Goal: Information Seeking & Learning: Learn about a topic

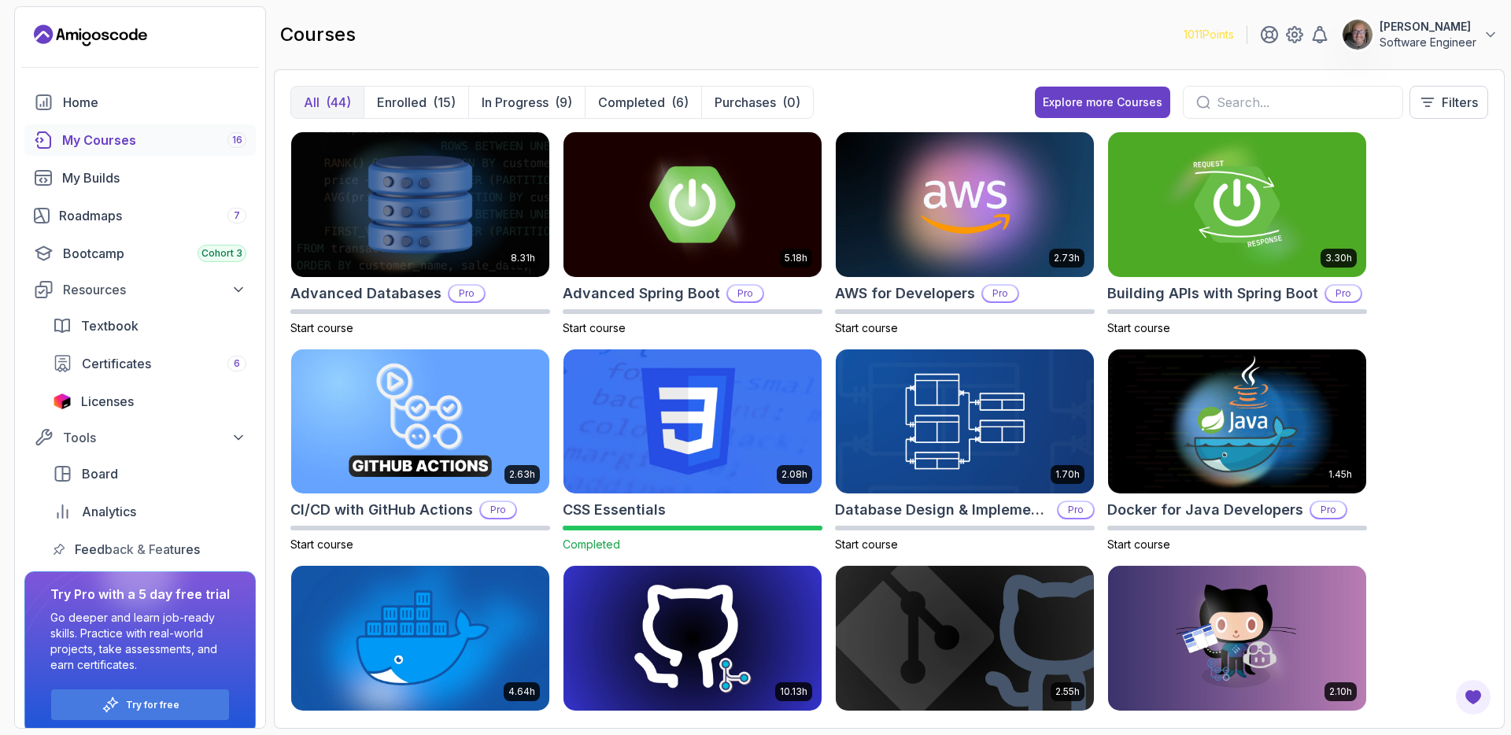
click at [1421, 47] on p "Software Engineer" at bounding box center [1428, 43] width 97 height 16
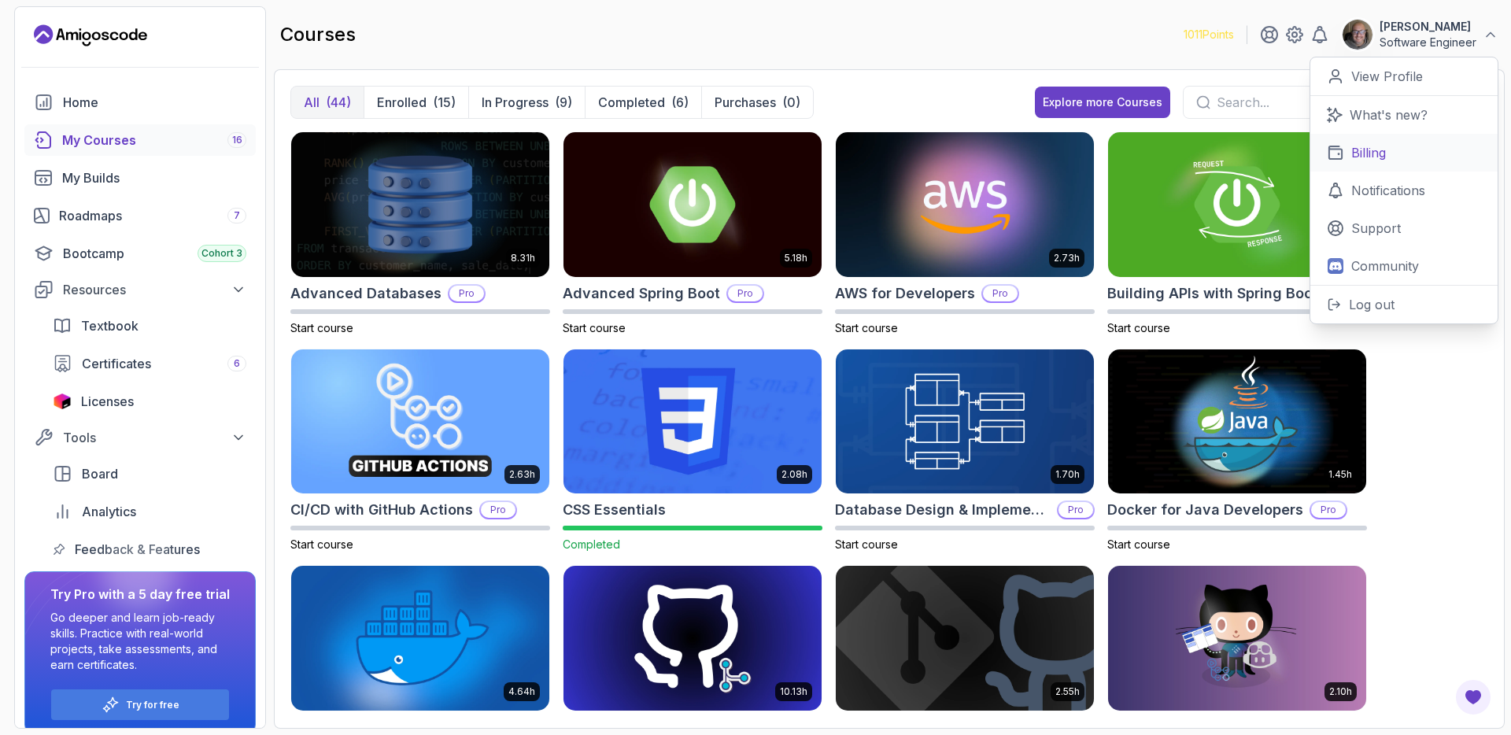
click at [1406, 165] on link "Billing" at bounding box center [1403, 153] width 187 height 38
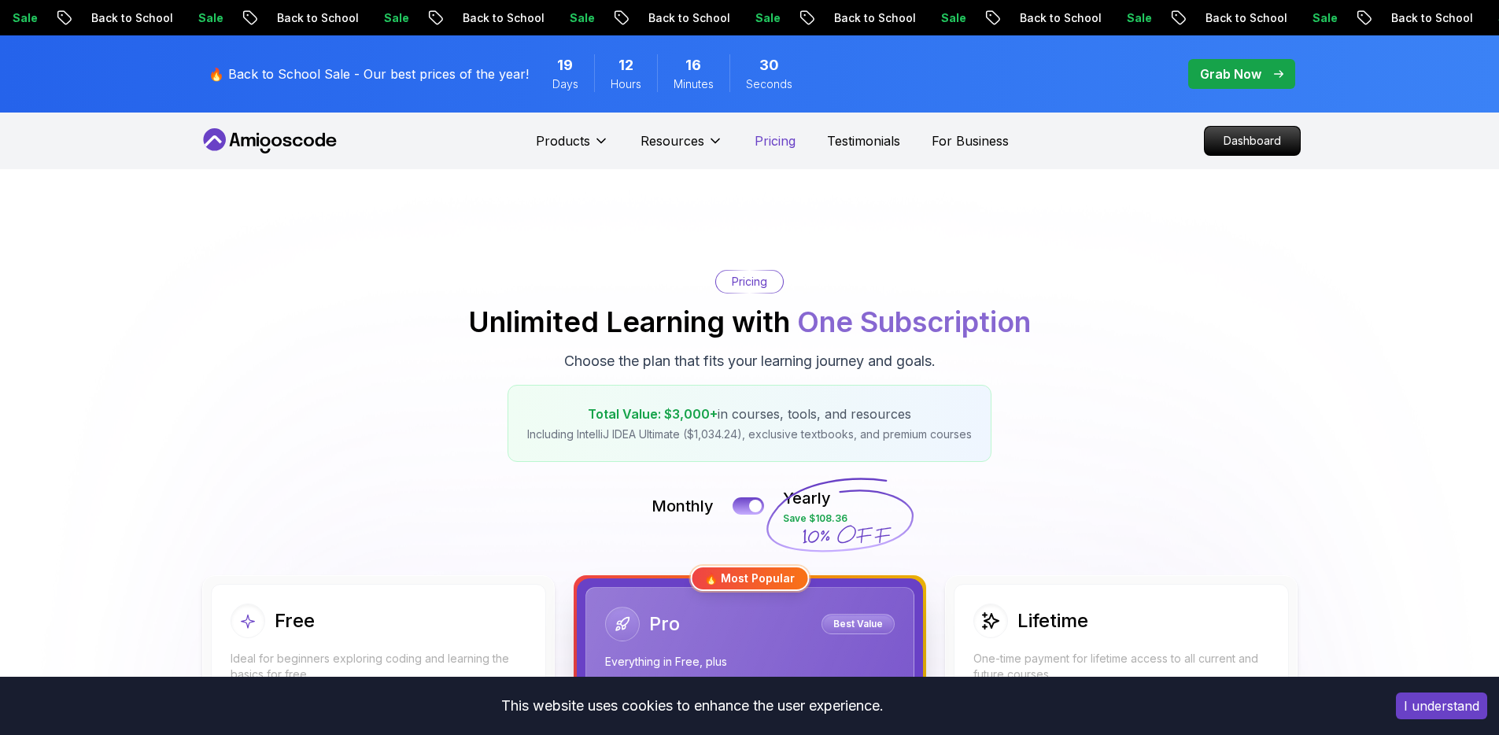
click at [787, 148] on p "Pricing" at bounding box center [775, 140] width 41 height 19
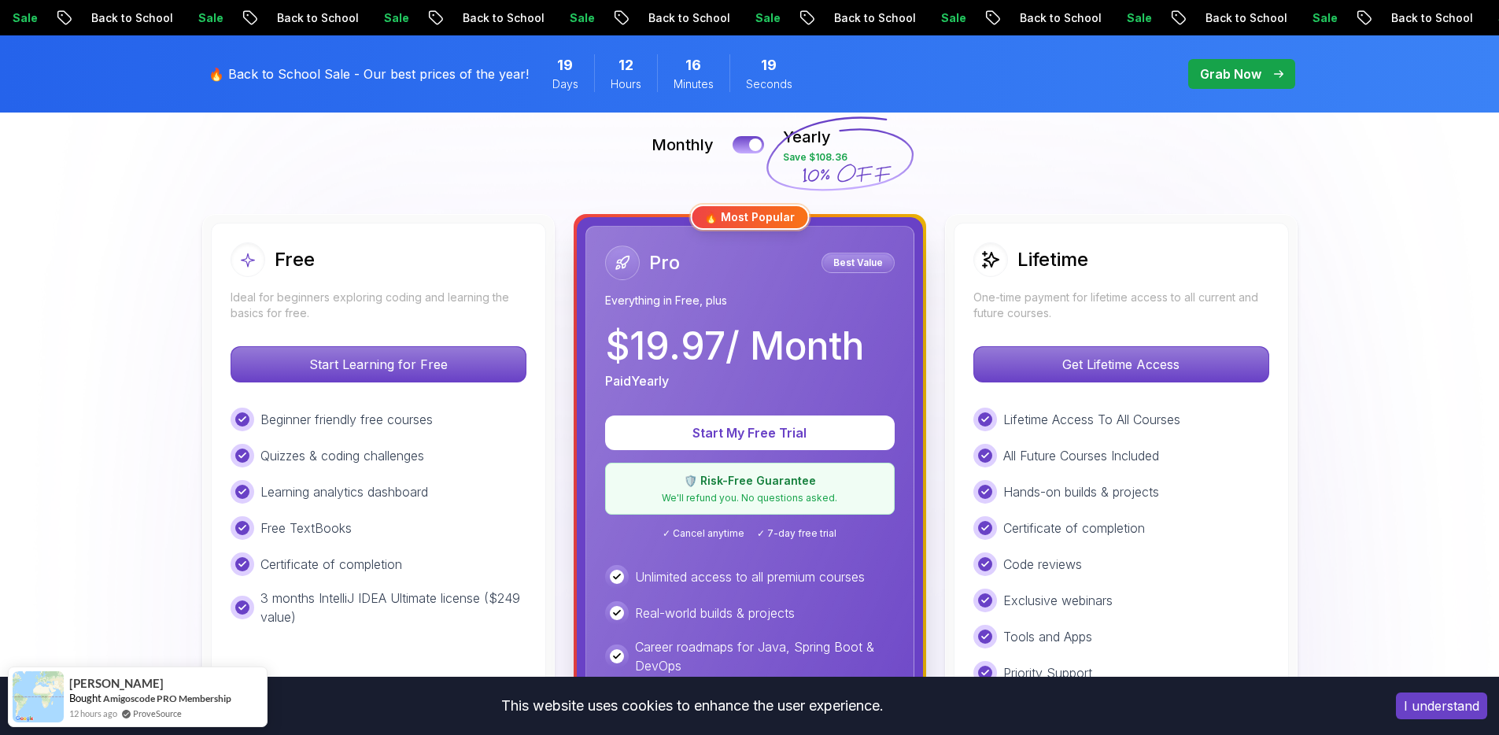
scroll to position [363, 0]
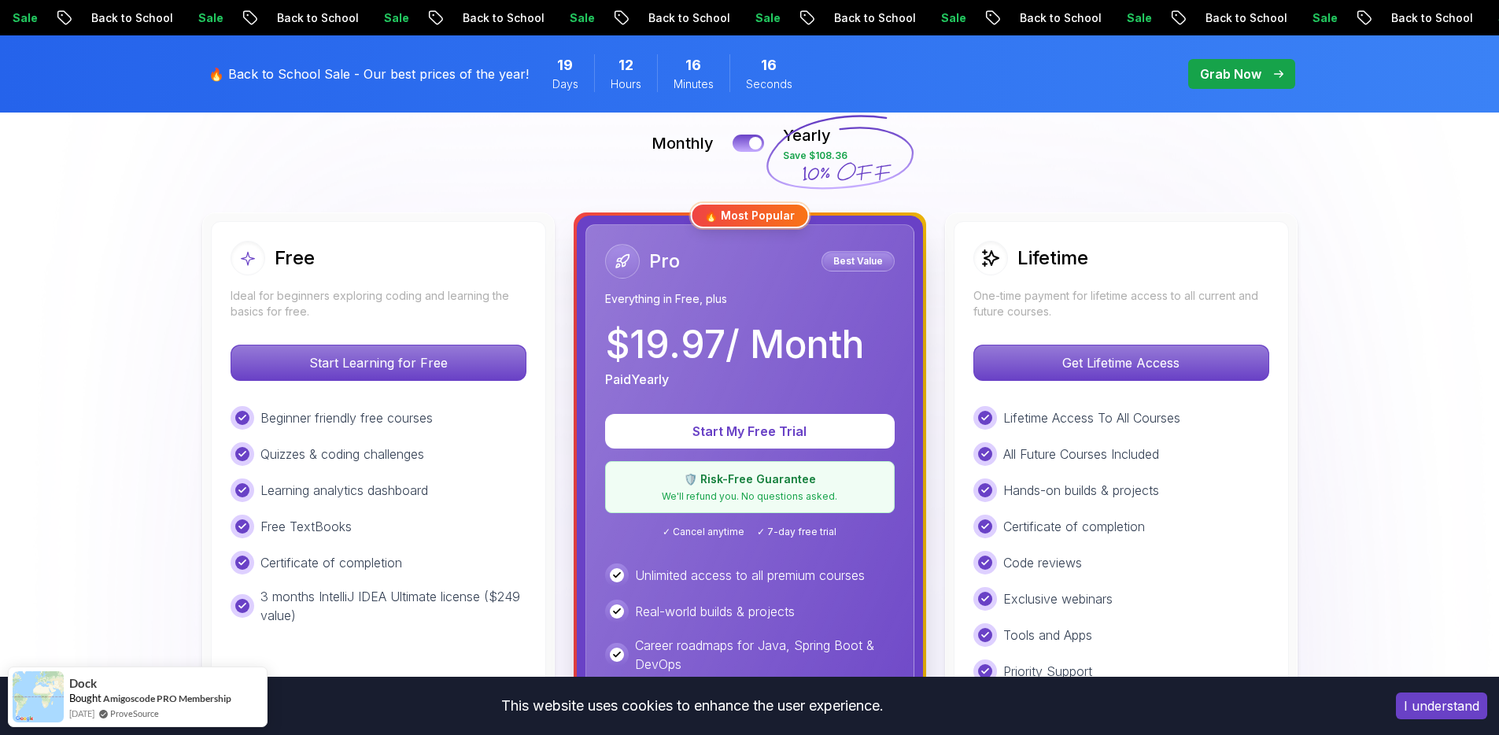
click at [756, 364] on p "$ 19.97 / Month" at bounding box center [734, 345] width 259 height 38
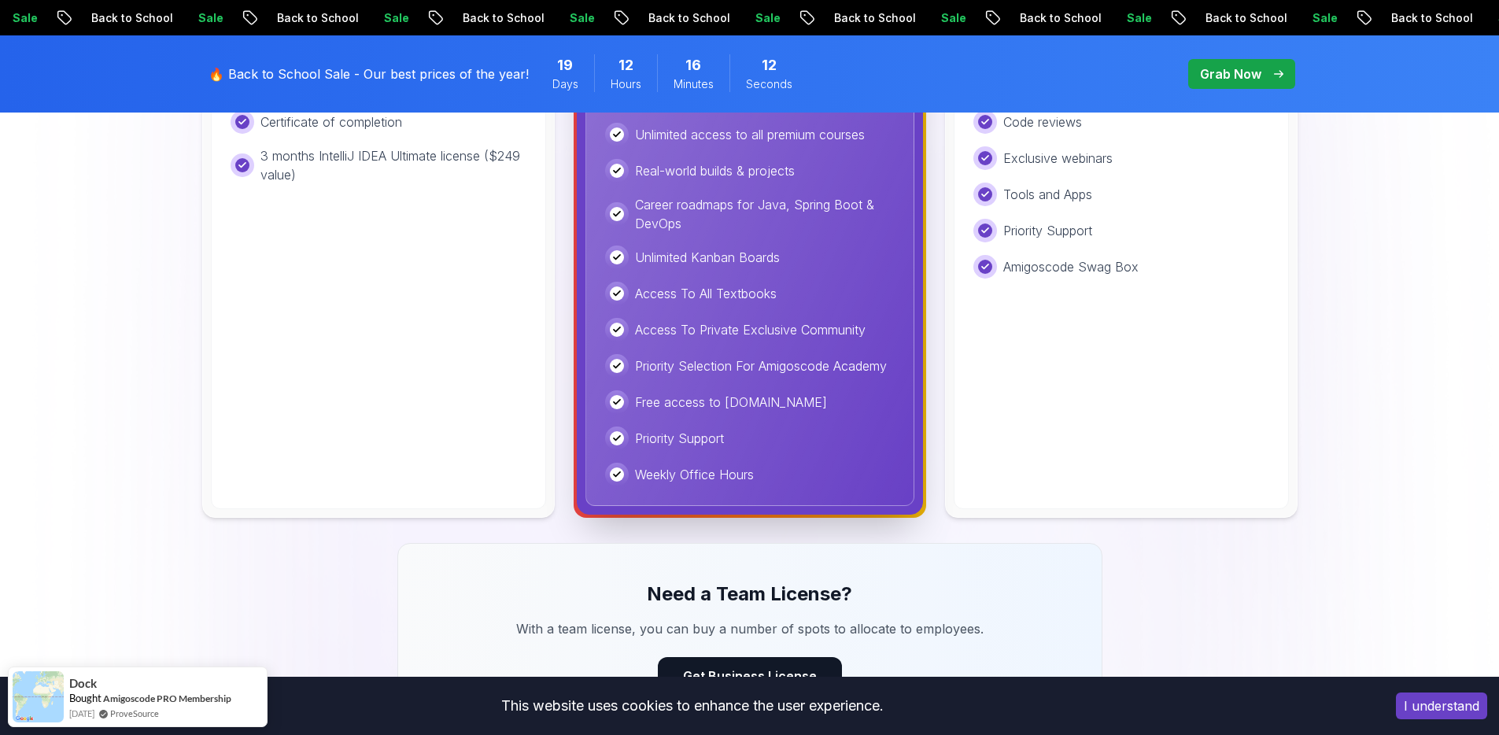
scroll to position [519, 0]
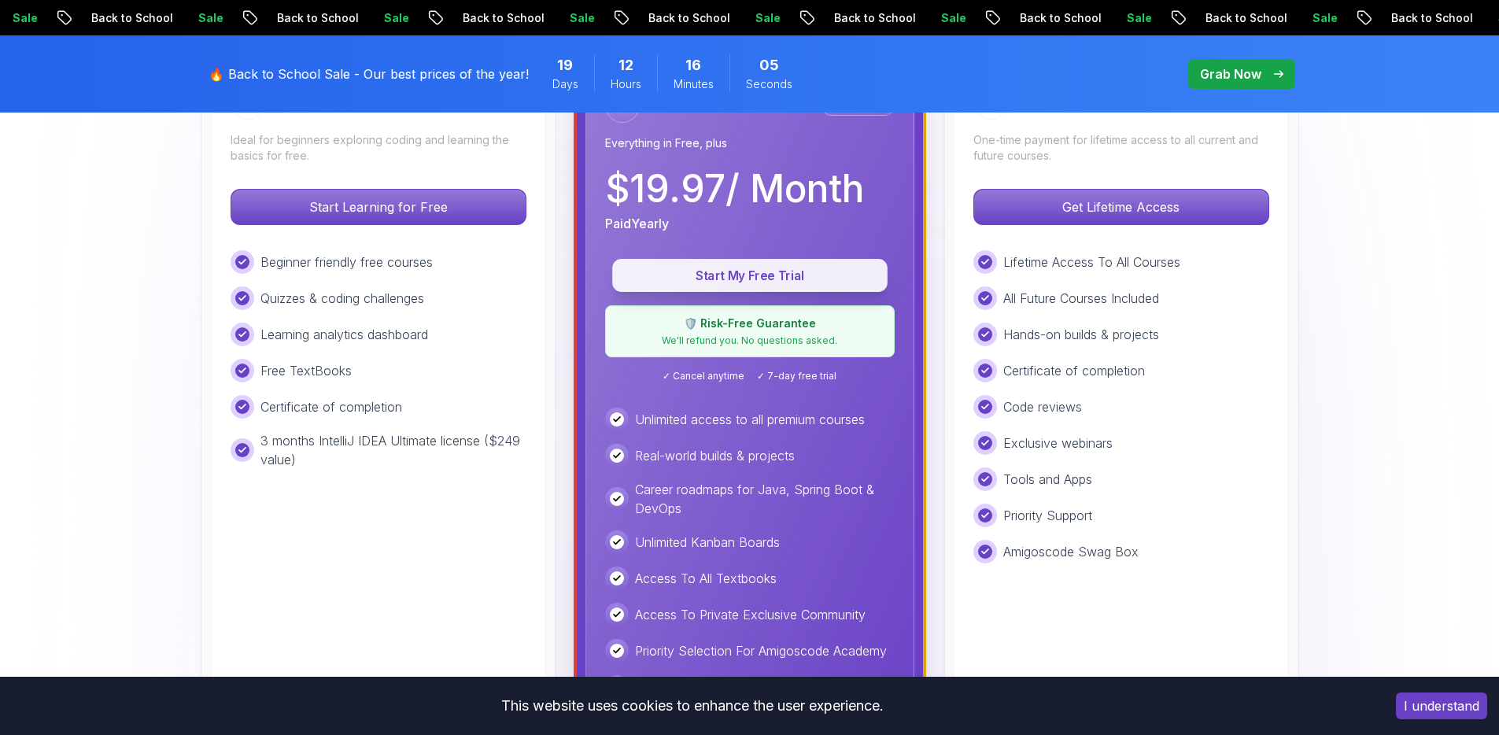
click at [745, 278] on p "Start My Free Trial" at bounding box center [749, 276] width 239 height 18
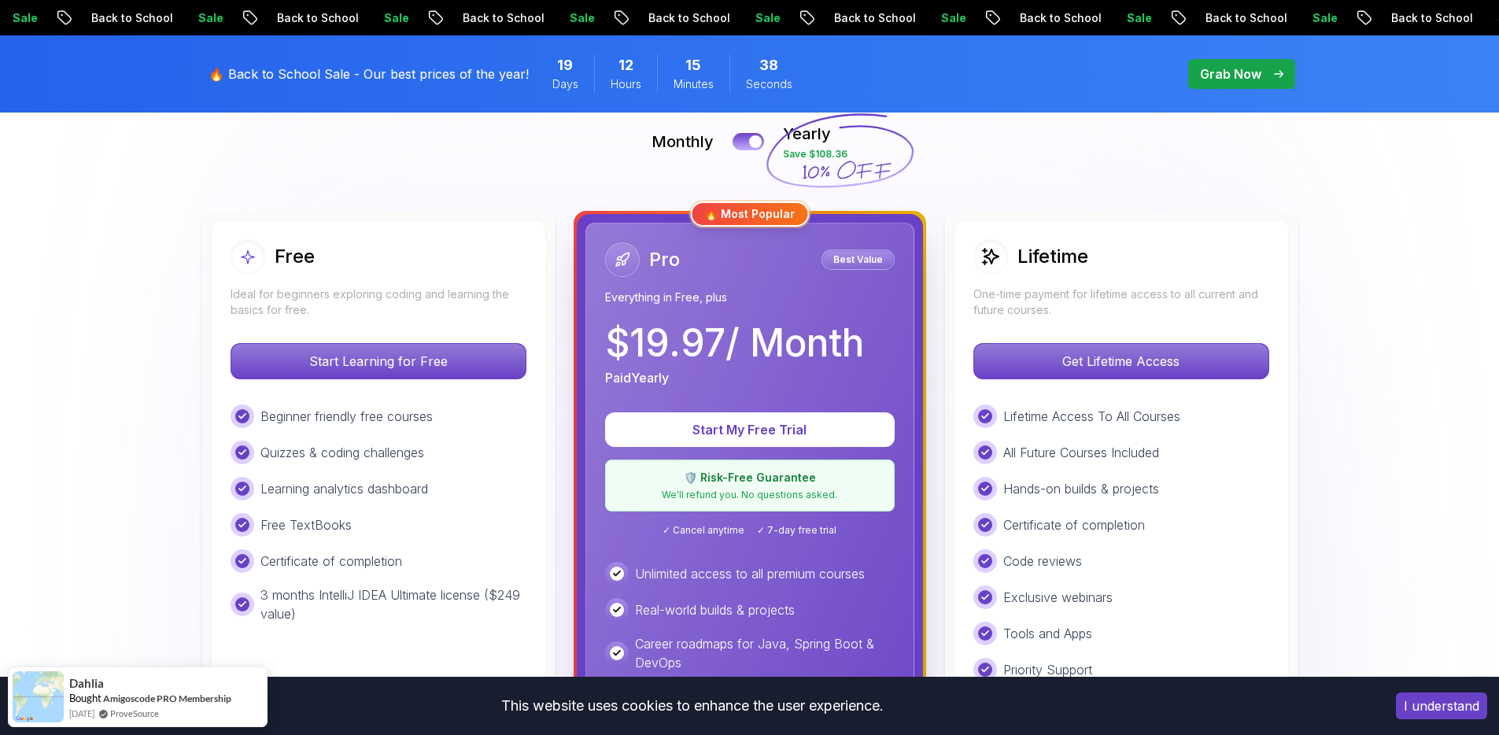
scroll to position [339, 0]
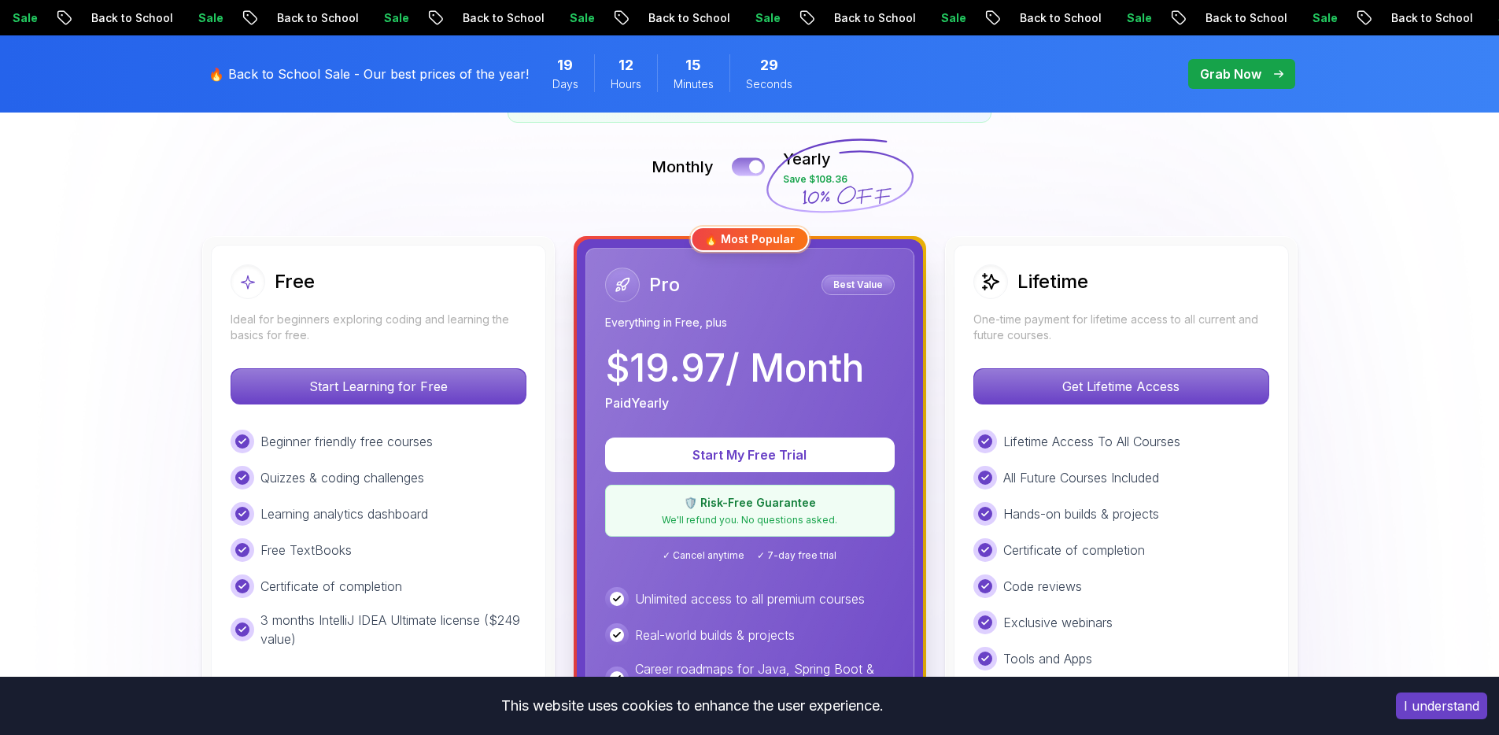
click at [742, 165] on button at bounding box center [748, 166] width 33 height 18
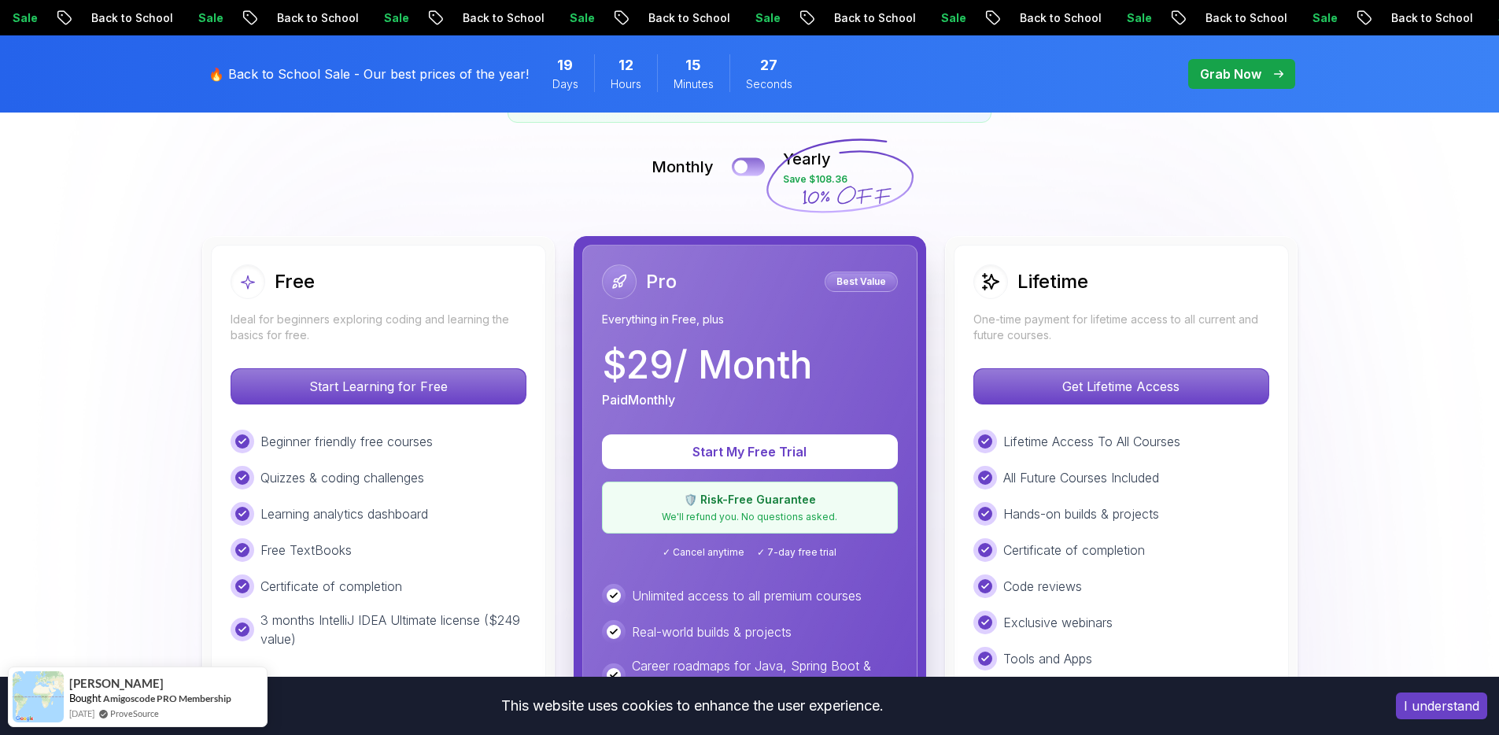
click at [751, 165] on button at bounding box center [748, 166] width 33 height 18
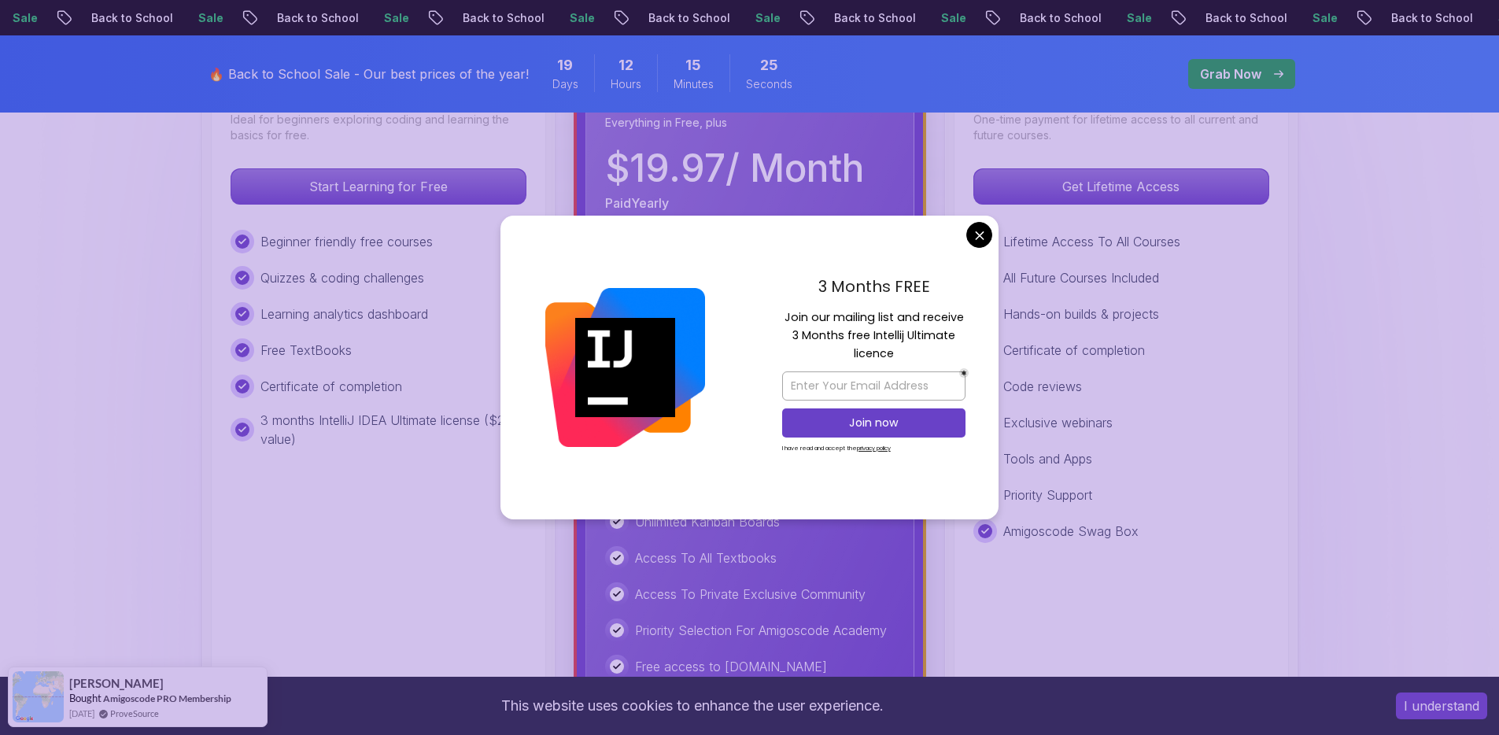
scroll to position [670, 0]
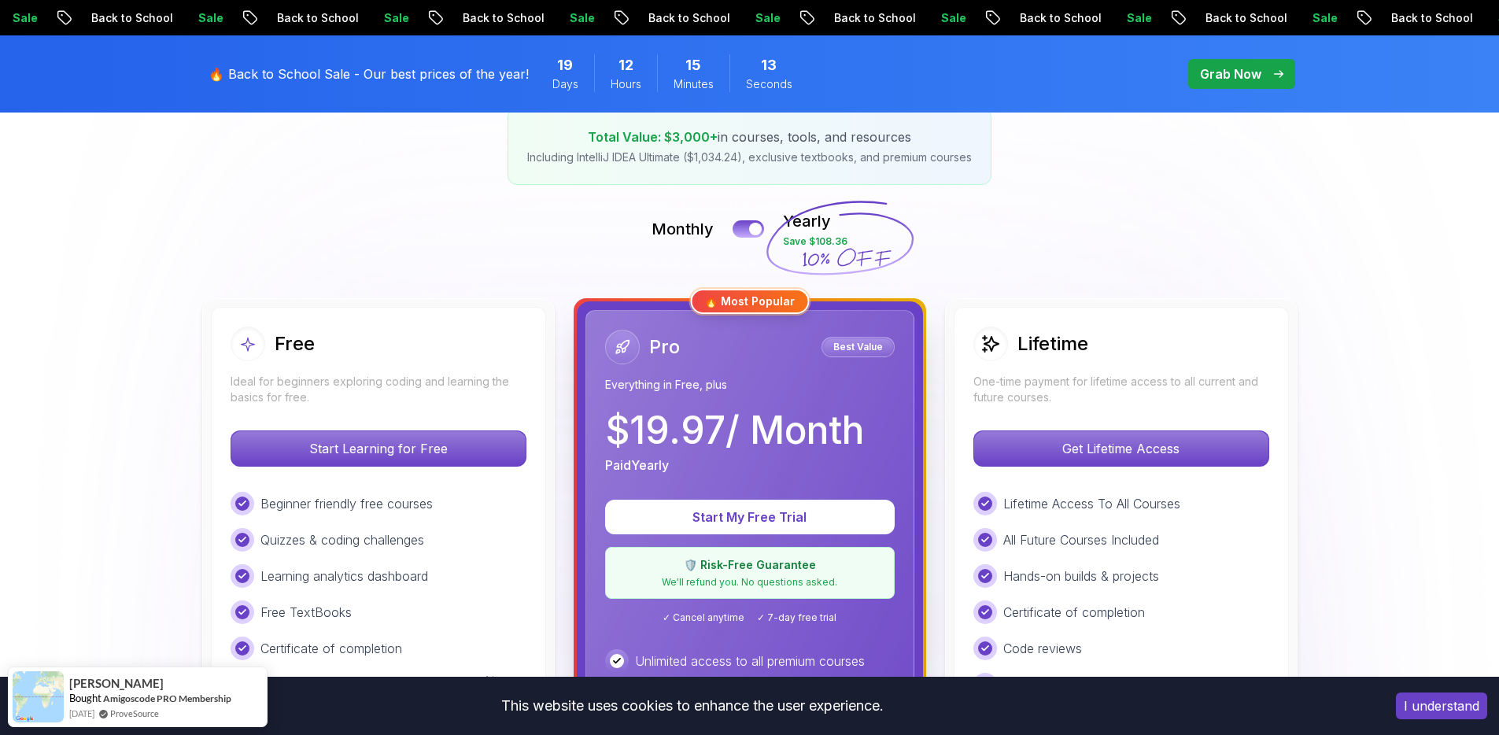
scroll to position [308, 0]
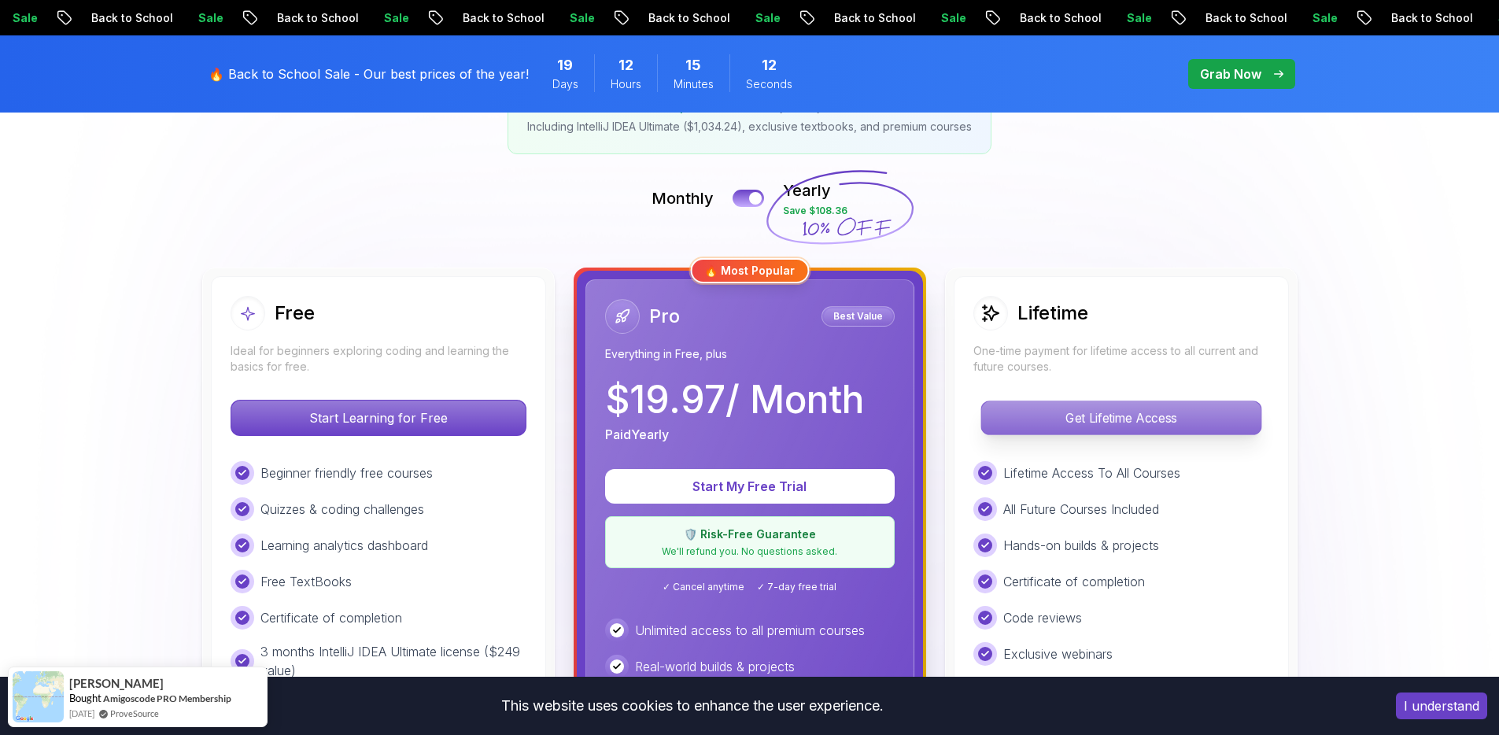
click at [1118, 415] on p "Get Lifetime Access" at bounding box center [1120, 417] width 279 height 33
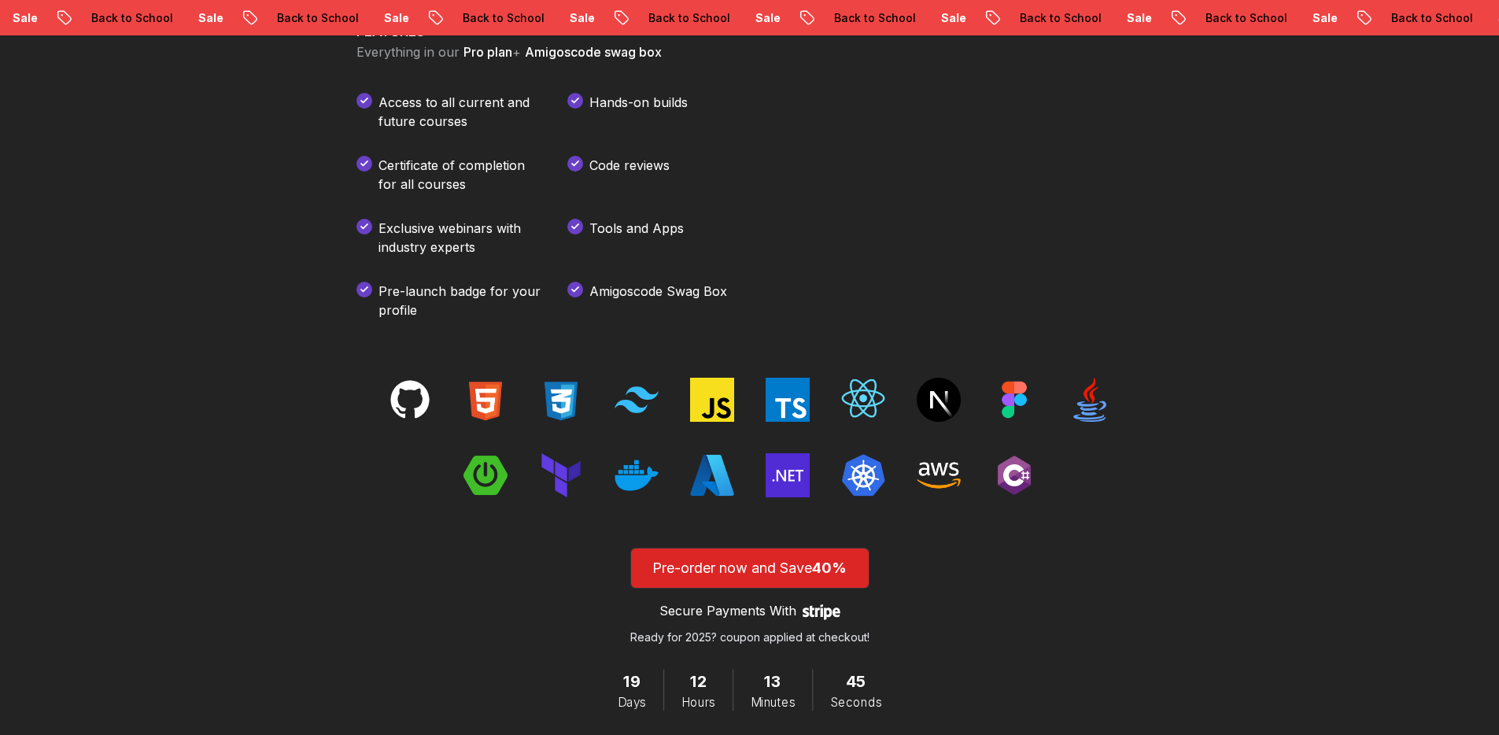
scroll to position [2345, 0]
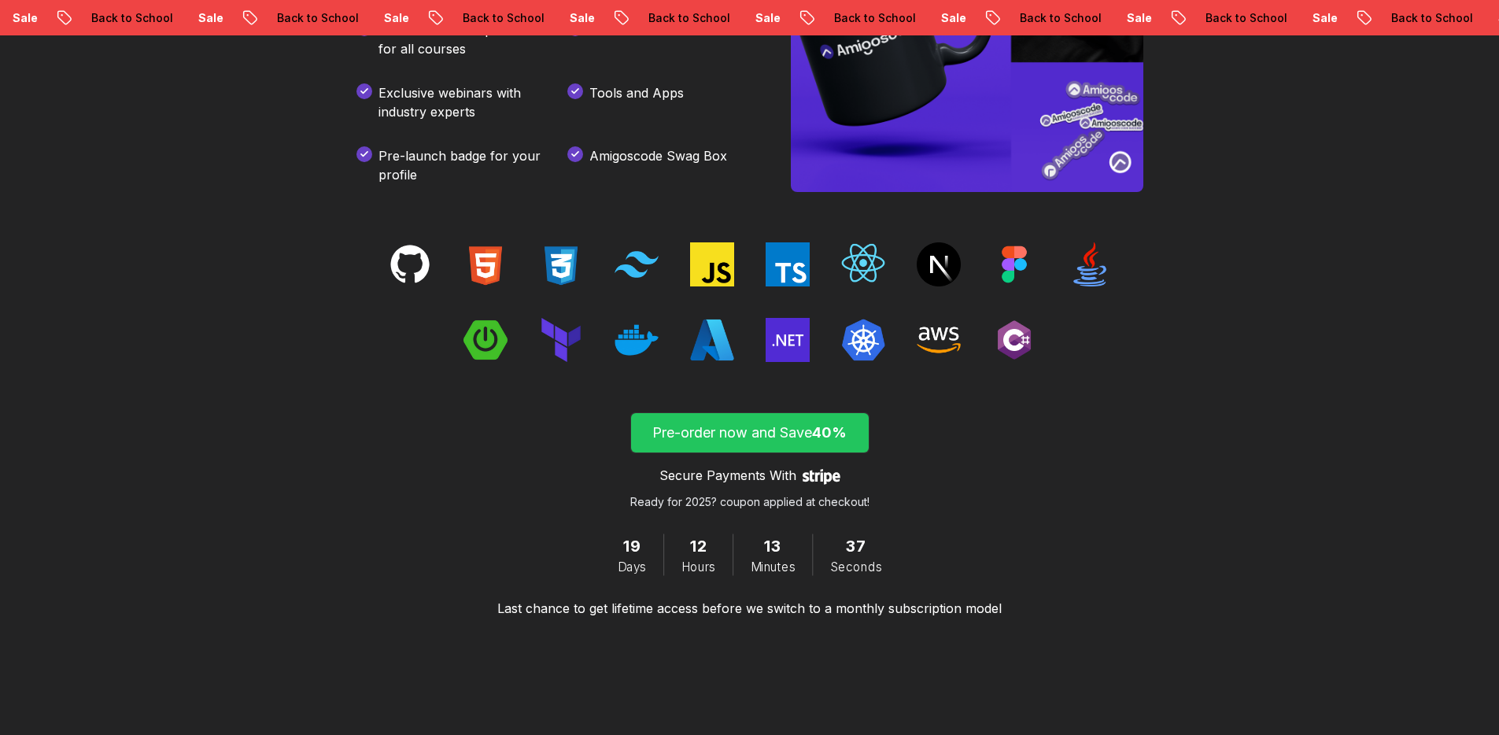
click at [772, 438] on p "Pre-order now and Save 40%" at bounding box center [749, 433] width 201 height 22
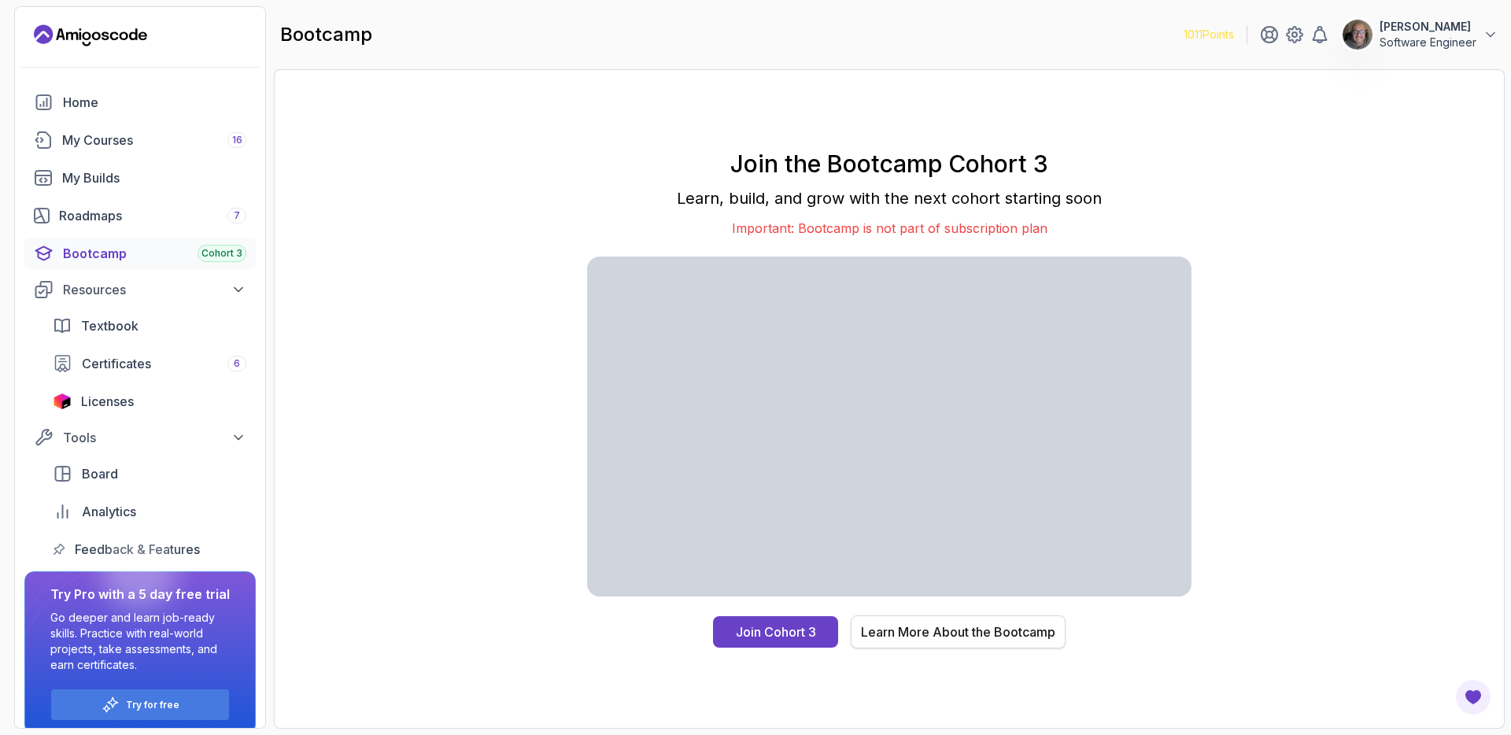
click at [975, 638] on div "Learn More About the Bootcamp" at bounding box center [958, 632] width 194 height 19
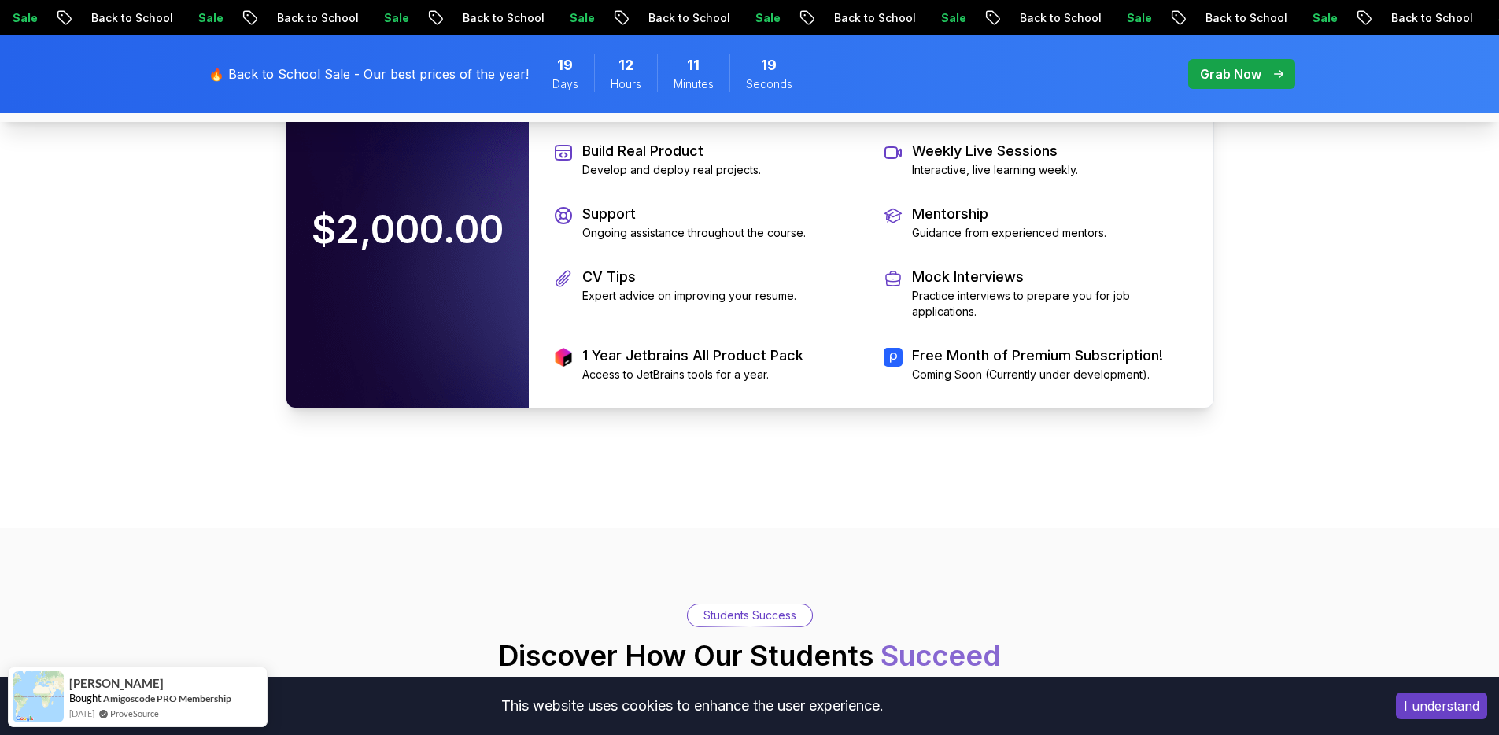
scroll to position [3248, 0]
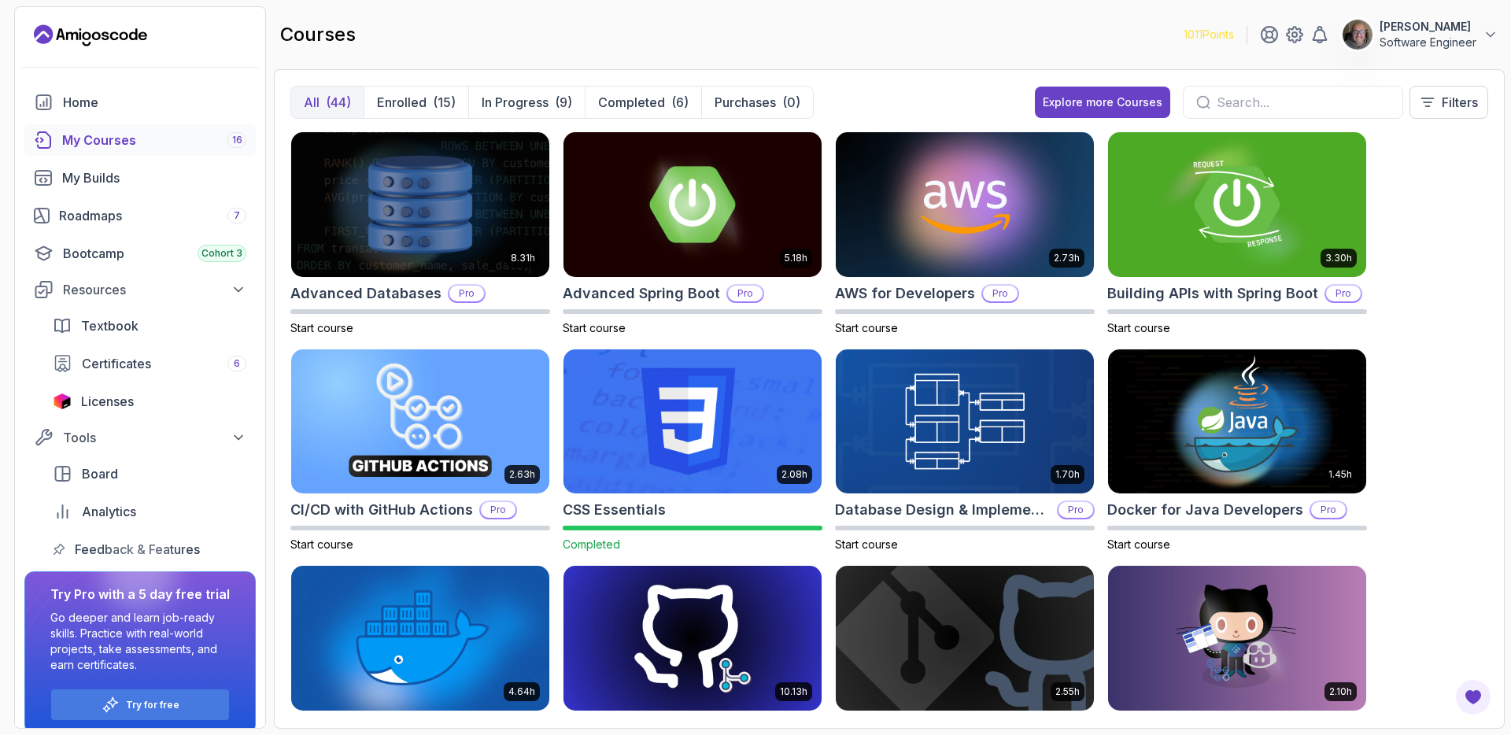
click at [317, 97] on p "All" at bounding box center [312, 102] width 16 height 19
click at [967, 210] on img at bounding box center [965, 204] width 271 height 152
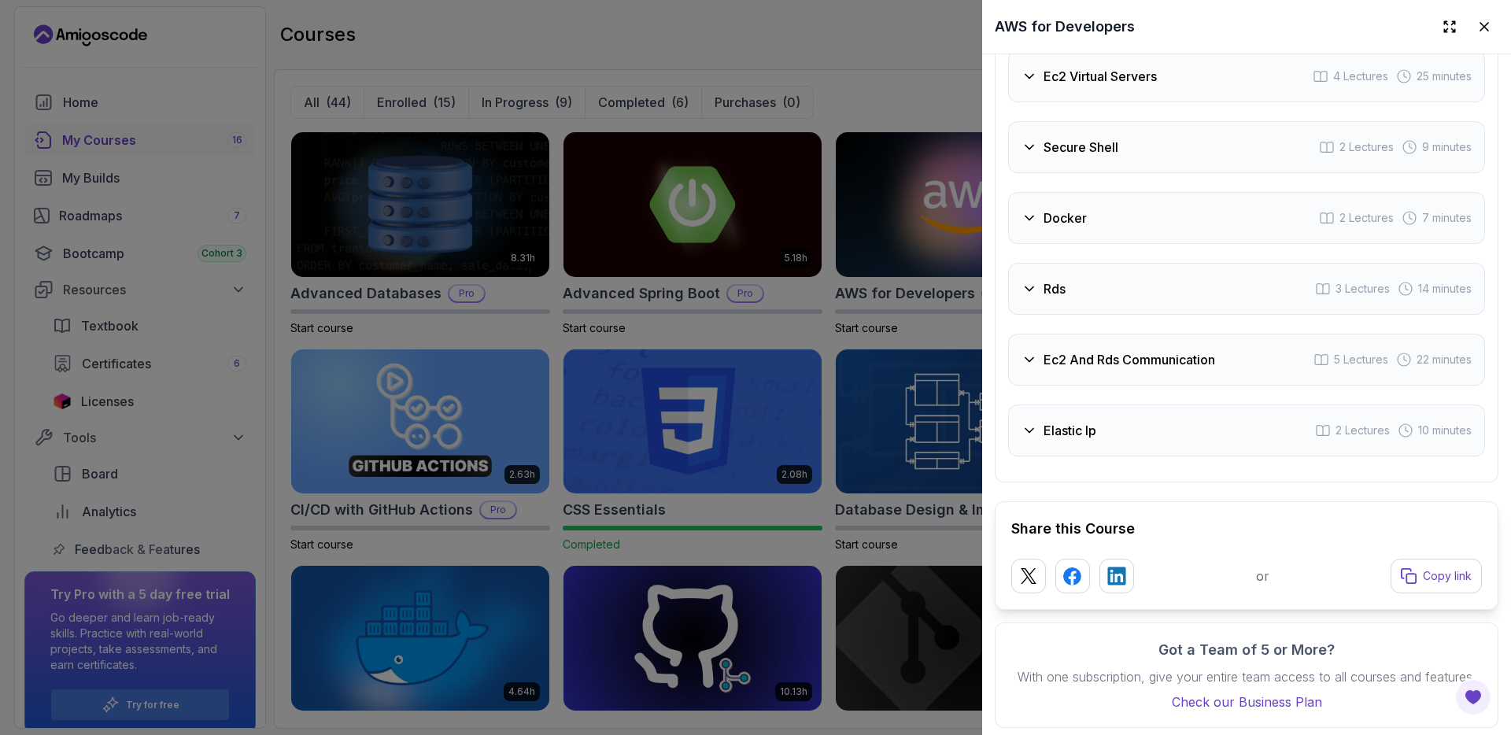
scroll to position [2892, 0]
click at [1126, 105] on div "Ec2 Virtual Servers 4 Lectures 25 minutes" at bounding box center [1246, 80] width 477 height 52
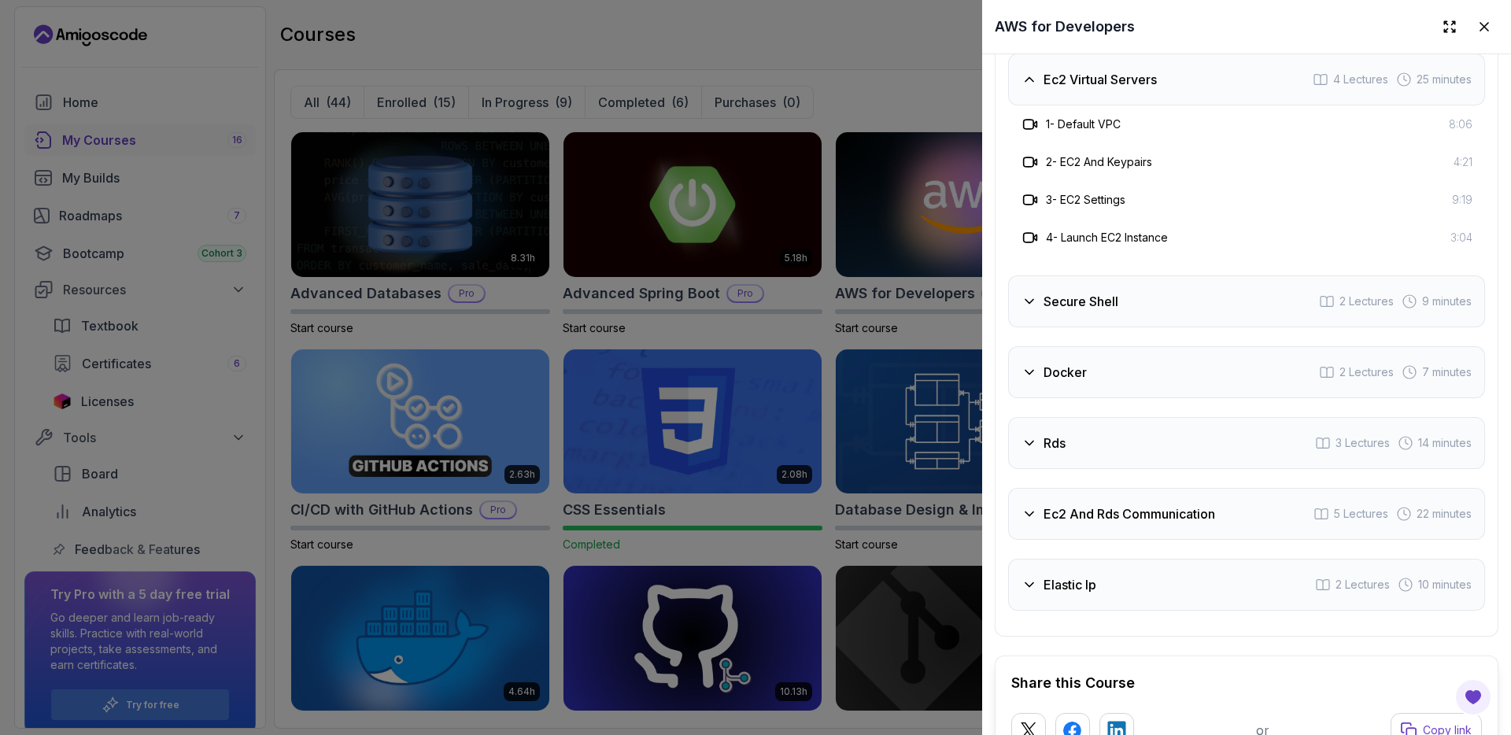
click at [1142, 611] on div "Elastic Ip 2 Lectures 10 minutes" at bounding box center [1246, 585] width 477 height 52
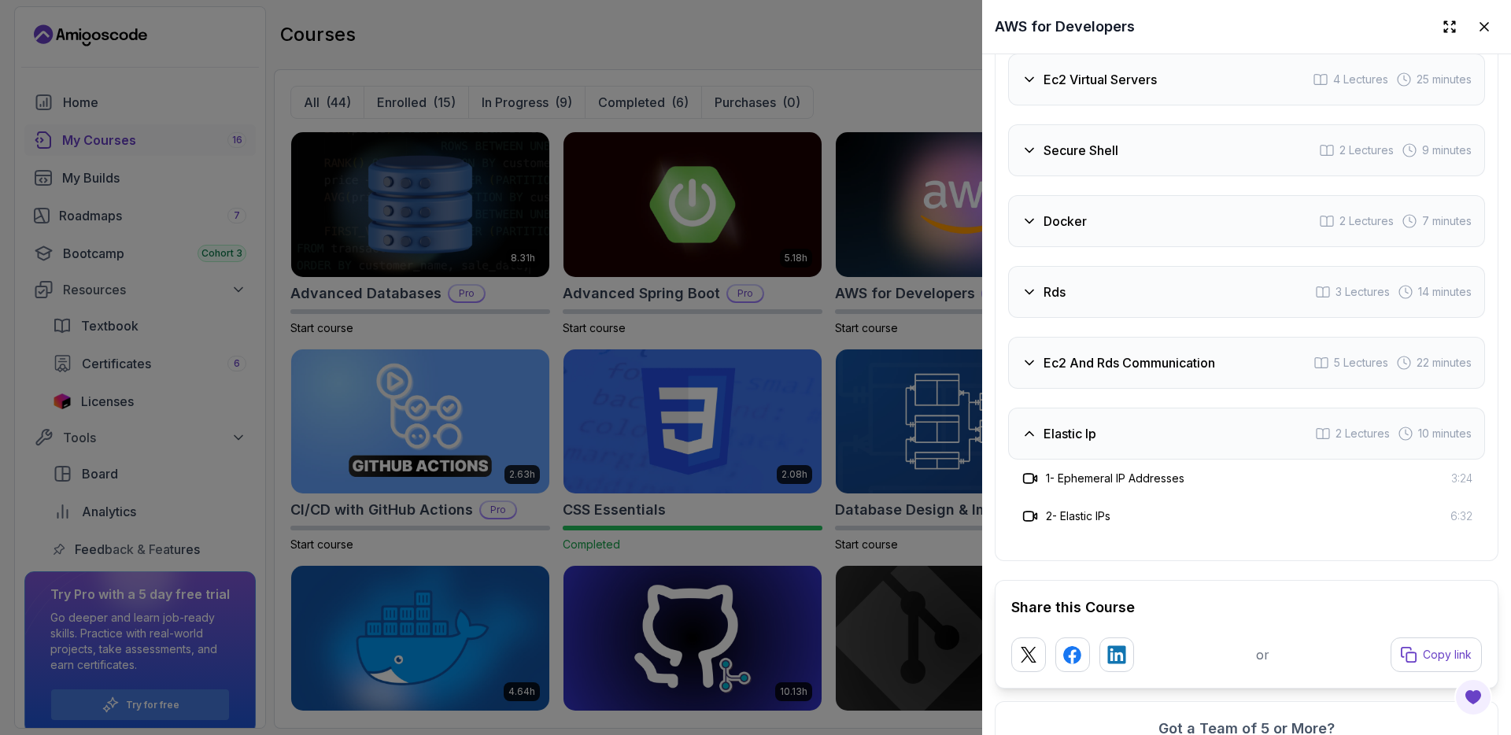
click at [1064, 301] on h3 "Rds" at bounding box center [1055, 292] width 22 height 19
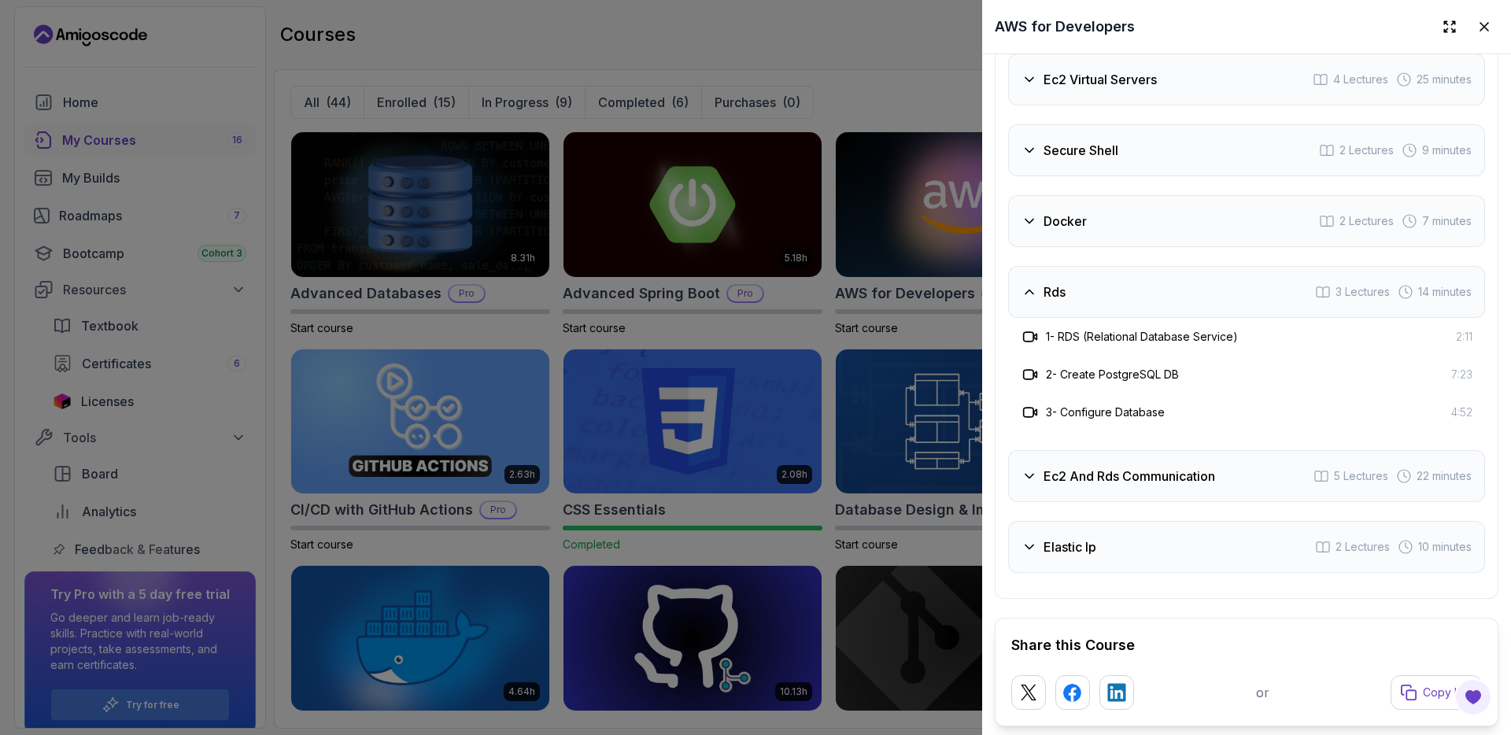
click at [1085, 160] on h3 "Secure Shell" at bounding box center [1081, 150] width 75 height 19
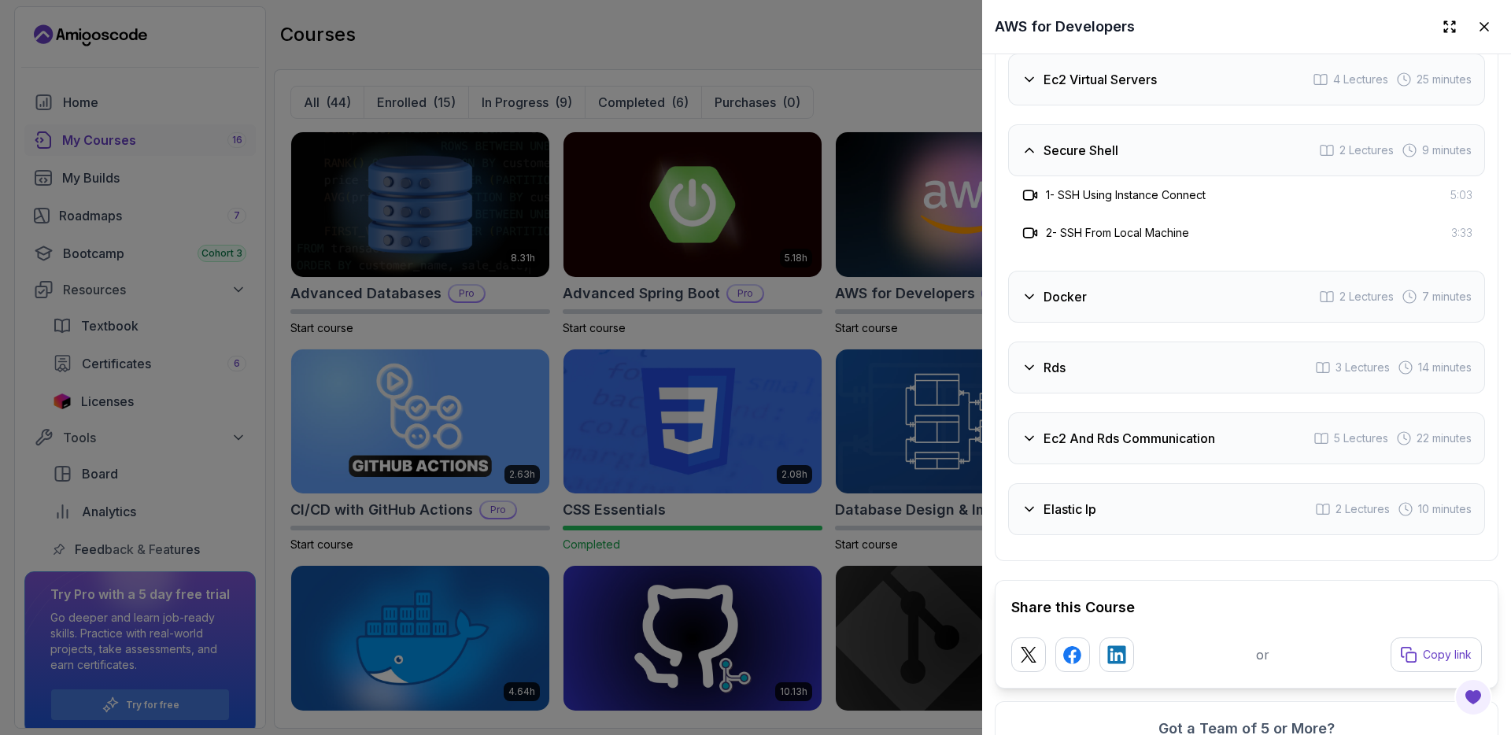
click at [1113, 323] on div "Docker 2 Lectures 7 minutes" at bounding box center [1246, 297] width 477 height 52
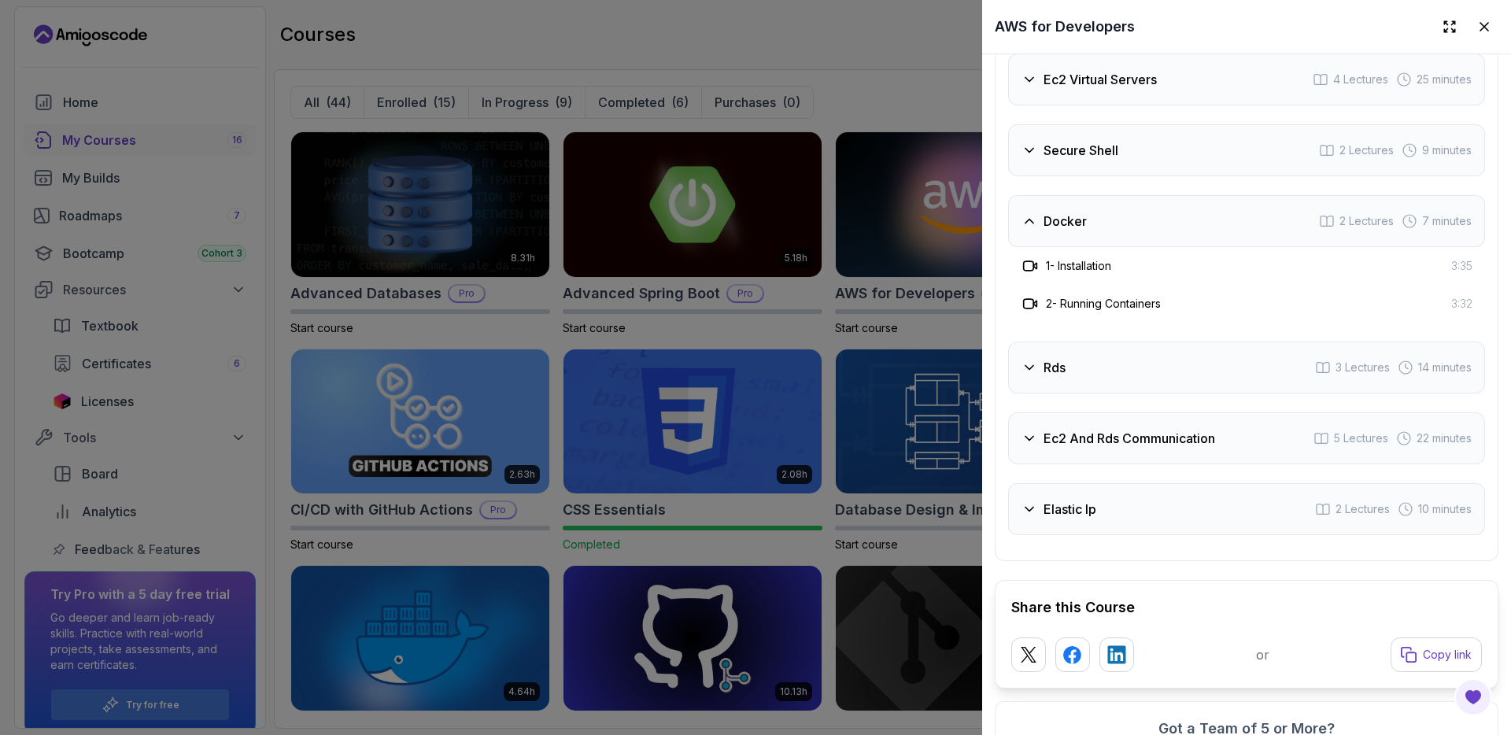
click at [875, 61] on div at bounding box center [755, 367] width 1511 height 735
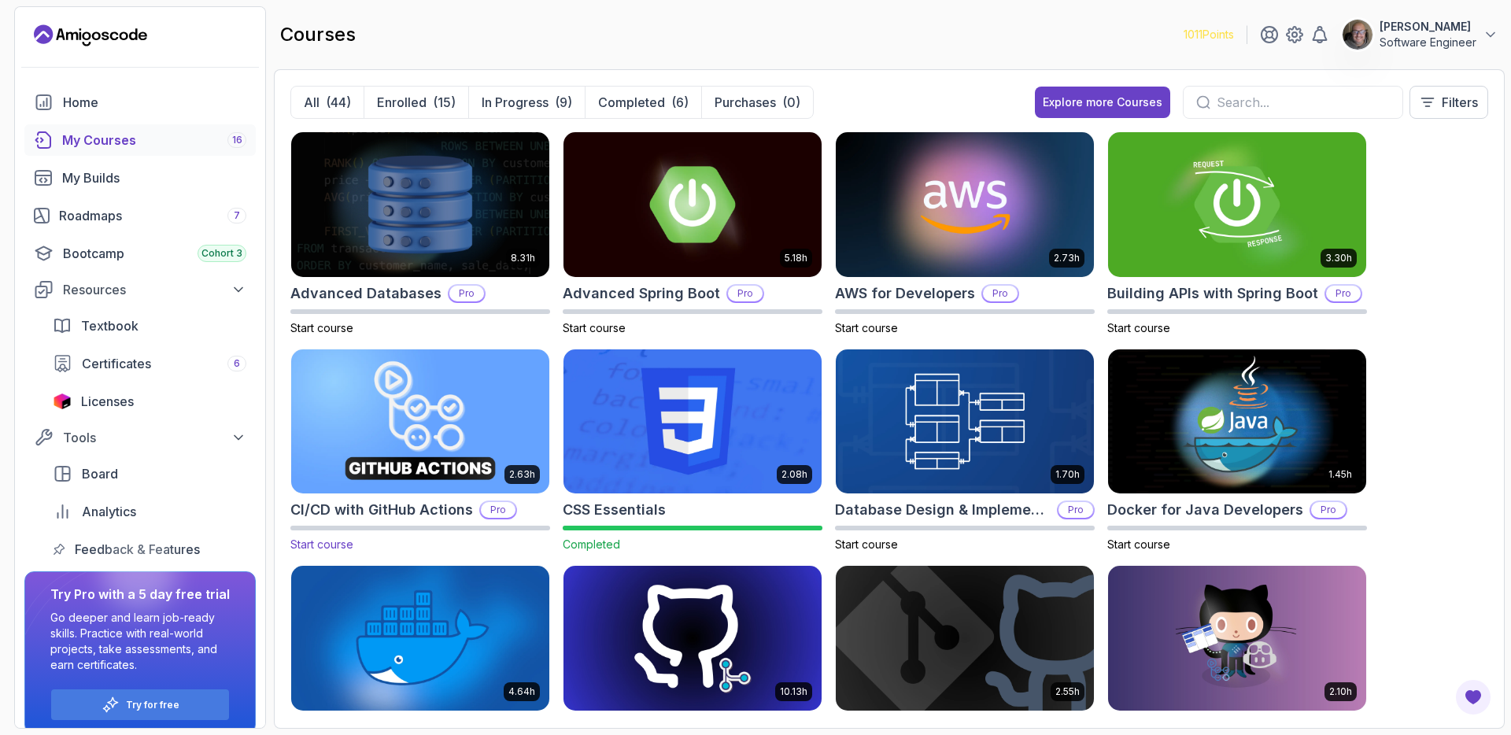
click at [462, 442] on img at bounding box center [420, 422] width 271 height 152
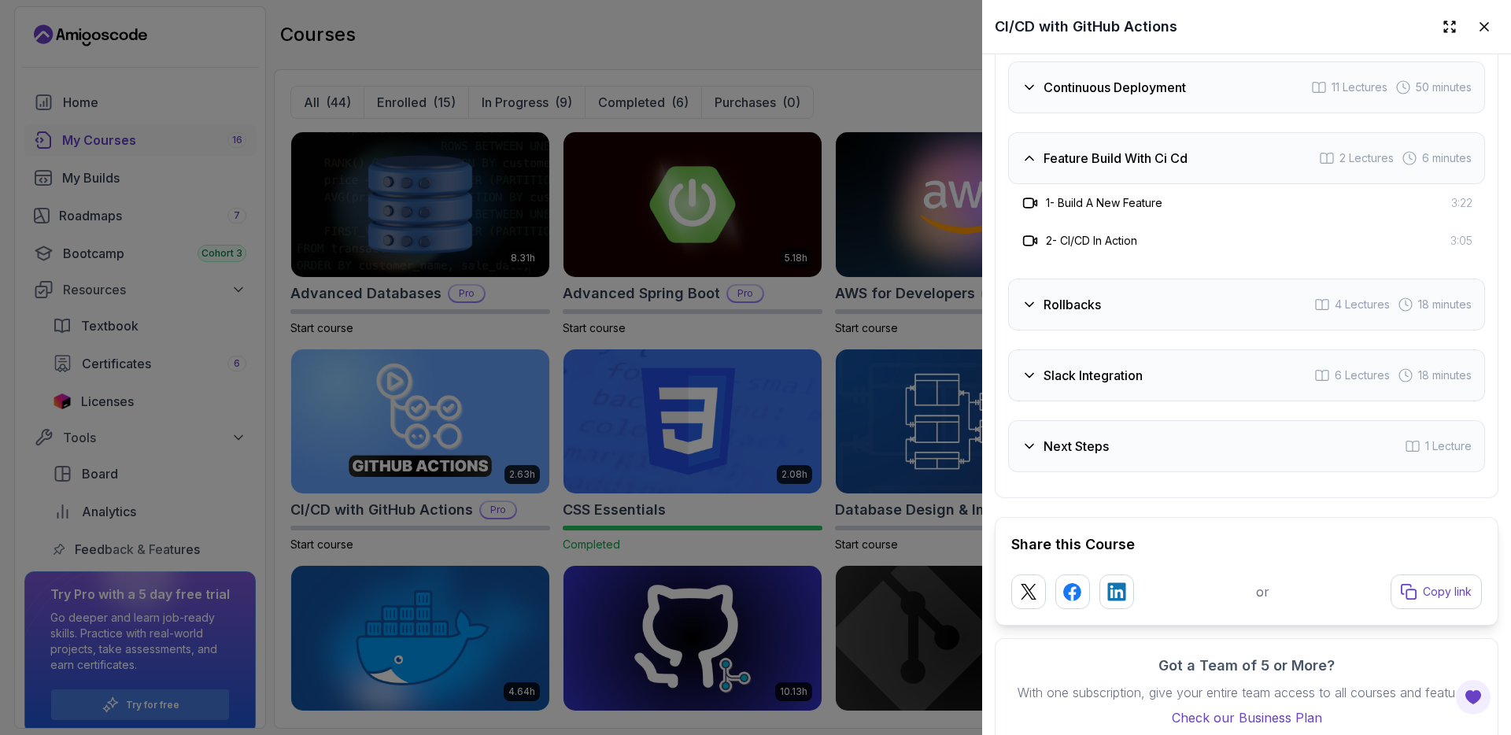
scroll to position [3560, 0]
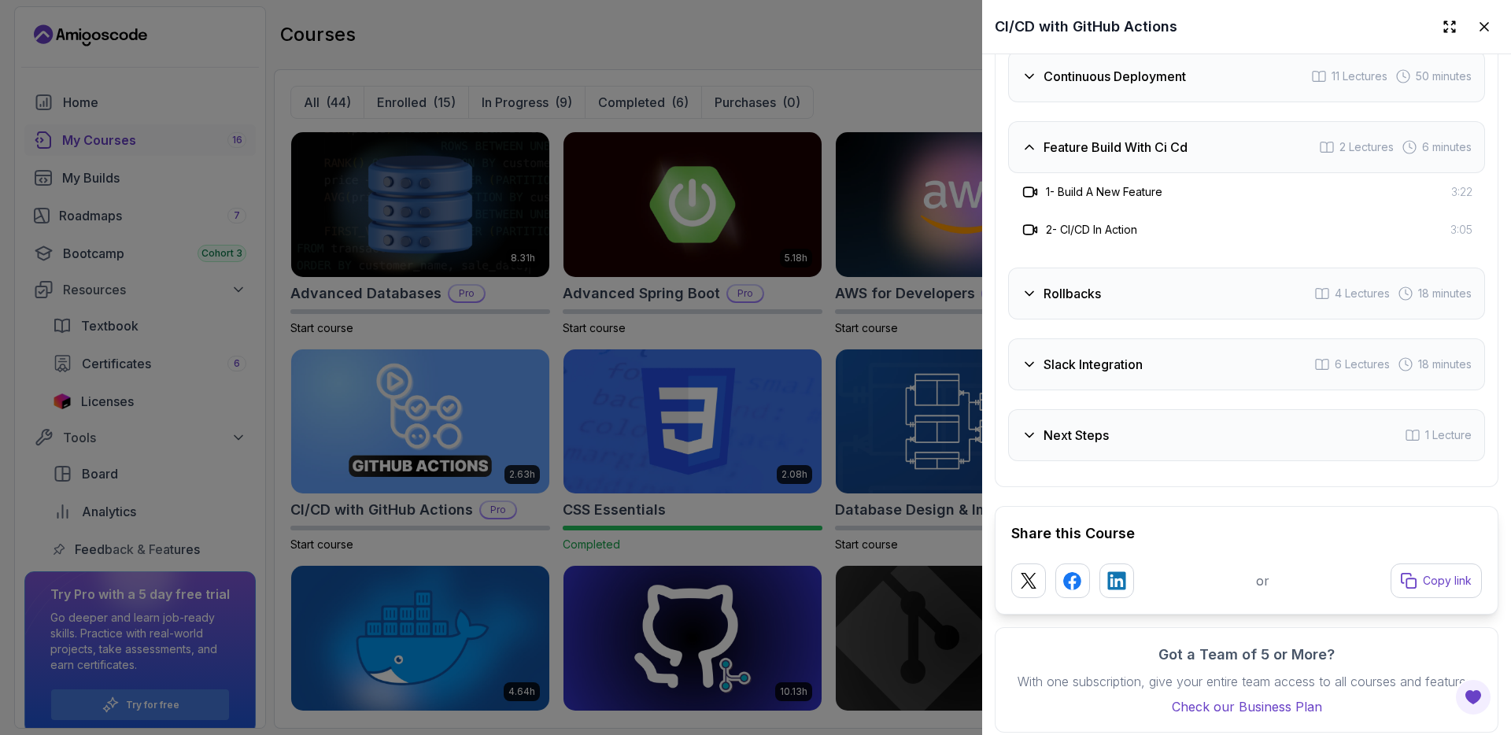
click at [1257, 390] on div "Slack Integration 6 Lectures 18 minutes" at bounding box center [1246, 364] width 477 height 52
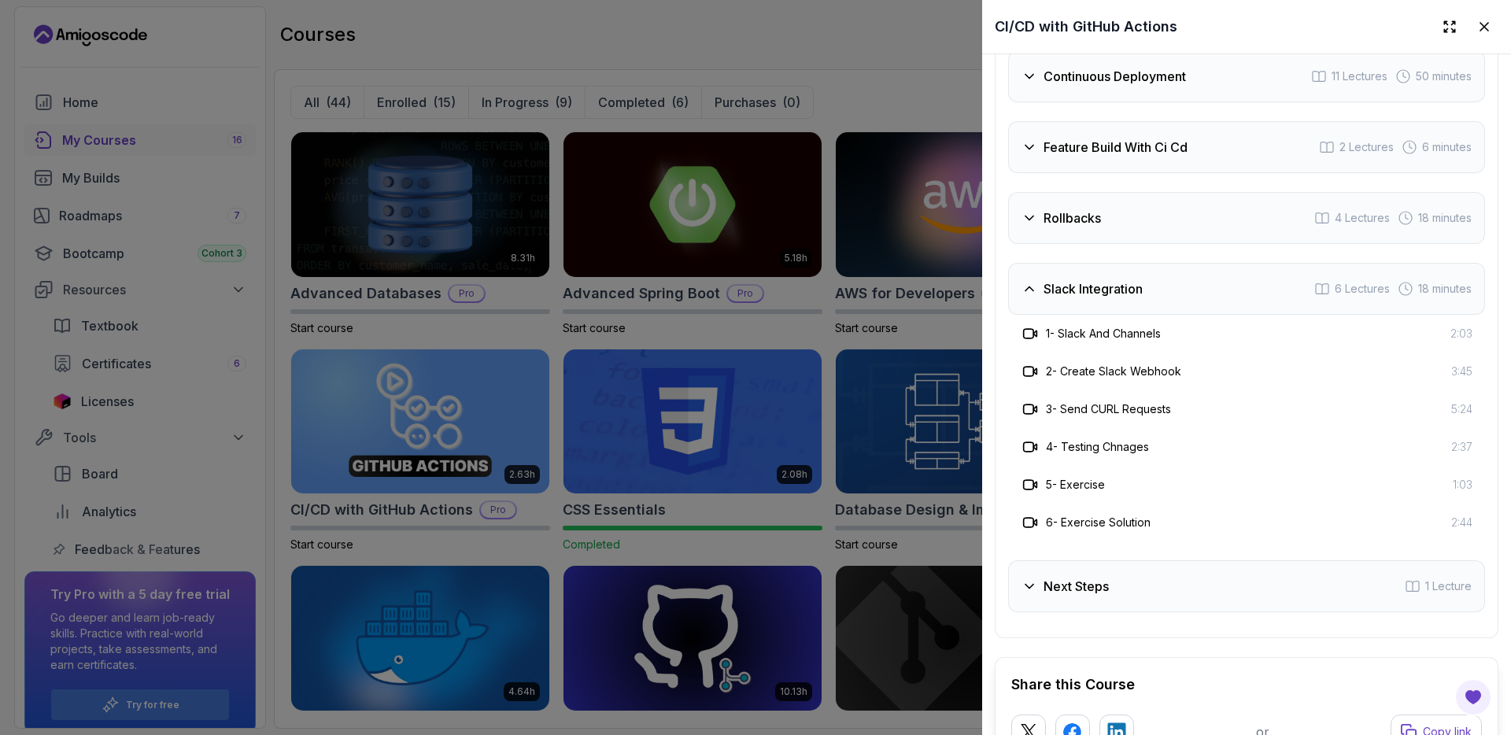
click at [1309, 612] on div "Next Steps 1 Lecture" at bounding box center [1246, 586] width 477 height 52
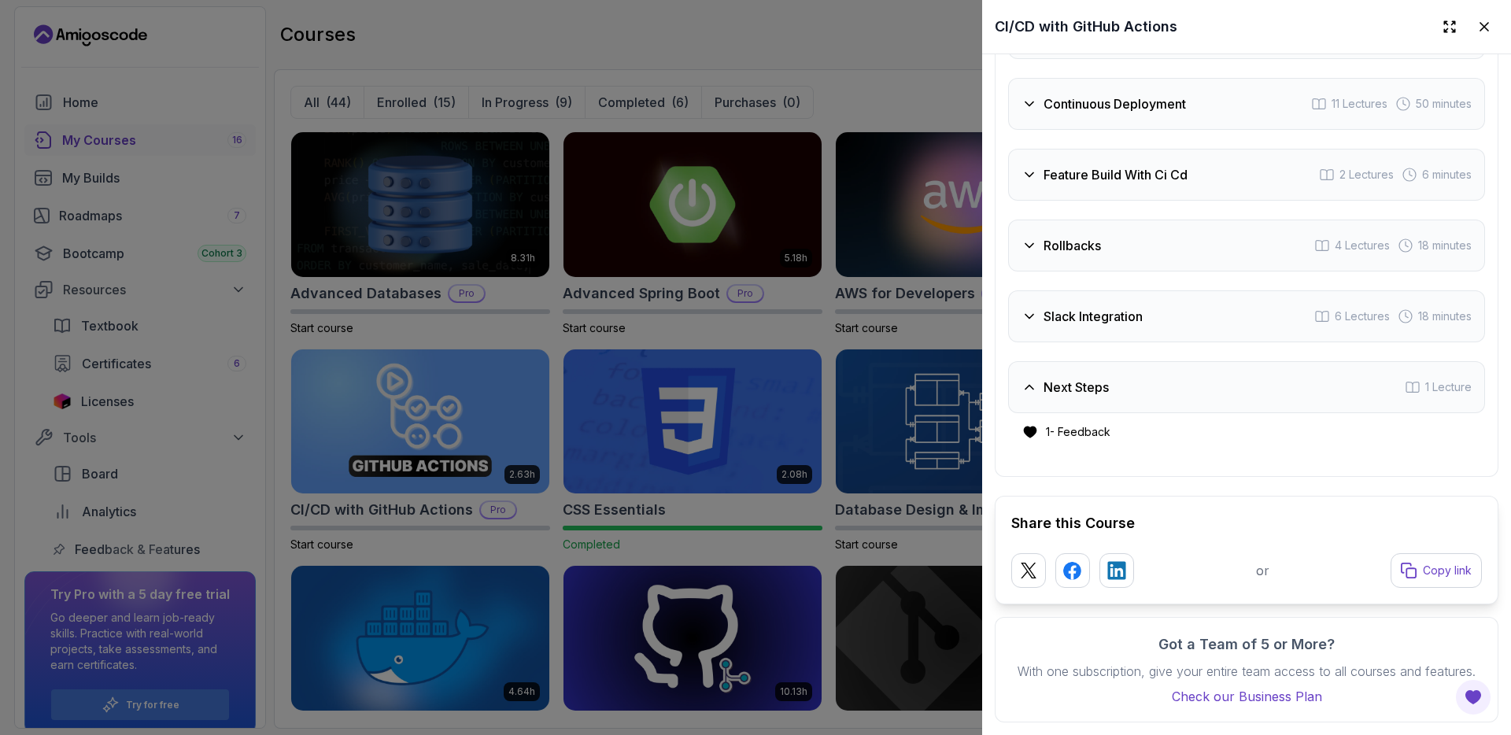
click at [893, 98] on div at bounding box center [755, 367] width 1511 height 735
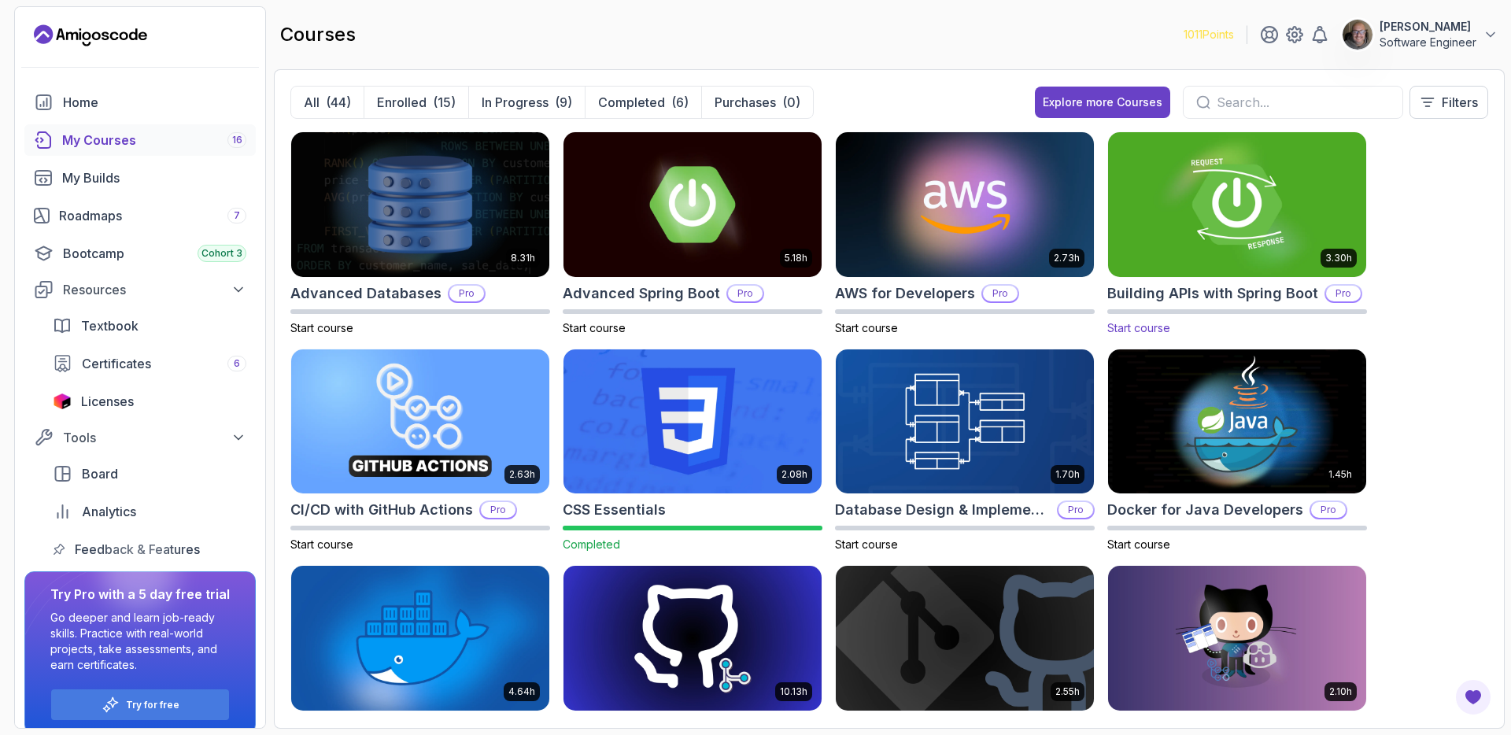
click at [1199, 214] on img at bounding box center [1237, 204] width 271 height 152
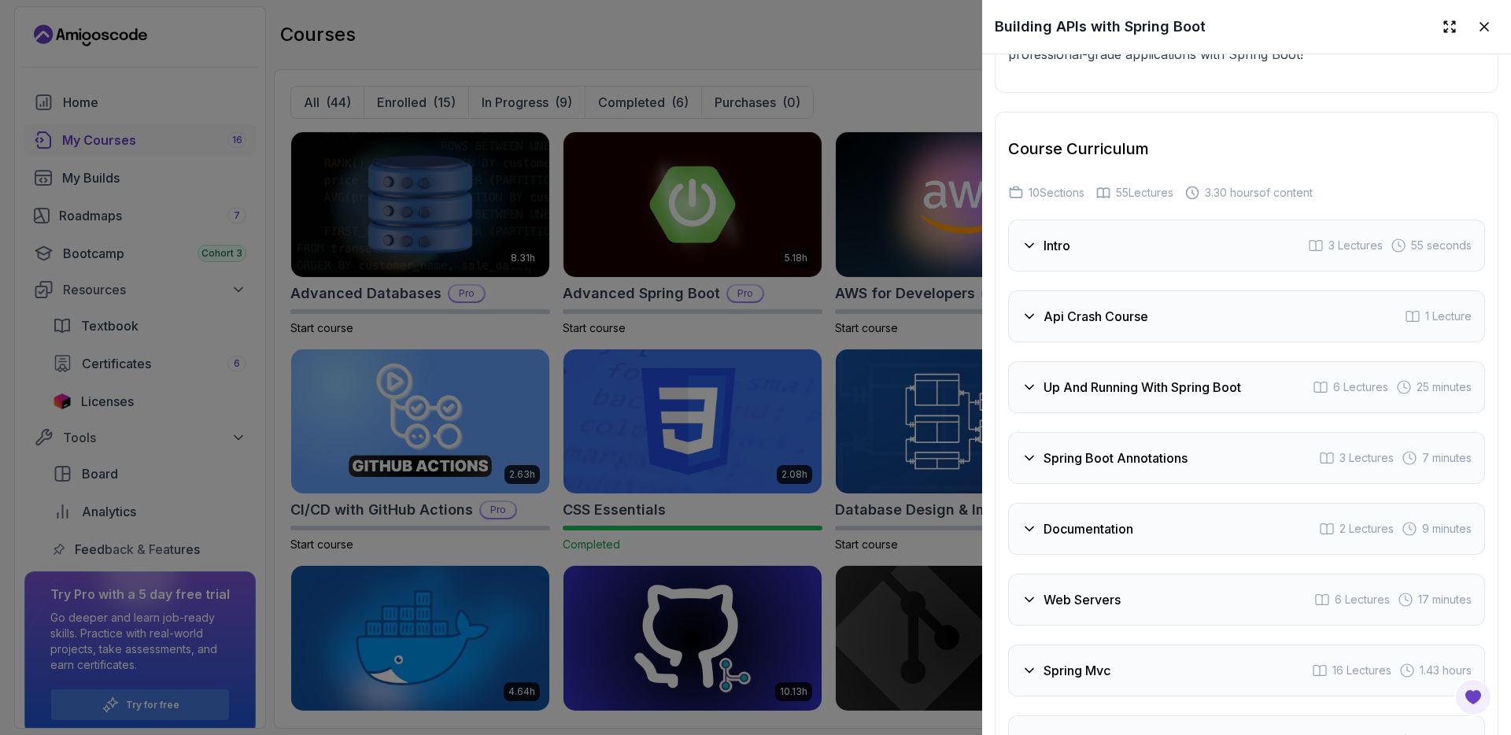
scroll to position [3199, 0]
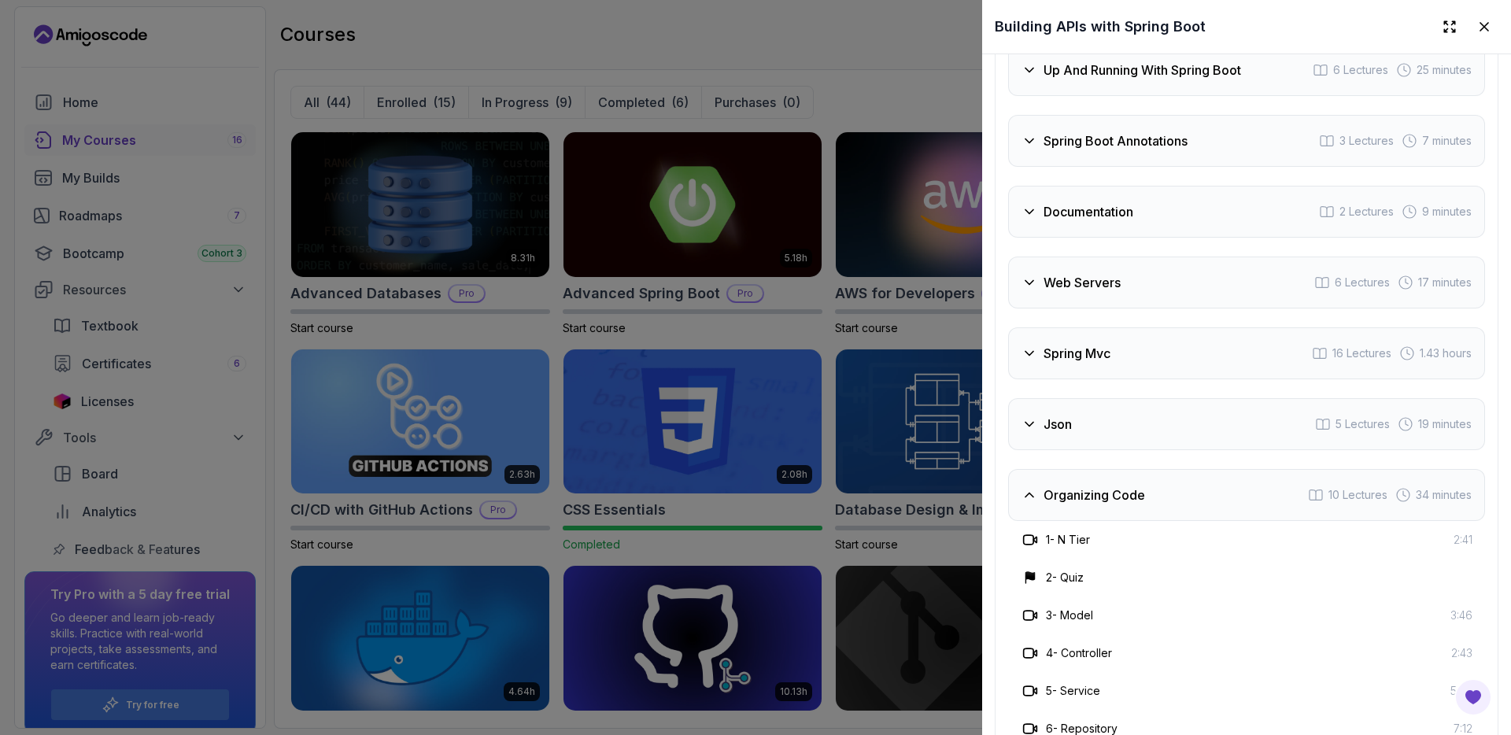
click at [1160, 379] on div "Spring Mvc 16 Lectures 1.43 hours" at bounding box center [1246, 353] width 477 height 52
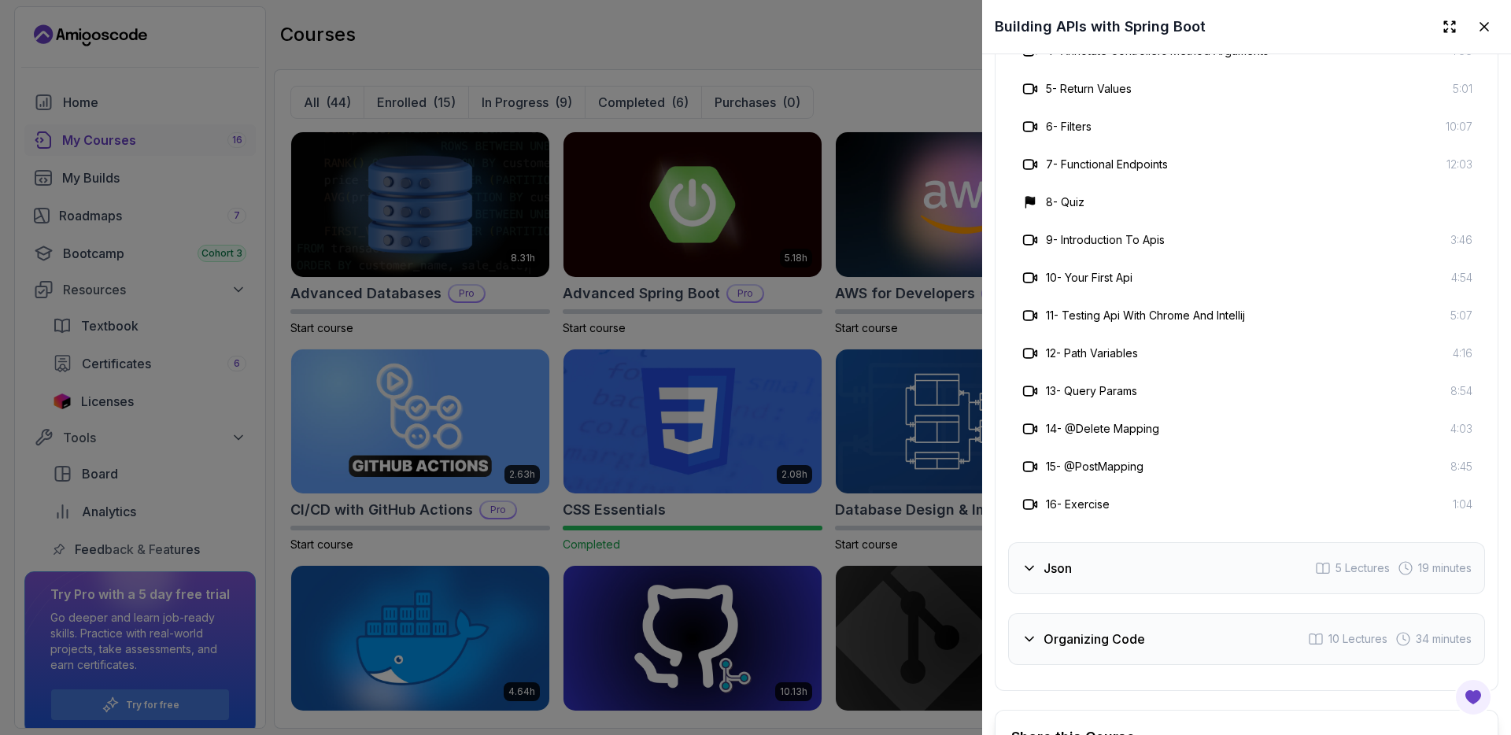
scroll to position [3790, 0]
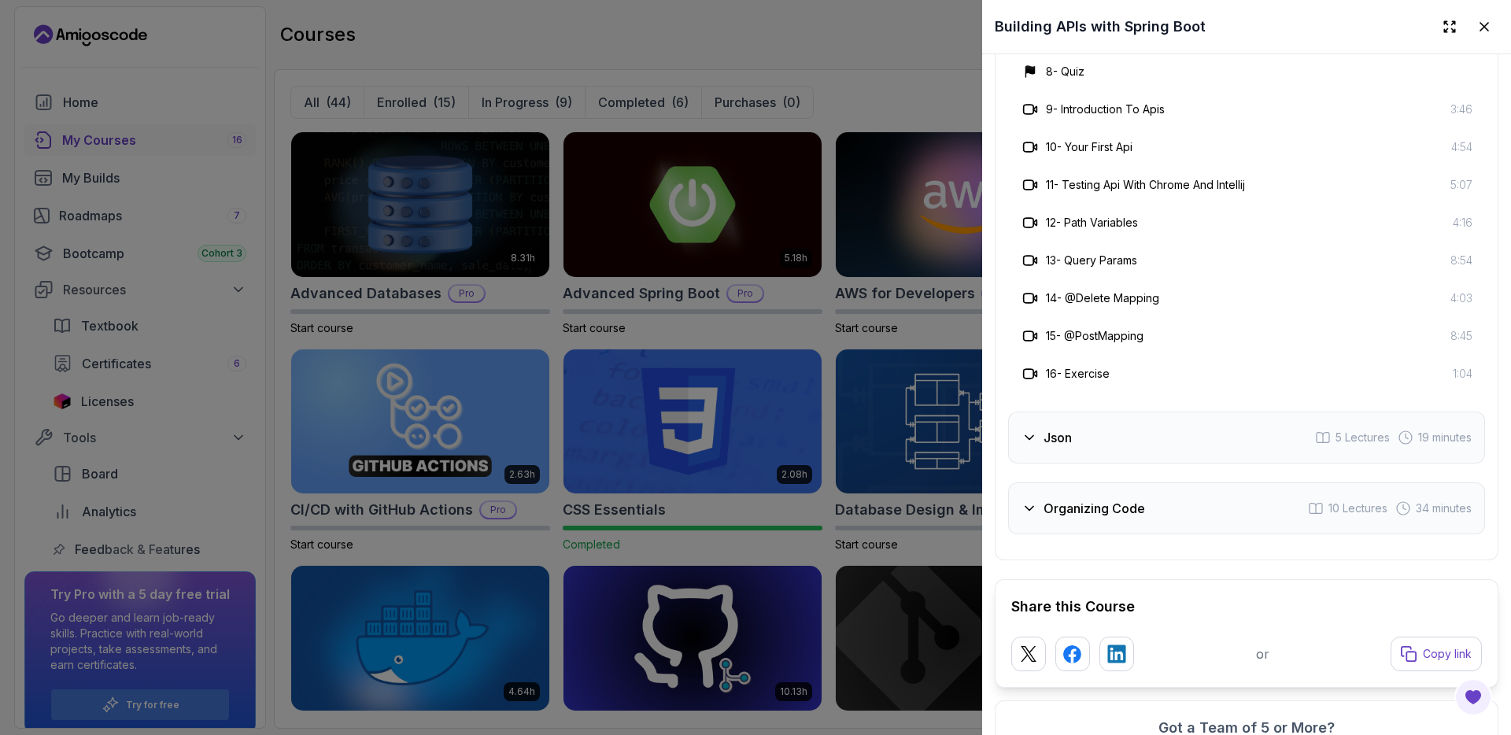
click at [1168, 464] on div "Json 5 Lectures 19 minutes" at bounding box center [1246, 438] width 477 height 52
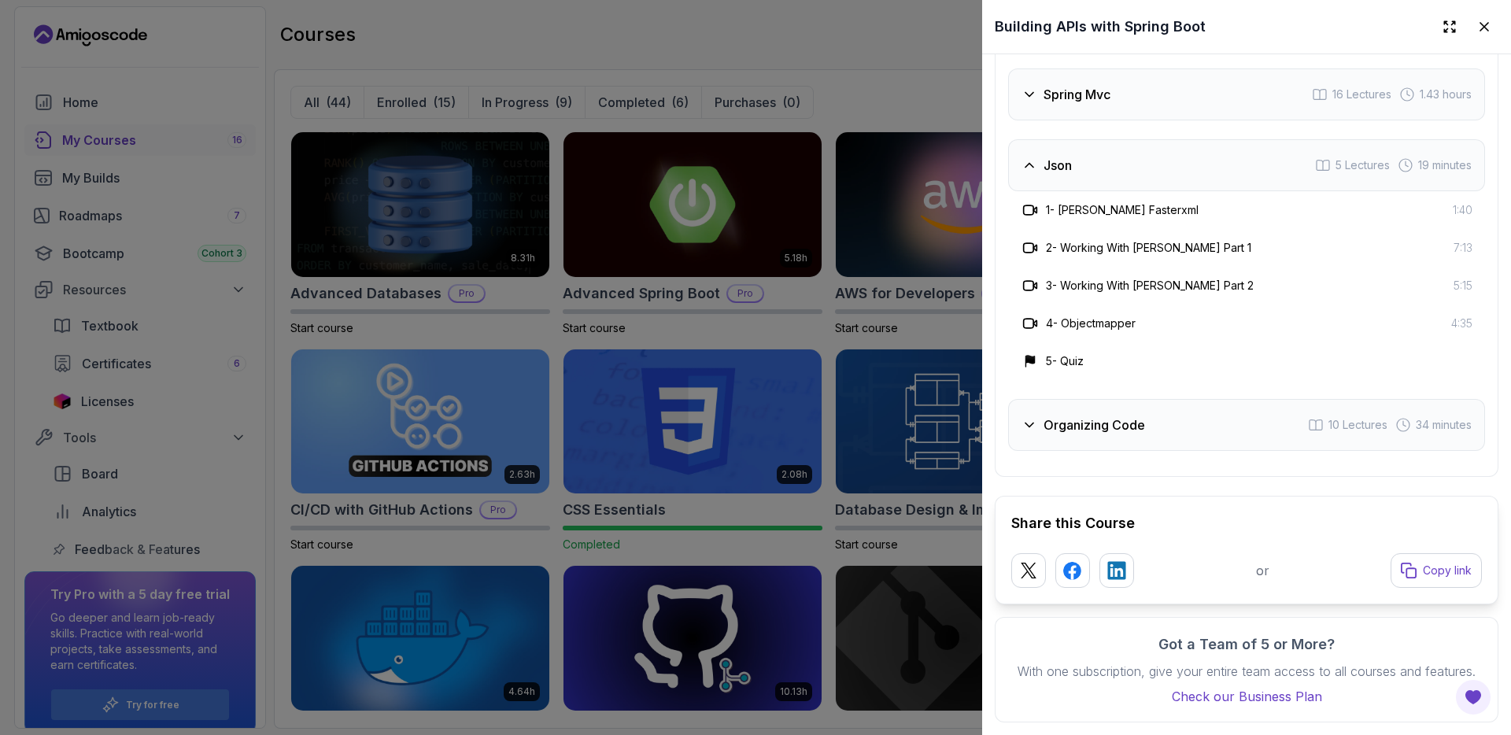
click at [726, 334] on div at bounding box center [755, 367] width 1511 height 735
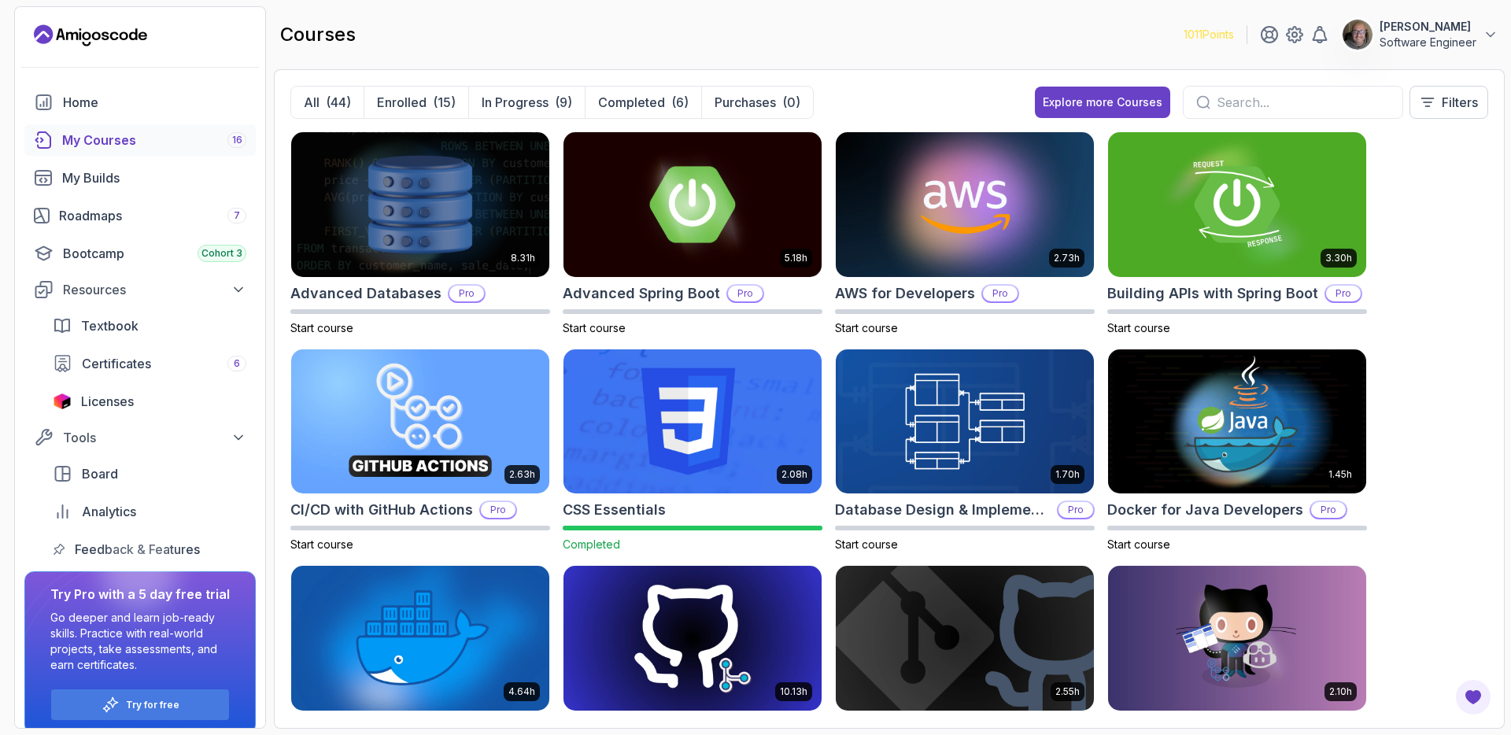
click at [1413, 336] on div "8.31h Advanced Databases Pro Start course 5.18h Advanced Spring Boot Pro Start …" at bounding box center [889, 421] width 1198 height 581
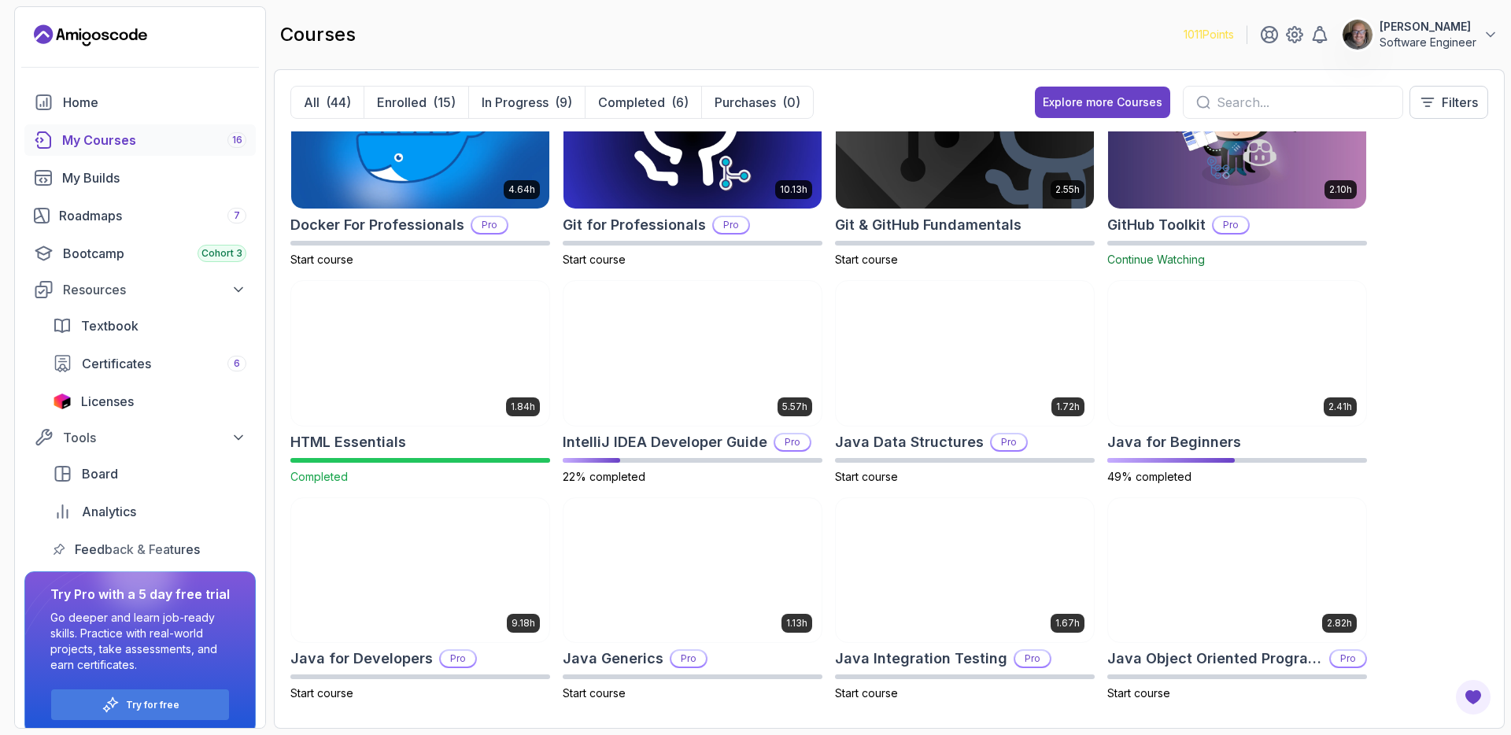
scroll to position [503, 0]
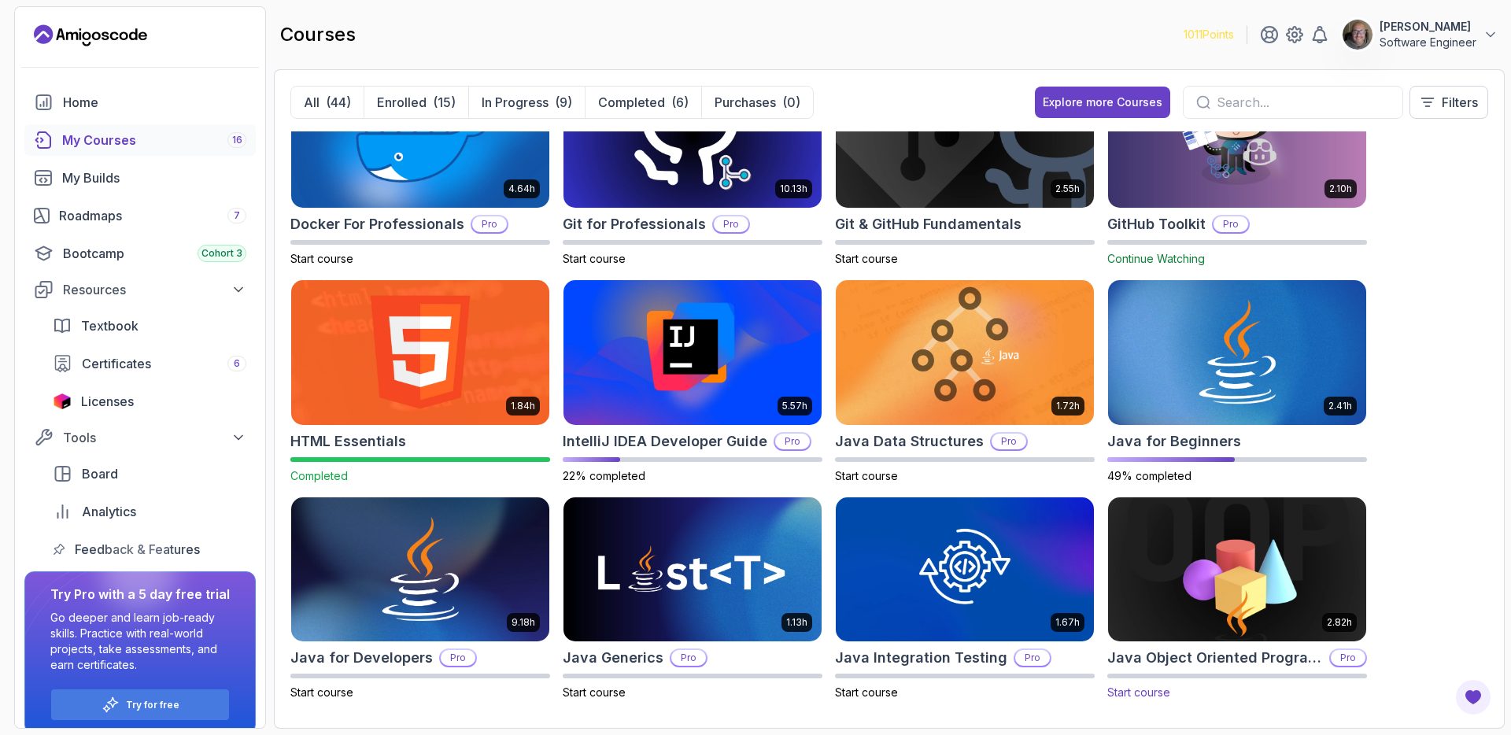
click at [1258, 564] on img at bounding box center [1237, 569] width 271 height 152
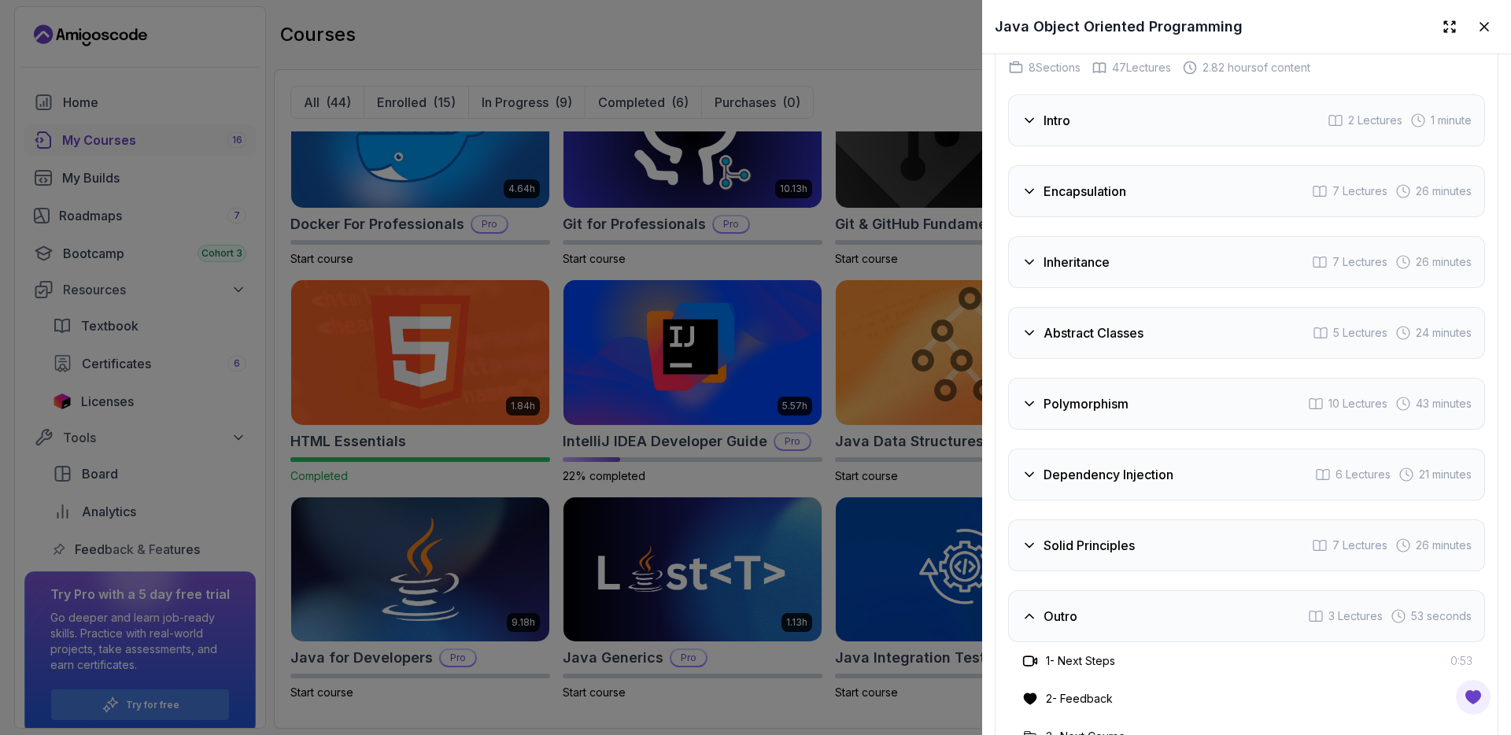
scroll to position [2591, 0]
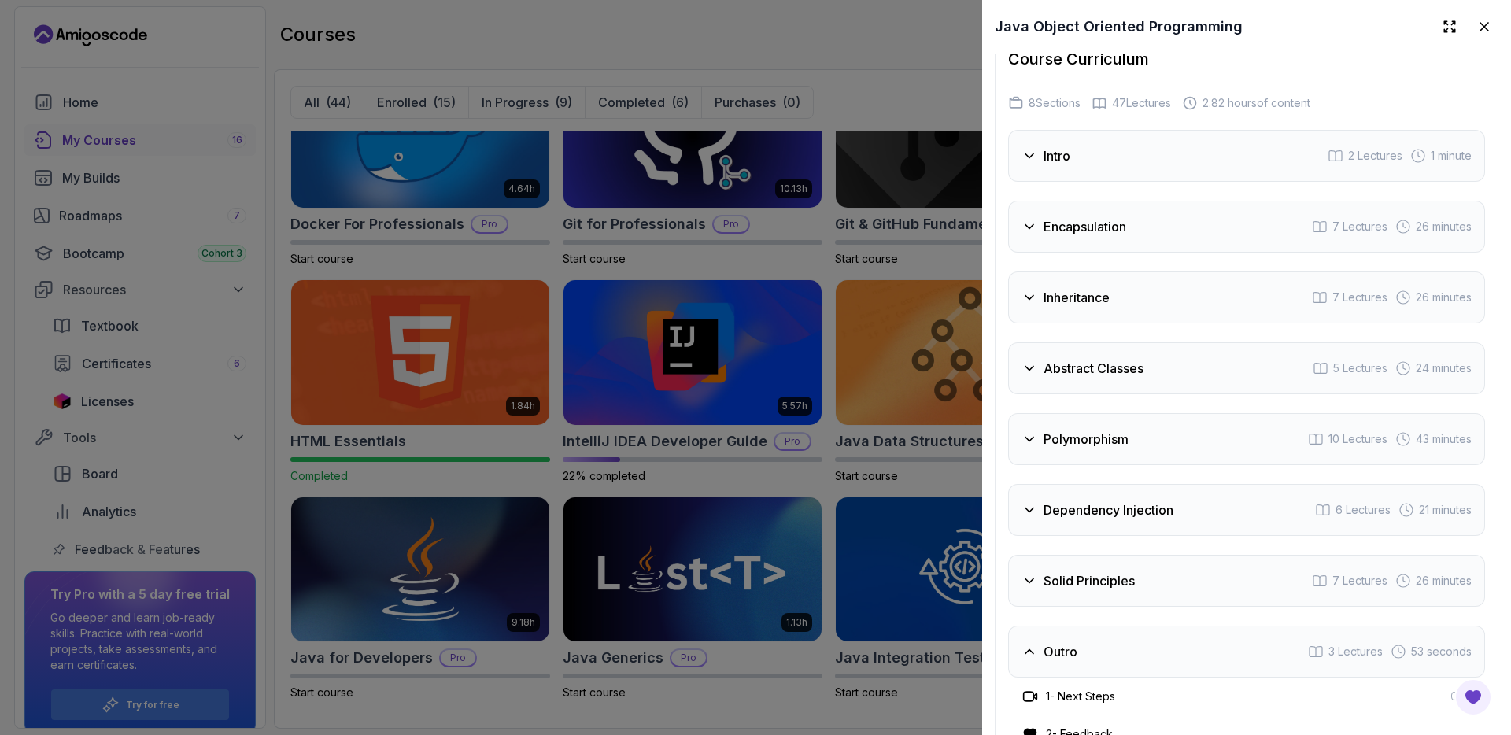
click at [1128, 215] on div "Encapsulation 7 Lectures 26 minutes" at bounding box center [1246, 227] width 477 height 52
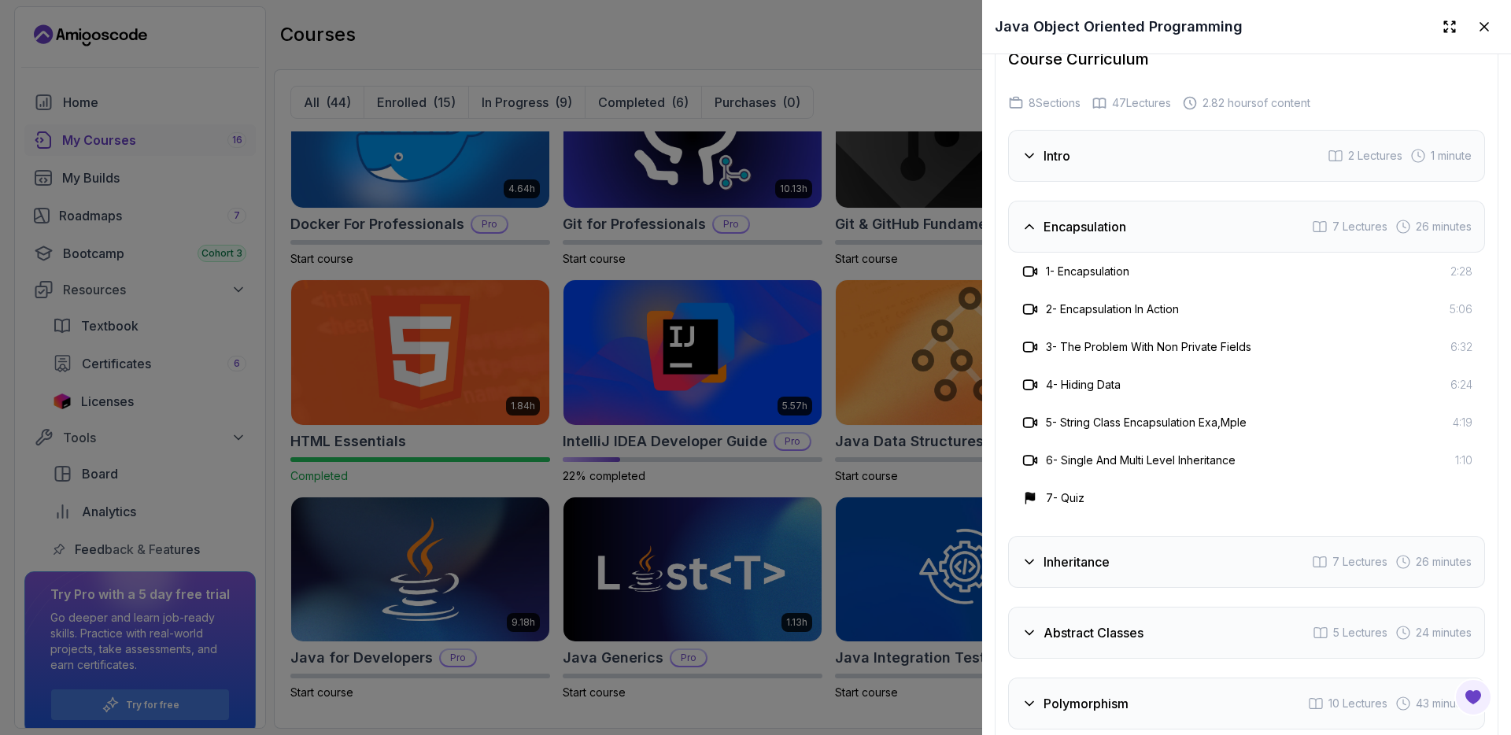
click at [693, 484] on div at bounding box center [755, 367] width 1511 height 735
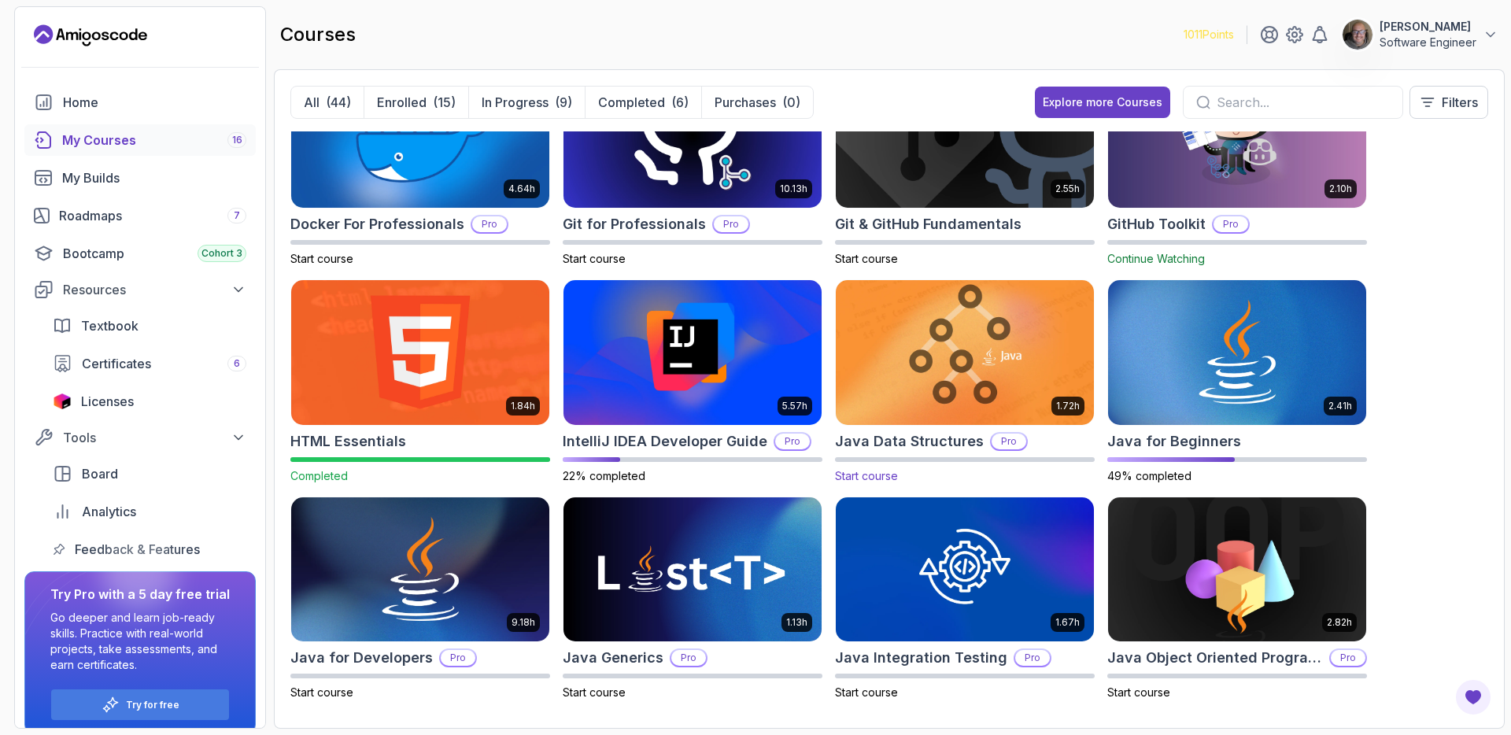
click at [936, 404] on img at bounding box center [965, 352] width 271 height 152
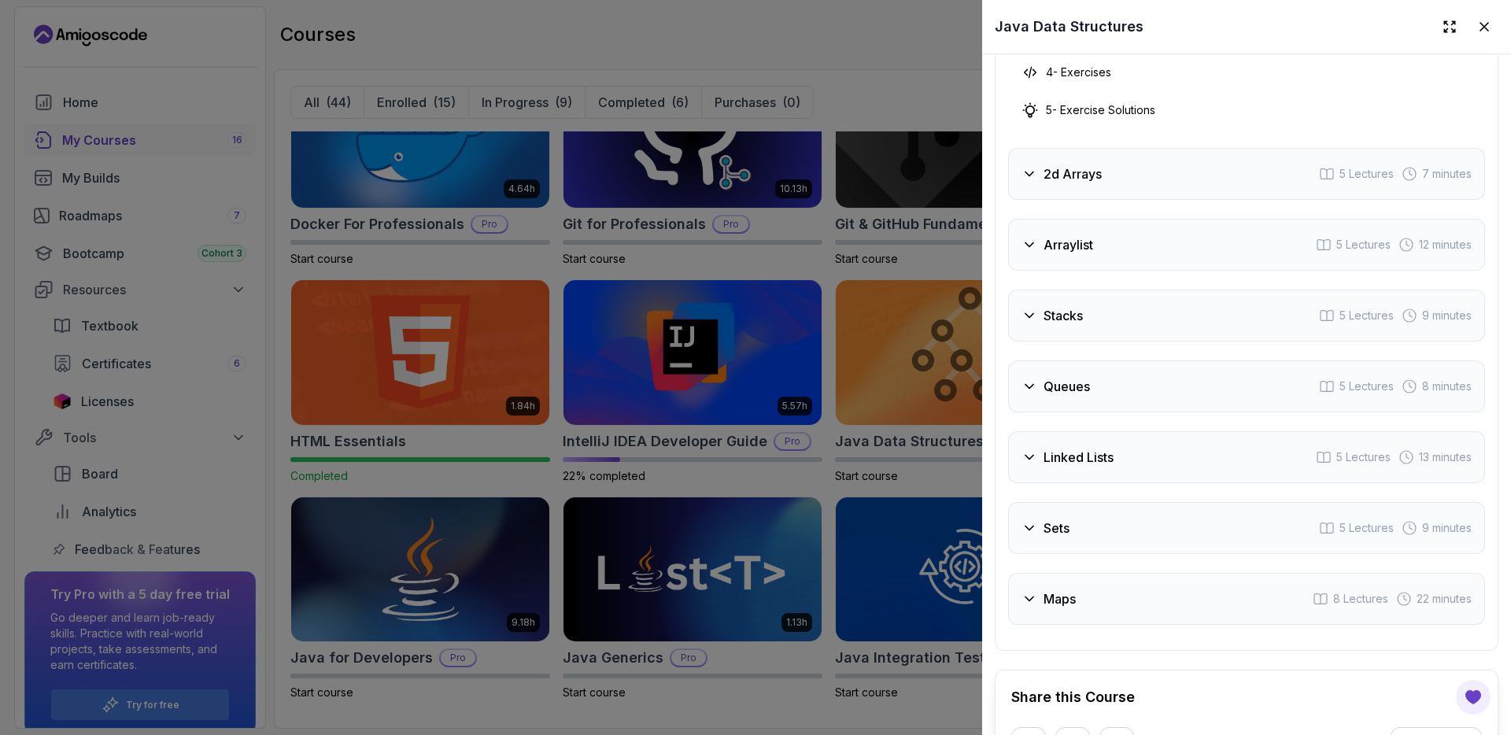
scroll to position [2886, 0]
click at [1196, 456] on div "Linked Lists 5 Lectures 13 minutes" at bounding box center [1246, 456] width 477 height 52
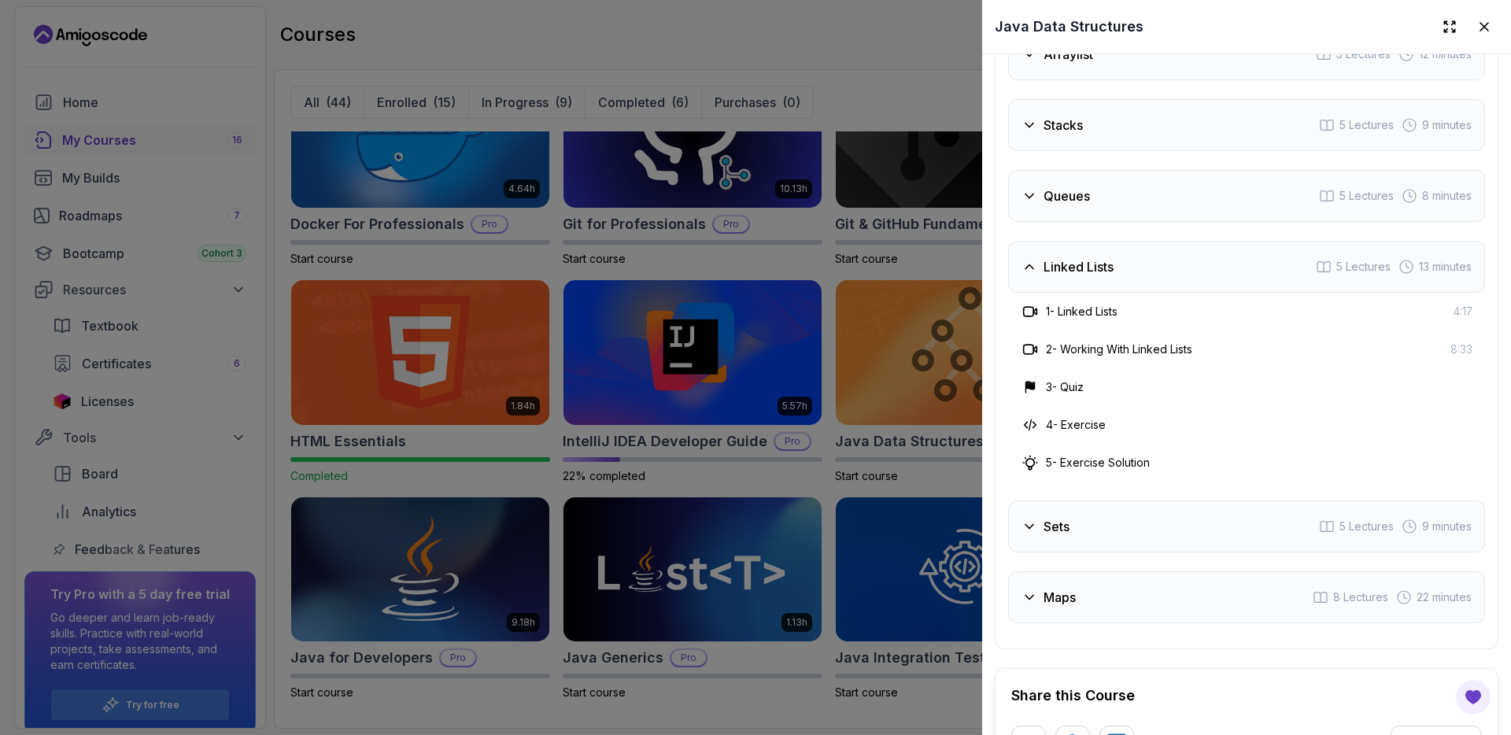
click at [1169, 502] on div "Sets 5 Lectures 9 minutes" at bounding box center [1246, 527] width 477 height 52
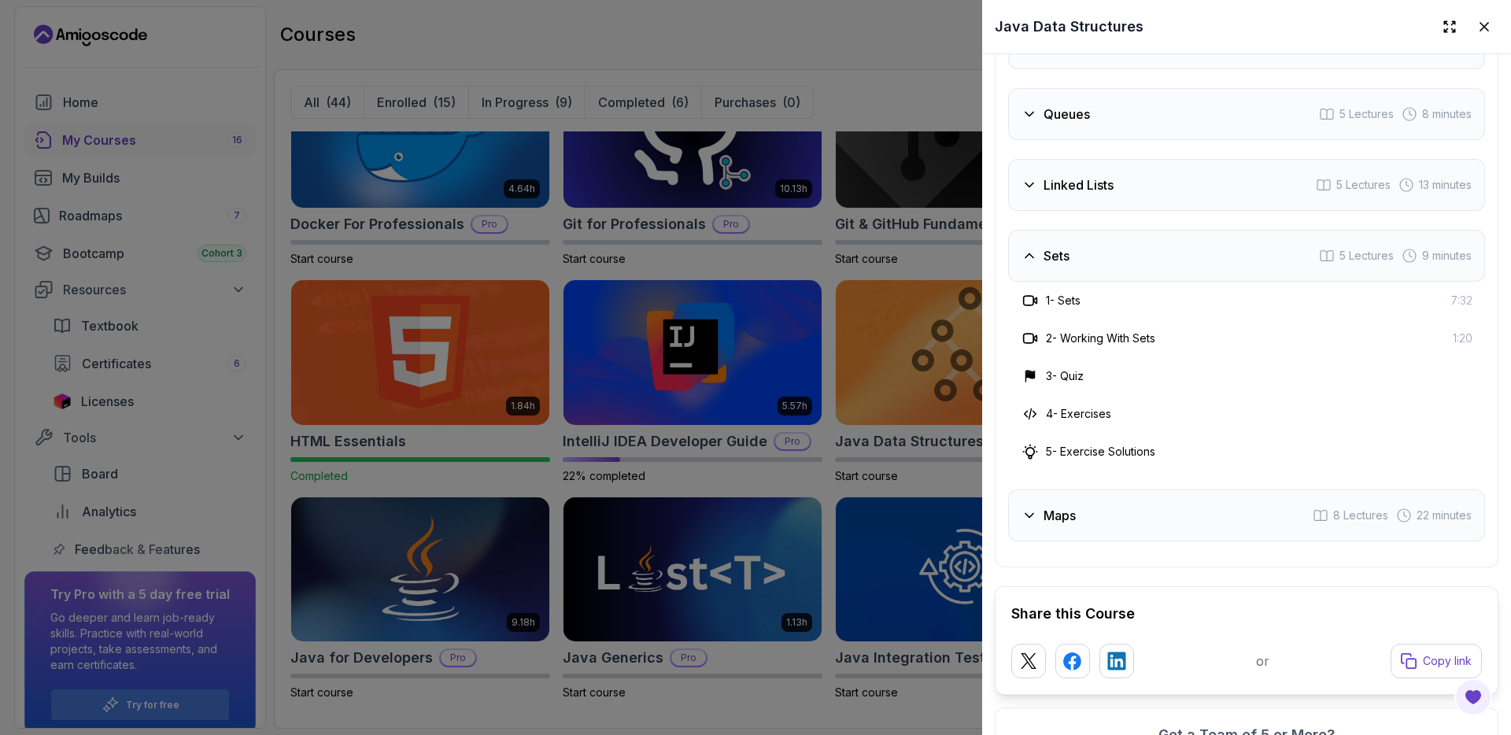
scroll to position [2971, 0]
click at [1196, 508] on div "Maps 8 Lectures 22 minutes" at bounding box center [1246, 512] width 477 height 52
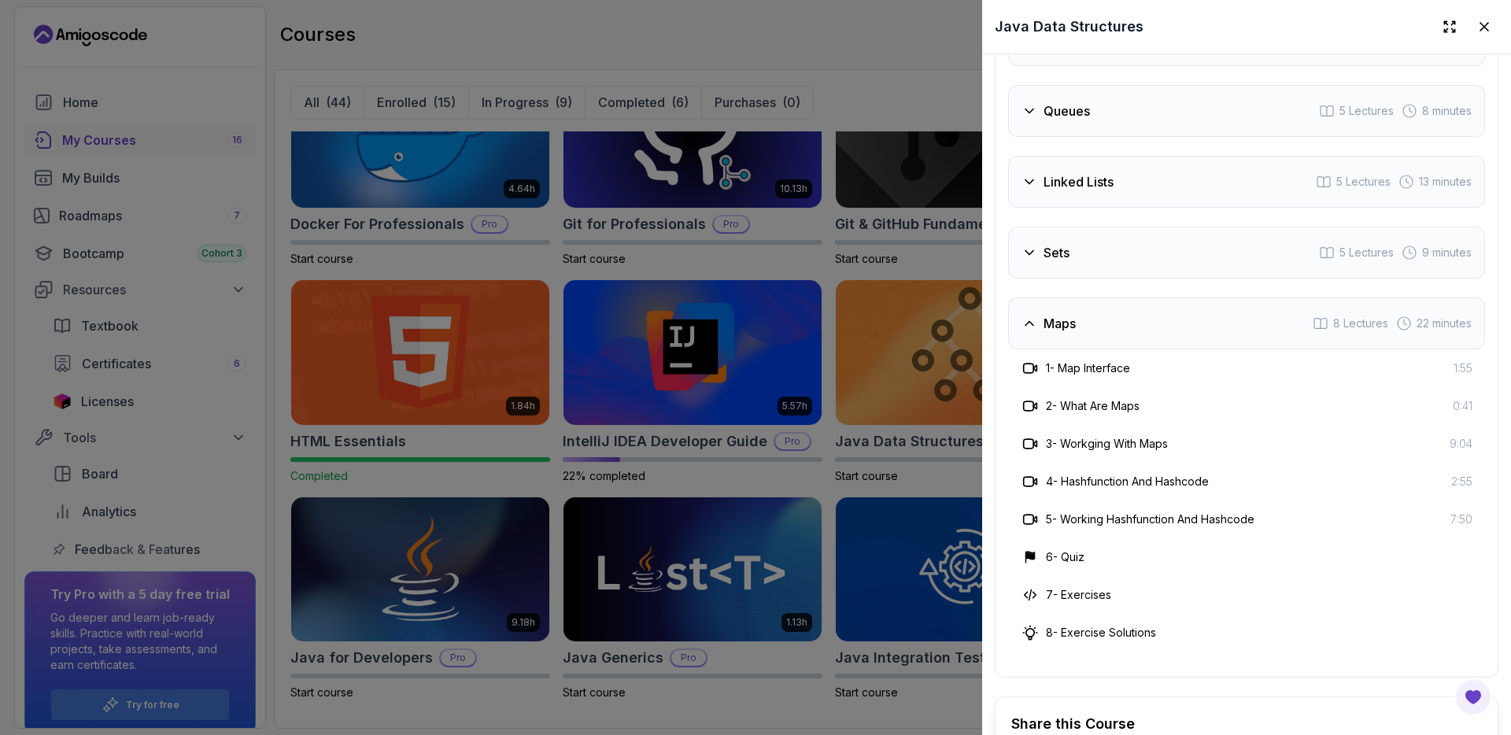
scroll to position [2301, 0]
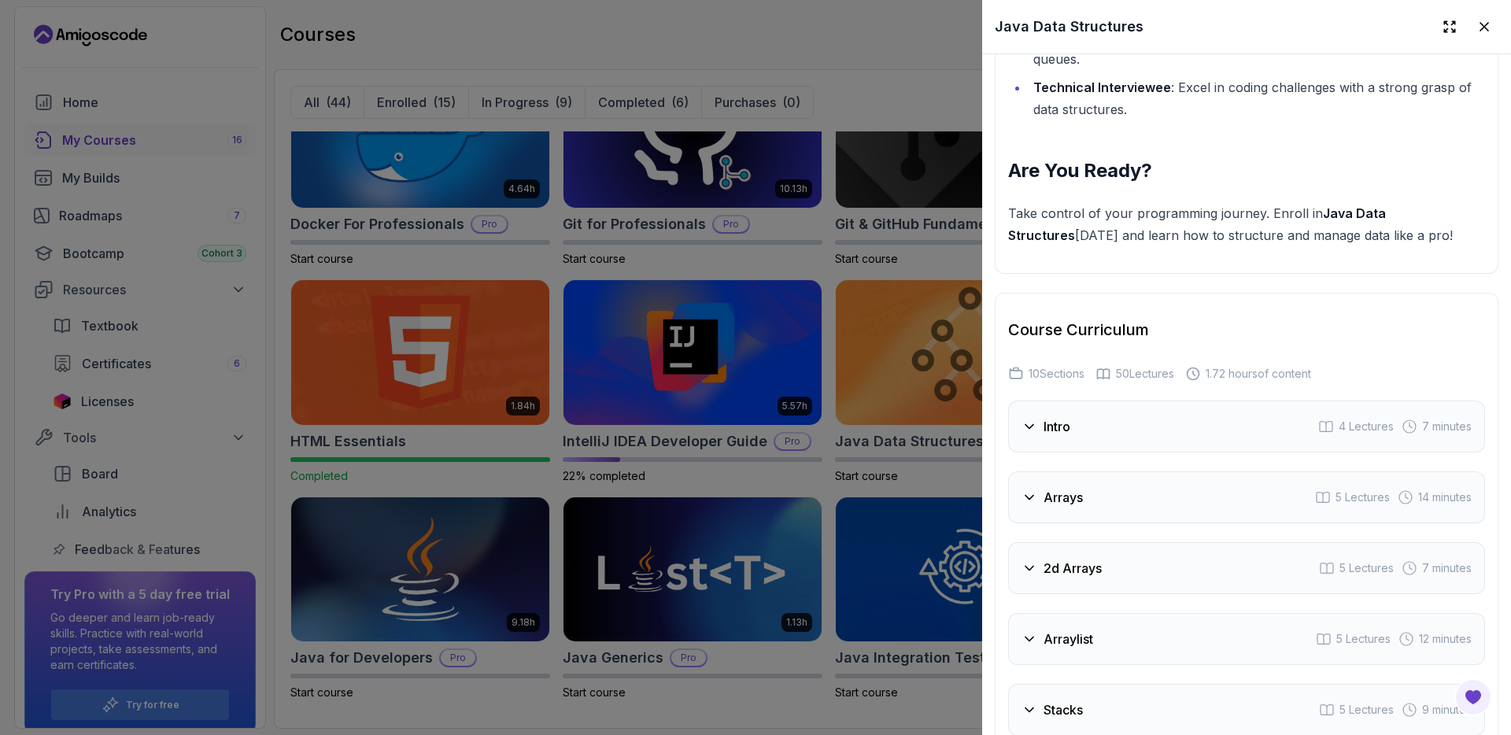
click at [1218, 550] on div "2d Arrays 5 Lectures 7 minutes" at bounding box center [1246, 568] width 477 height 52
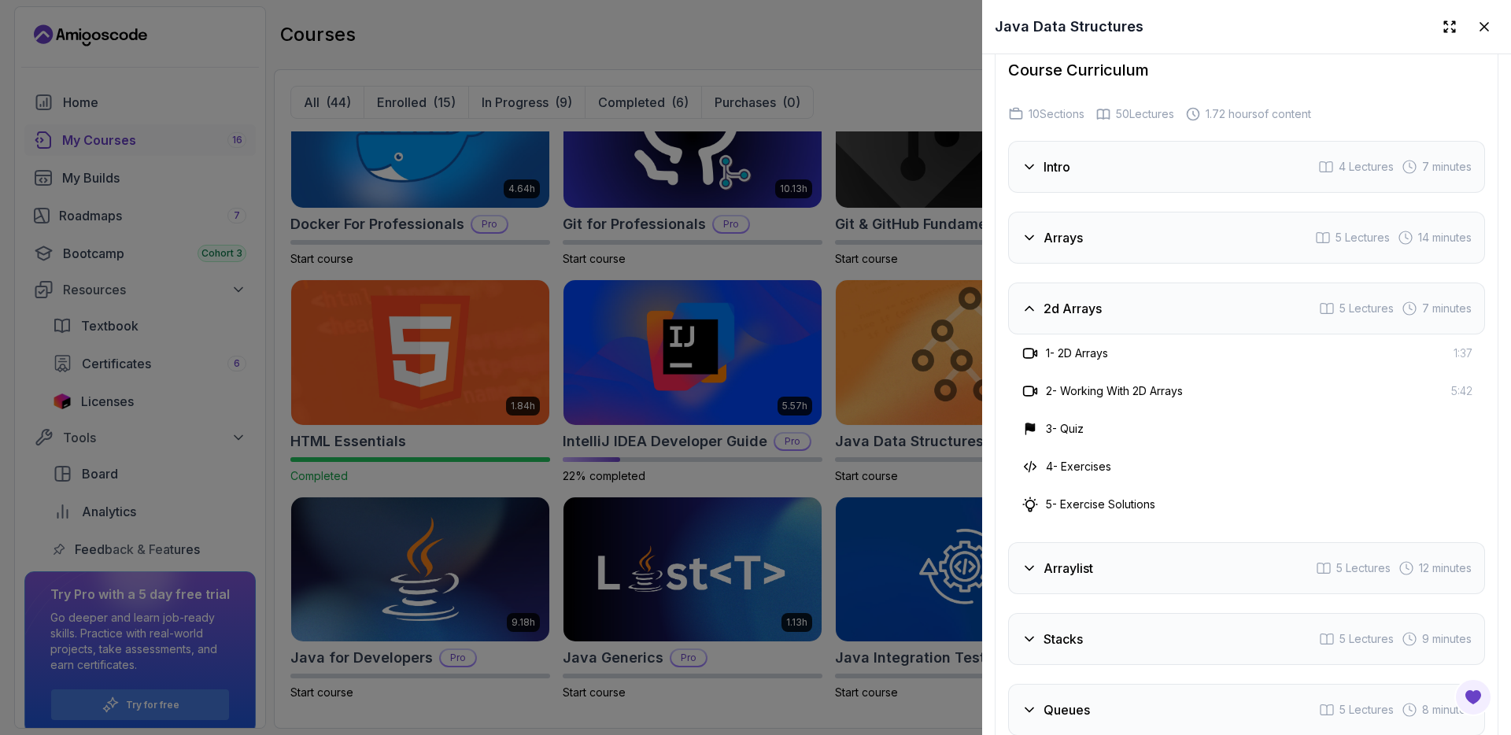
scroll to position [2577, 0]
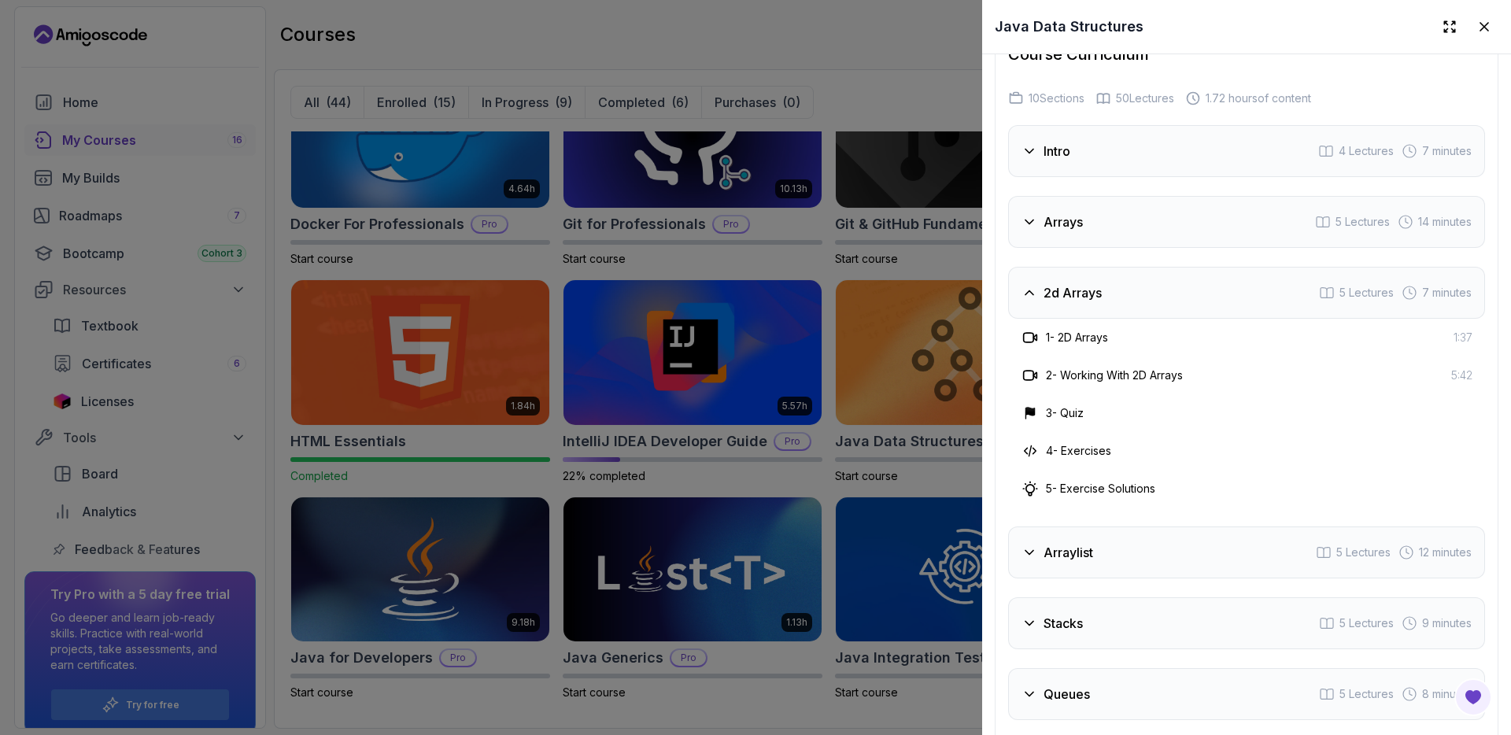
click at [914, 79] on div at bounding box center [755, 367] width 1511 height 735
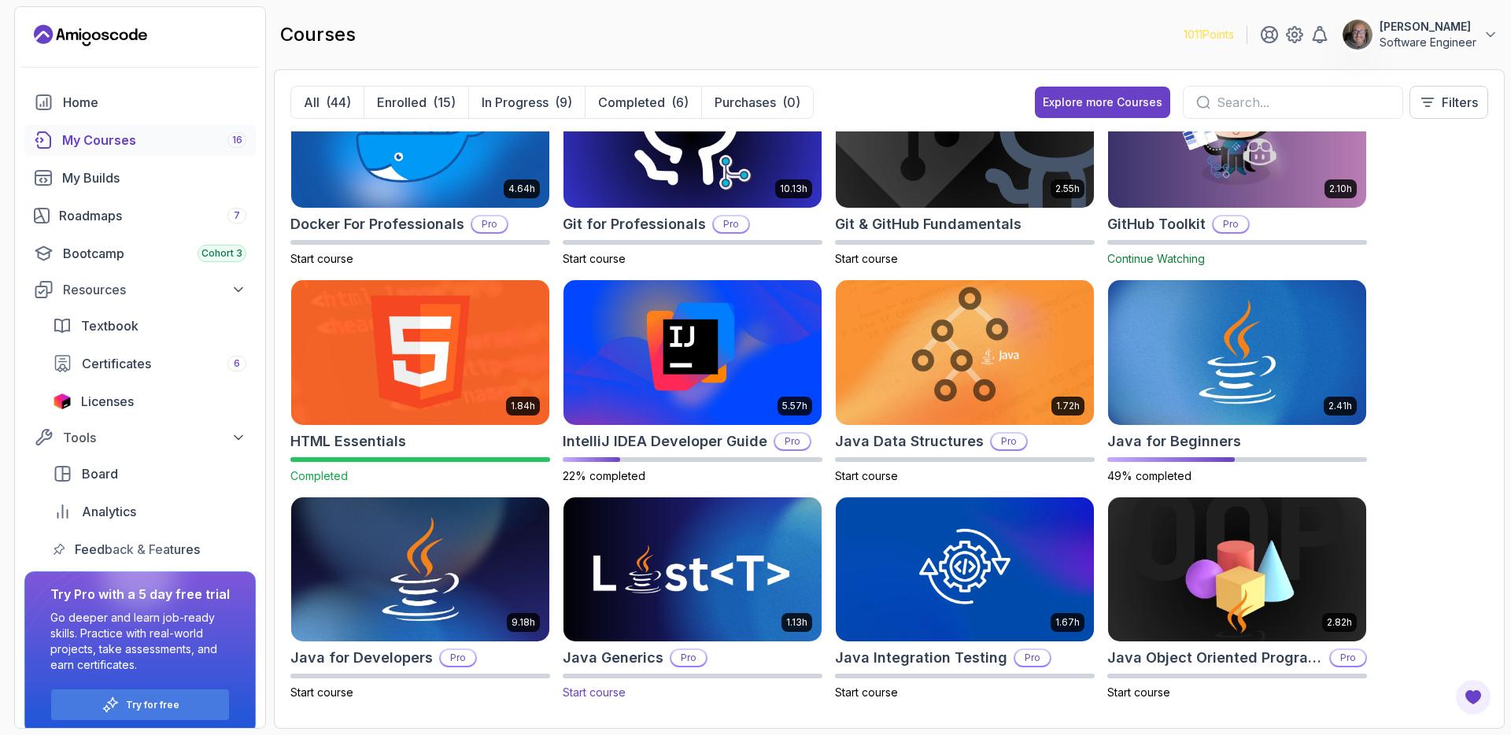
click at [748, 611] on img at bounding box center [692, 569] width 271 height 152
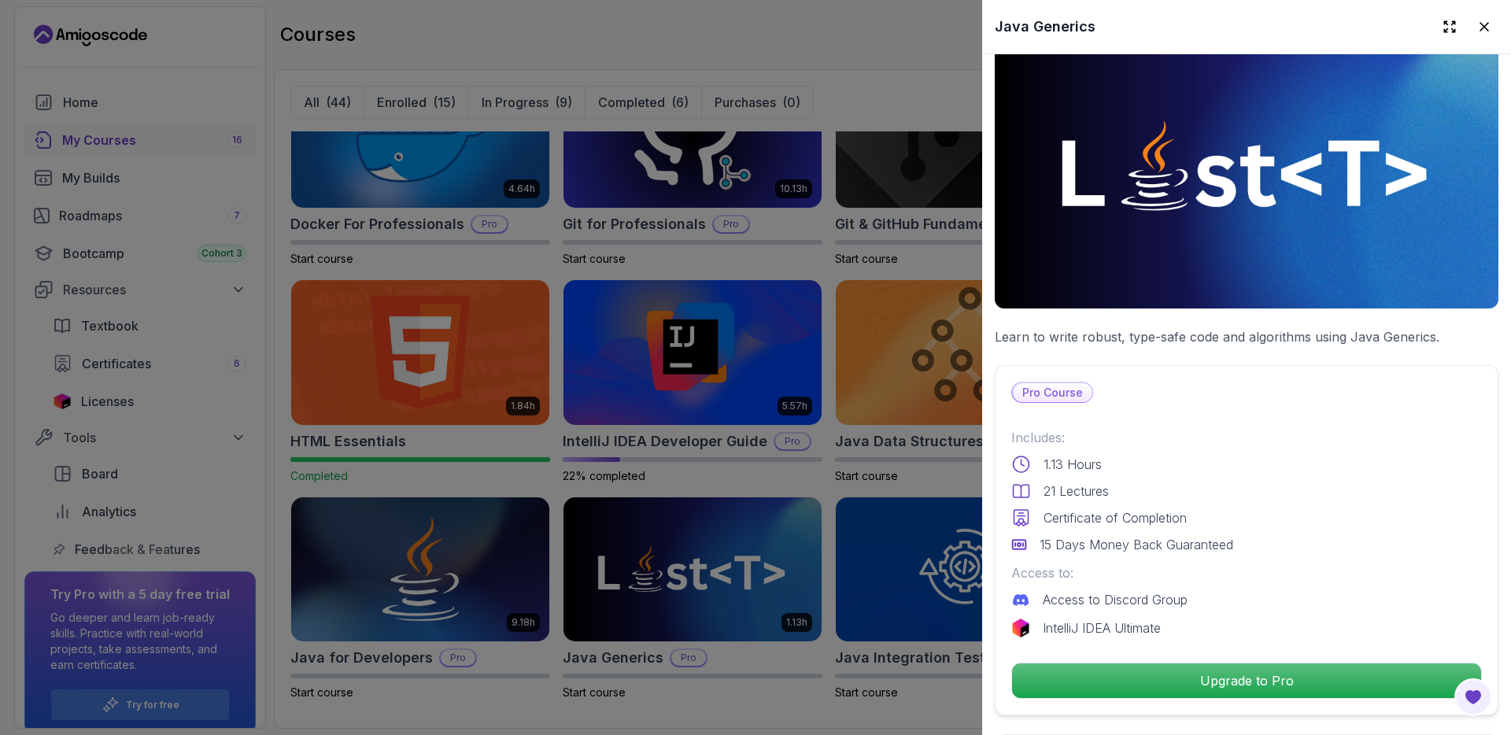
scroll to position [98, 0]
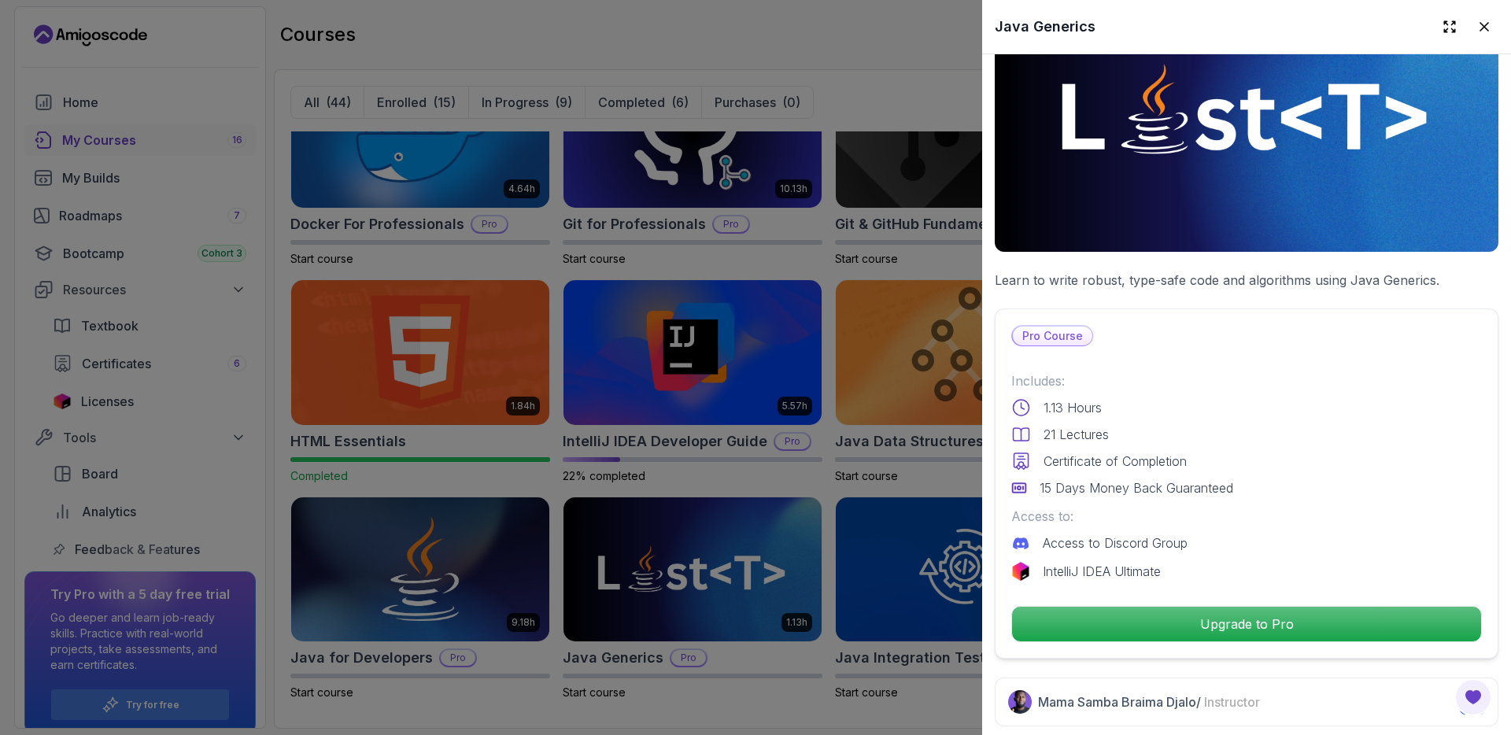
click at [945, 481] on div at bounding box center [755, 367] width 1511 height 735
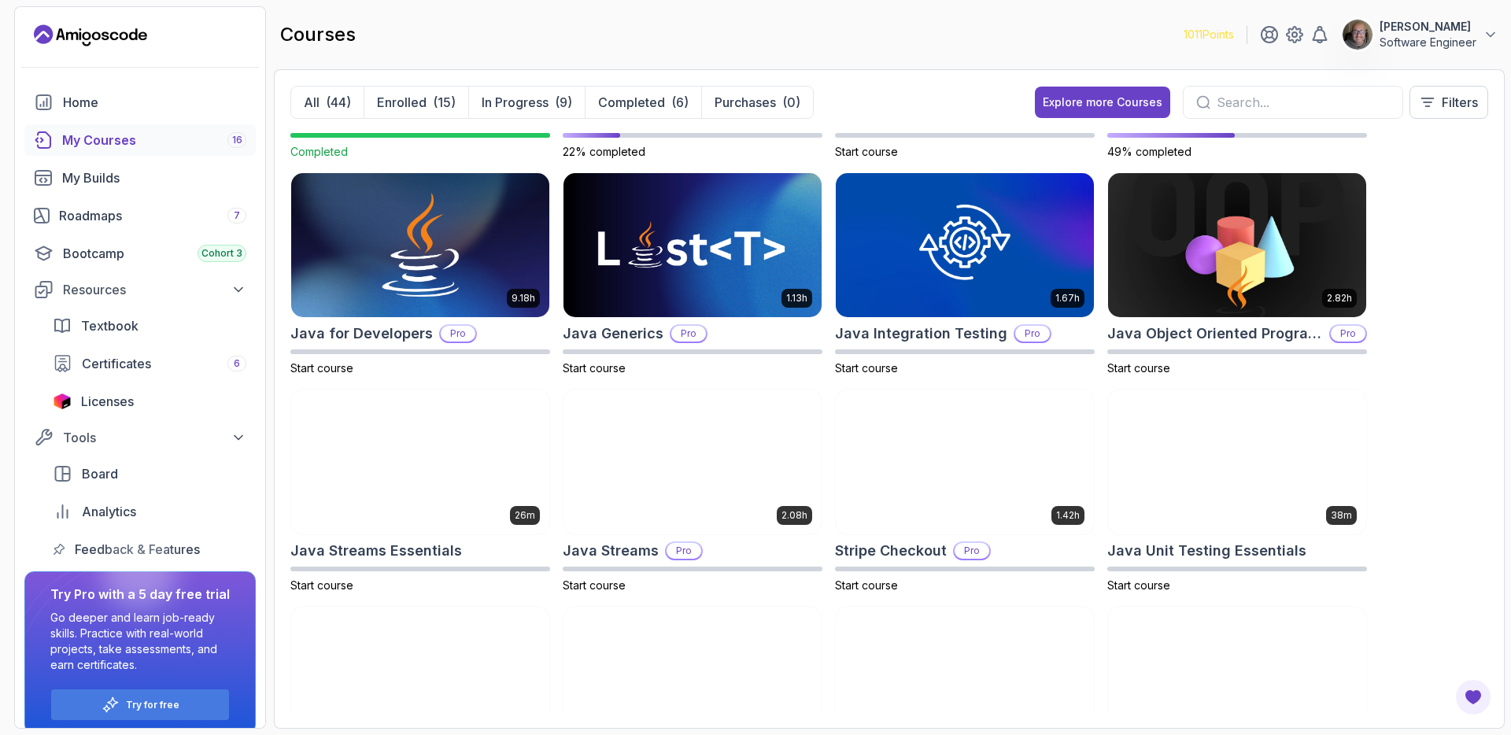
scroll to position [856, 0]
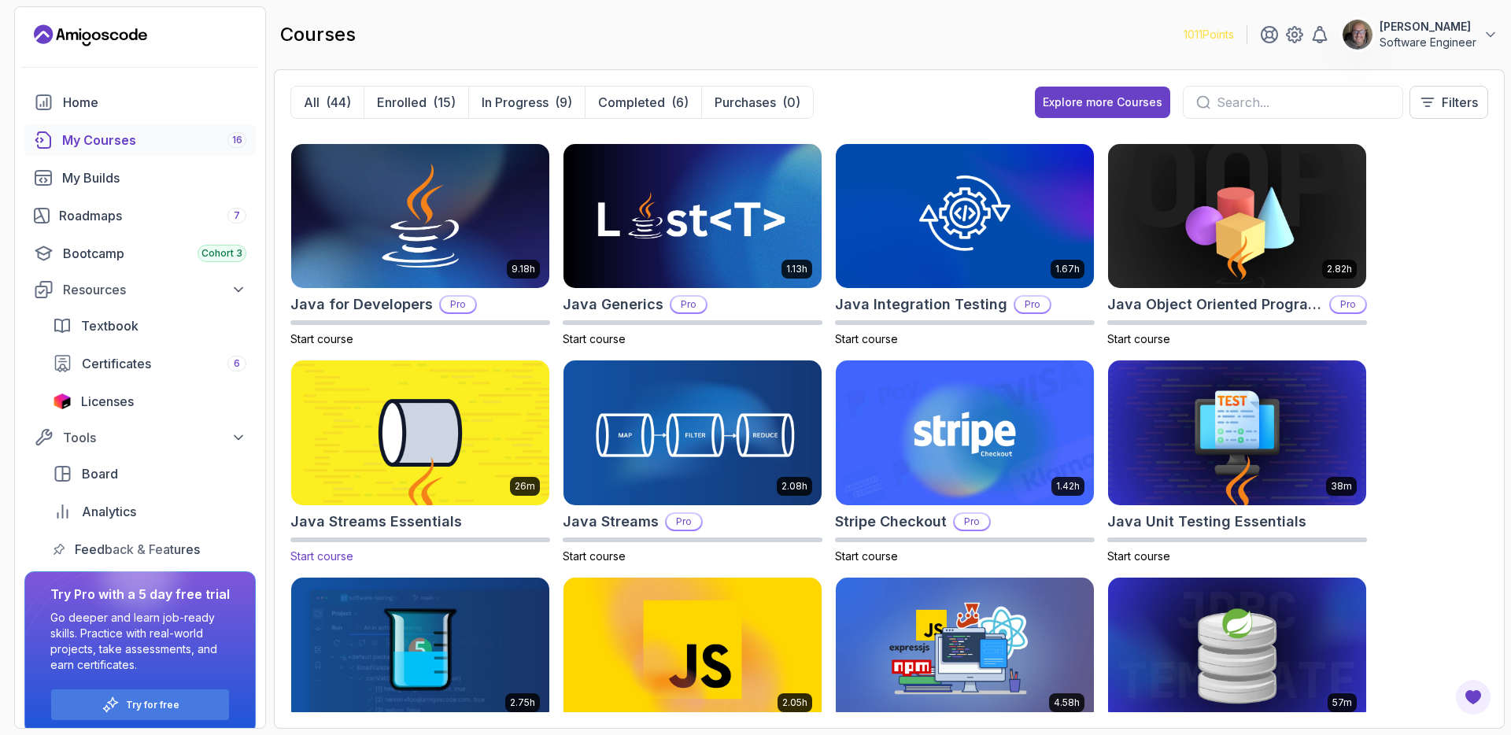
click at [421, 484] on img at bounding box center [420, 433] width 271 height 152
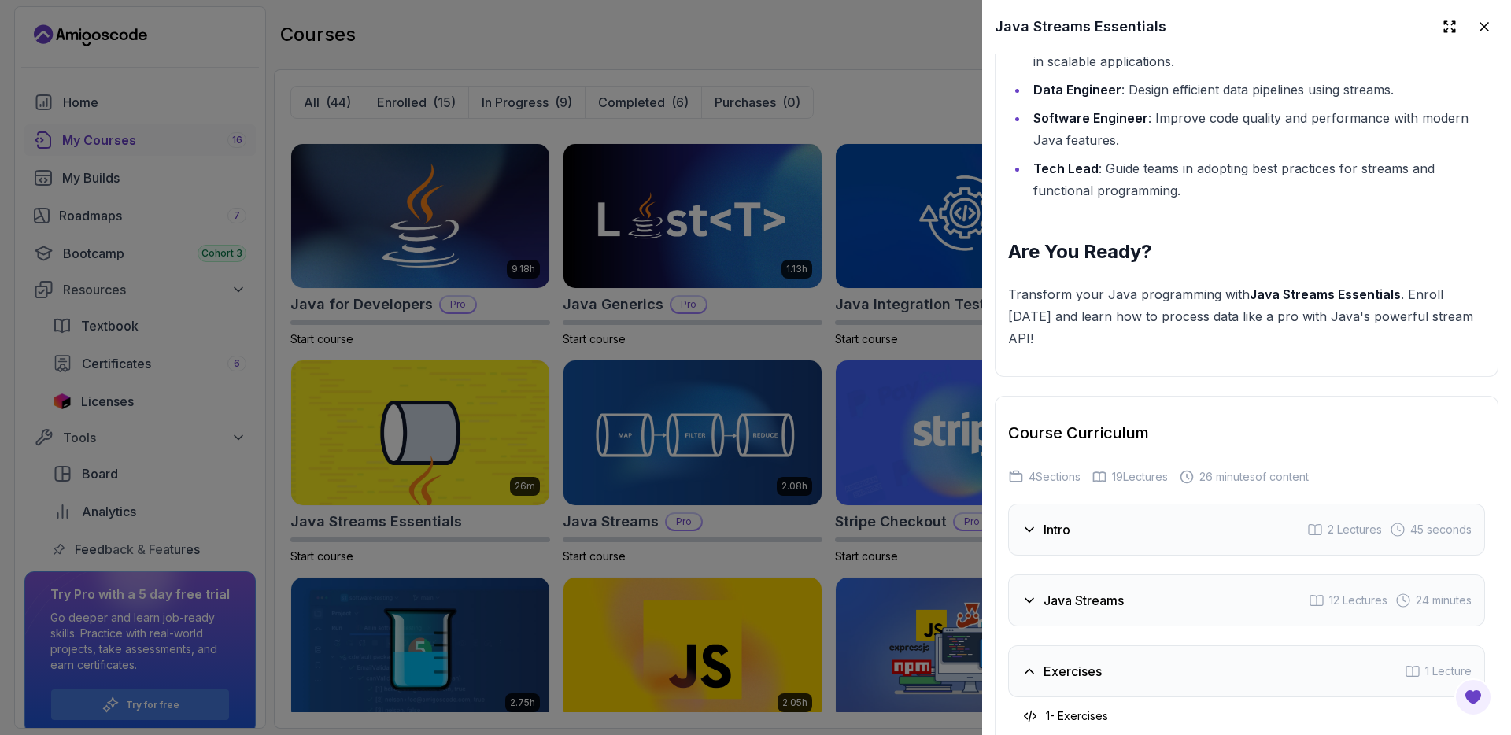
scroll to position [2397, 0]
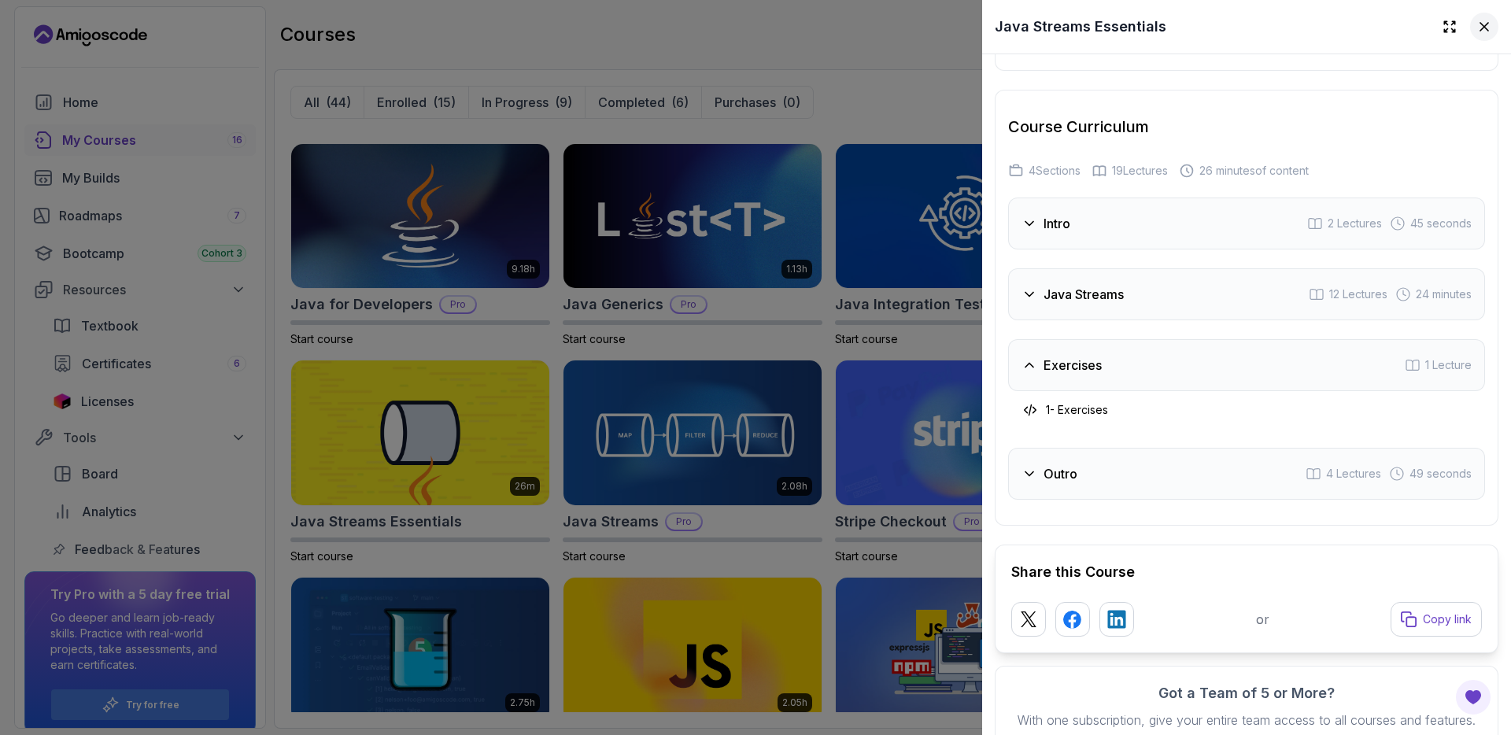
click at [1475, 14] on button at bounding box center [1484, 27] width 28 height 28
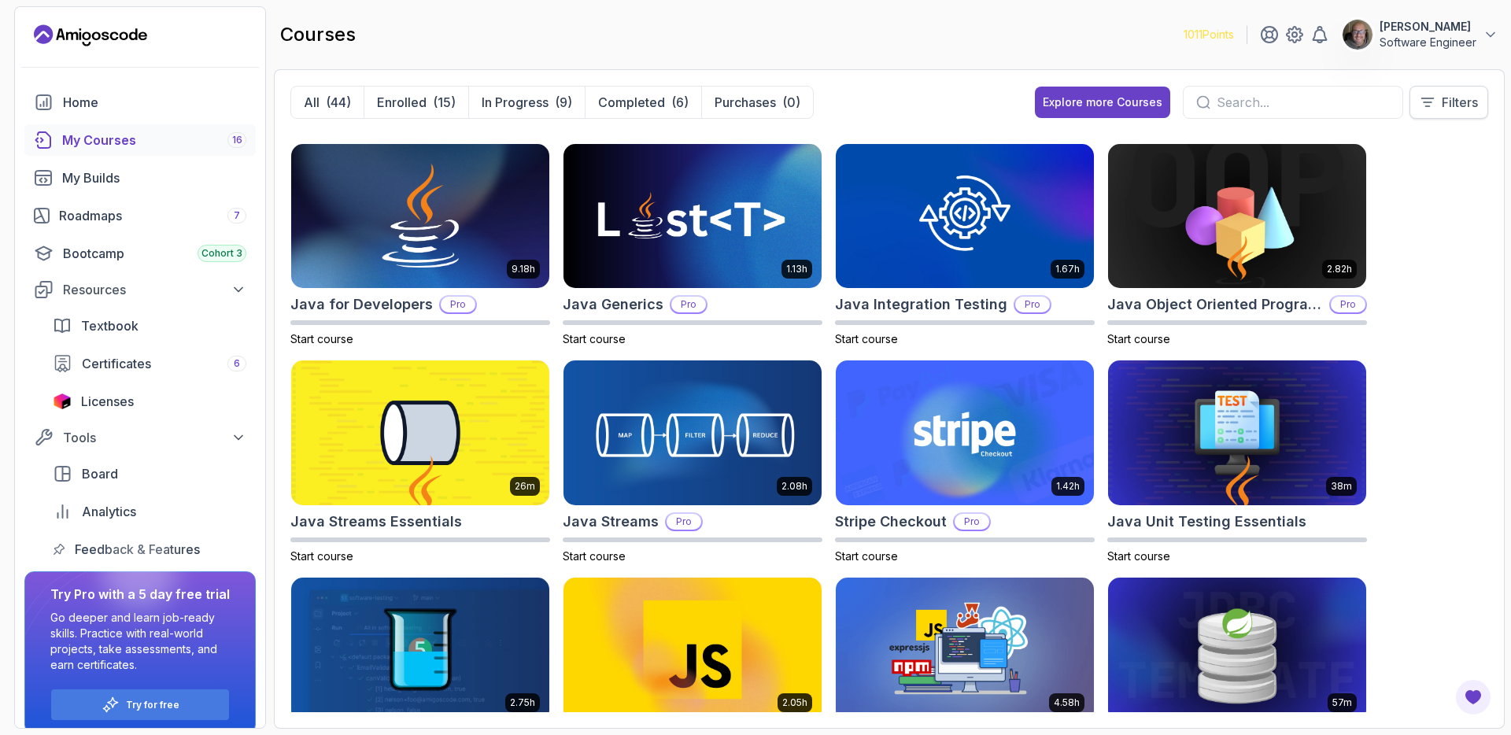
click at [1423, 102] on icon at bounding box center [1428, 102] width 12 height 8
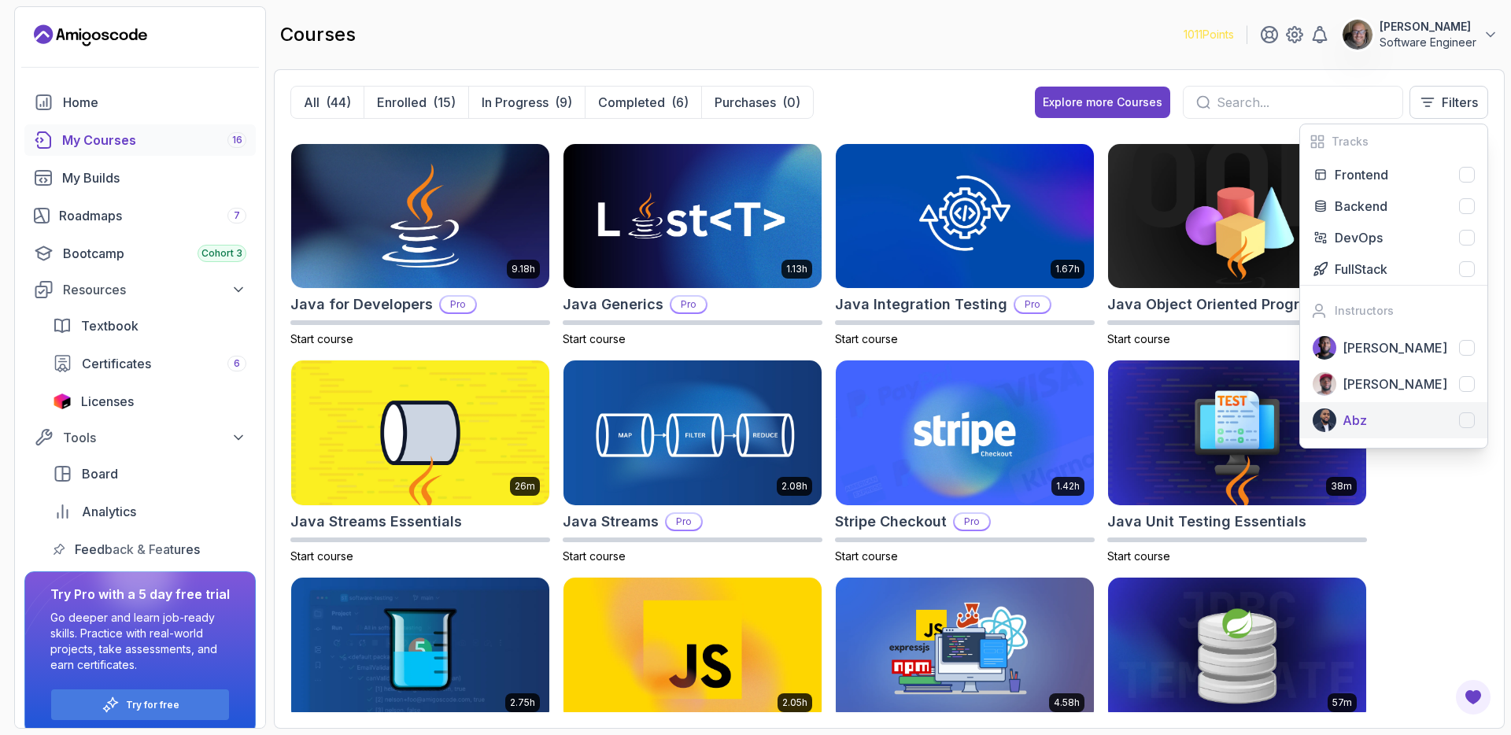
click at [1467, 418] on div at bounding box center [1467, 420] width 16 height 16
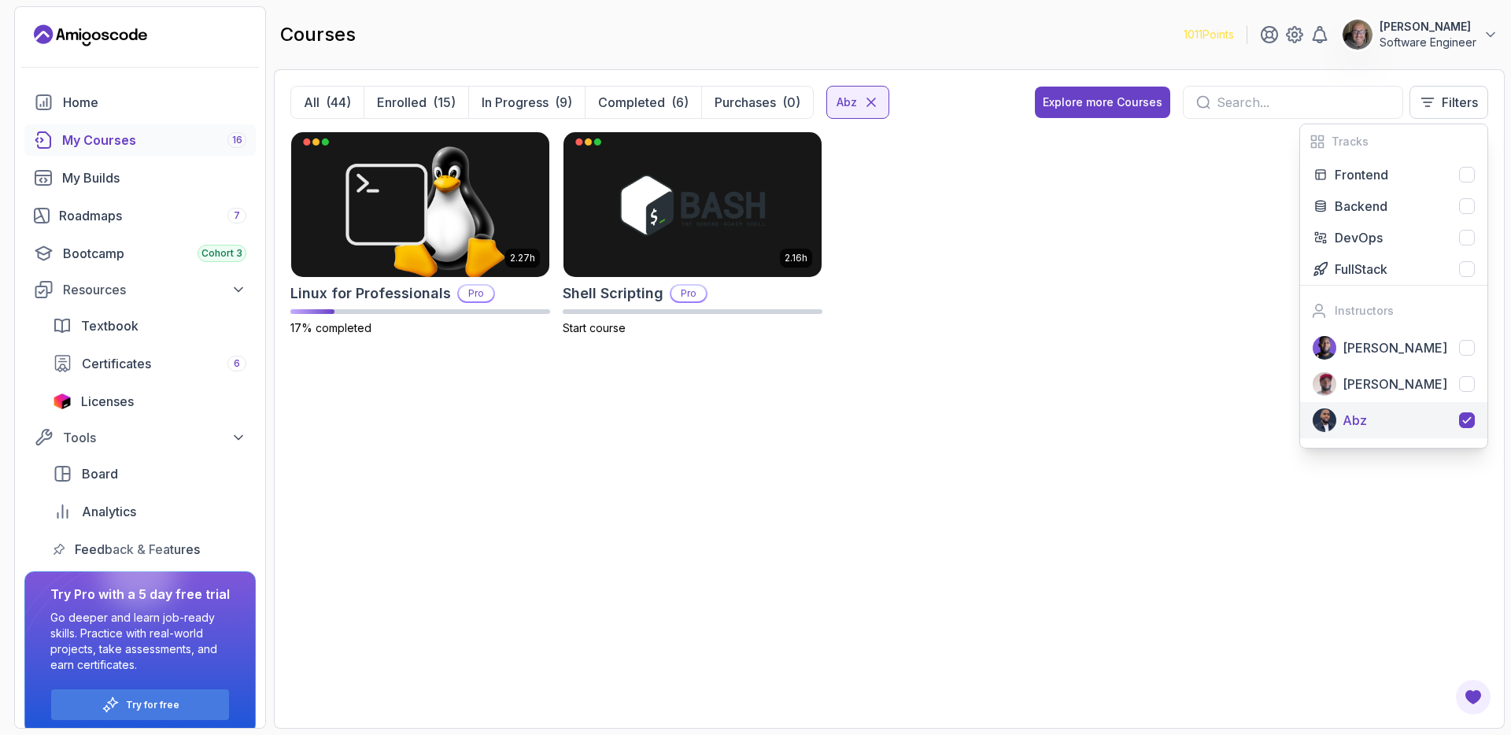
click at [1467, 418] on icon at bounding box center [1467, 420] width 13 height 13
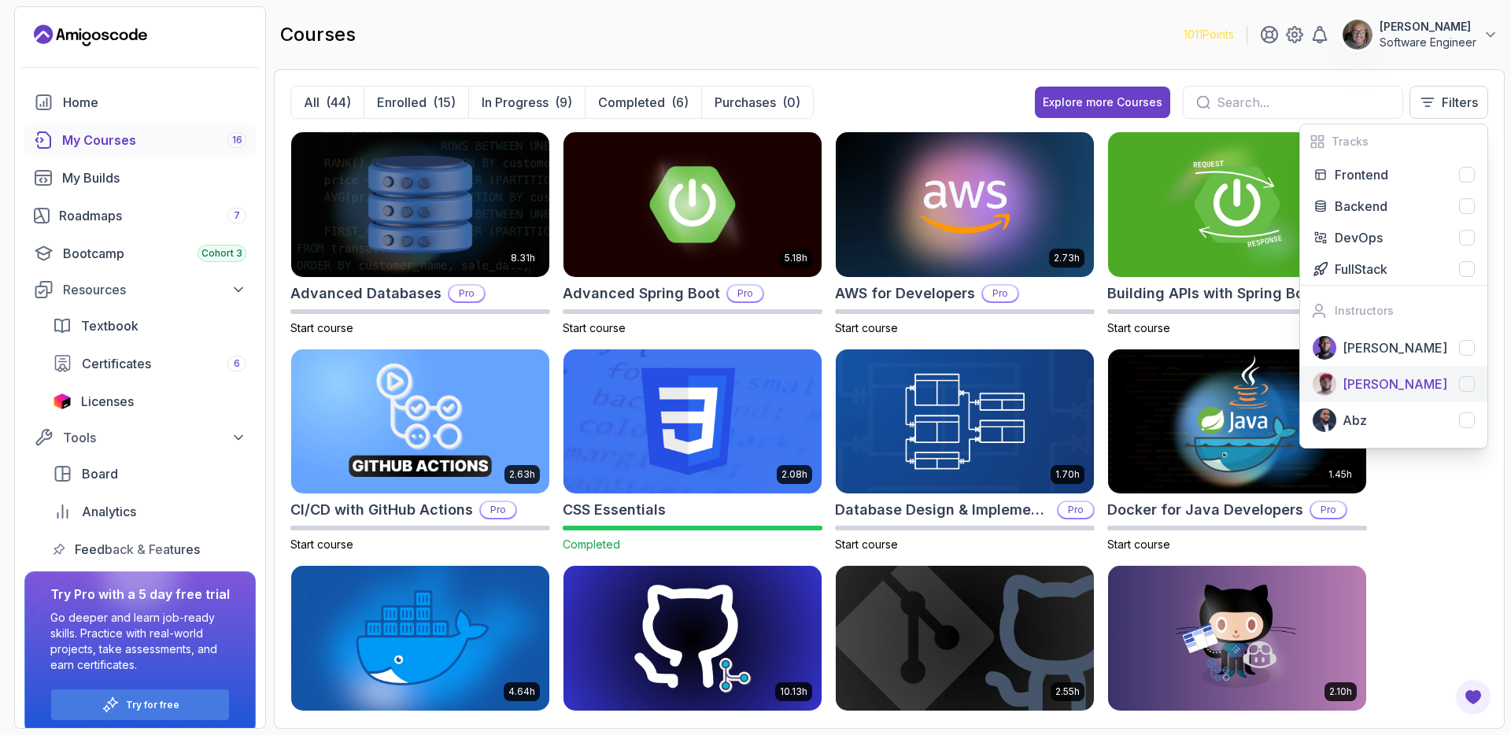
click at [1469, 385] on div at bounding box center [1467, 384] width 16 height 16
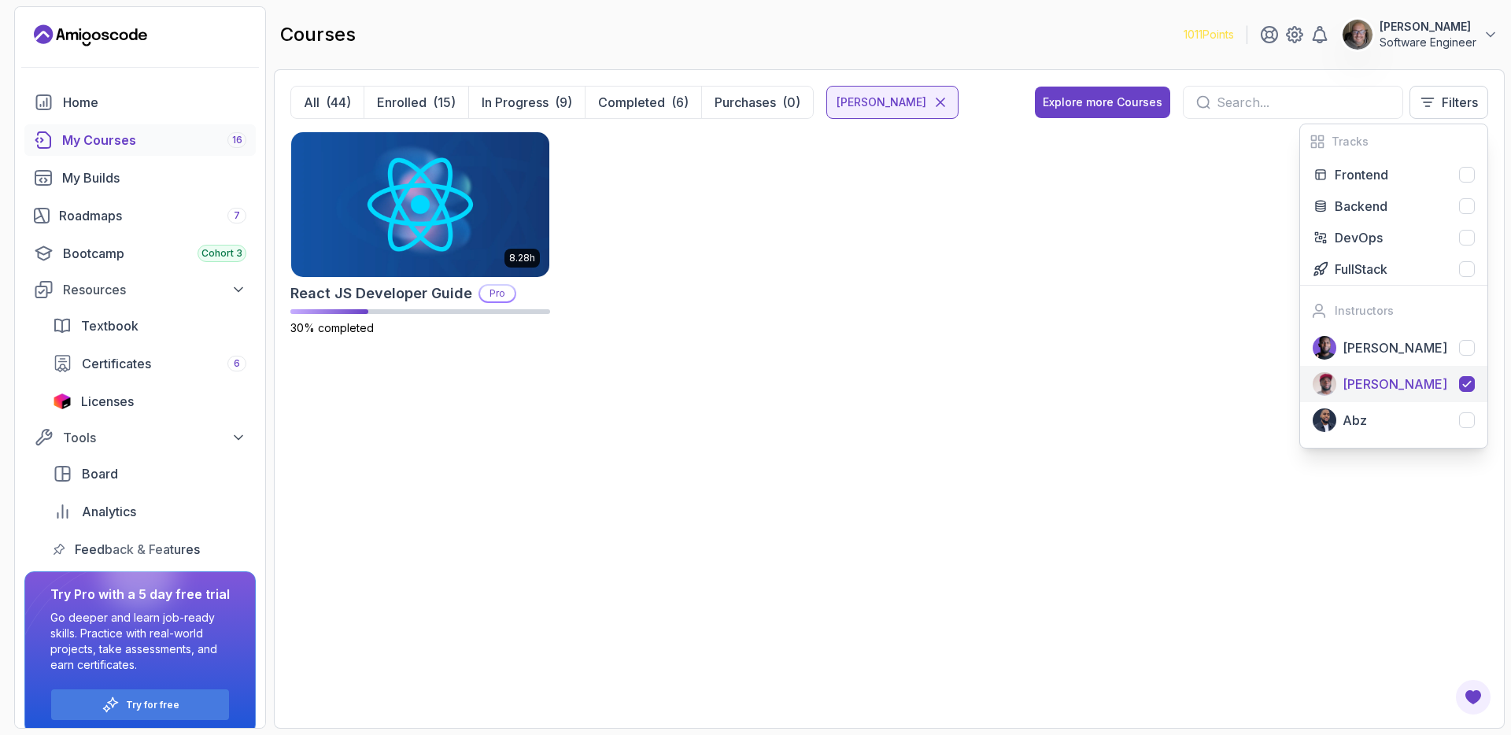
click at [1469, 385] on icon at bounding box center [1467, 384] width 13 height 13
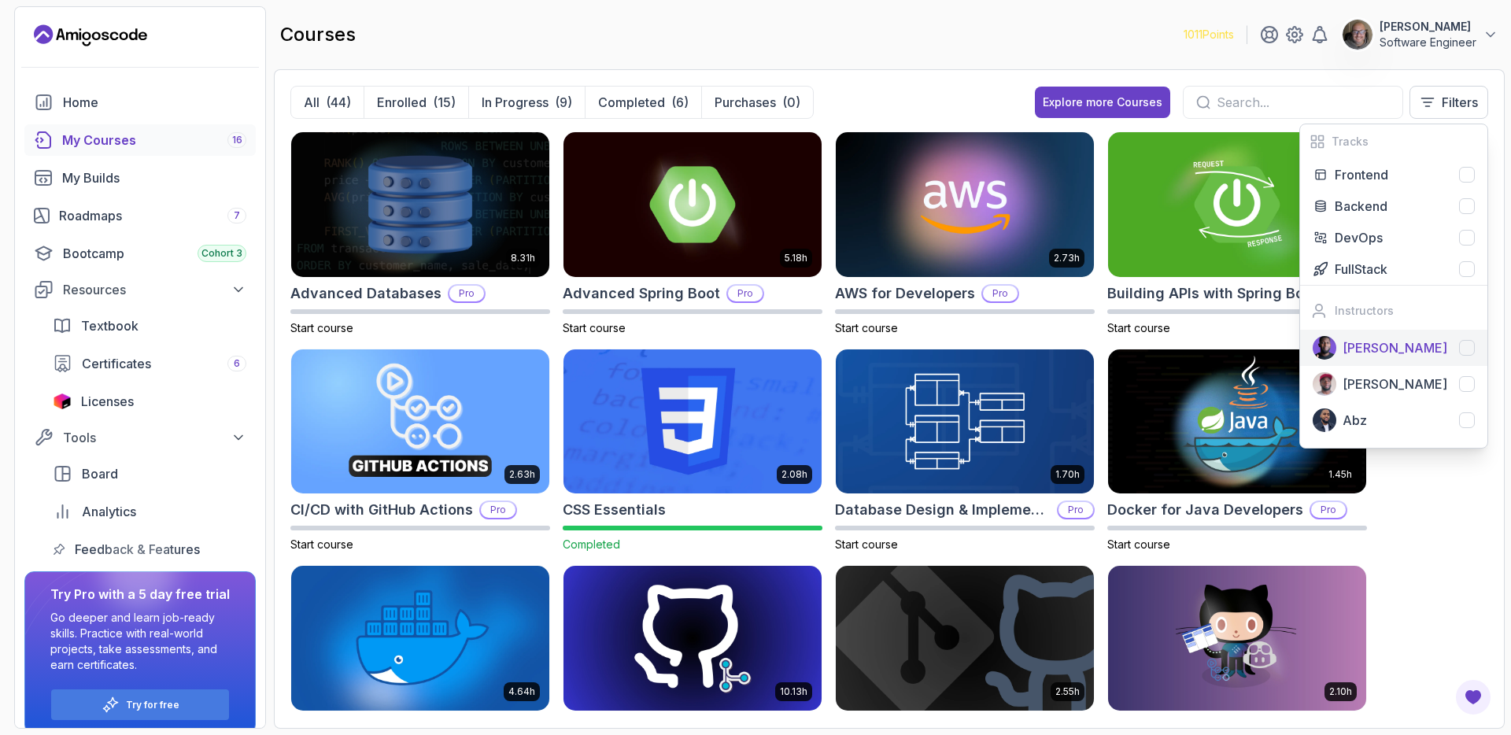
click at [1467, 353] on div at bounding box center [1467, 348] width 16 height 16
click at [1467, 353] on icon at bounding box center [1467, 348] width 13 height 13
click at [1462, 239] on div at bounding box center [1467, 238] width 16 height 16
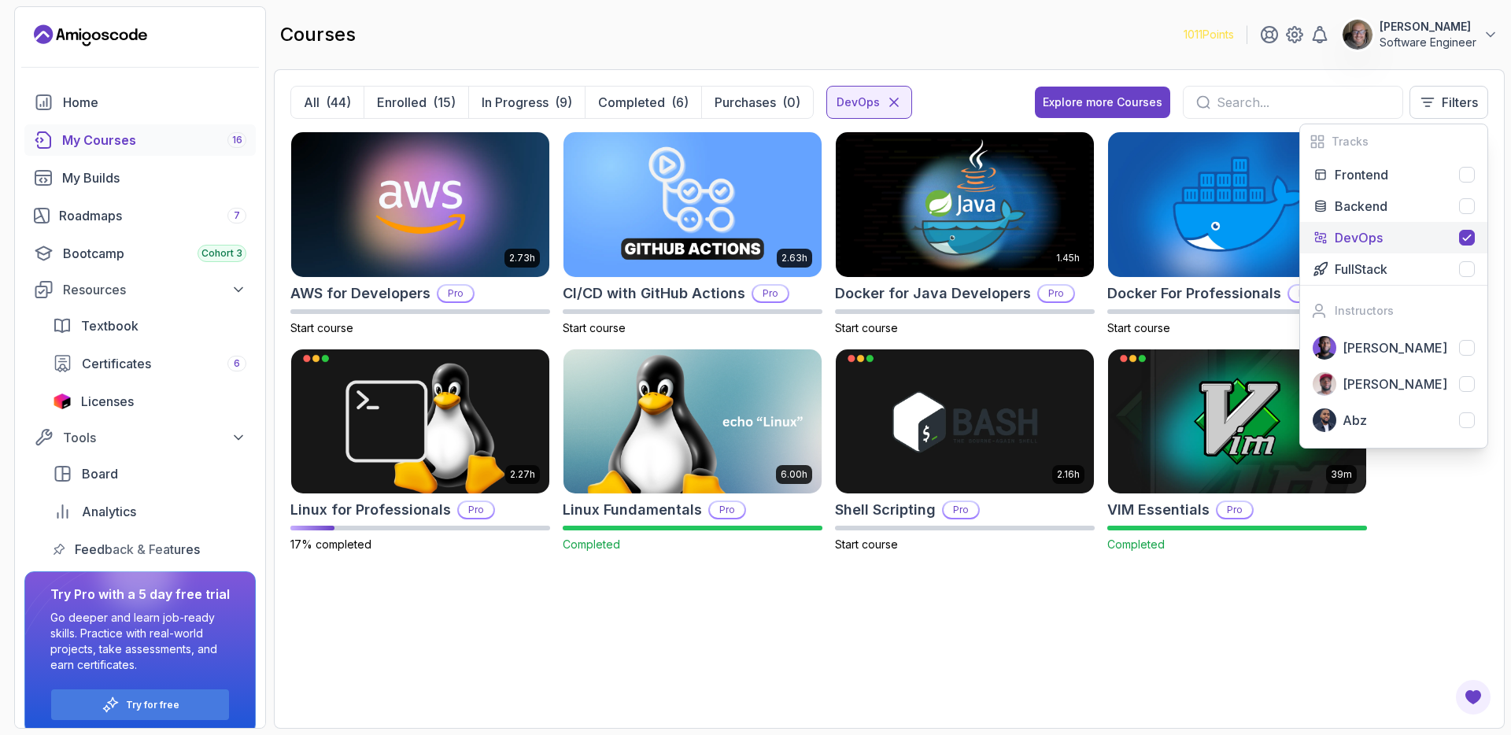
click at [1462, 239] on icon at bounding box center [1467, 237] width 13 height 13
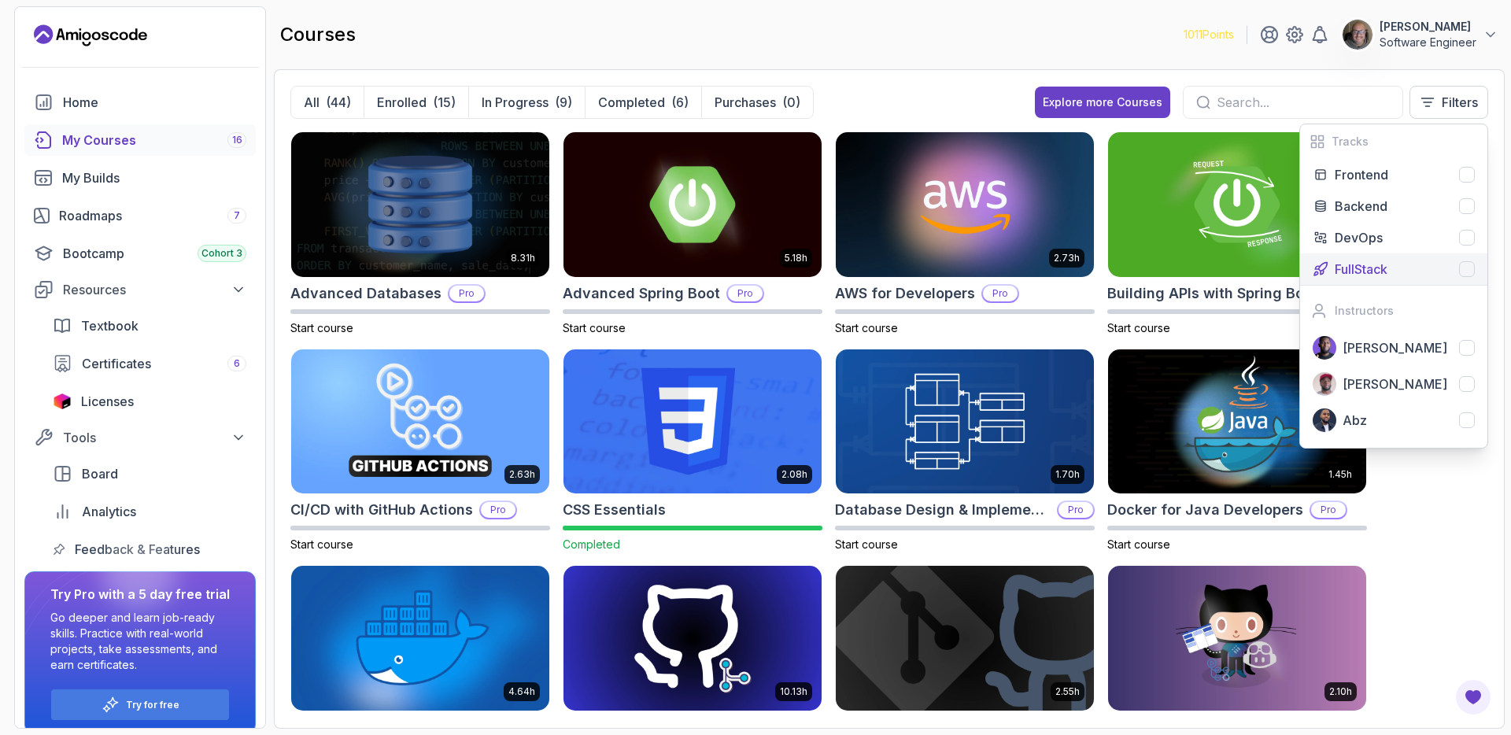
click at [1472, 275] on div at bounding box center [1467, 269] width 16 height 16
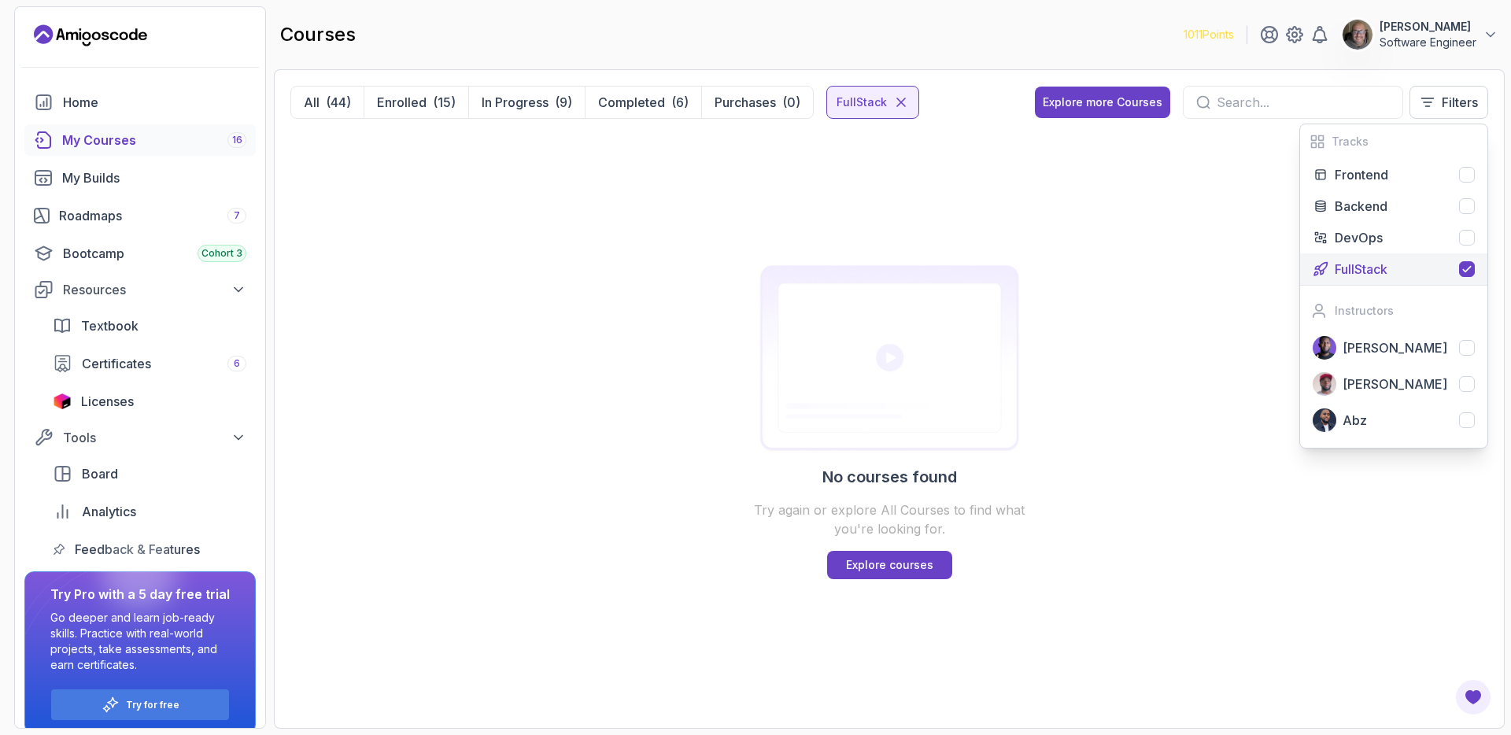
click at [1469, 268] on icon at bounding box center [1466, 270] width 7 height 6
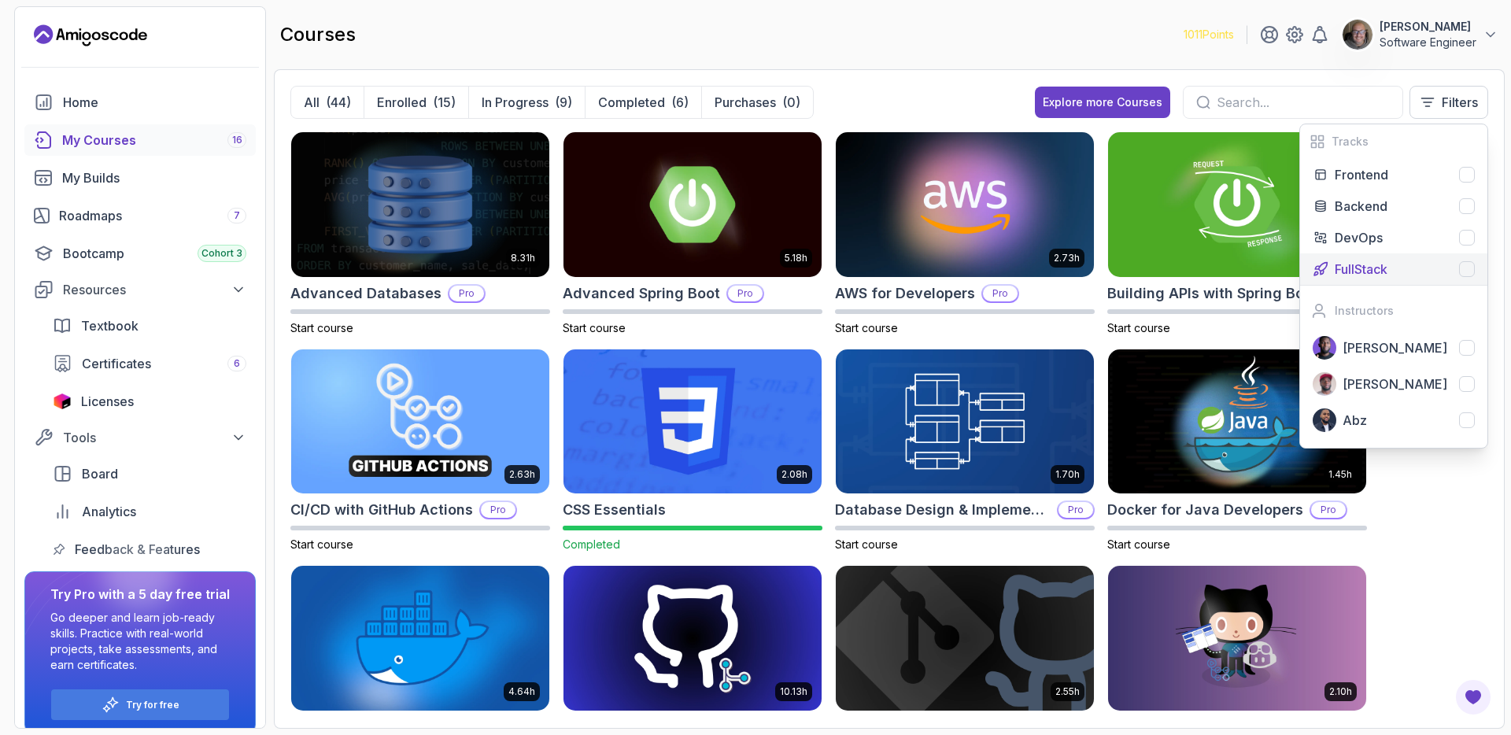
click at [1469, 268] on div at bounding box center [1467, 269] width 16 height 16
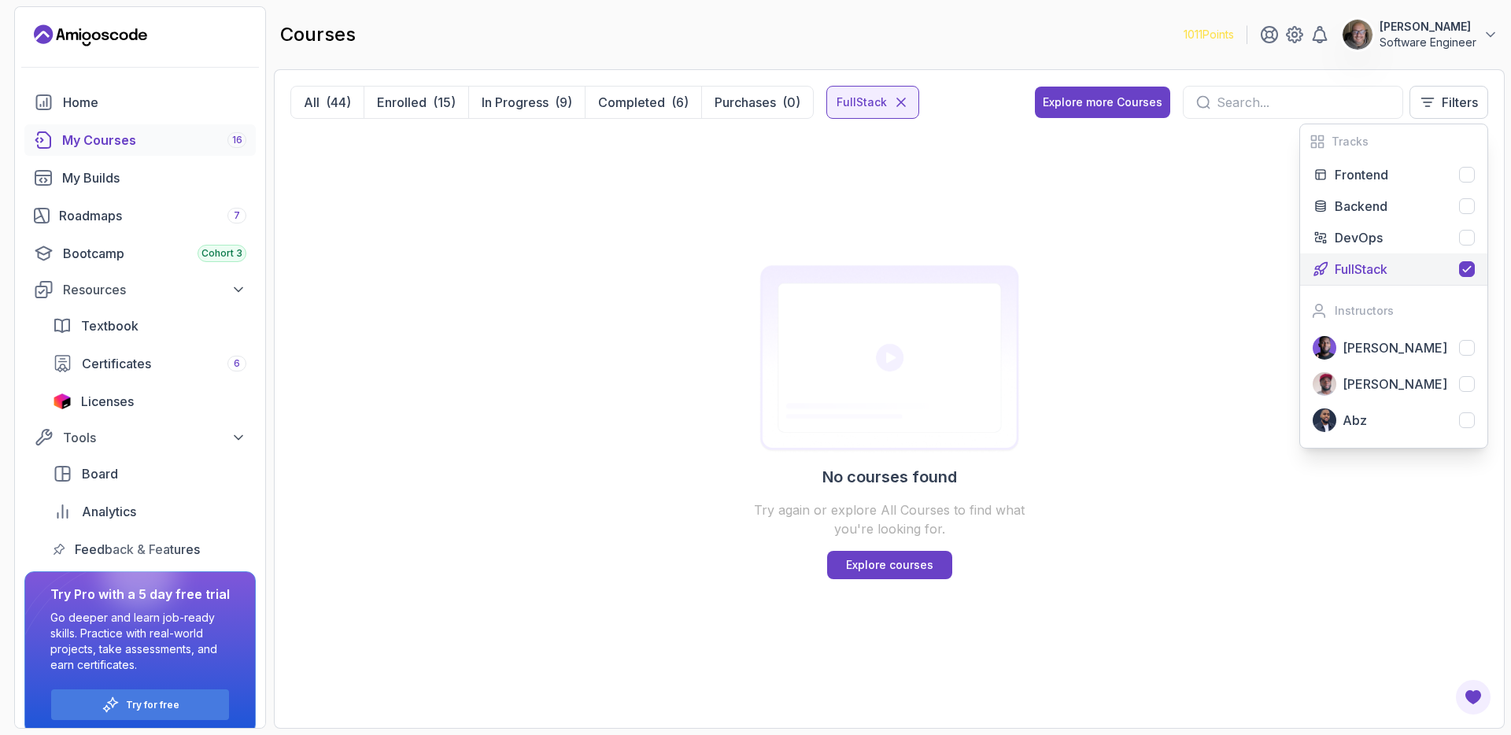
click at [1469, 268] on icon at bounding box center [1466, 270] width 7 height 6
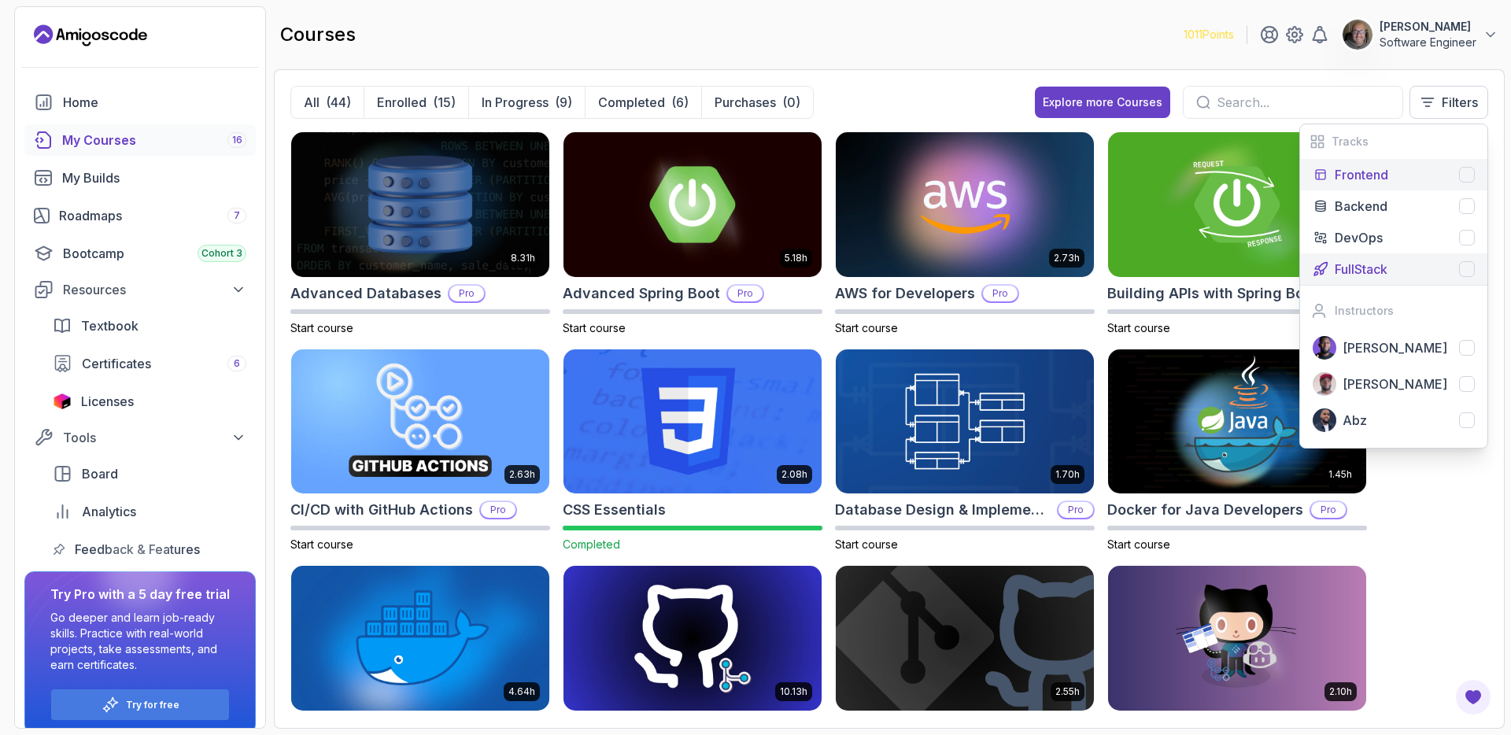
click at [1472, 176] on div at bounding box center [1467, 175] width 16 height 16
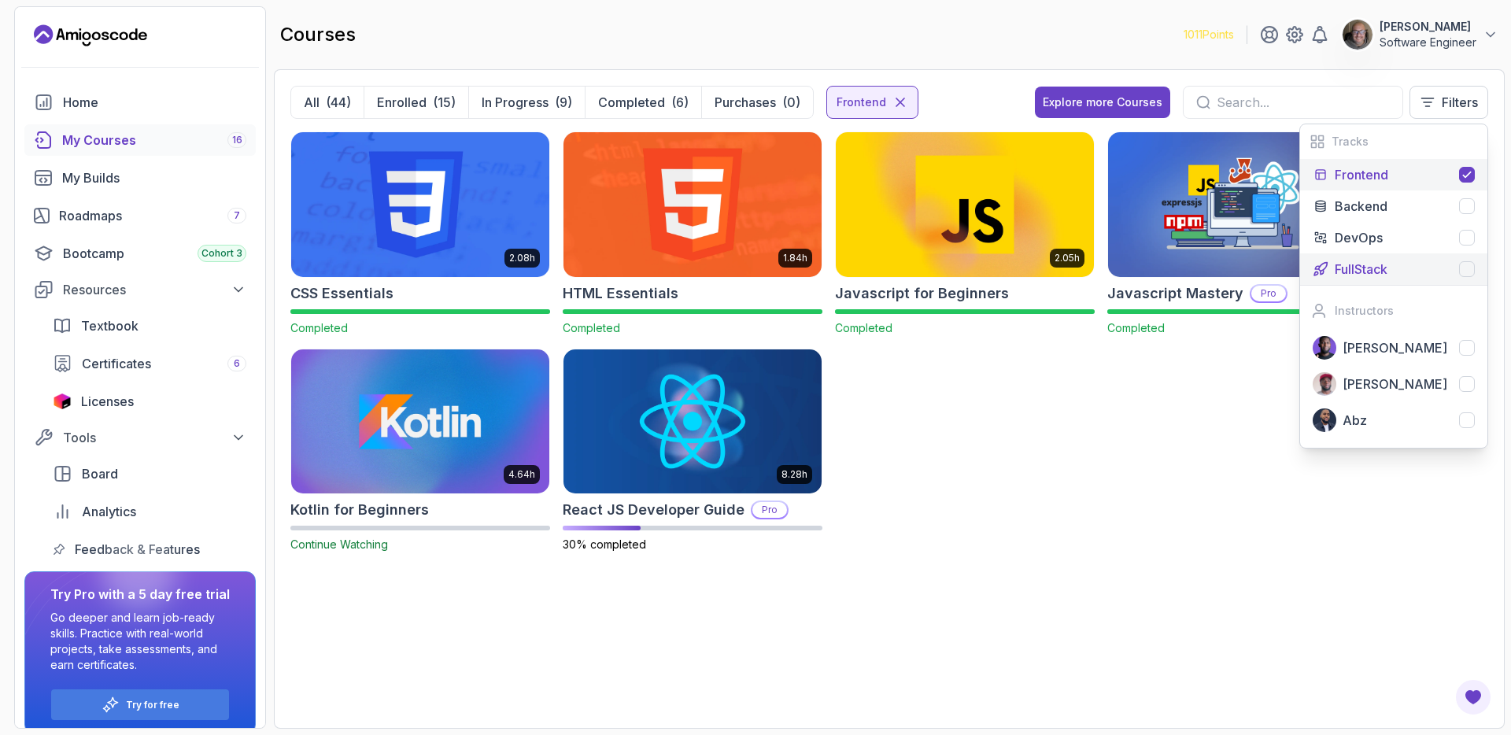
click at [1469, 168] on icon at bounding box center [1467, 174] width 13 height 13
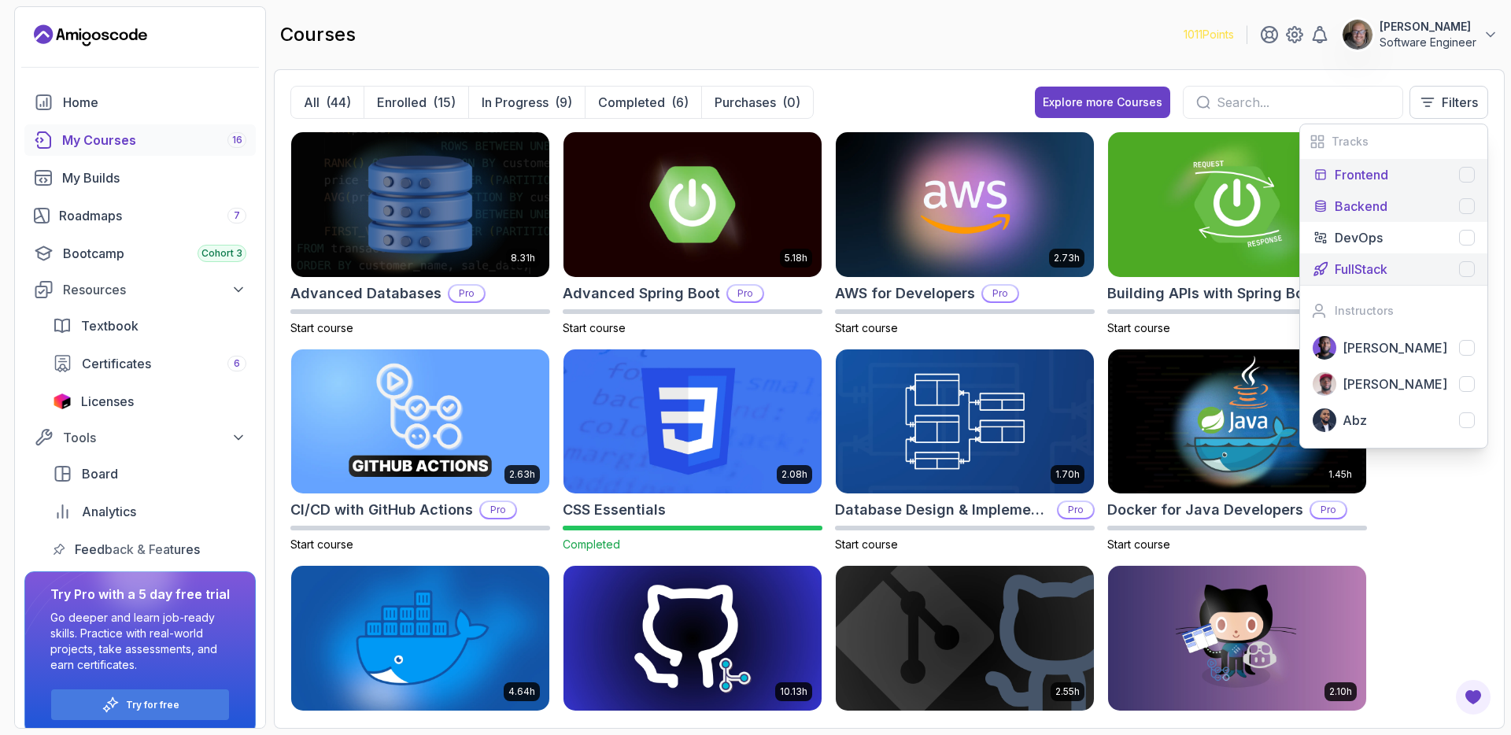
click at [1470, 211] on div at bounding box center [1467, 206] width 16 height 16
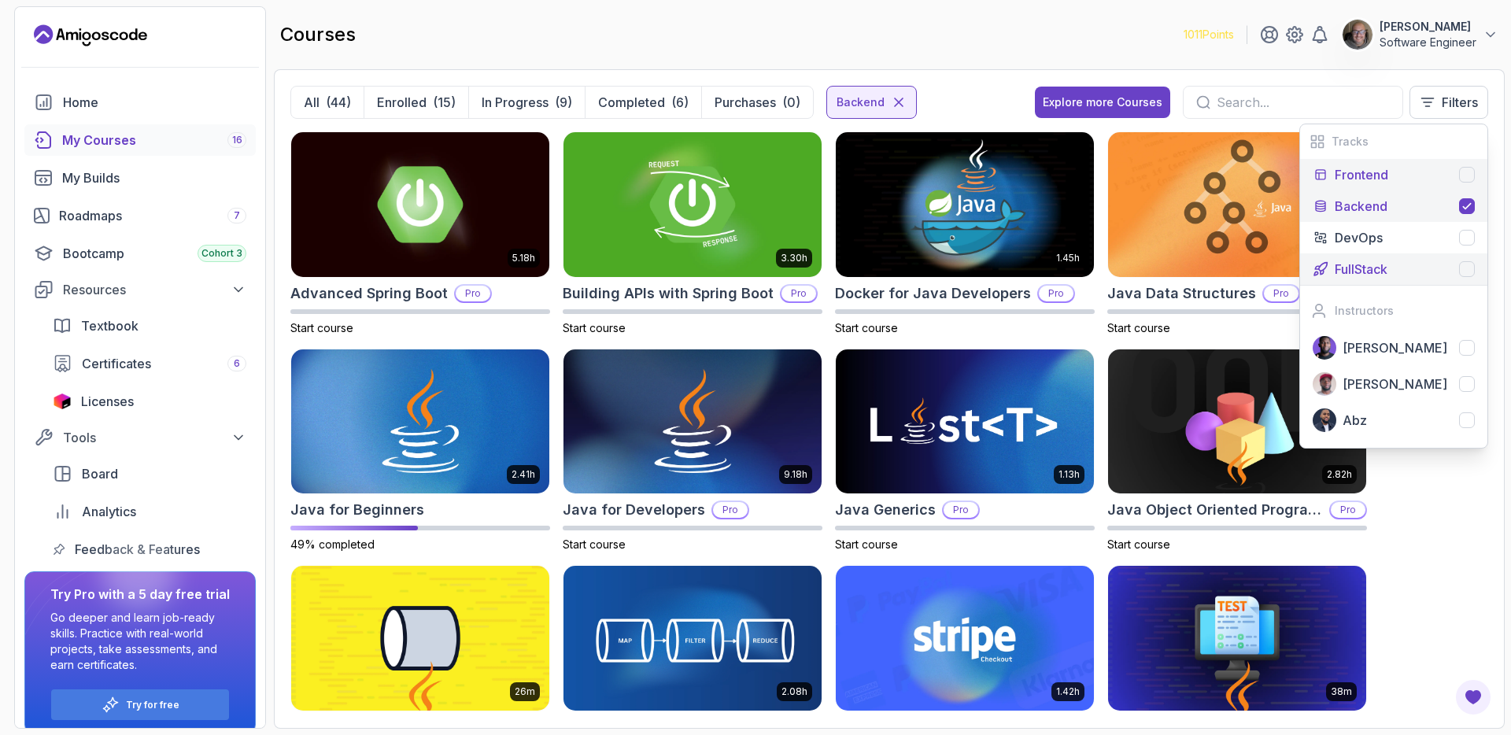
click at [1470, 211] on icon at bounding box center [1467, 206] width 13 height 13
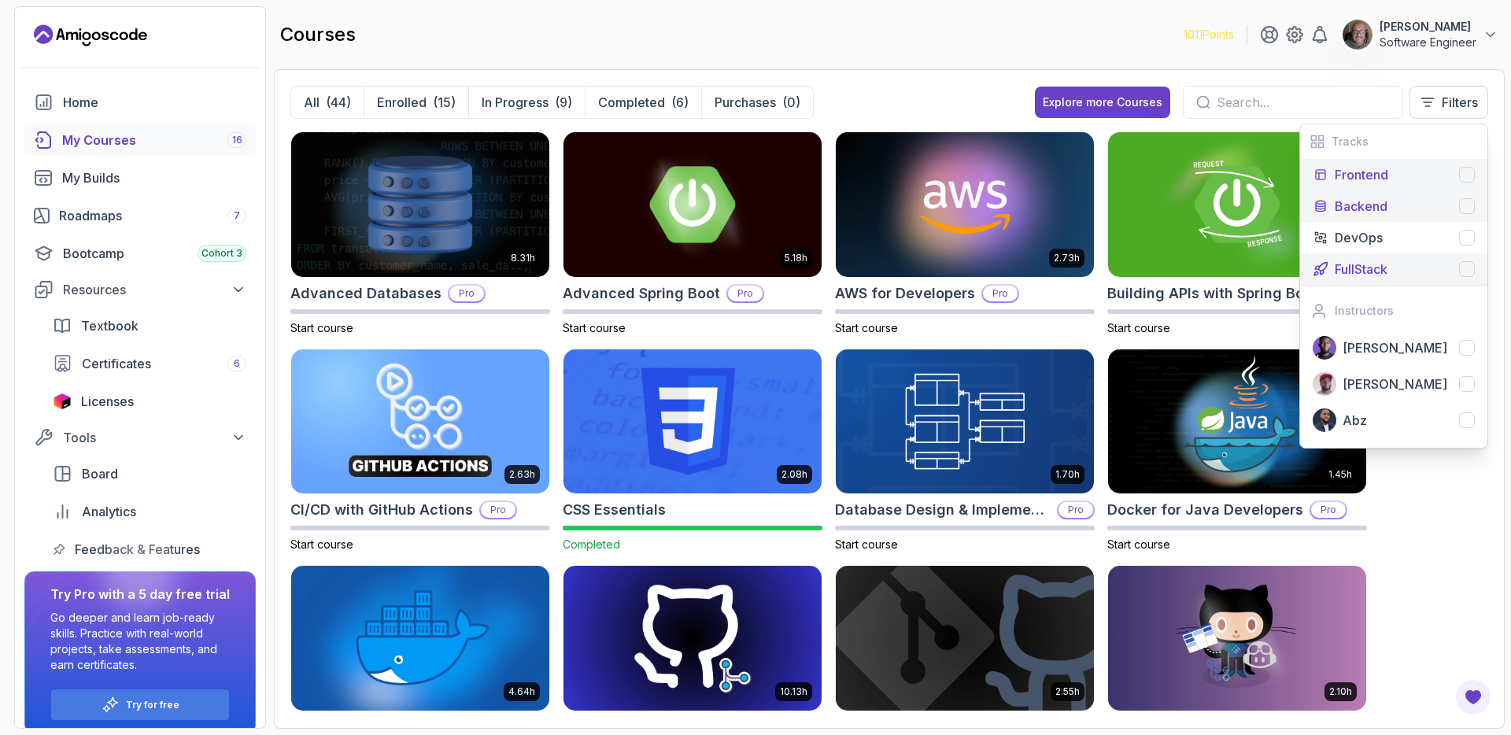
click at [1470, 211] on div at bounding box center [1467, 206] width 16 height 16
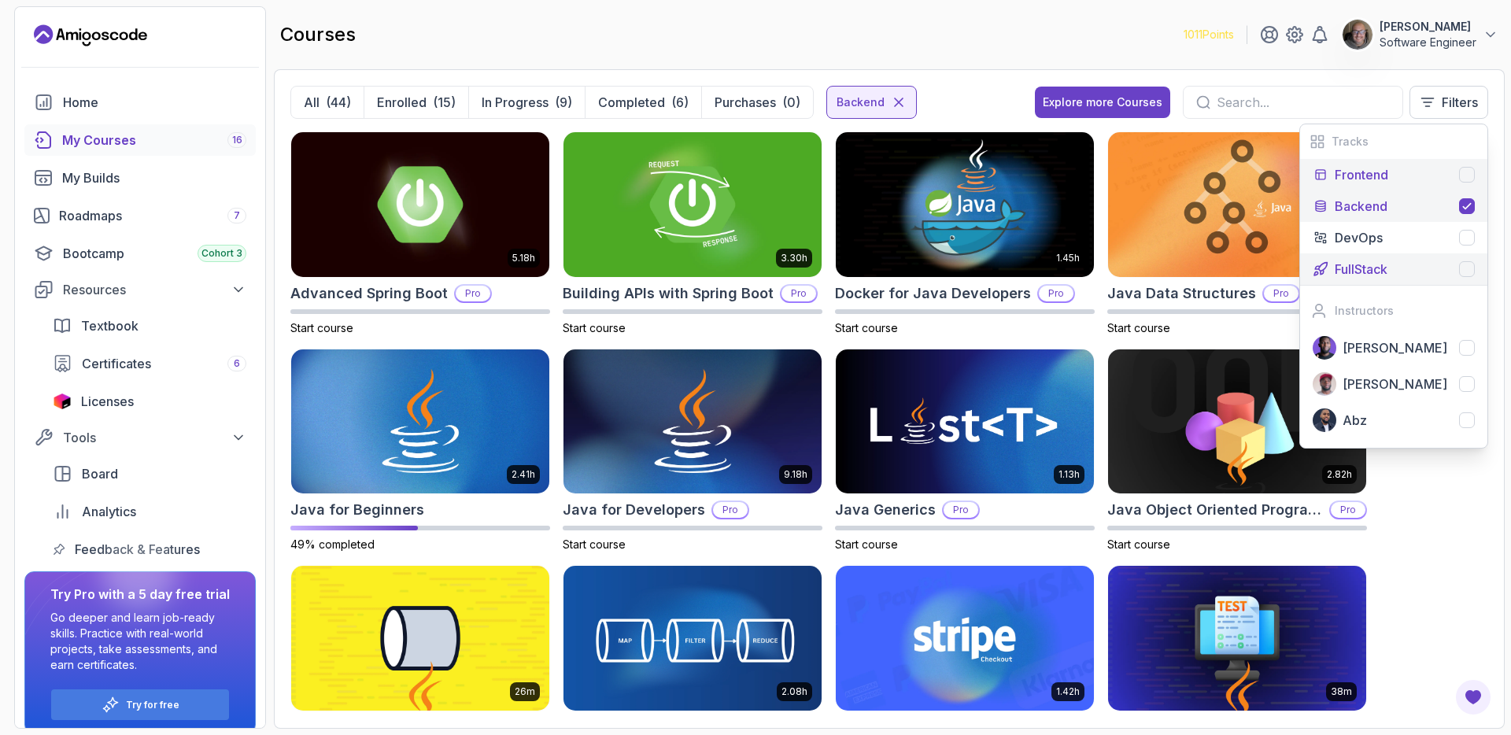
click at [1469, 210] on icon at bounding box center [1467, 206] width 13 height 13
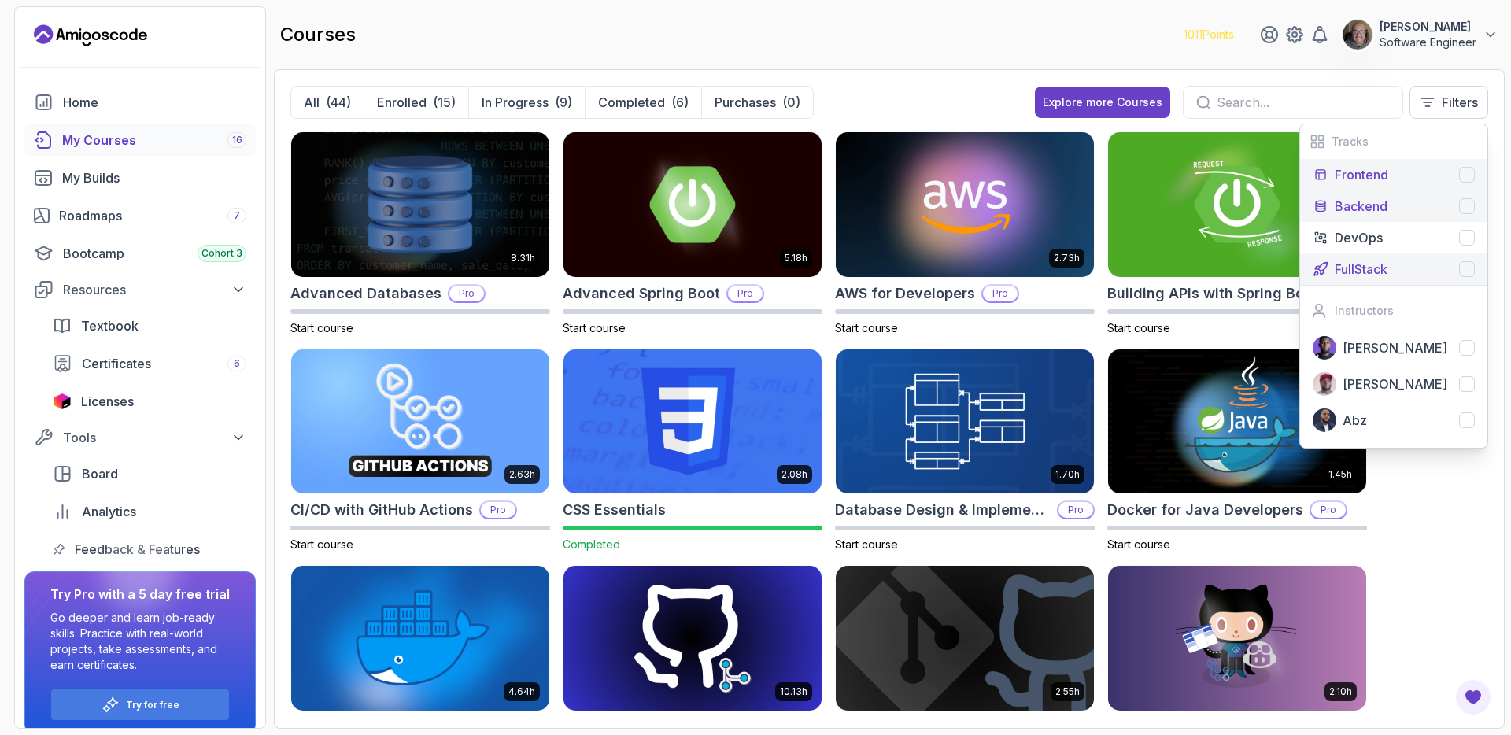
click at [1465, 270] on div at bounding box center [1467, 269] width 16 height 16
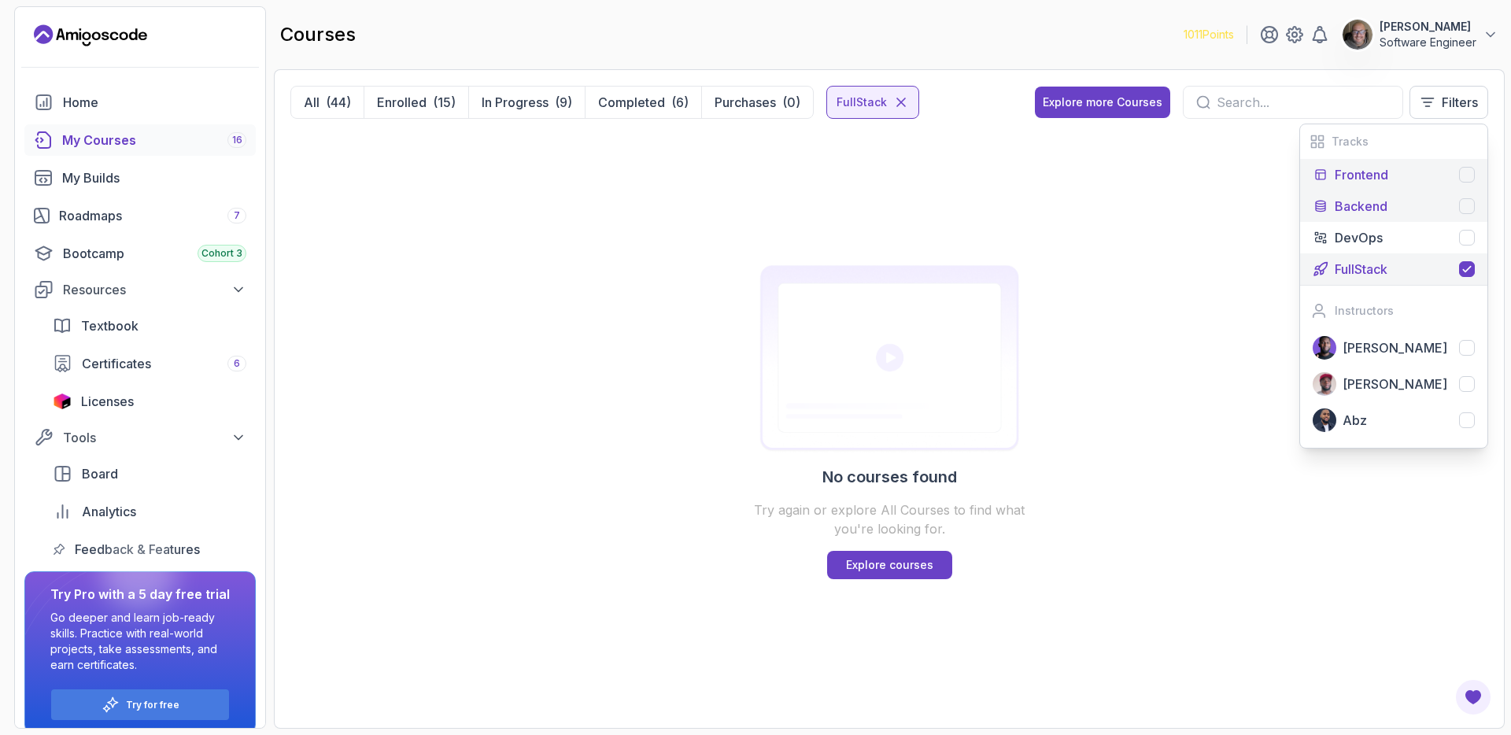
click at [1465, 270] on icon at bounding box center [1466, 270] width 7 height 6
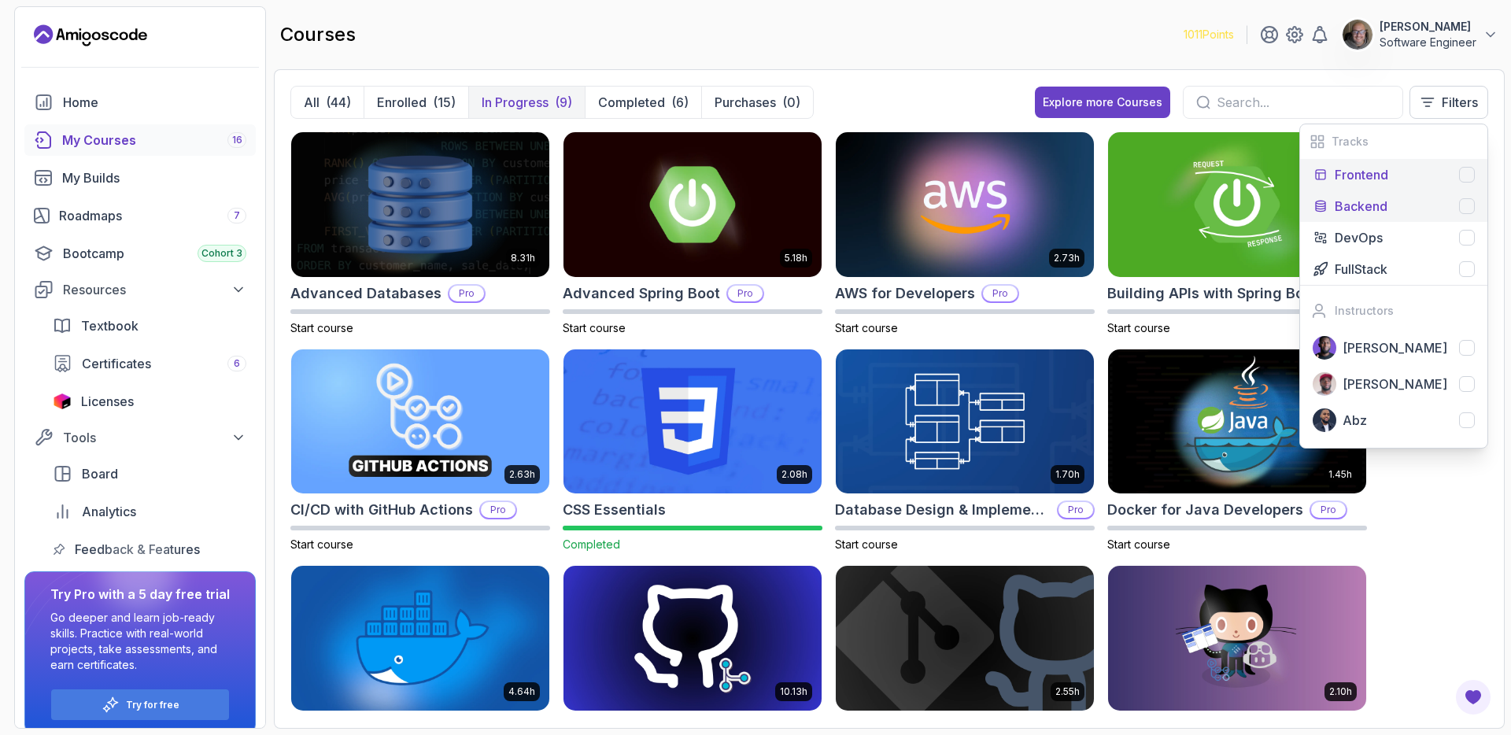
click at [540, 105] on p "In Progress" at bounding box center [515, 102] width 67 height 19
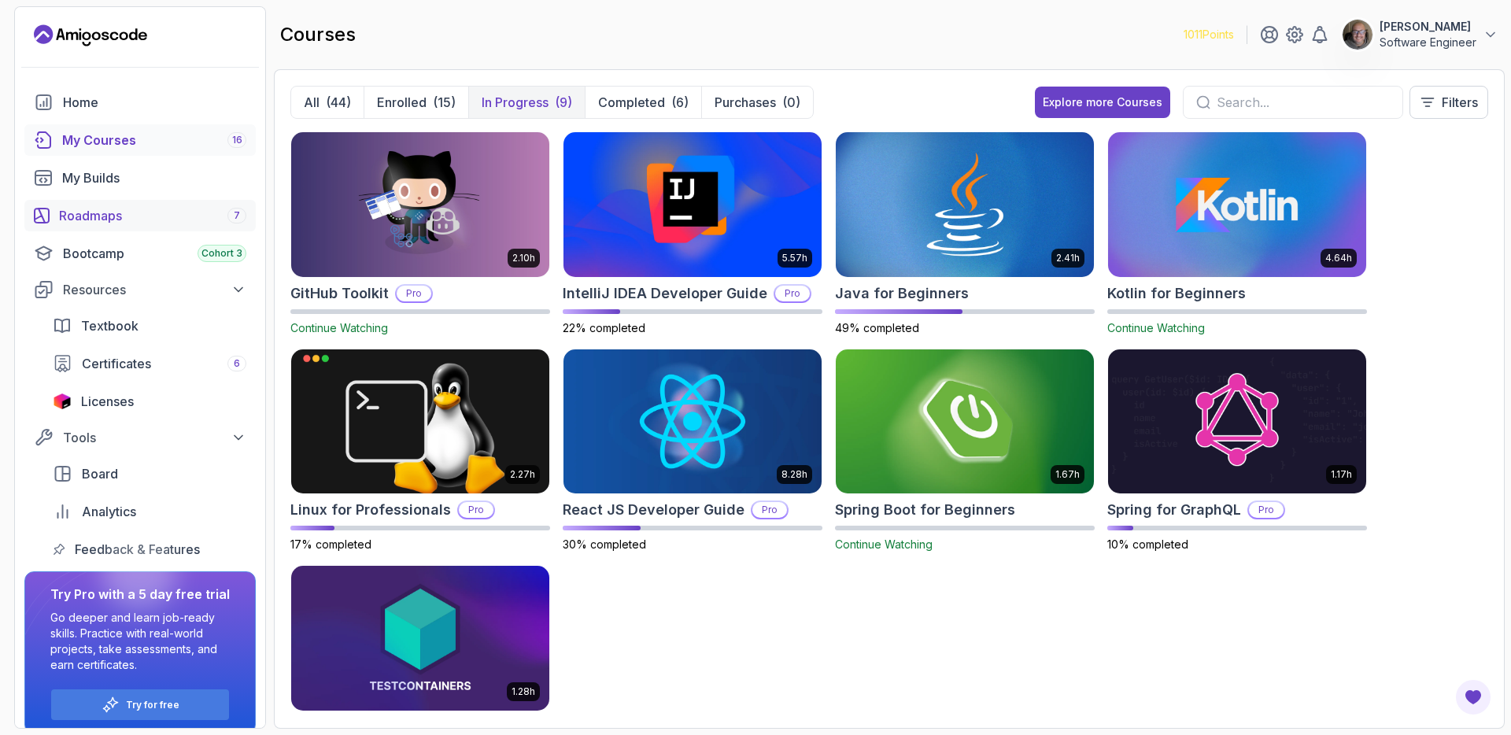
click at [118, 220] on div "Roadmaps 7" at bounding box center [152, 215] width 187 height 19
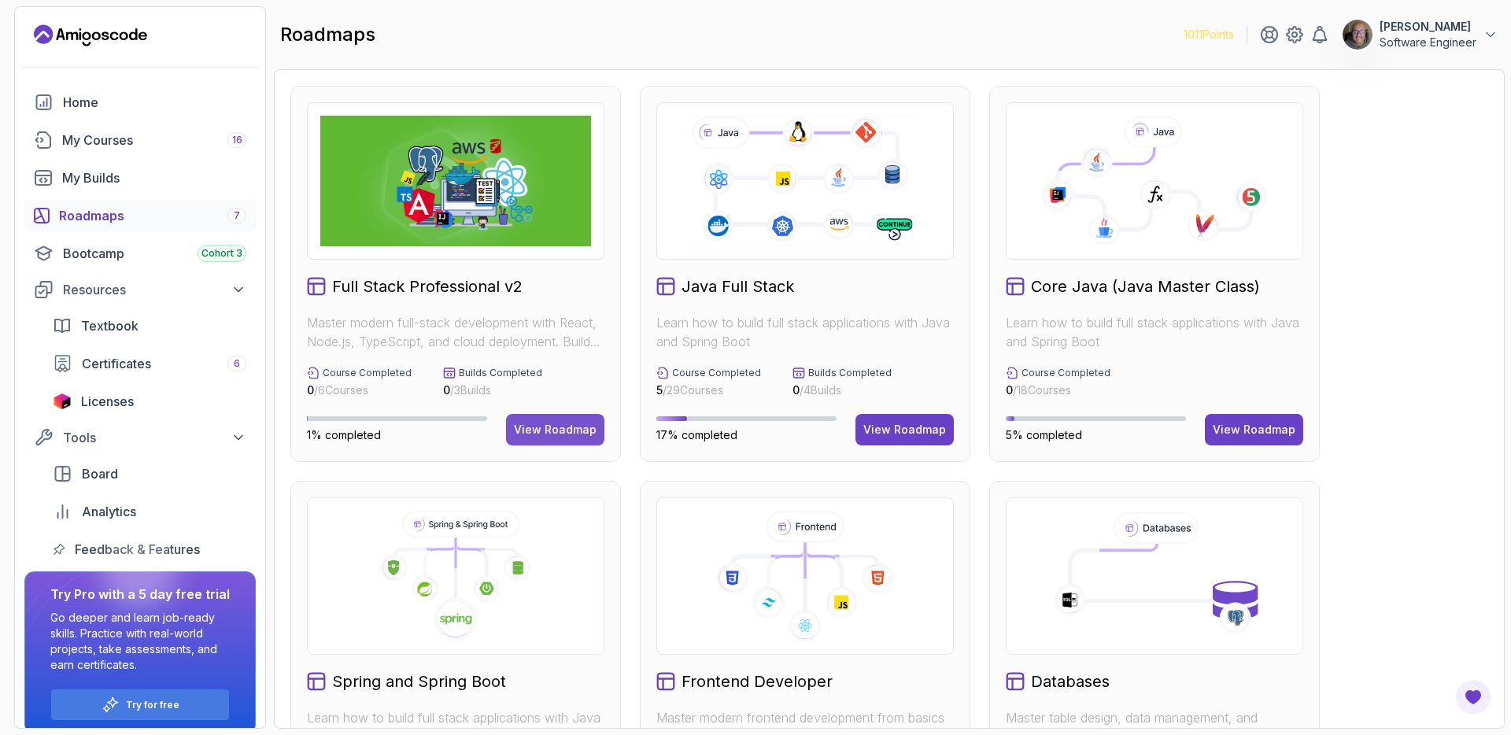
click at [553, 433] on div "View Roadmap" at bounding box center [555, 430] width 83 height 16
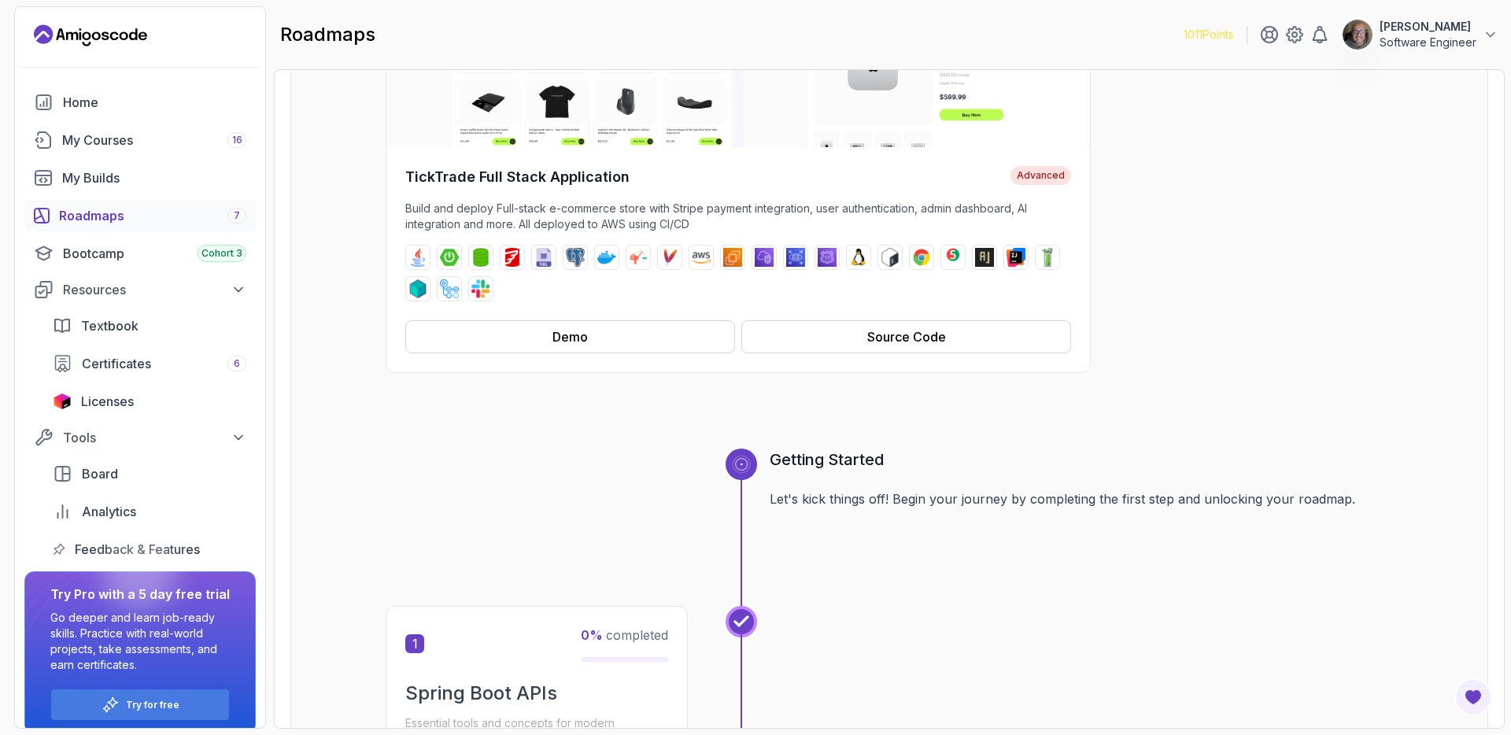
scroll to position [84, 0]
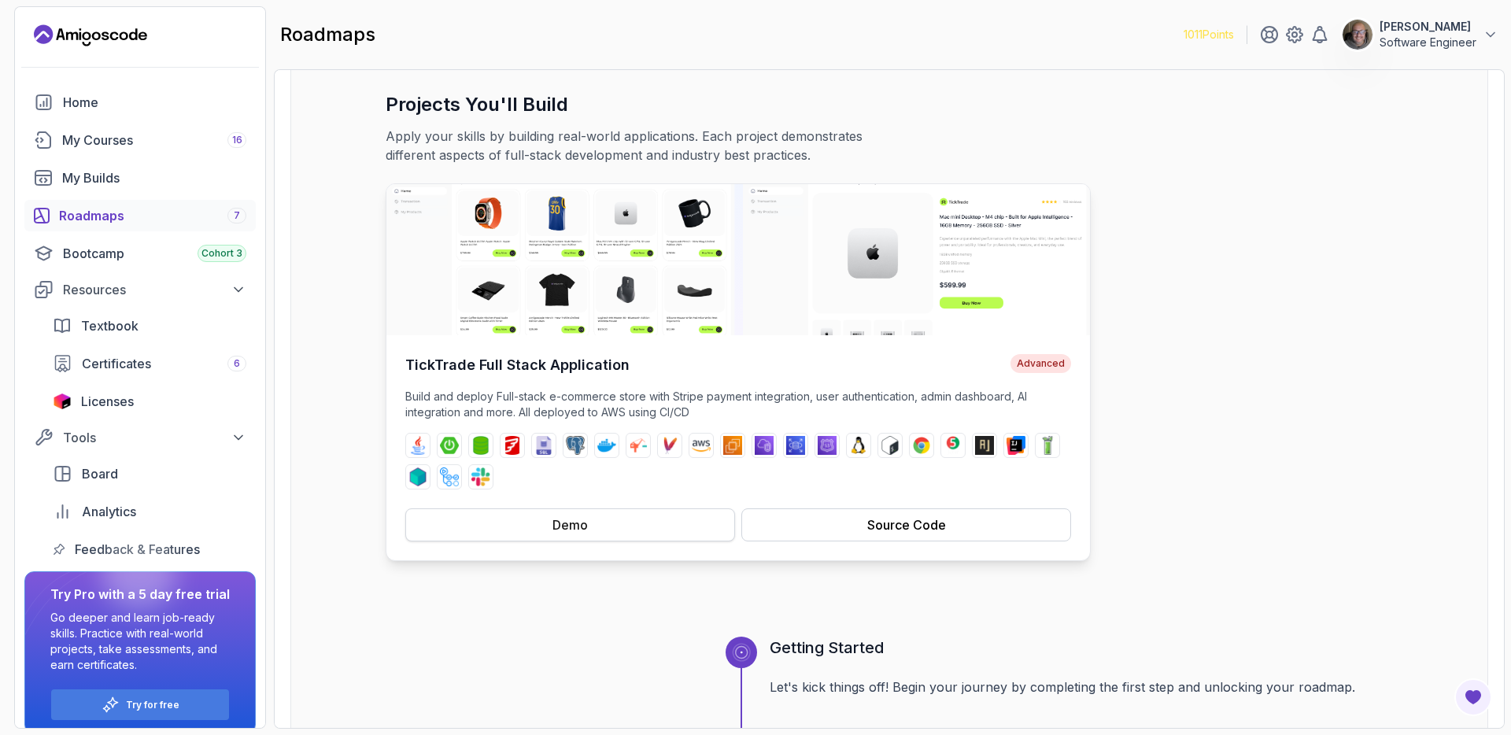
click at [672, 525] on button "Demo" at bounding box center [570, 524] width 330 height 33
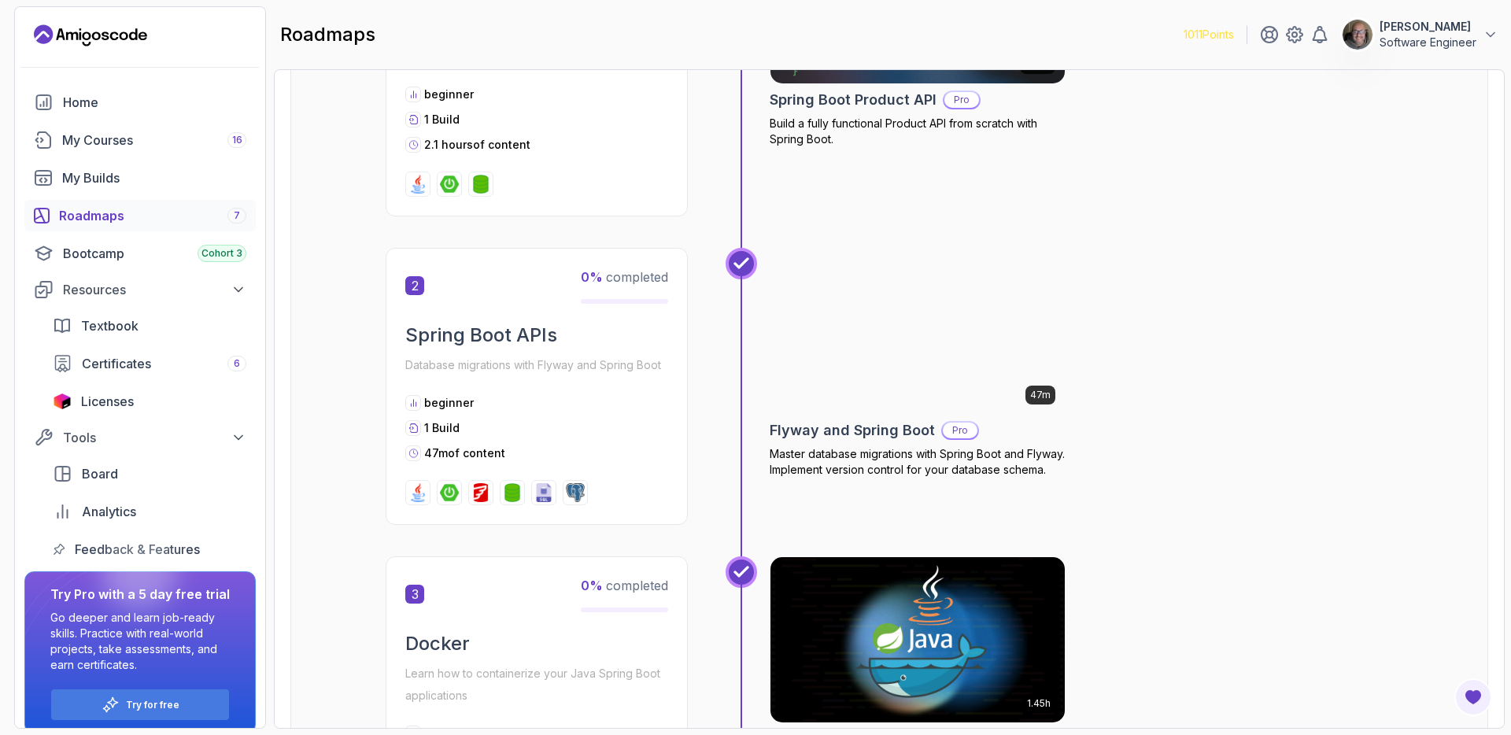
scroll to position [374, 0]
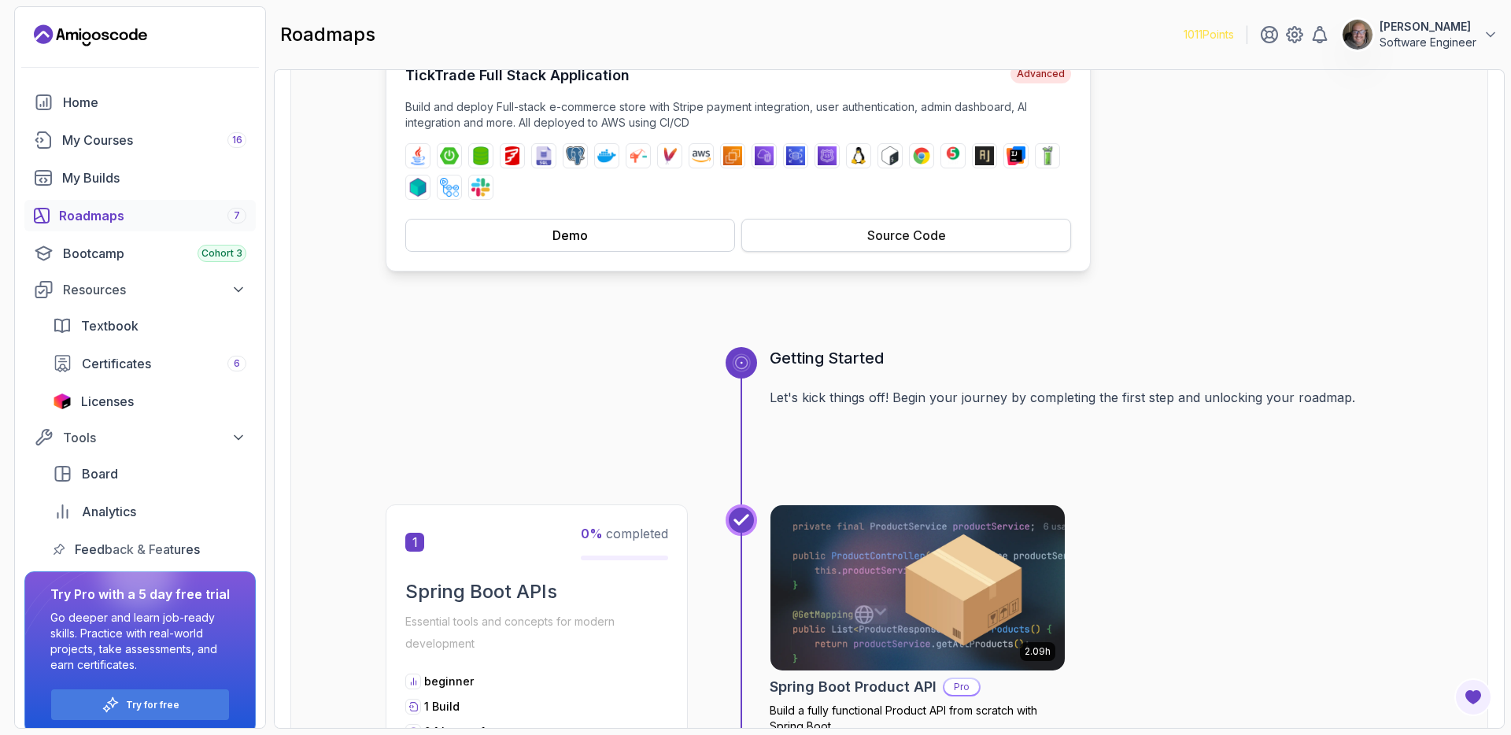
click at [833, 234] on button "Source Code" at bounding box center [906, 235] width 330 height 33
click at [708, 159] on img at bounding box center [701, 155] width 19 height 19
click at [1183, 281] on div at bounding box center [889, 310] width 1007 height 76
click at [117, 518] on span "Analytics" at bounding box center [109, 511] width 54 height 19
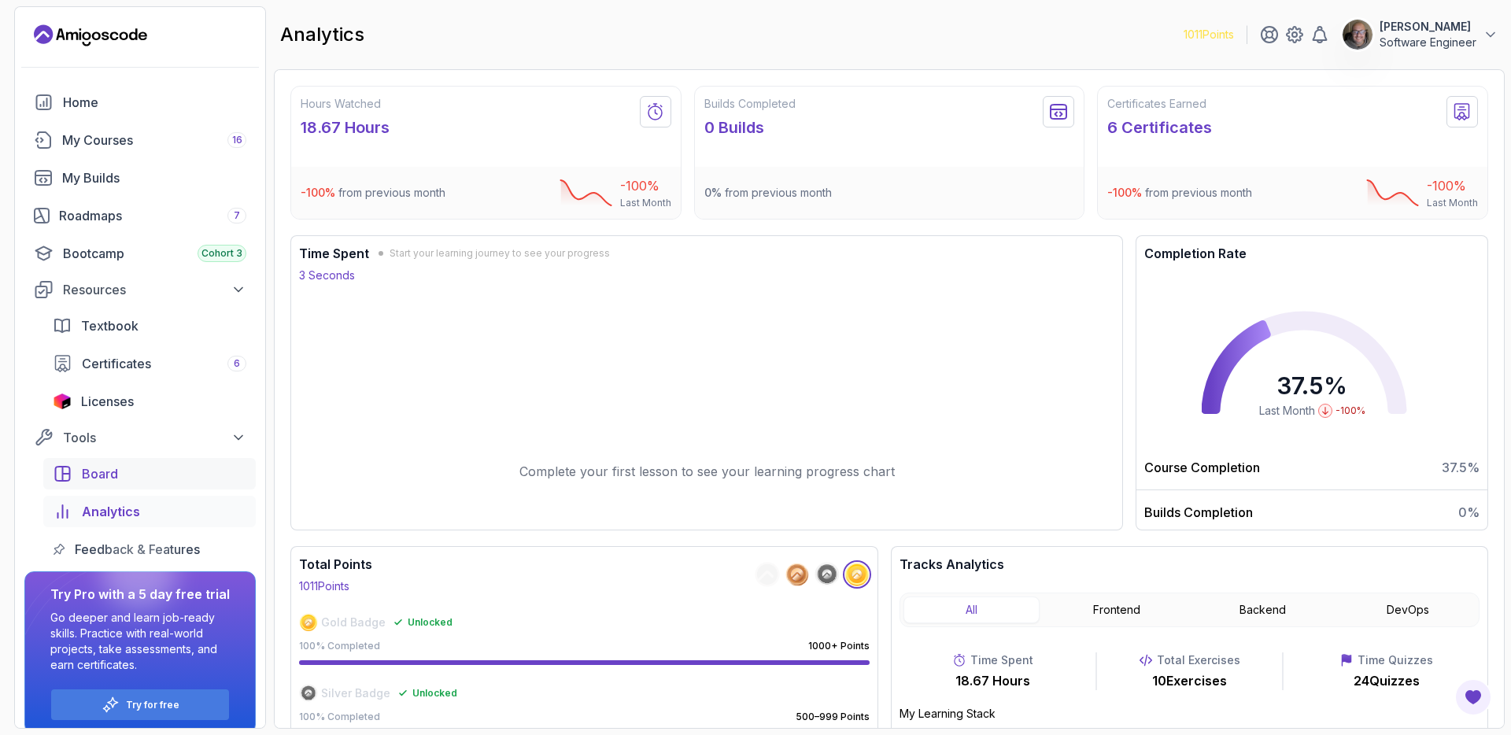
click at [107, 479] on span "Board" at bounding box center [100, 473] width 36 height 19
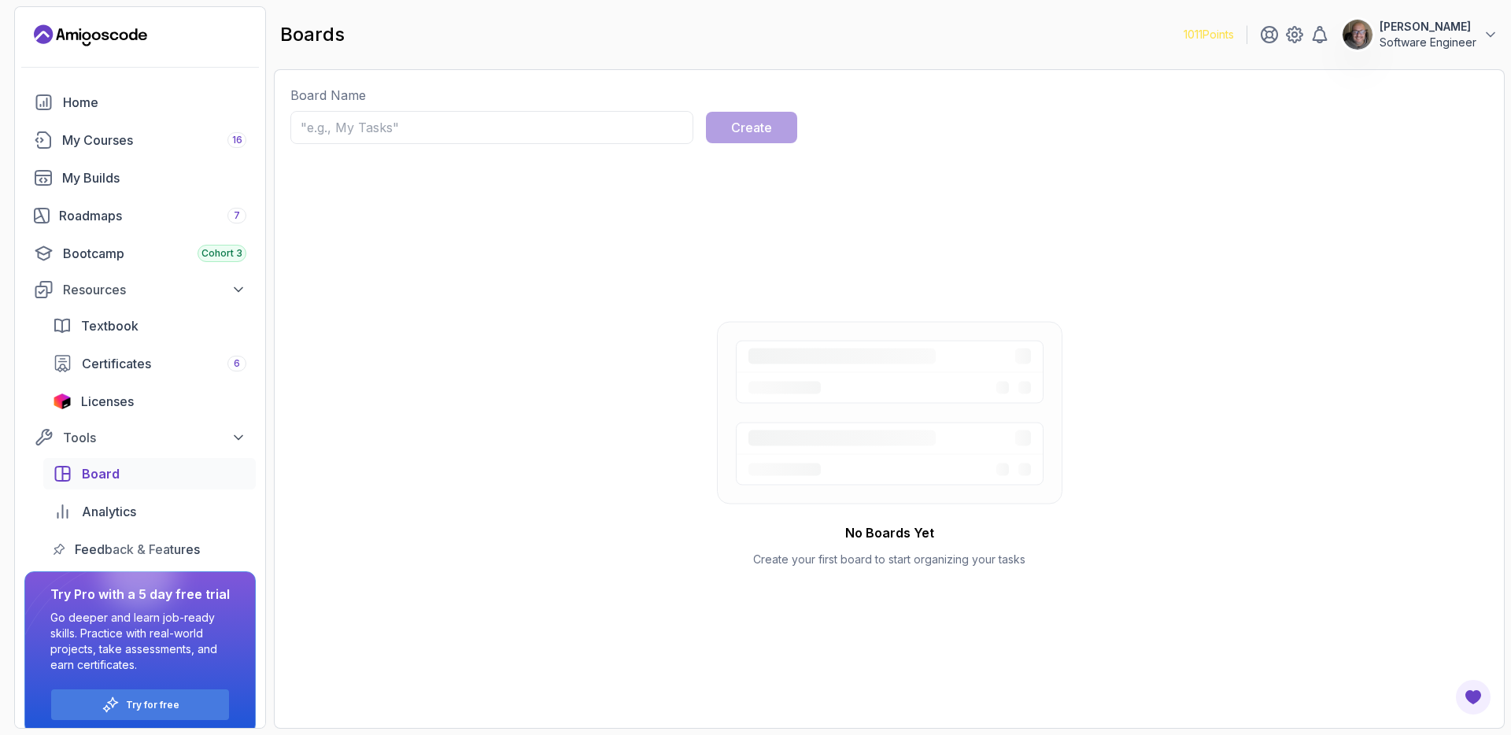
click at [431, 133] on input "text" at bounding box center [491, 127] width 403 height 33
click at [426, 127] on input "text" at bounding box center [491, 127] width 403 height 33
type input "Bora"
click at [746, 128] on div "Create" at bounding box center [751, 127] width 41 height 19
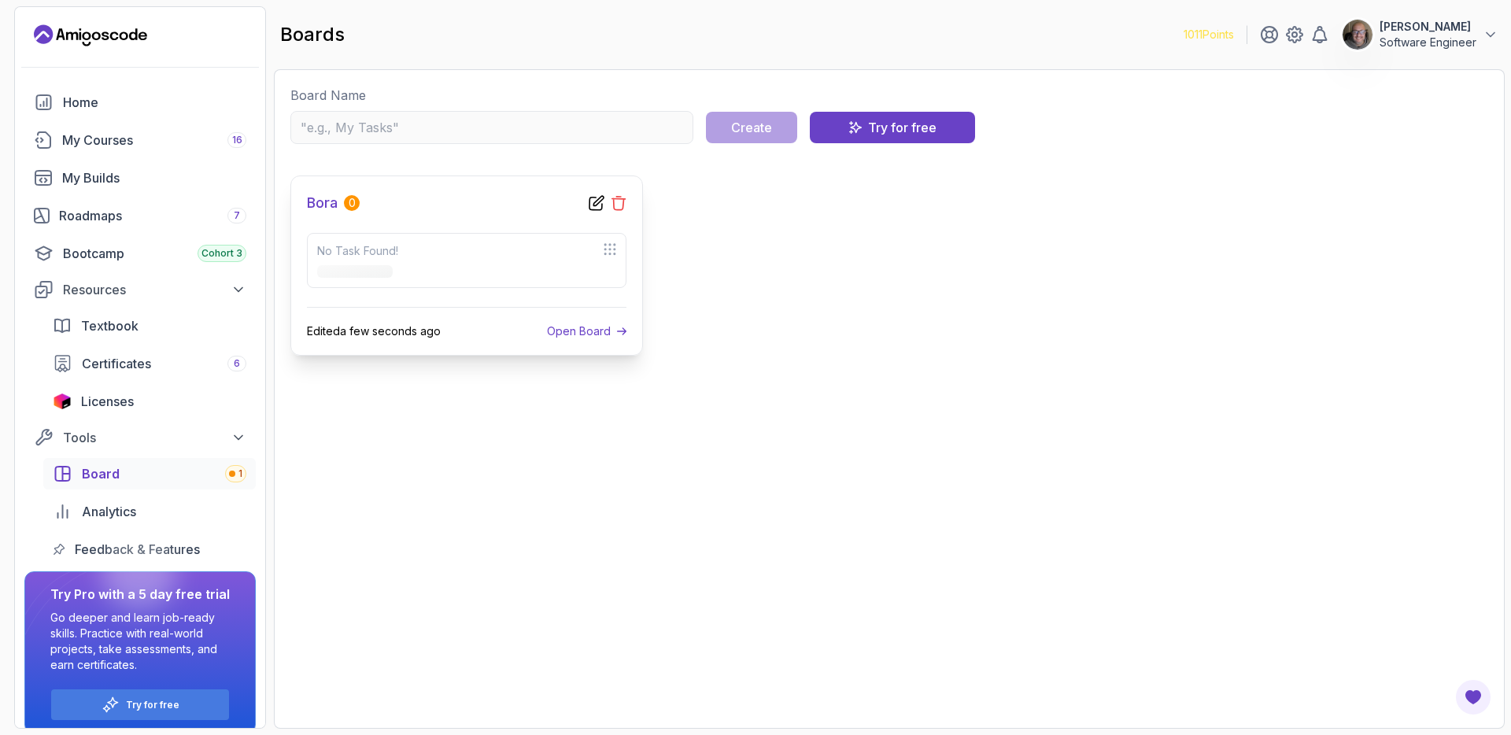
click at [612, 201] on icon at bounding box center [619, 203] width 16 height 16
click at [783, 50] on button "Yes" at bounding box center [783, 54] width 32 height 20
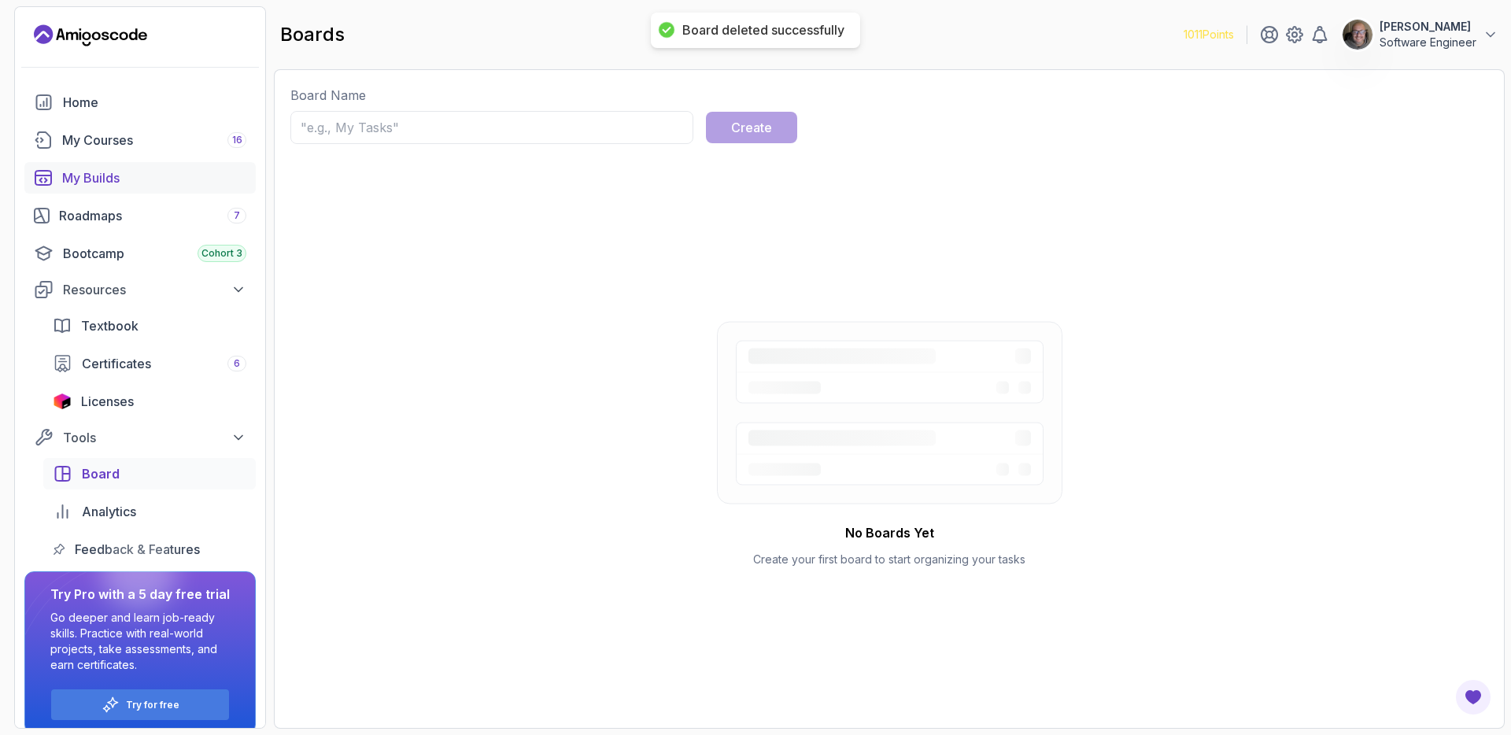
click at [84, 180] on div "My Builds" at bounding box center [154, 177] width 184 height 19
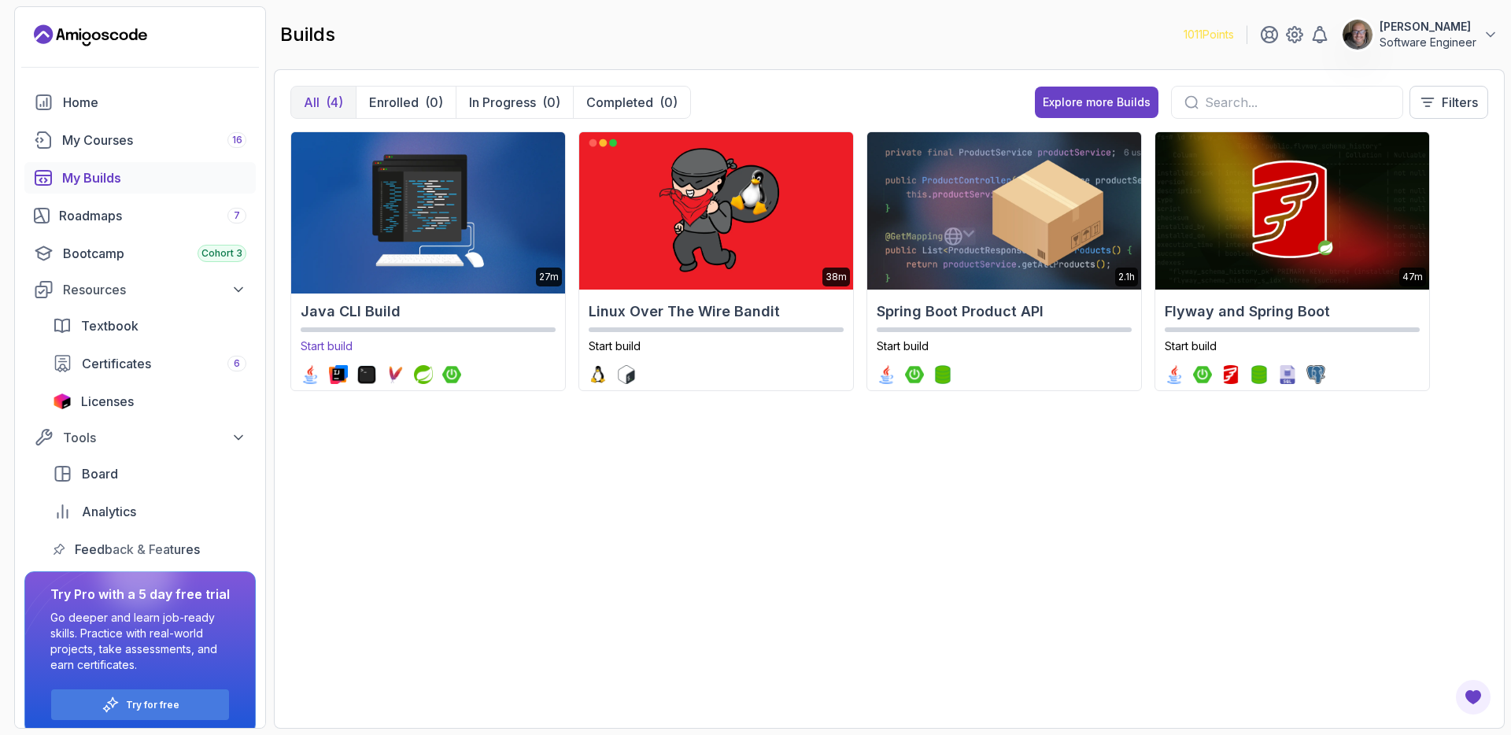
click at [449, 349] on p "Start build" at bounding box center [428, 346] width 255 height 16
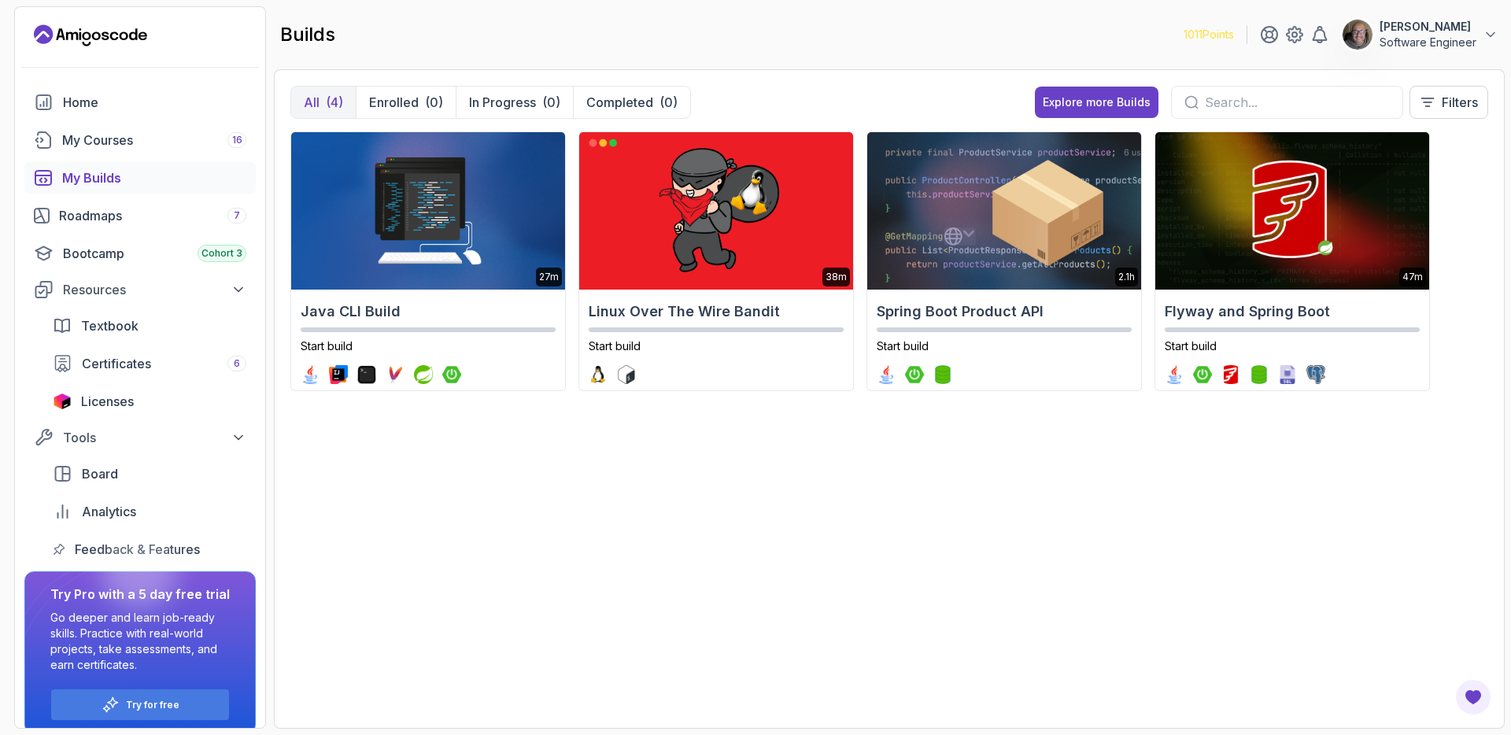
click at [118, 183] on div "My Builds" at bounding box center [154, 177] width 184 height 19
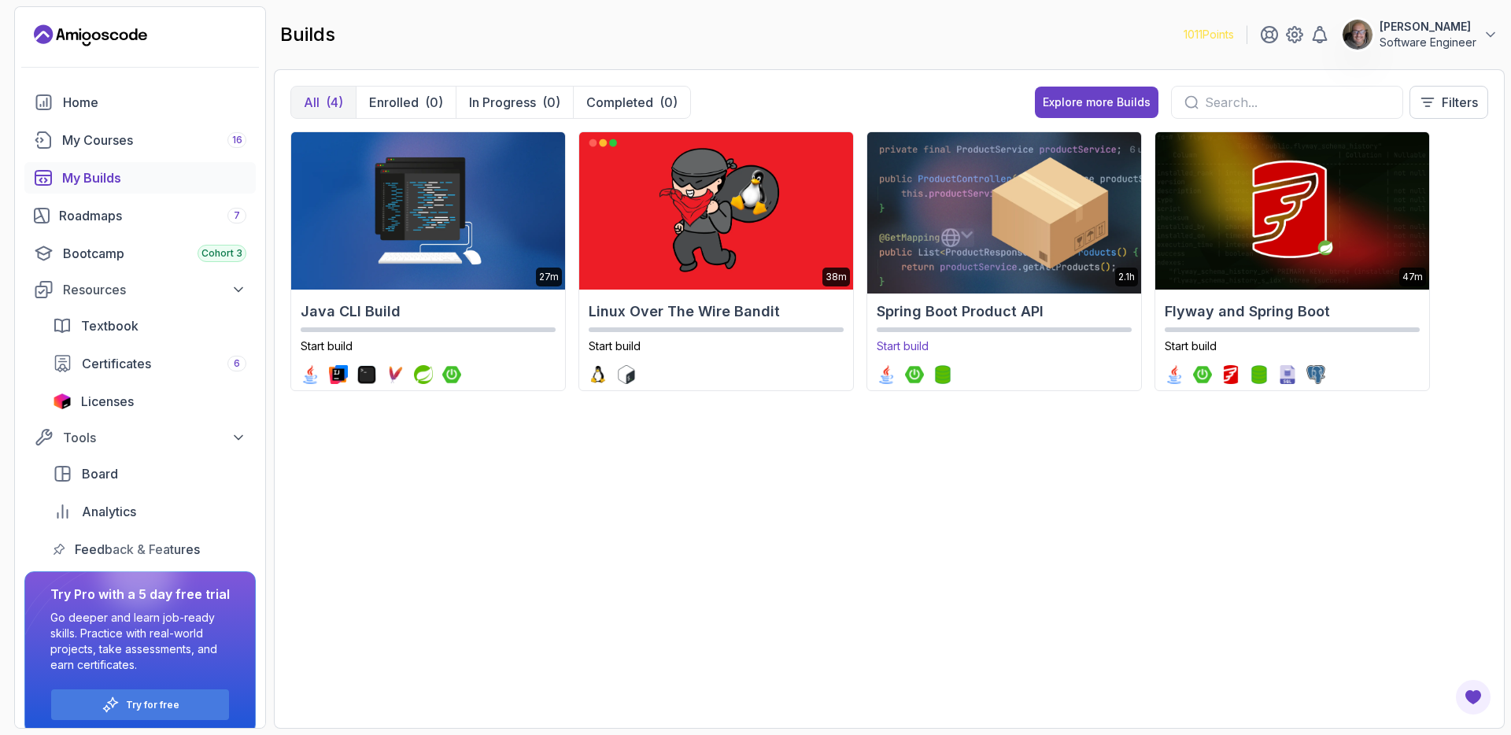
click at [1089, 311] on h2 "Spring Boot Product API" at bounding box center [1004, 312] width 255 height 22
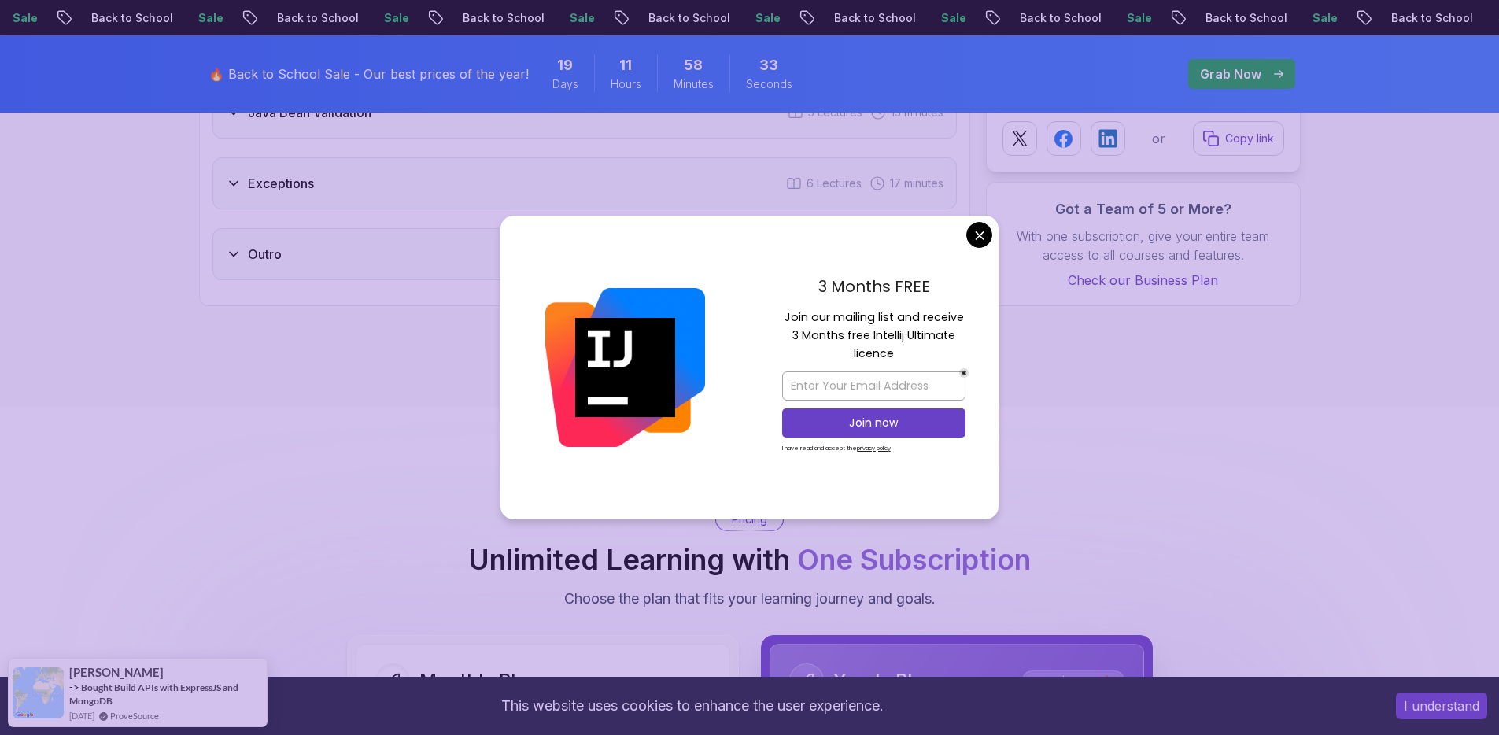
scroll to position [2414, 0]
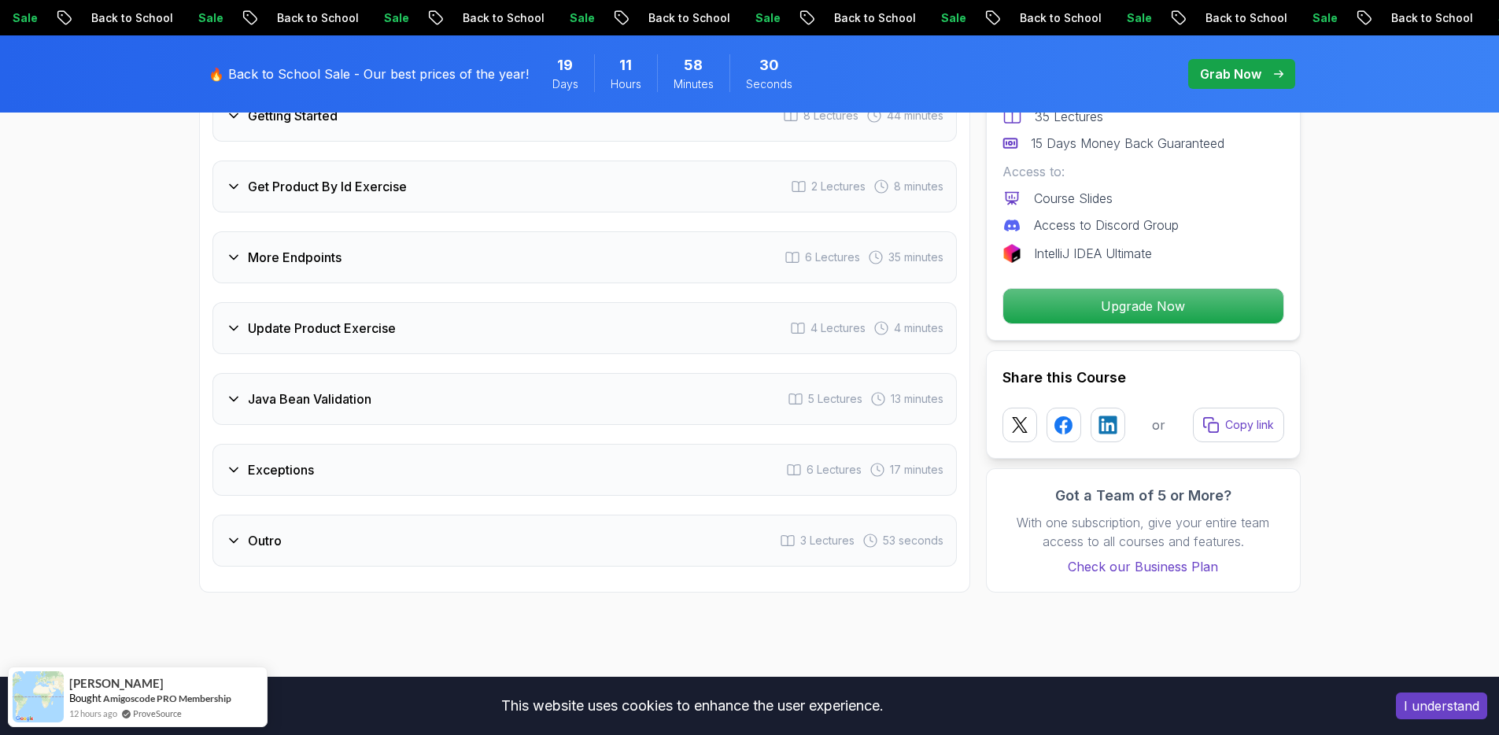
scroll to position [2160, 0]
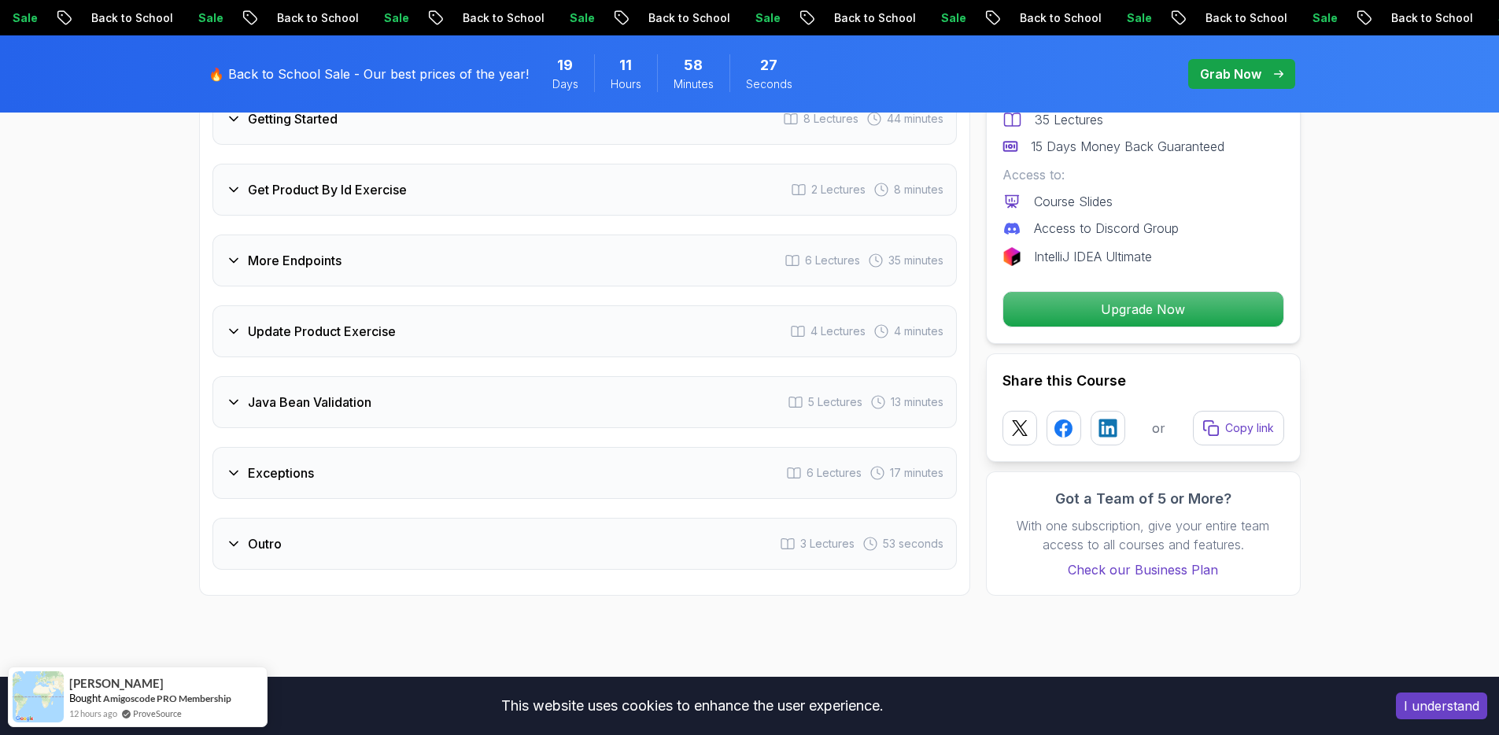
click at [412, 308] on div "Update Product Exercise 4 Lectures 4 minutes" at bounding box center [585, 331] width 745 height 52
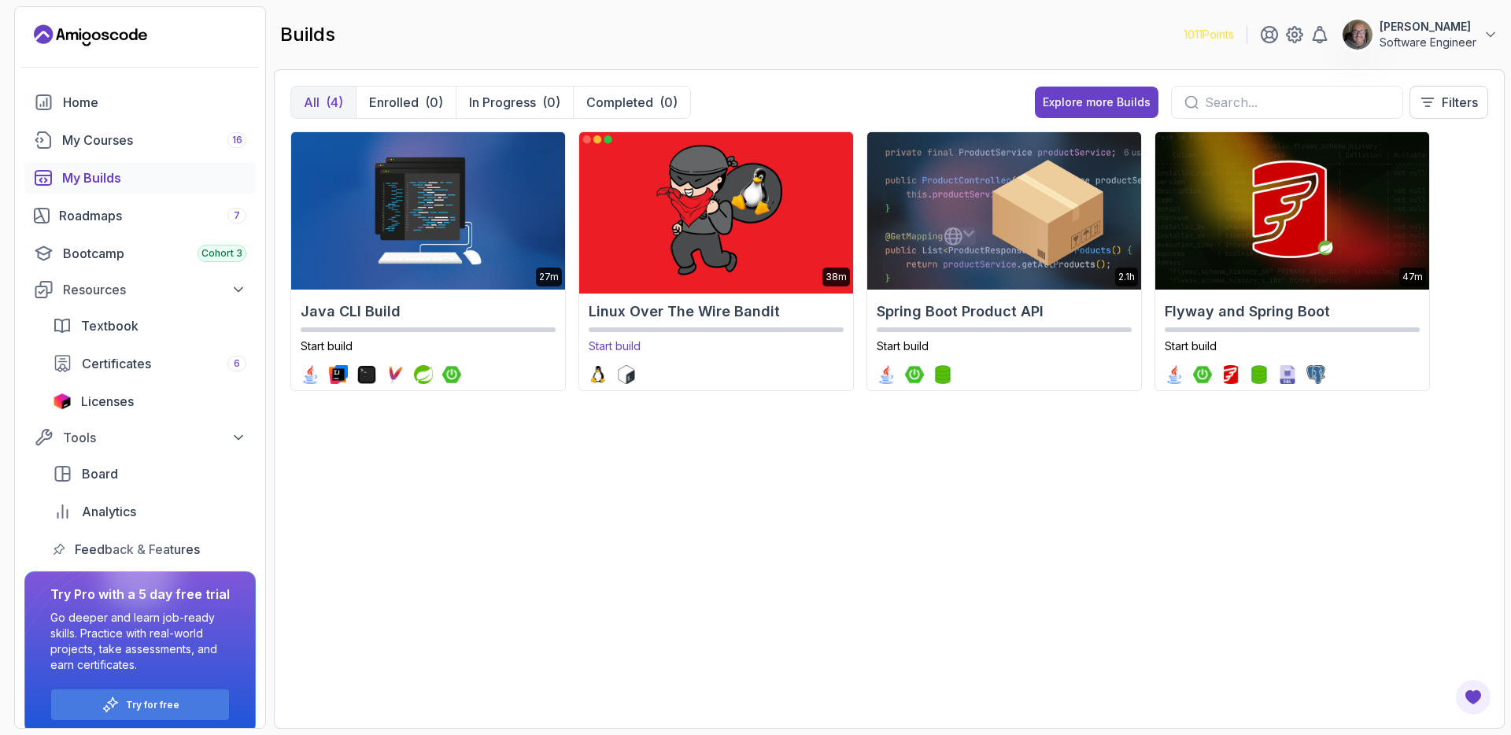
click at [729, 316] on h2 "Linux Over The Wire Bandit" at bounding box center [716, 312] width 255 height 22
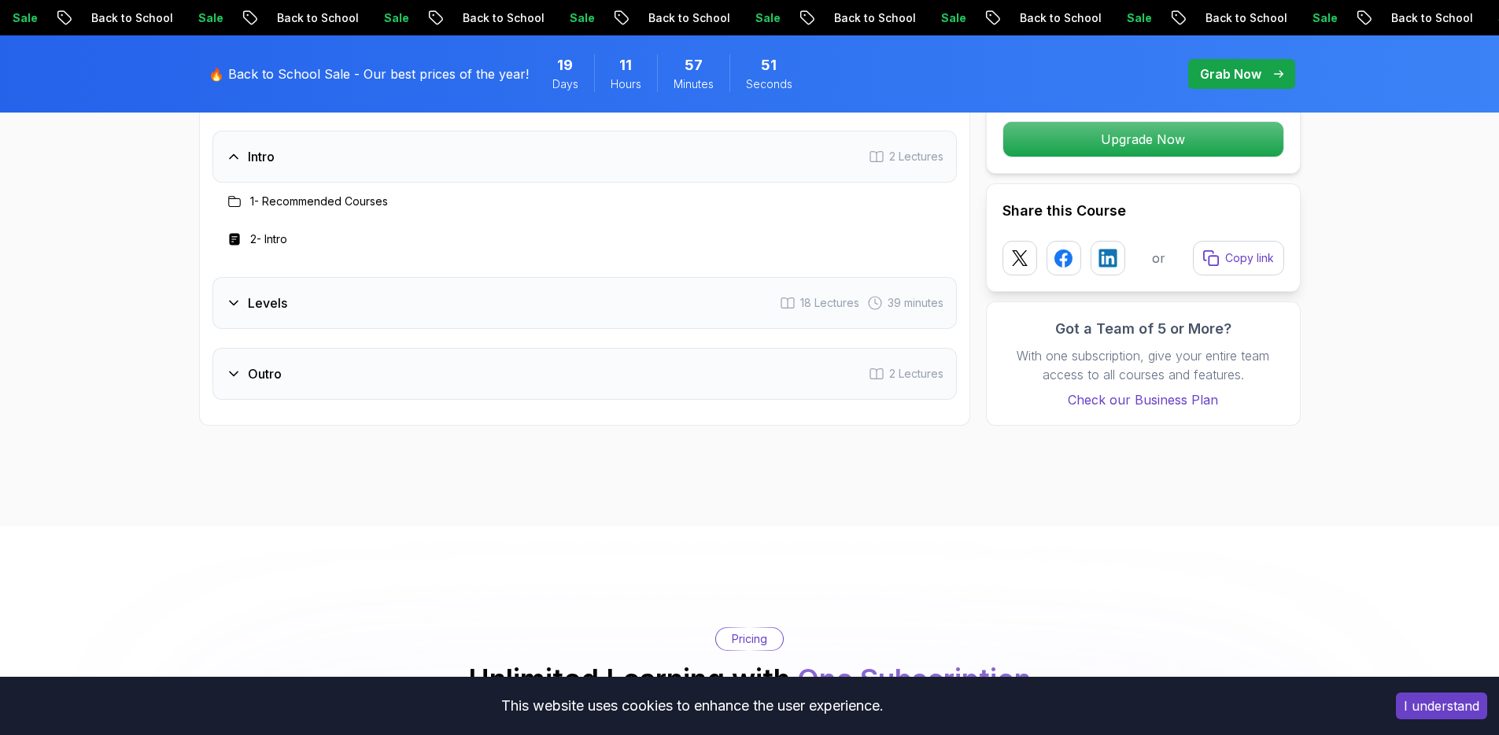
scroll to position [1854, 0]
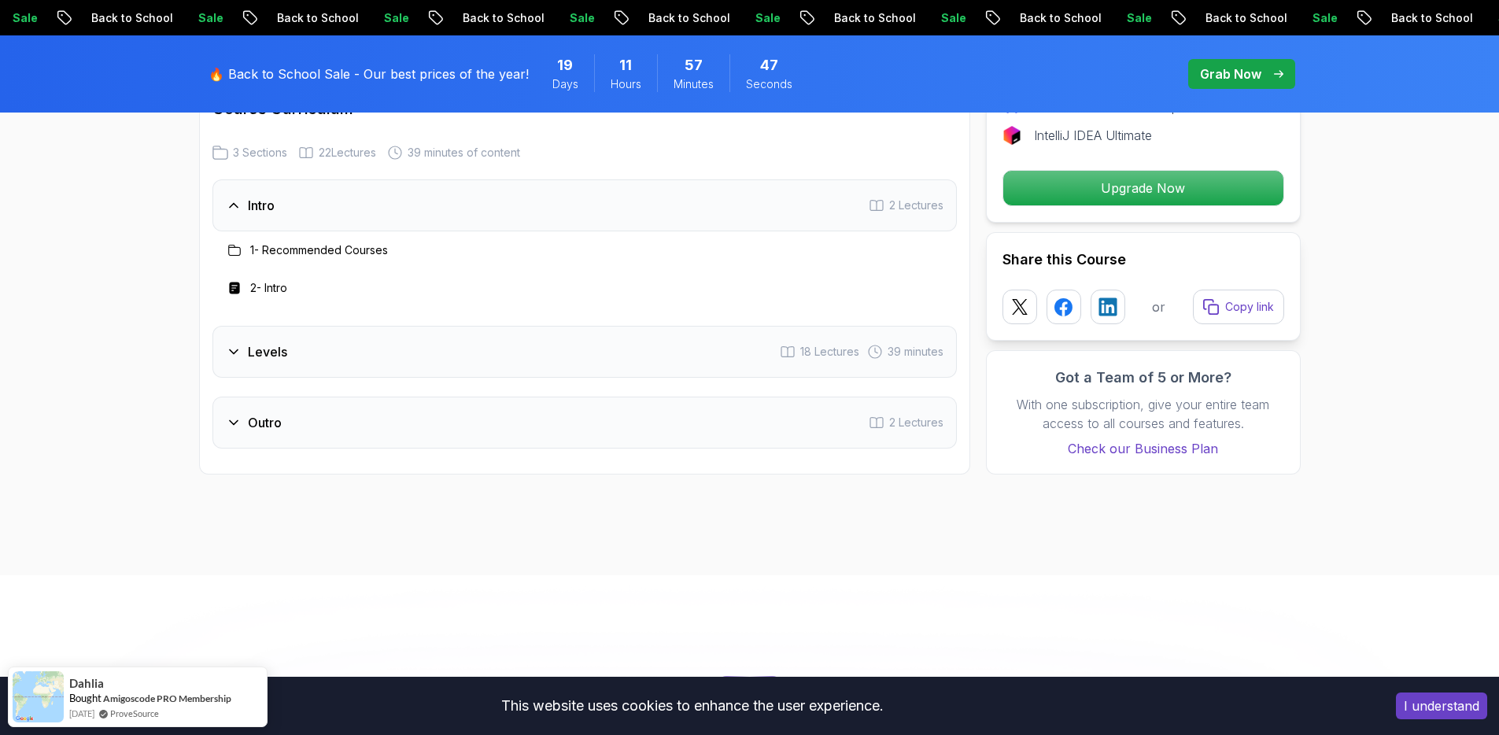
click at [430, 359] on div "Levels 18 Lectures 39 minutes" at bounding box center [585, 352] width 745 height 52
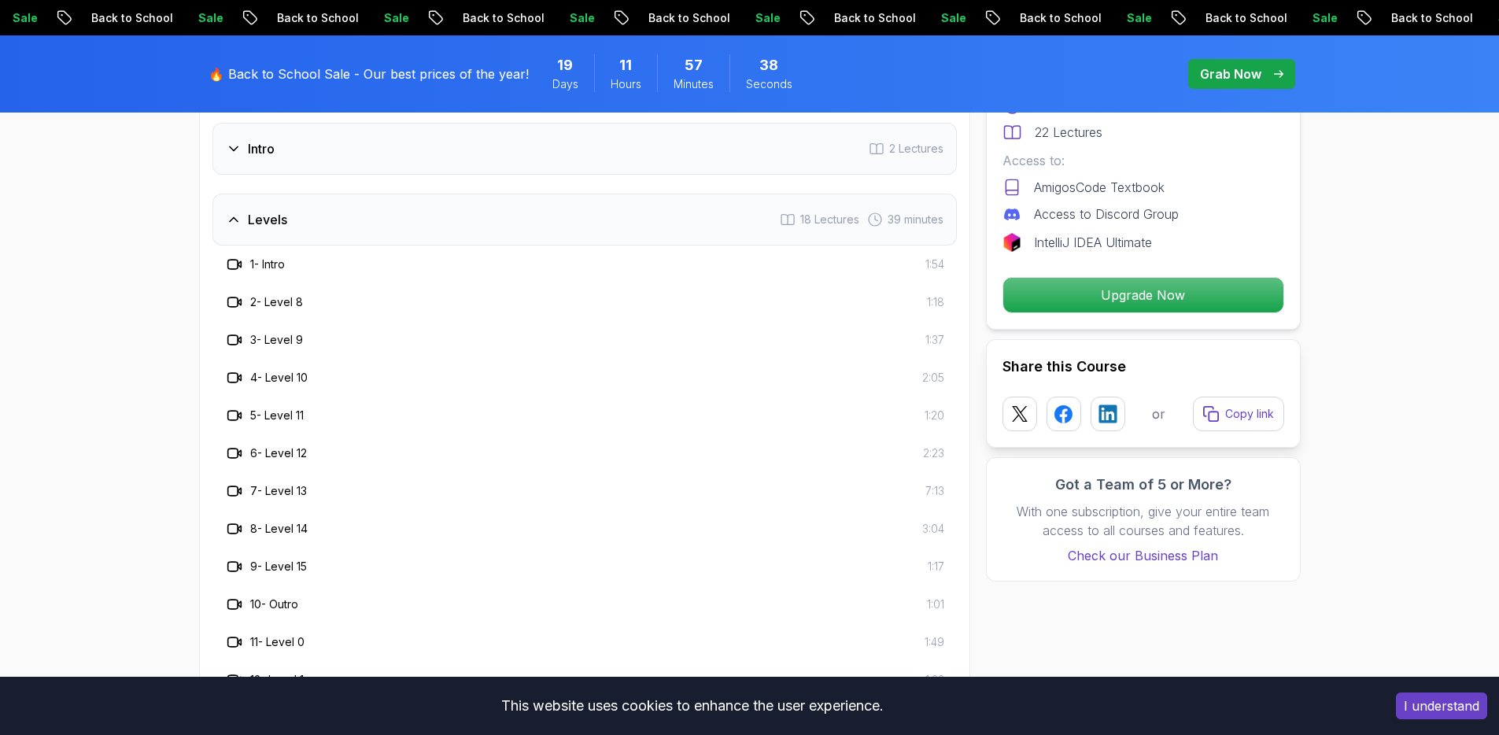
scroll to position [1665, 0]
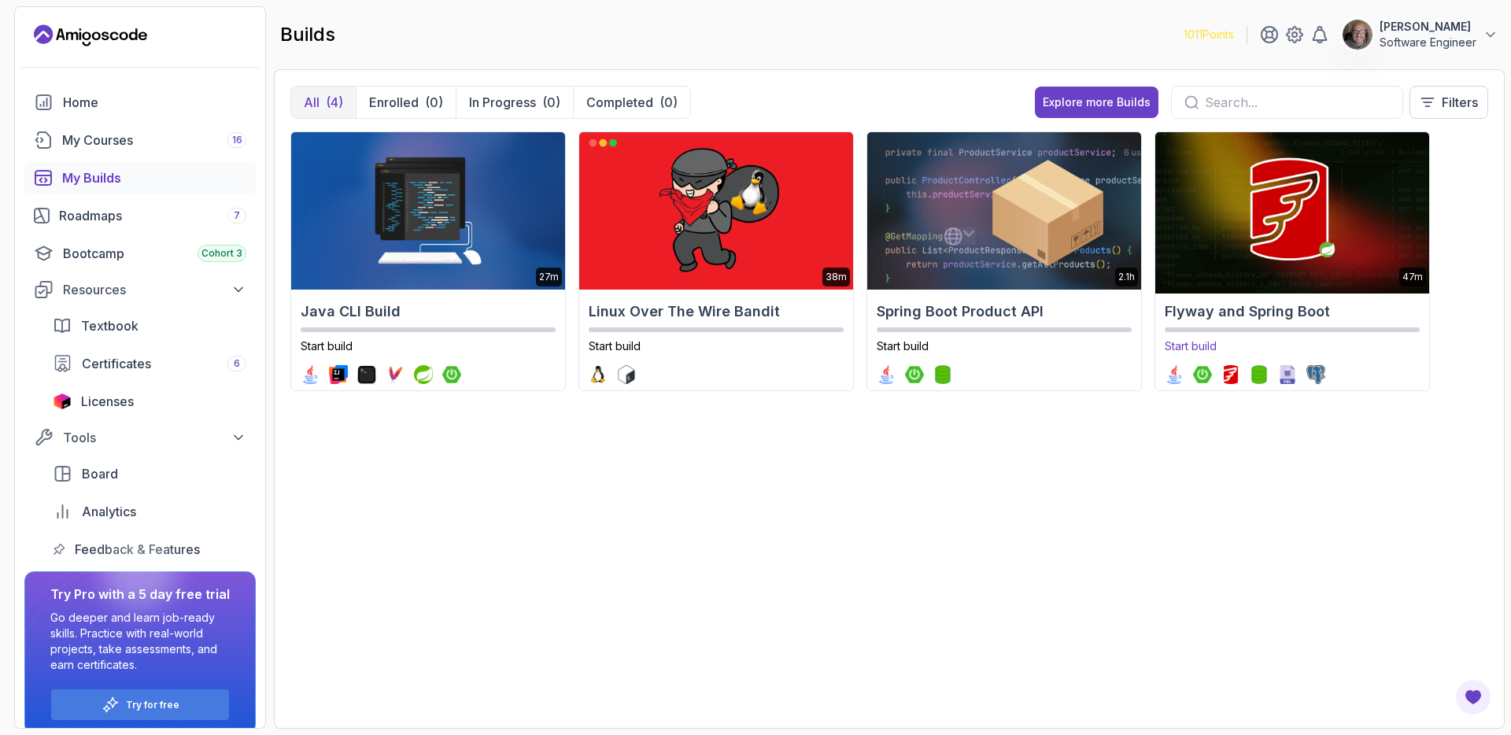
click at [1293, 299] on div "Flyway and Spring Boot Start build" at bounding box center [1292, 342] width 274 height 96
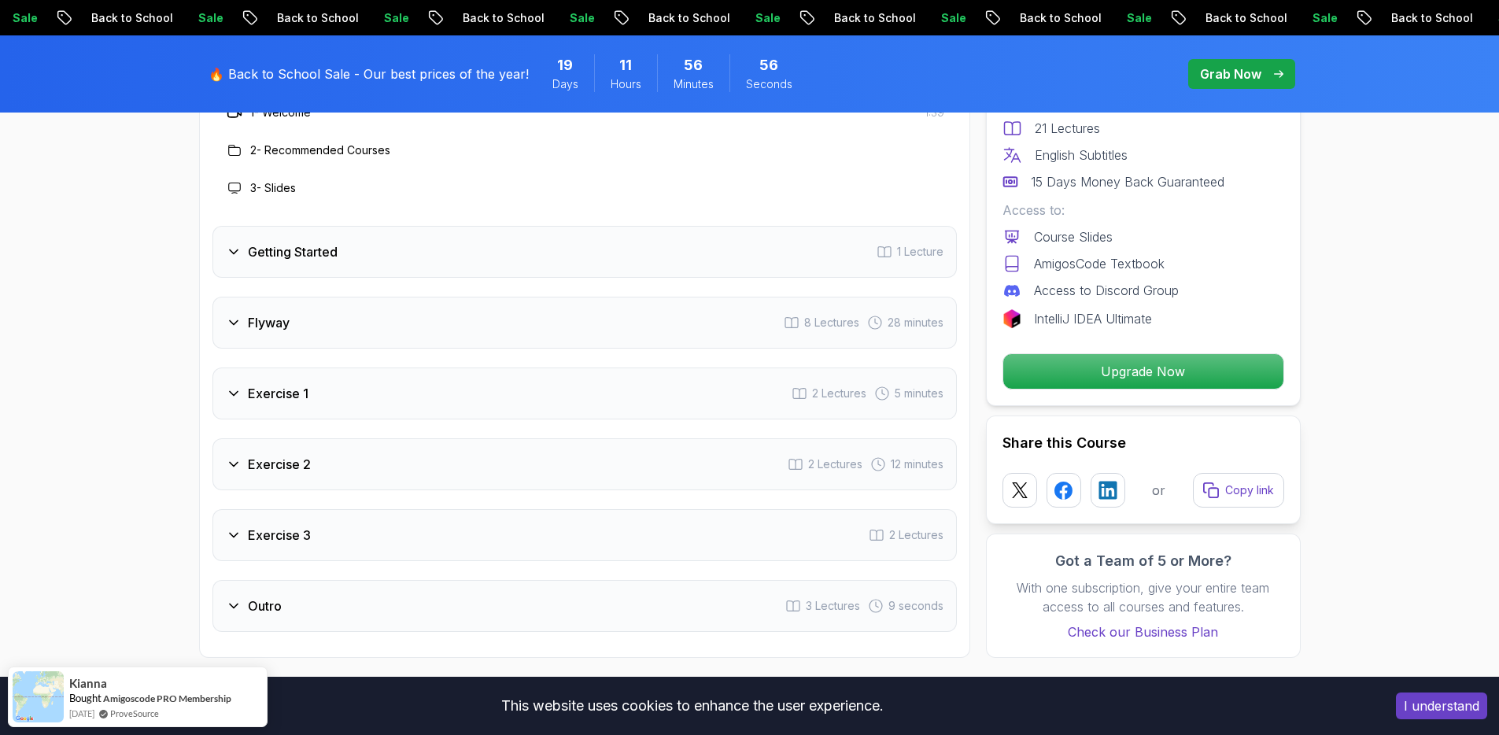
scroll to position [2078, 0]
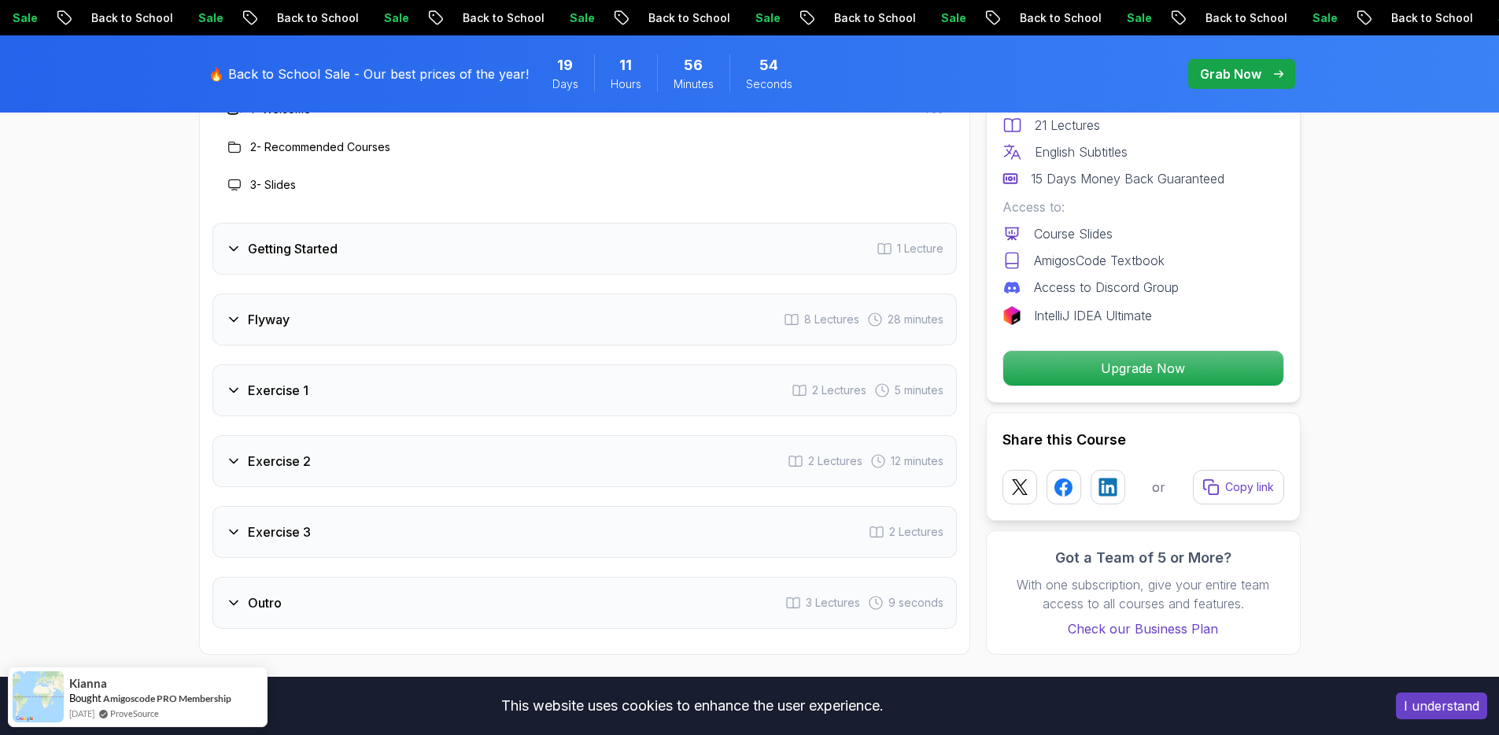
click at [539, 334] on div "Flyway 8 Lectures 28 minutes" at bounding box center [585, 320] width 745 height 52
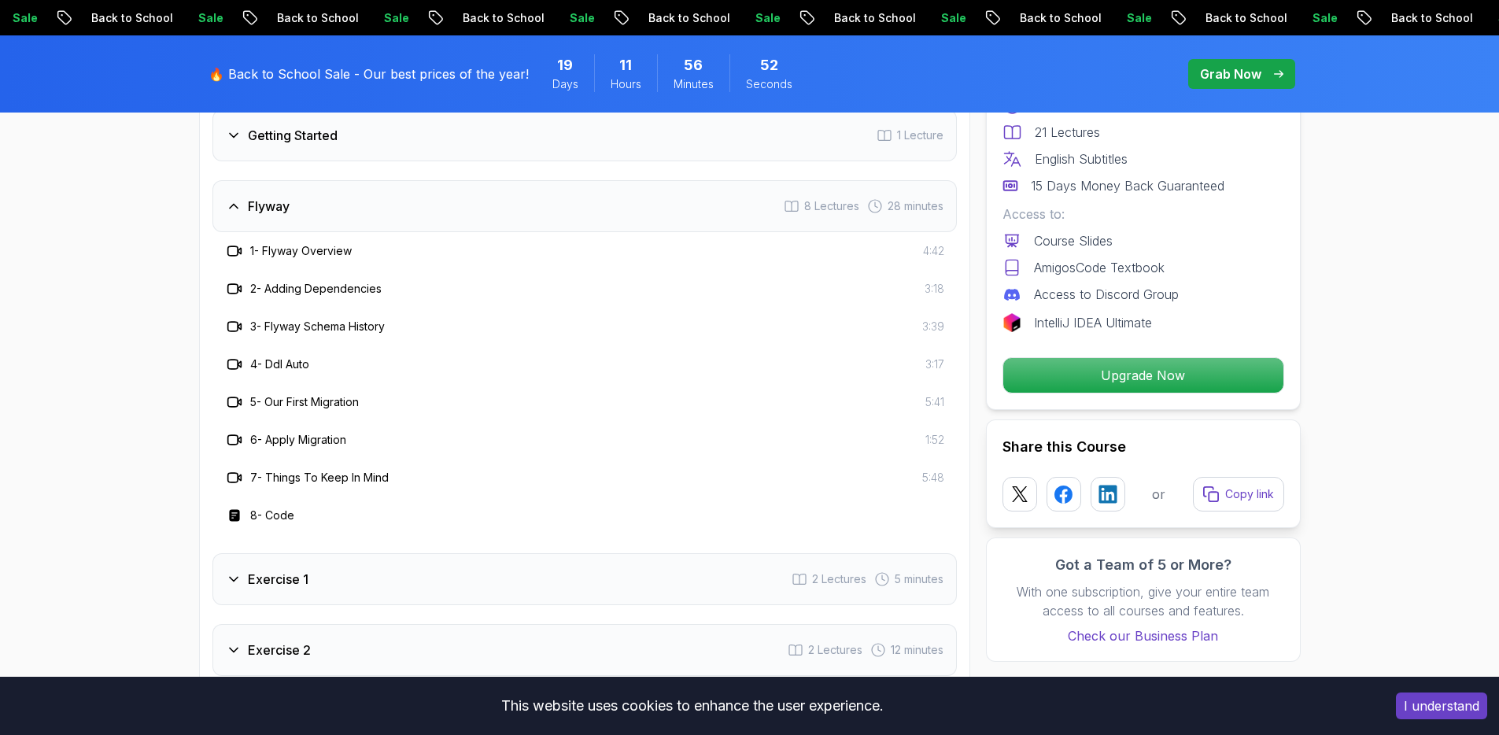
click at [571, 591] on div "Exercise 1 2 Lectures 5 minutes" at bounding box center [585, 579] width 745 height 52
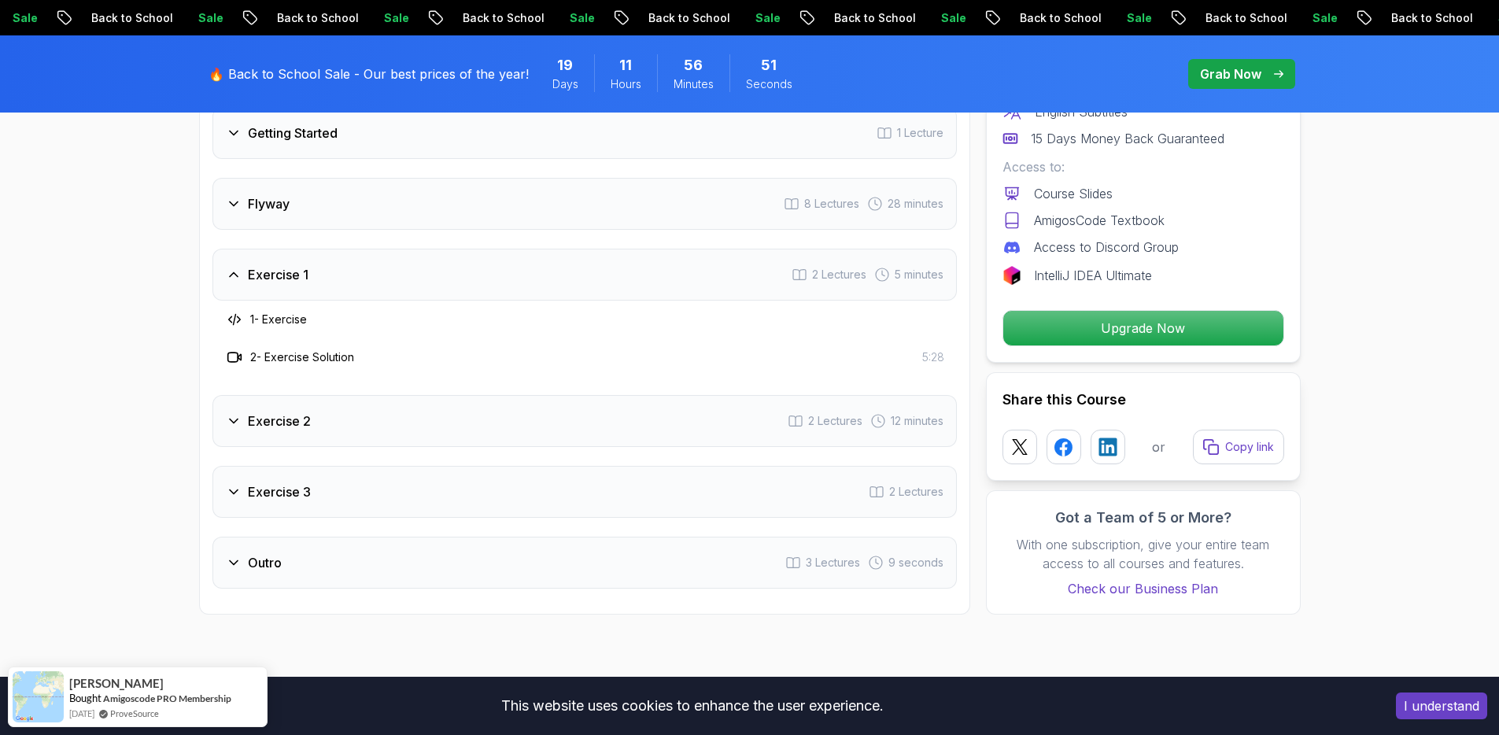
scroll to position [2081, 0]
click at [545, 439] on div "Exercise 2 2 Lectures 12 minutes" at bounding box center [585, 420] width 745 height 52
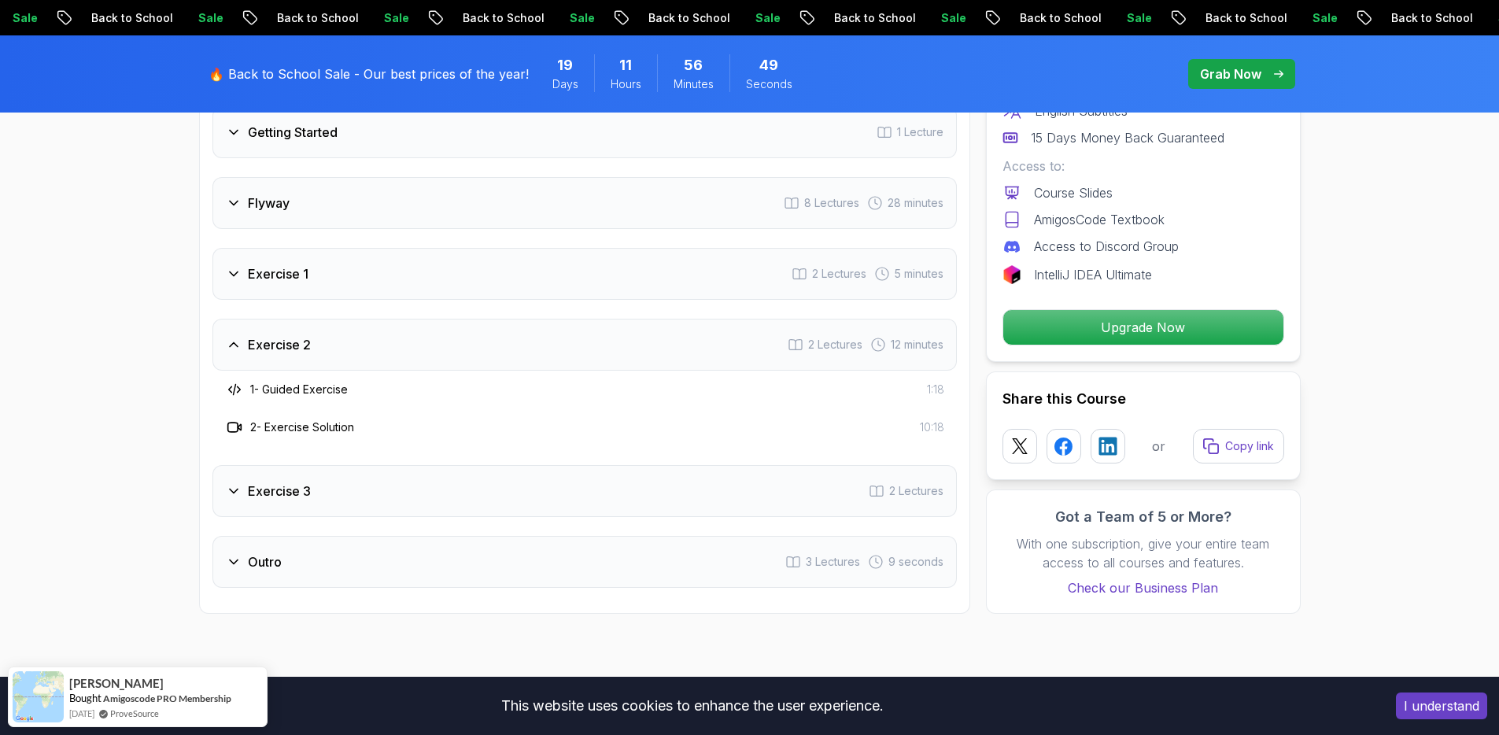
click at [556, 504] on div "Exercise 3 2 Lectures" at bounding box center [585, 491] width 745 height 52
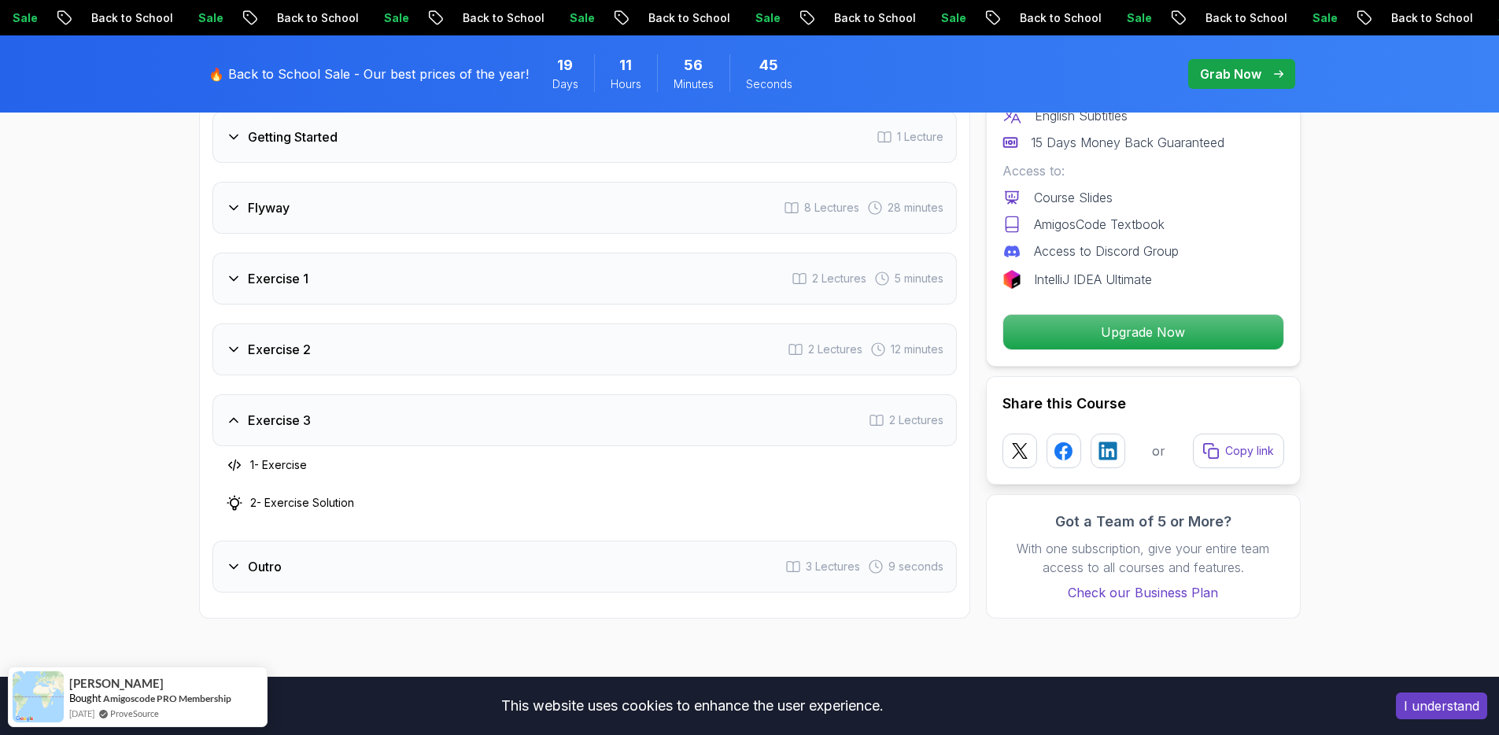
scroll to position [1876, 0]
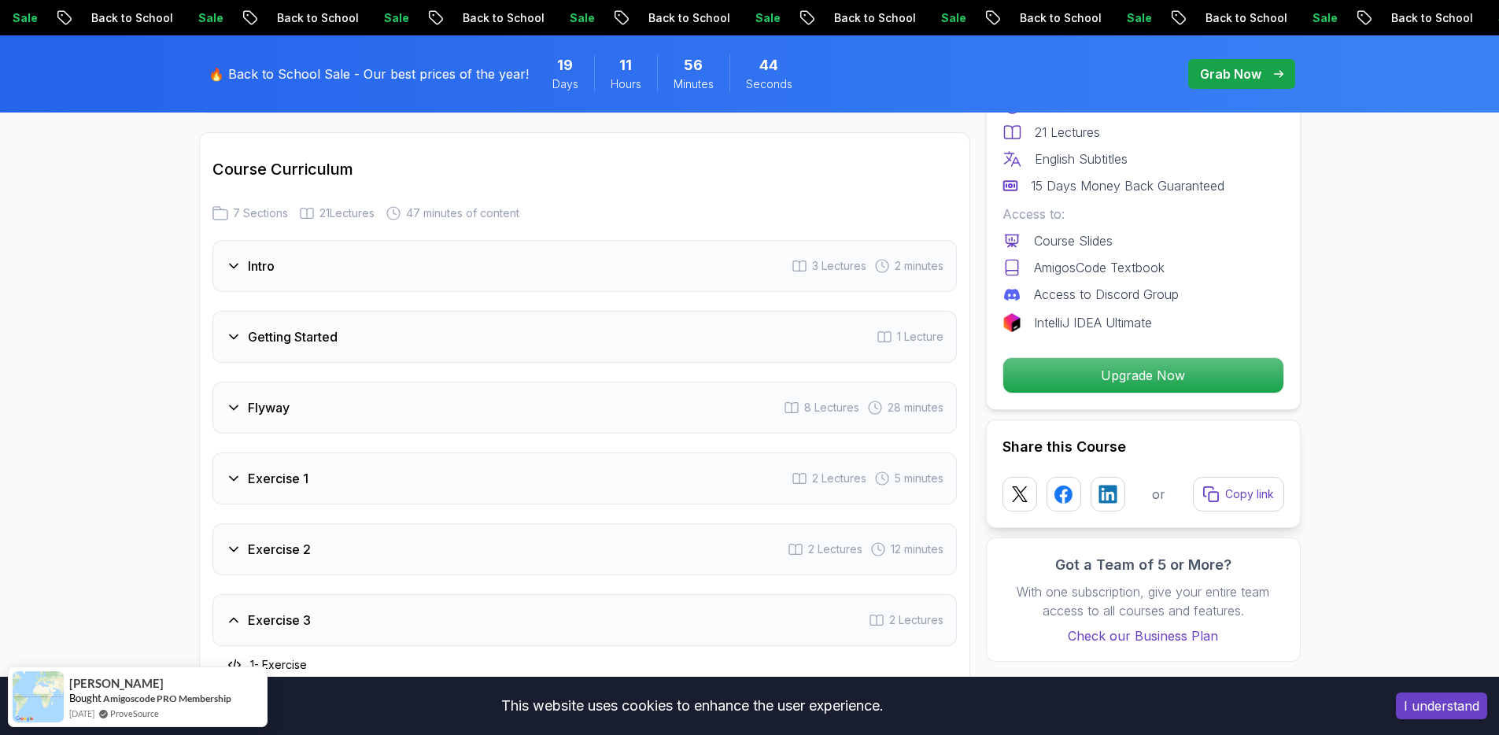
click at [460, 413] on div "Flyway 8 Lectures 28 minutes" at bounding box center [585, 408] width 745 height 52
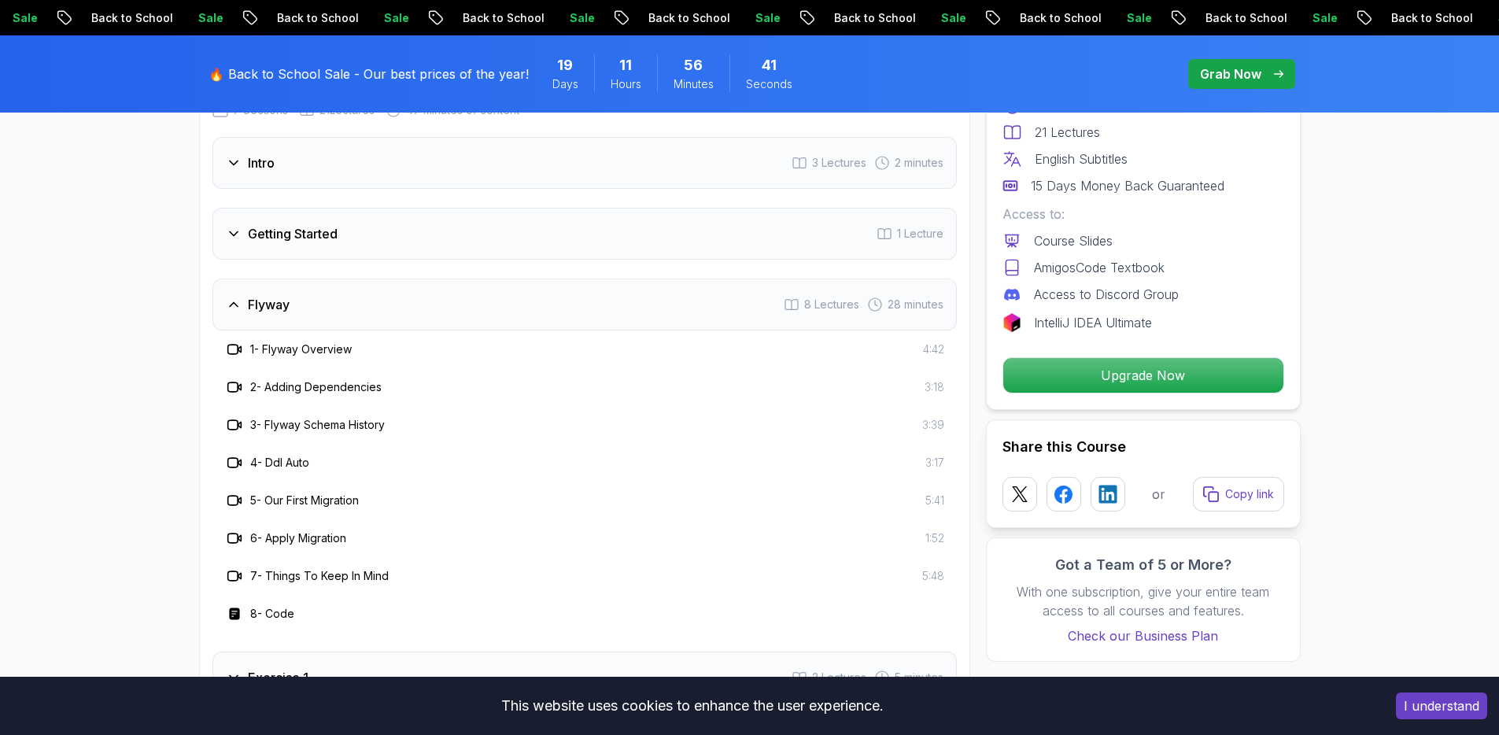
scroll to position [1983, 0]
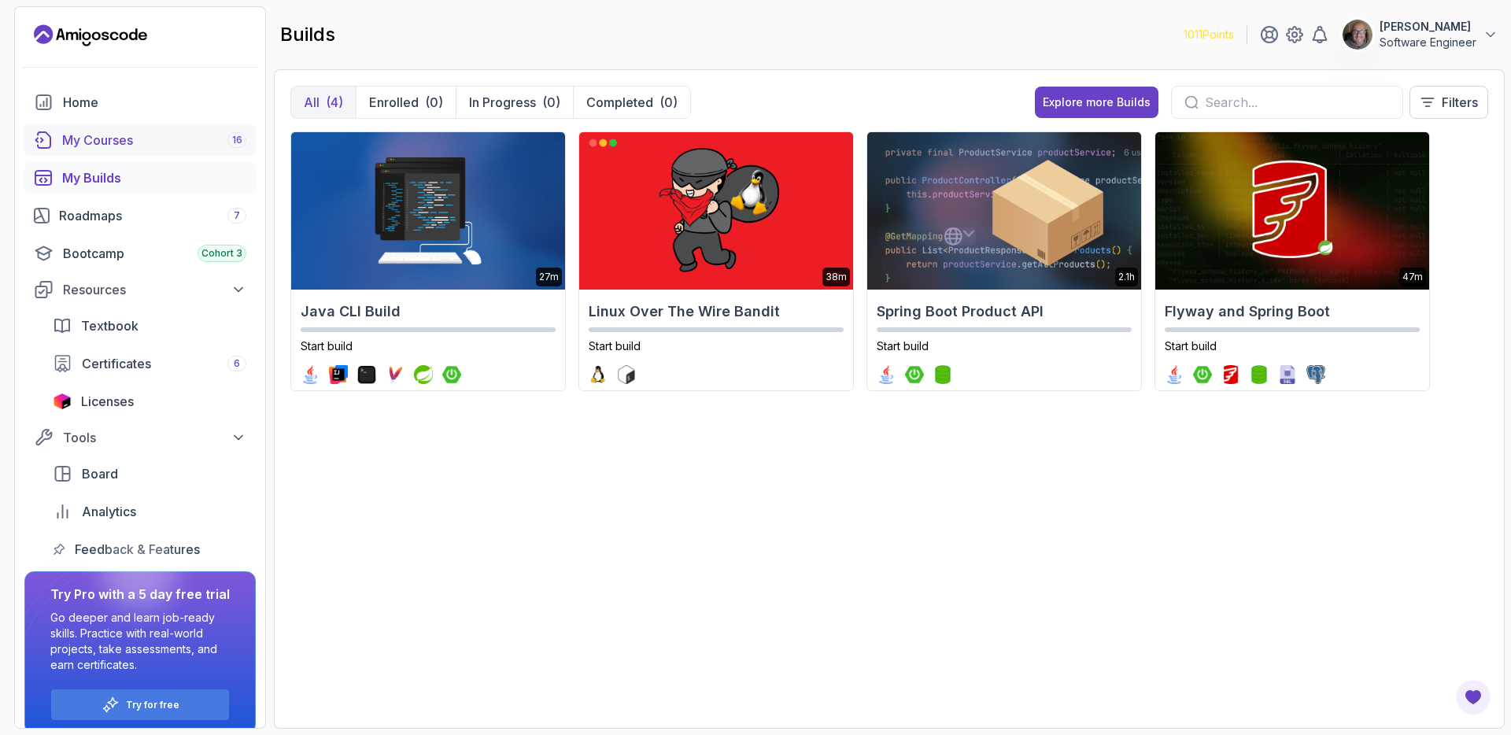
click at [97, 139] on div "My Courses 16" at bounding box center [154, 140] width 184 height 19
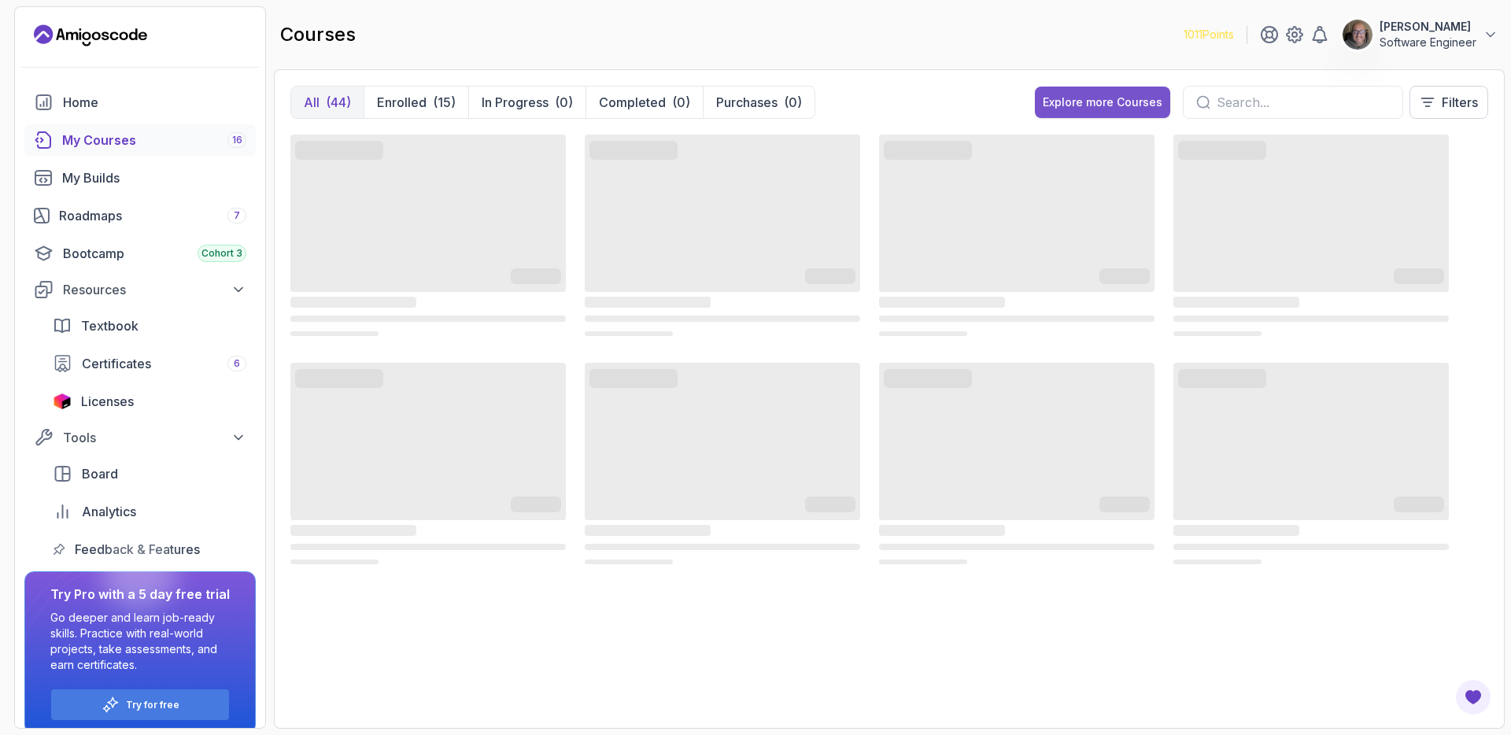
click at [1082, 111] on button "Explore more Courses" at bounding box center [1102, 102] width 135 height 31
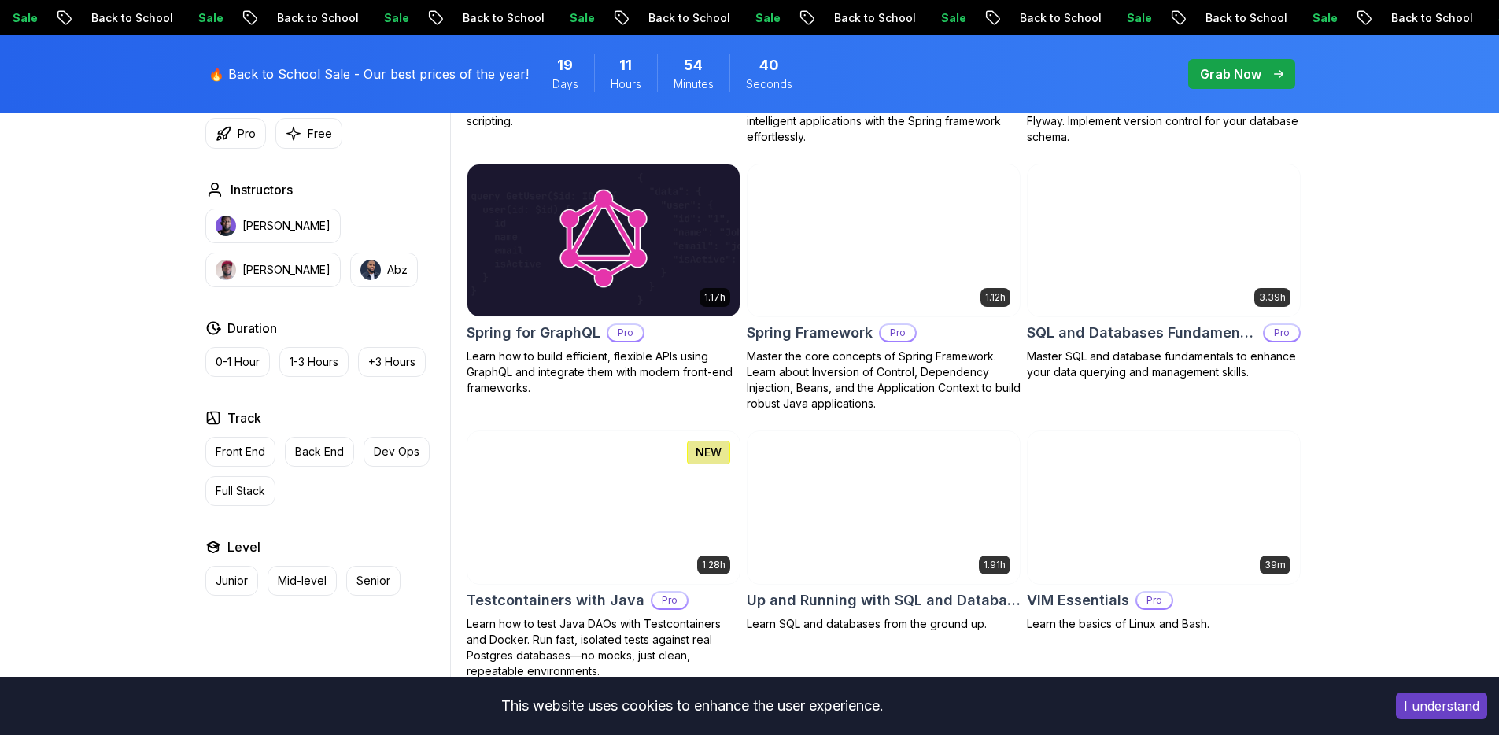
scroll to position [3133, 0]
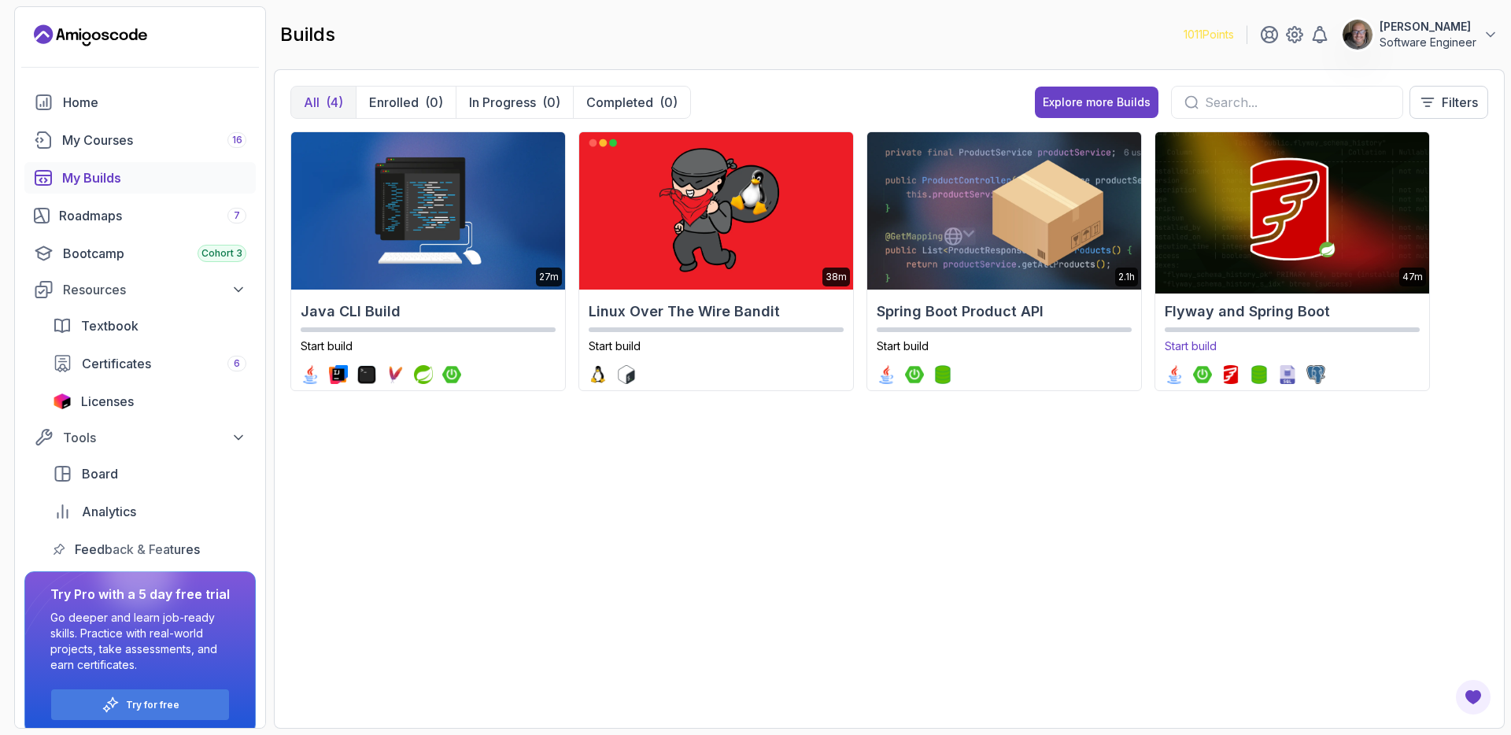
click at [1229, 258] on img at bounding box center [1291, 210] width 287 height 165
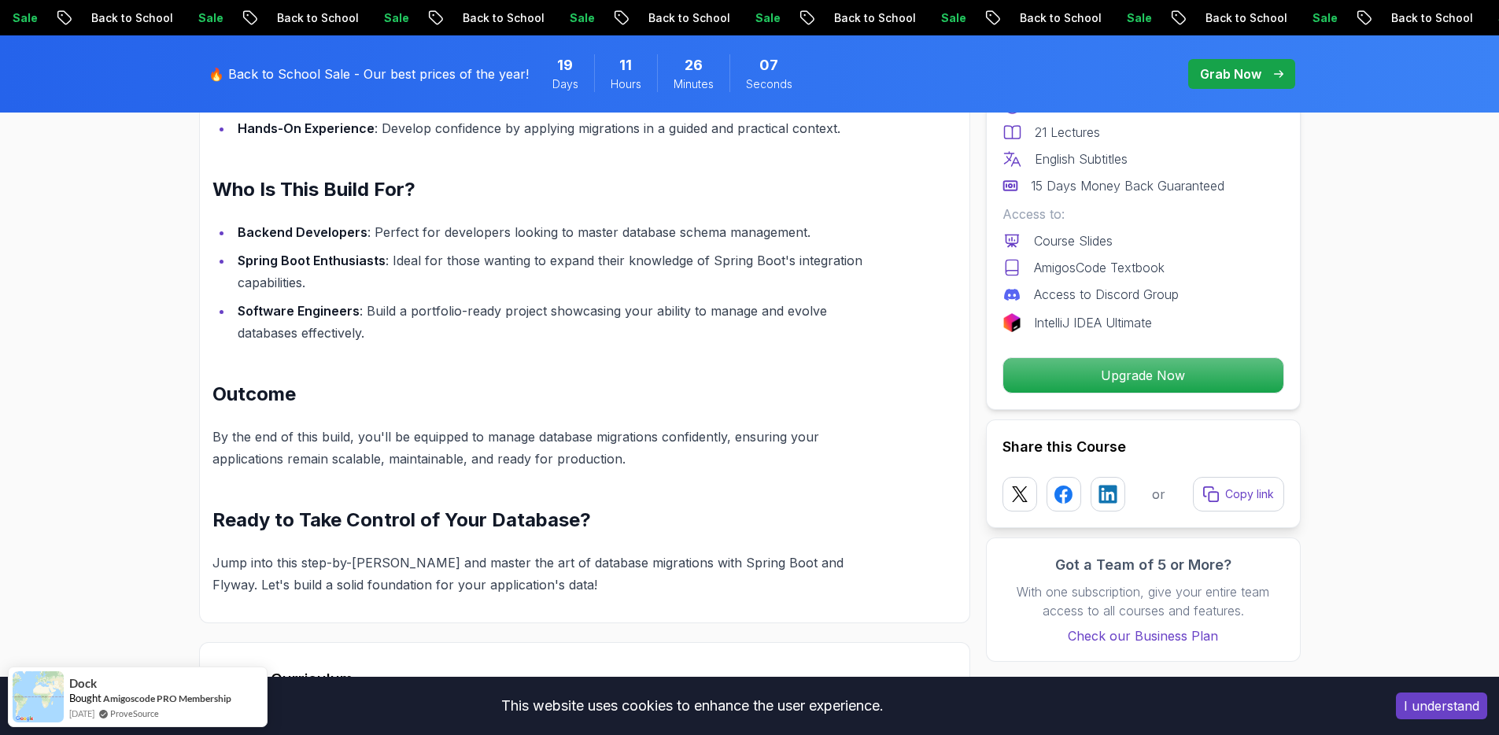
scroll to position [1815, 0]
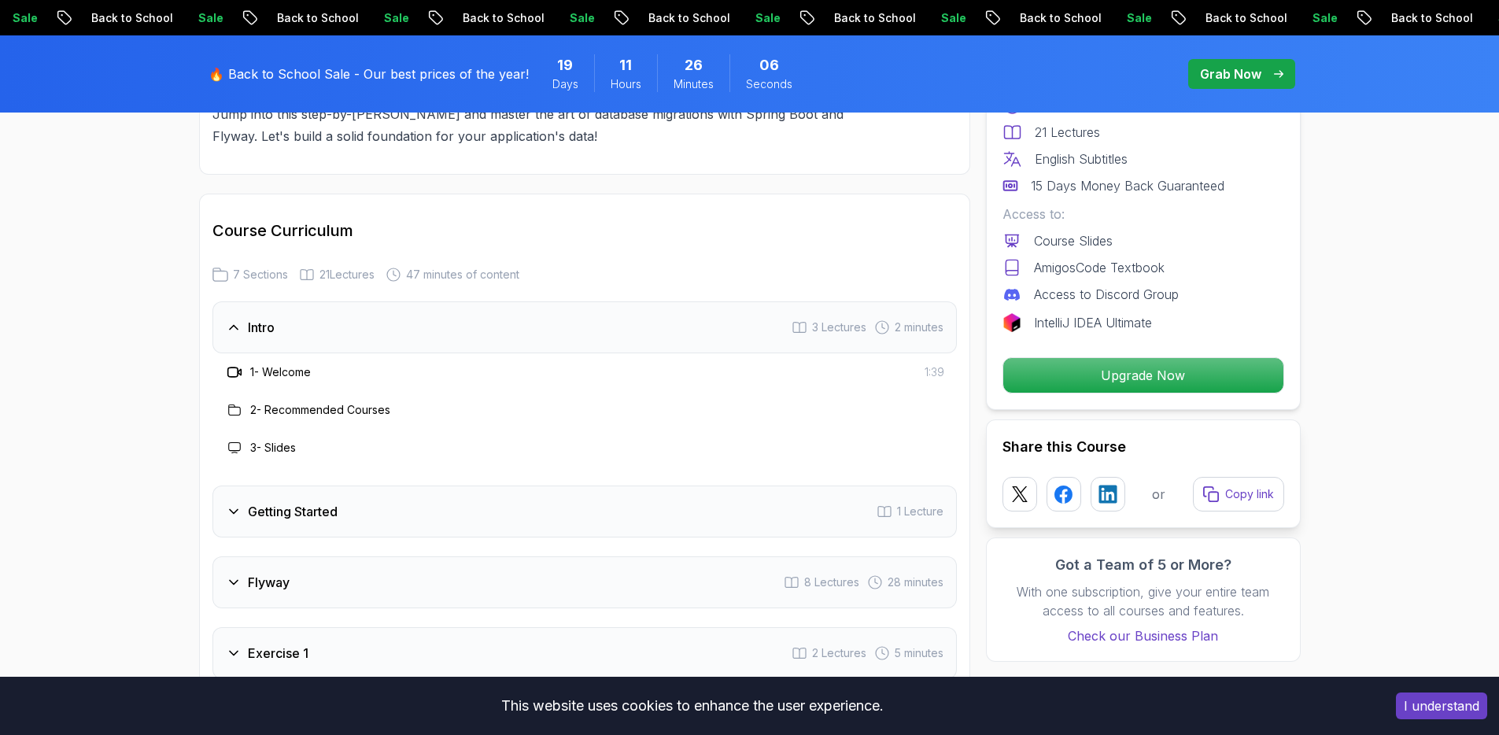
click at [296, 375] on h3 "1 - Welcome" at bounding box center [280, 372] width 61 height 16
click at [316, 507] on h3 "Getting Started" at bounding box center [293, 511] width 90 height 19
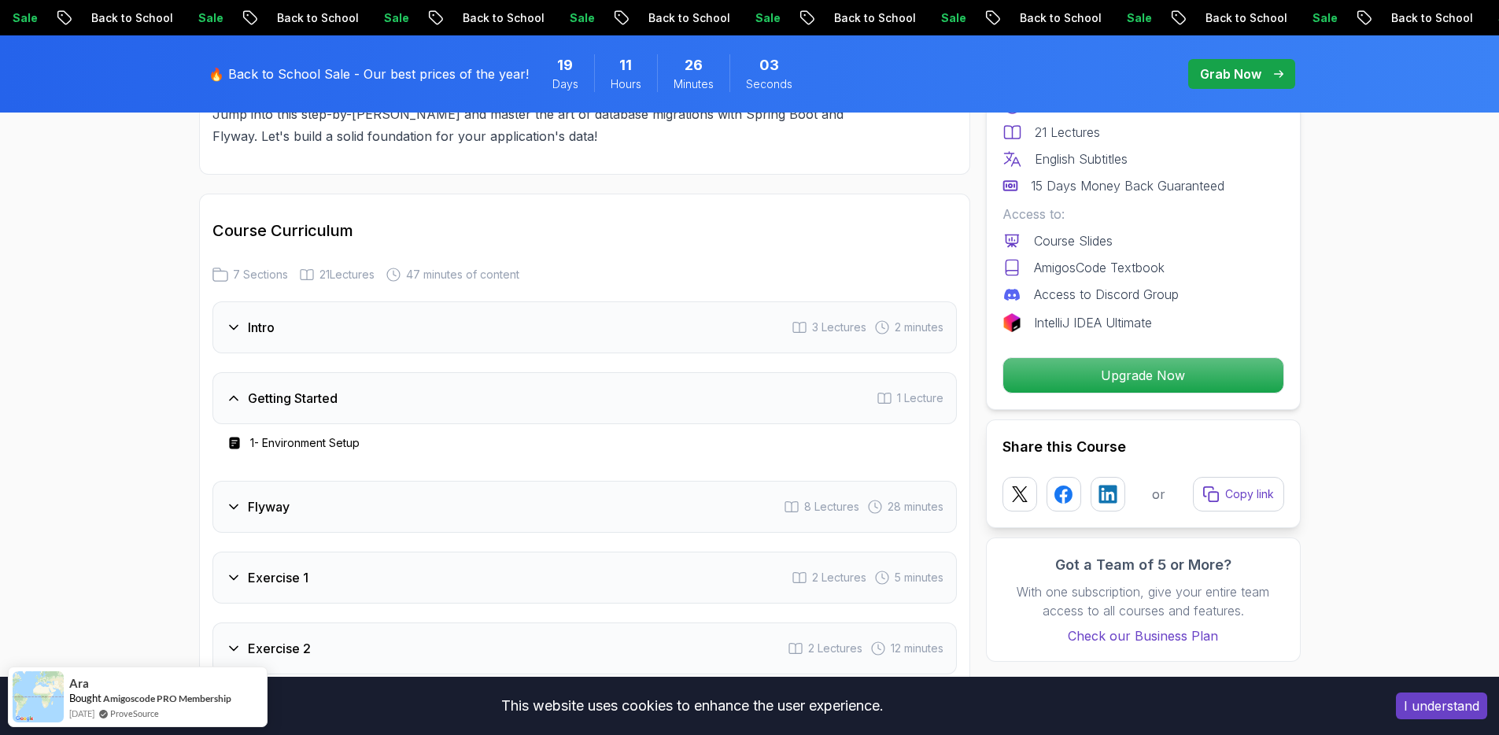
click at [301, 443] on h3 "1 - Environment Setup" at bounding box center [304, 443] width 109 height 16
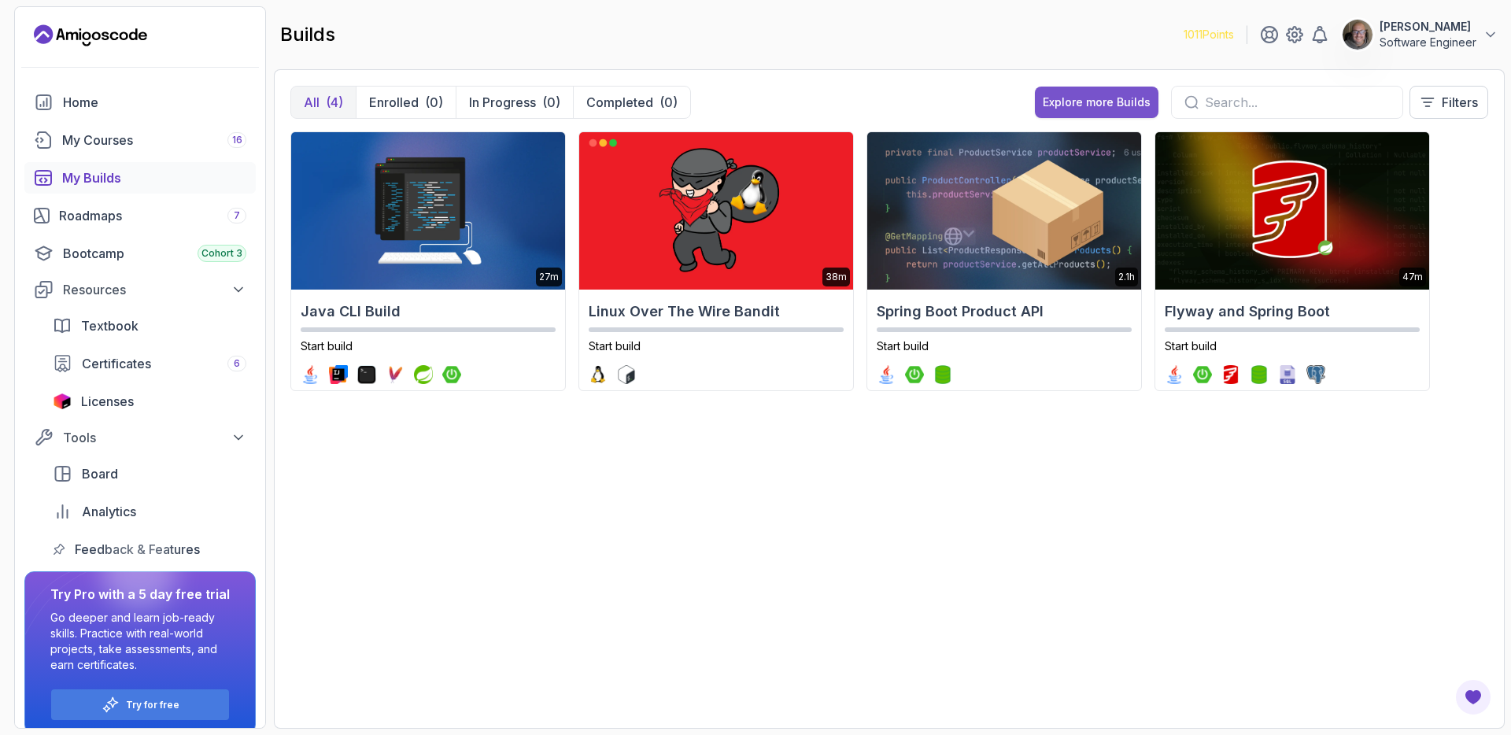
click at [1082, 94] on div "Explore more Builds" at bounding box center [1097, 102] width 108 height 16
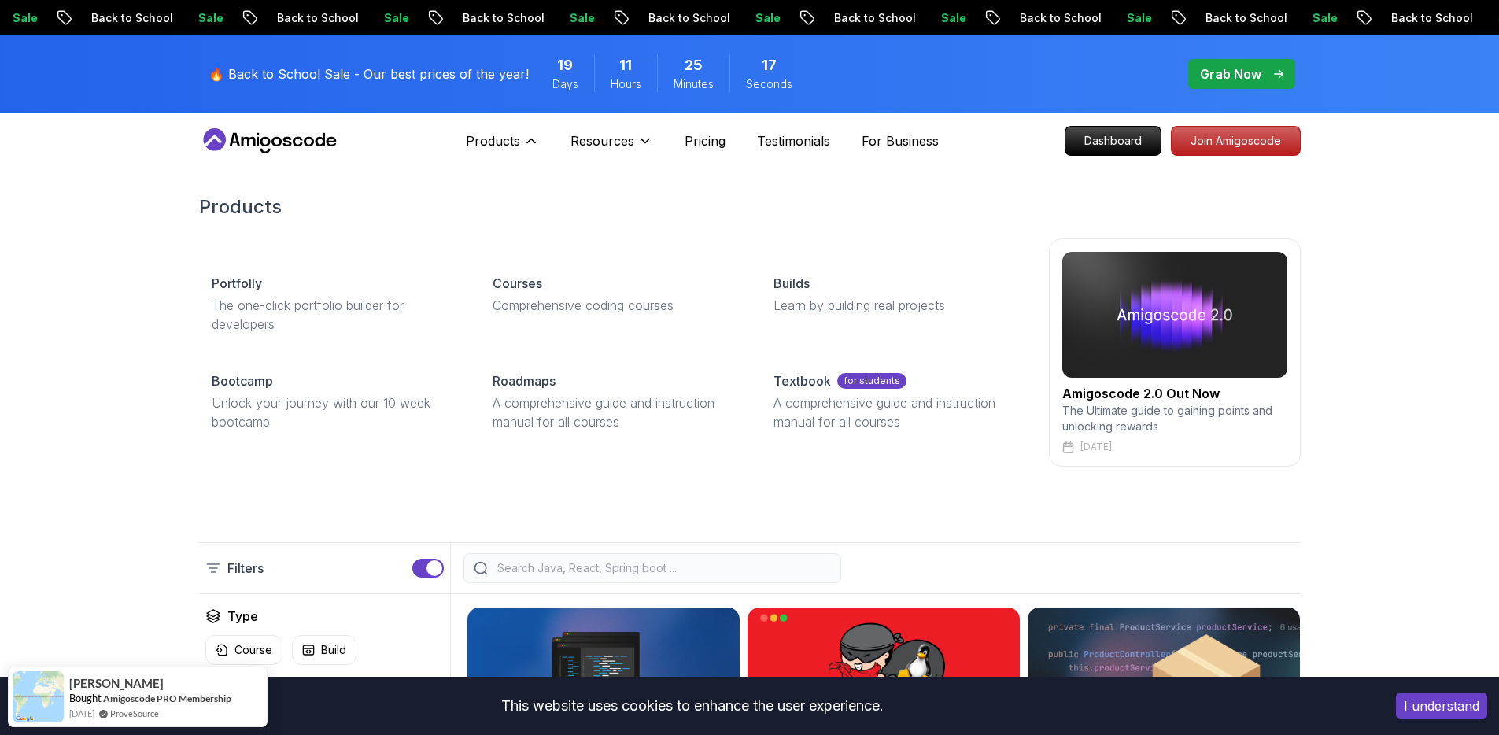
click at [1125, 353] on img at bounding box center [1175, 315] width 225 height 126
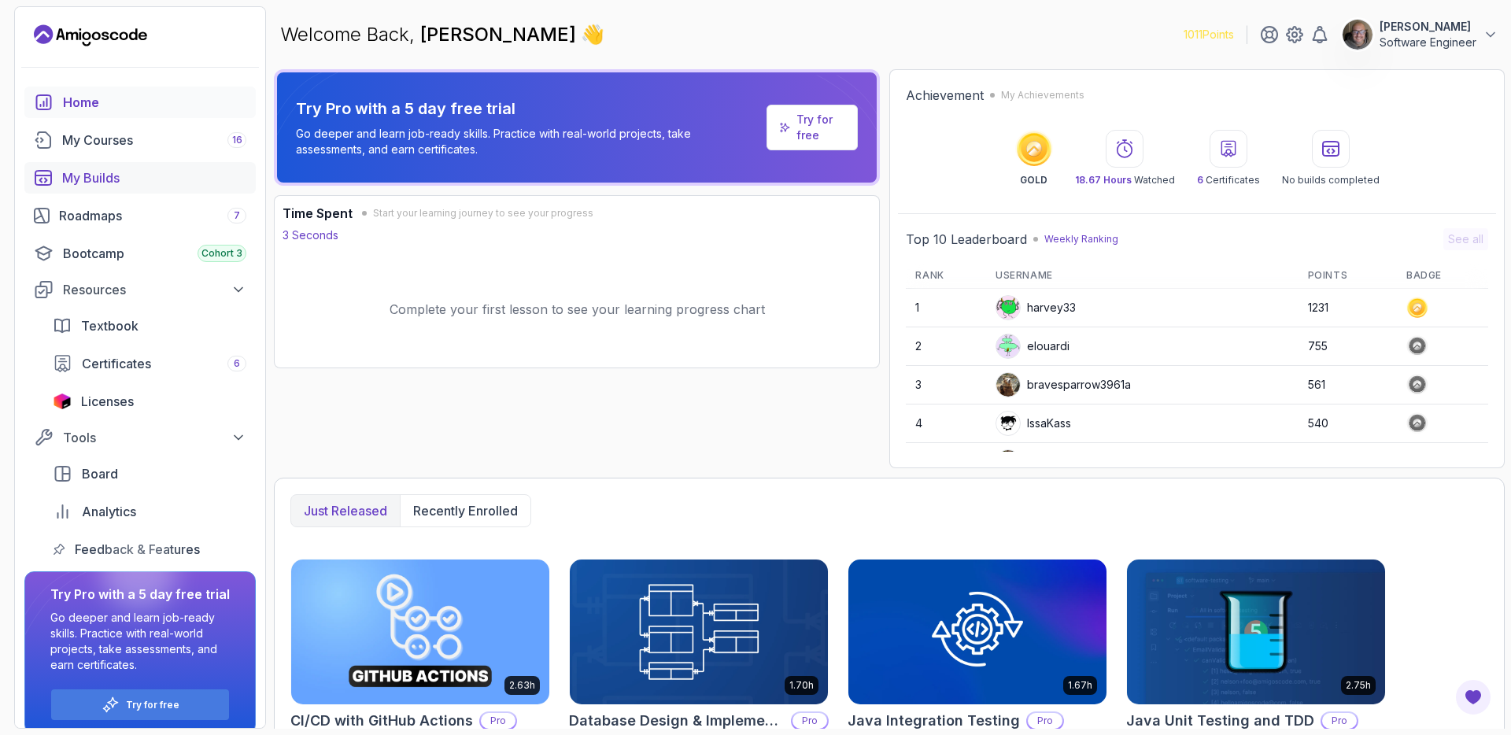
click at [94, 171] on div "My Builds" at bounding box center [154, 177] width 184 height 19
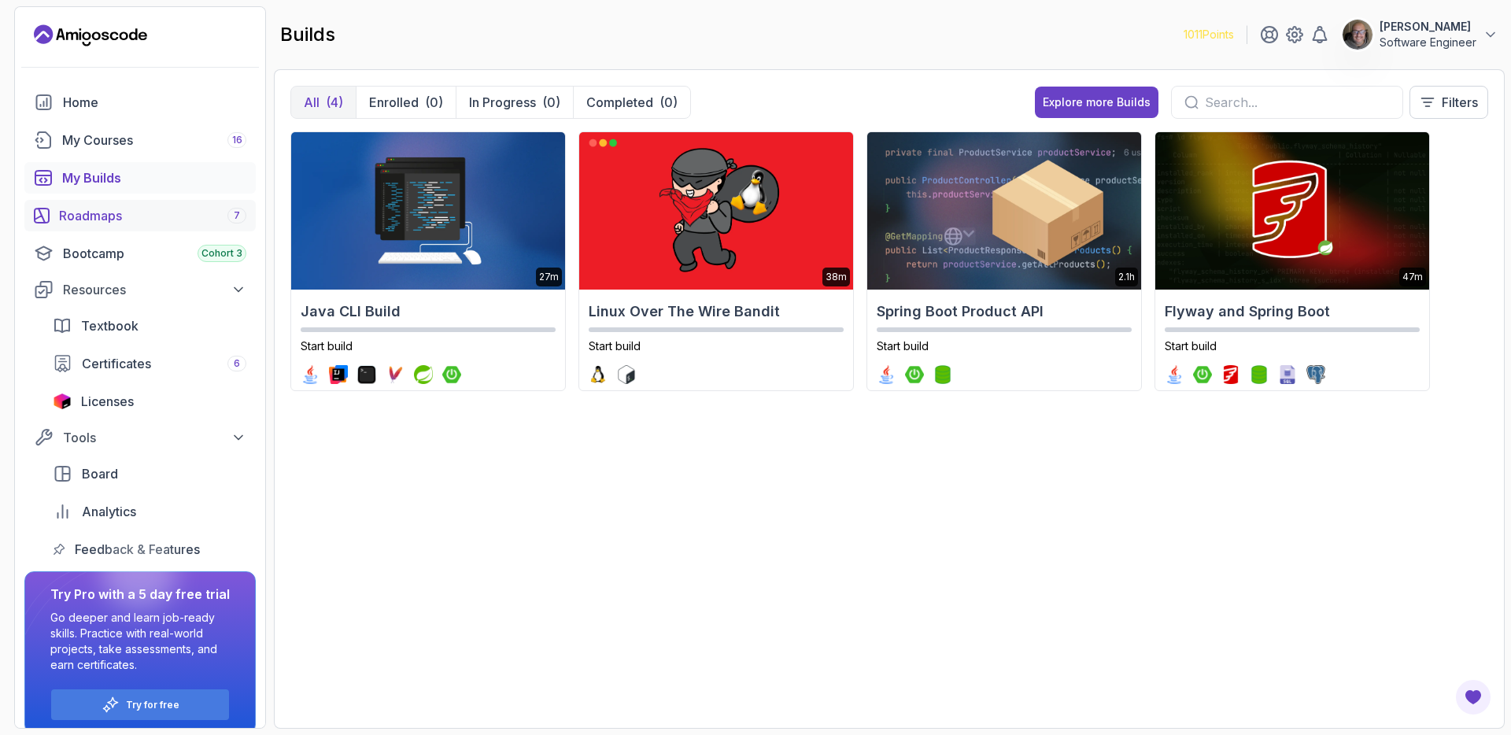
click at [88, 216] on div "Roadmaps 7" at bounding box center [152, 215] width 187 height 19
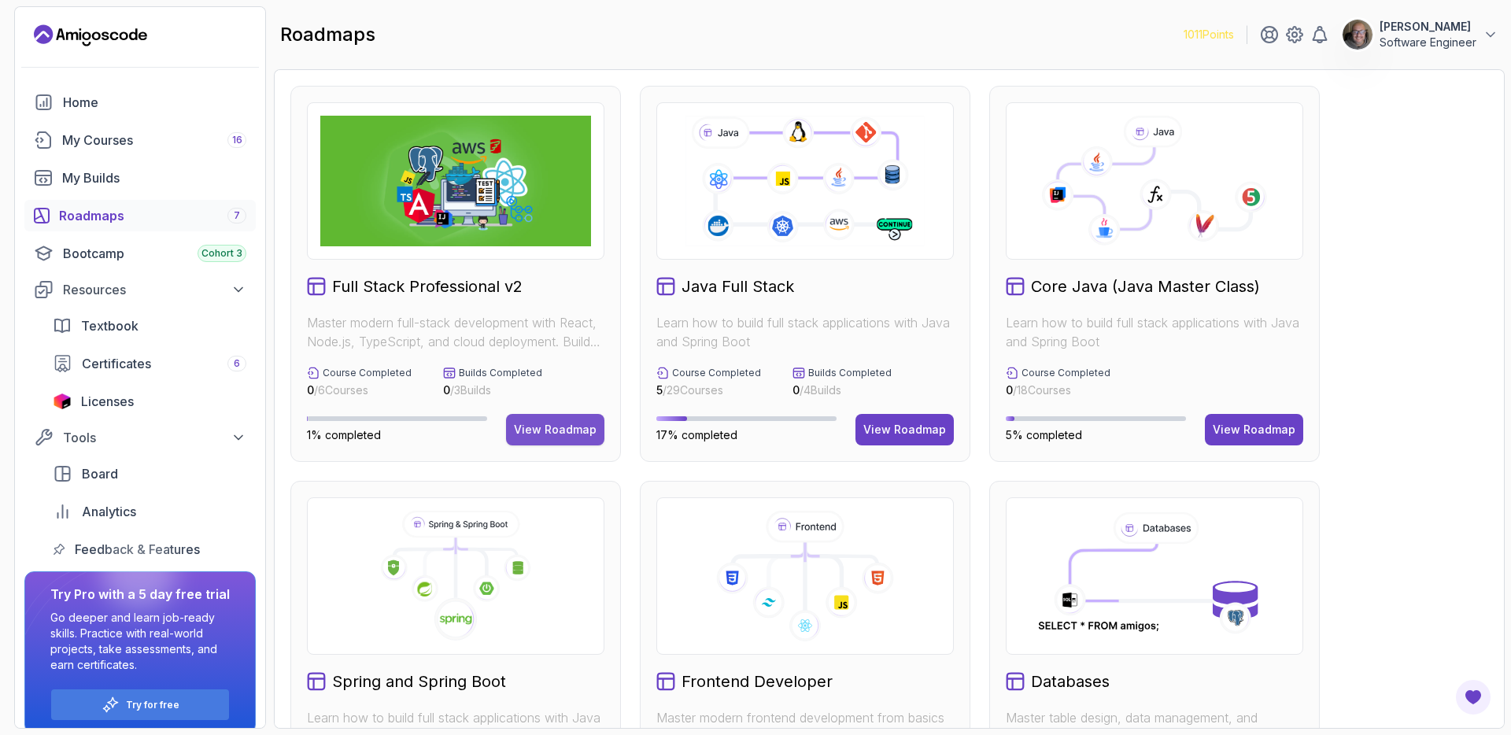
click at [564, 440] on button "View Roadmap" at bounding box center [555, 429] width 98 height 31
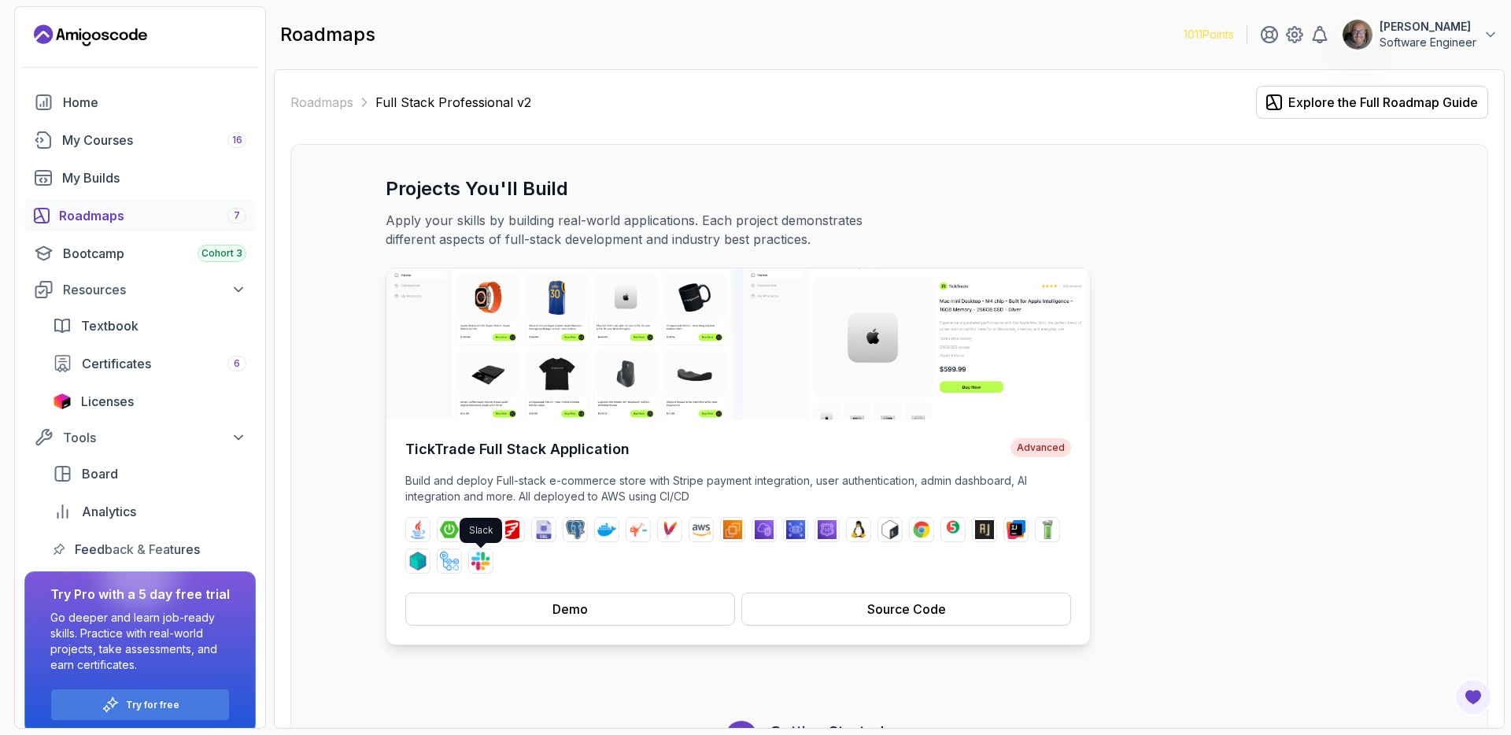
click at [473, 560] on img at bounding box center [480, 561] width 19 height 19
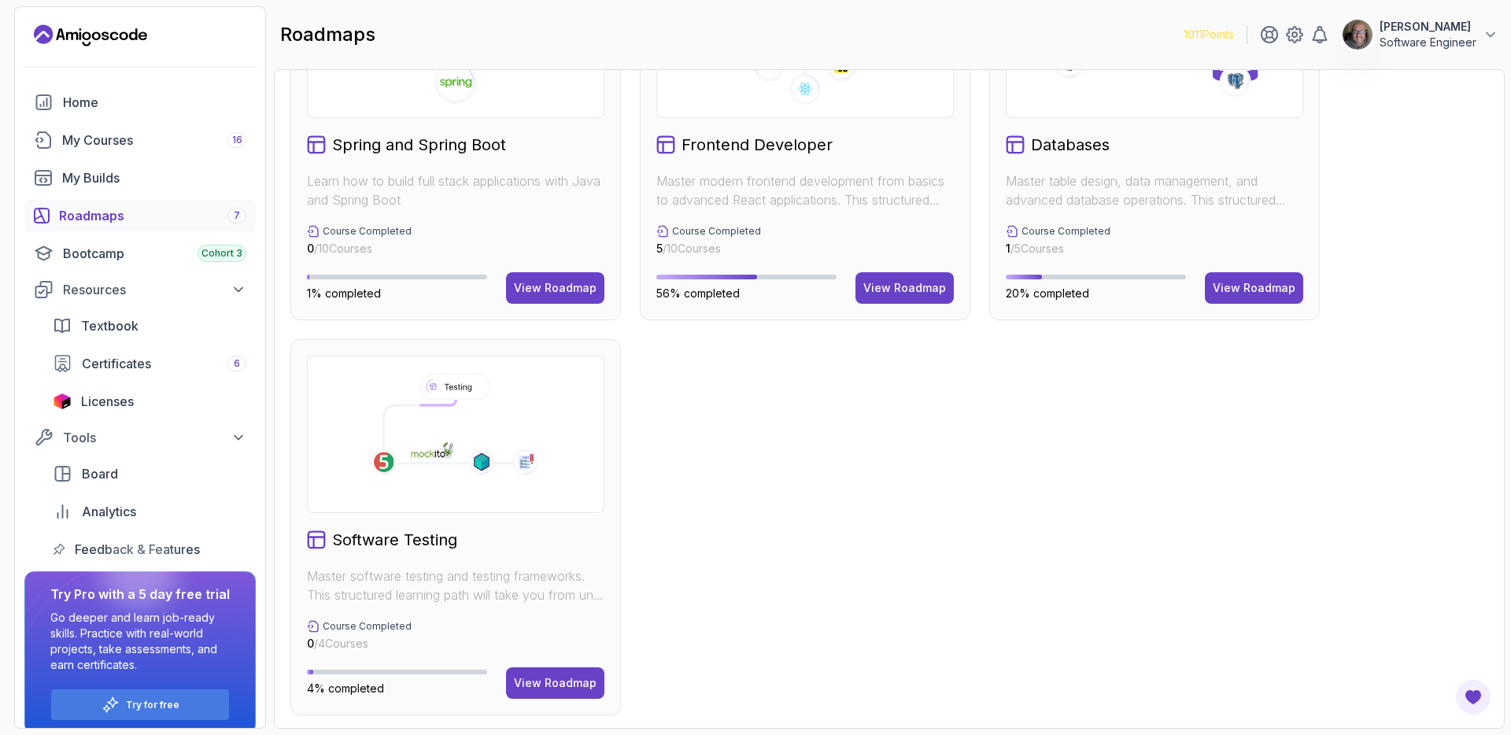
scroll to position [540, 0]
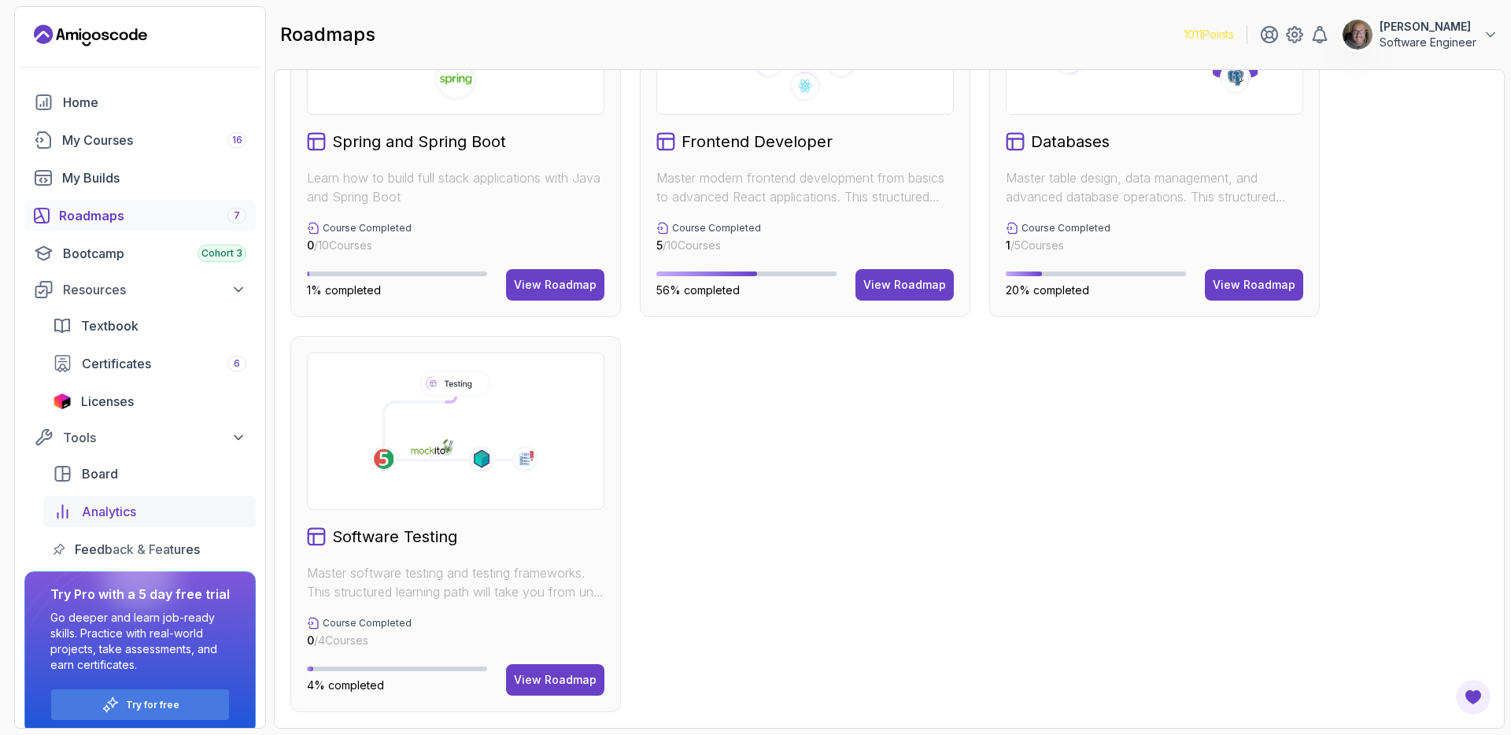
click at [115, 516] on span "Analytics" at bounding box center [109, 511] width 54 height 19
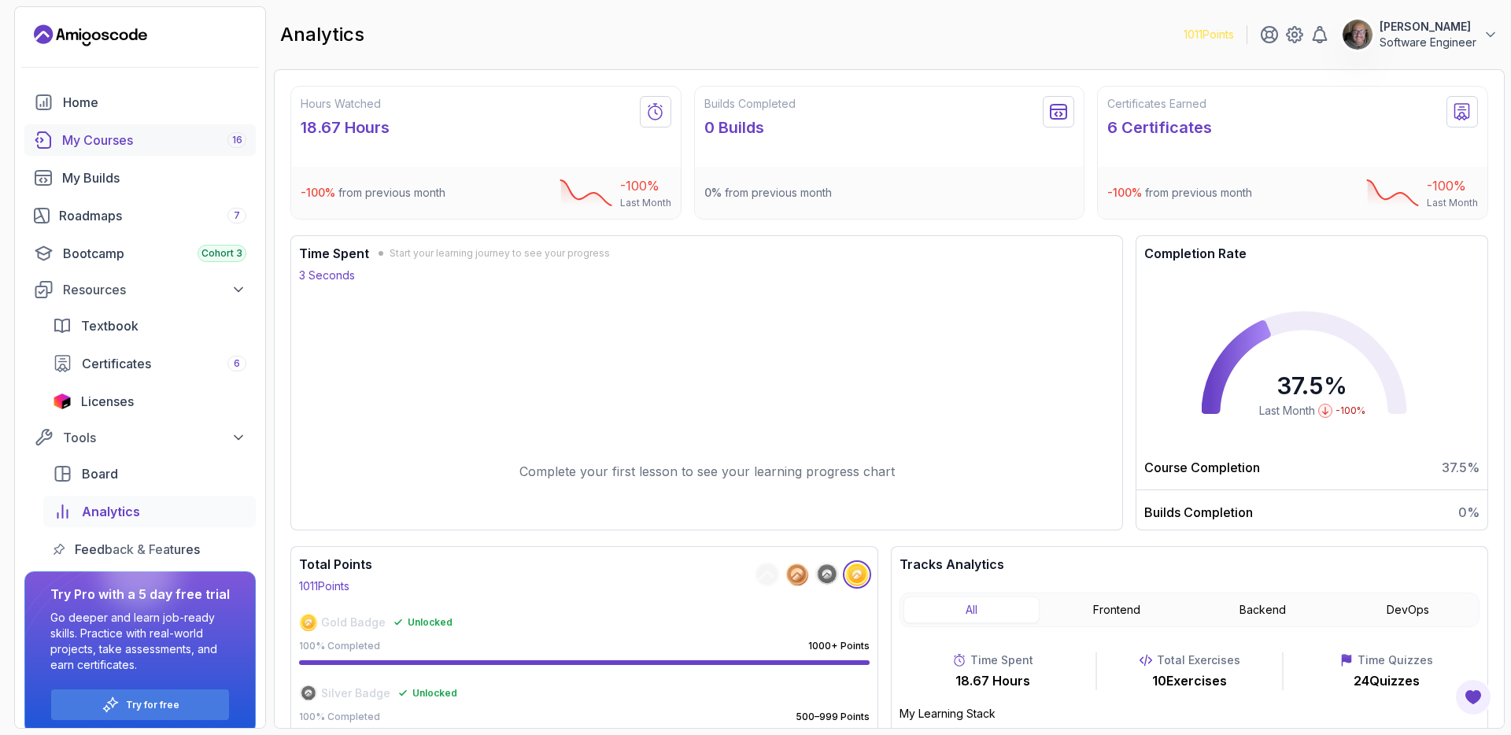
click at [118, 148] on div "My Courses 16" at bounding box center [154, 140] width 184 height 19
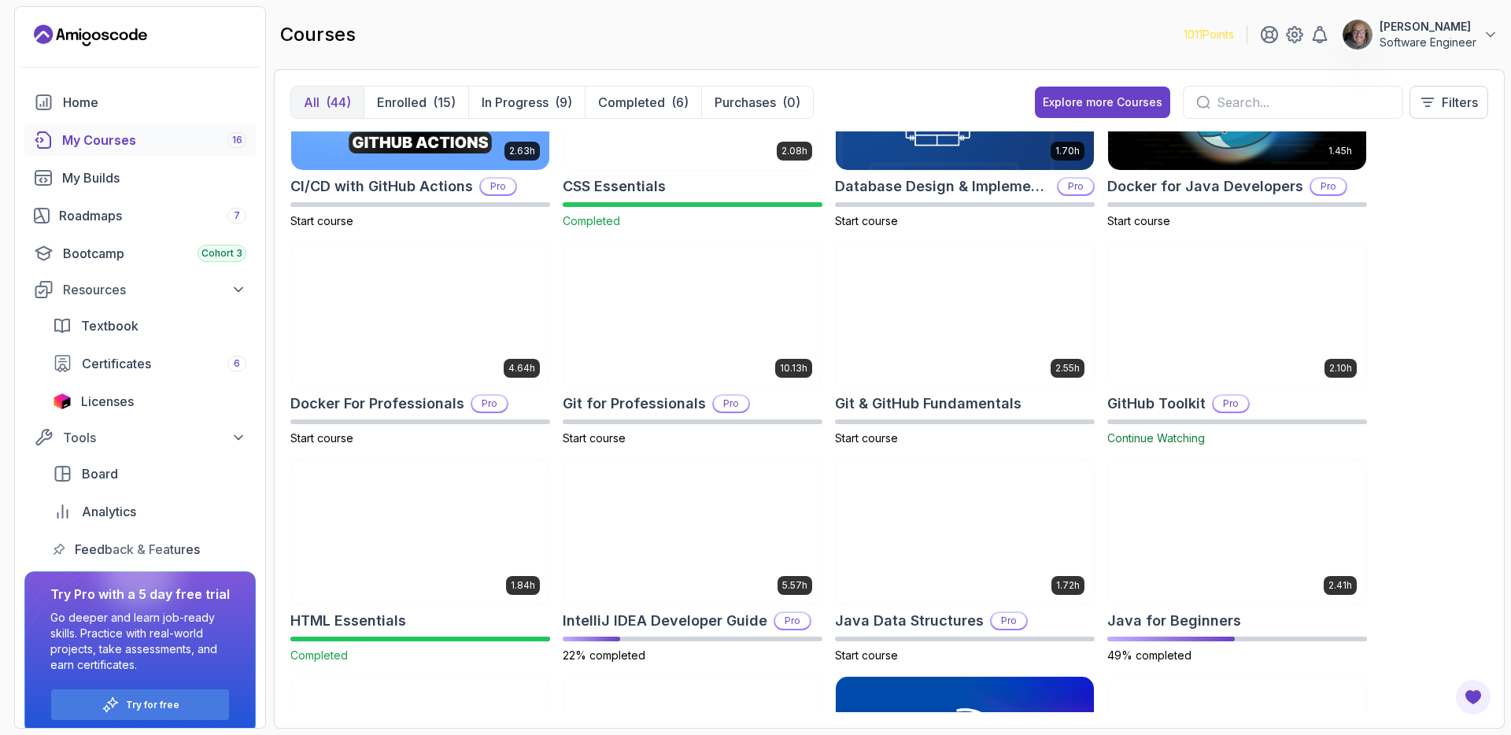
scroll to position [312, 0]
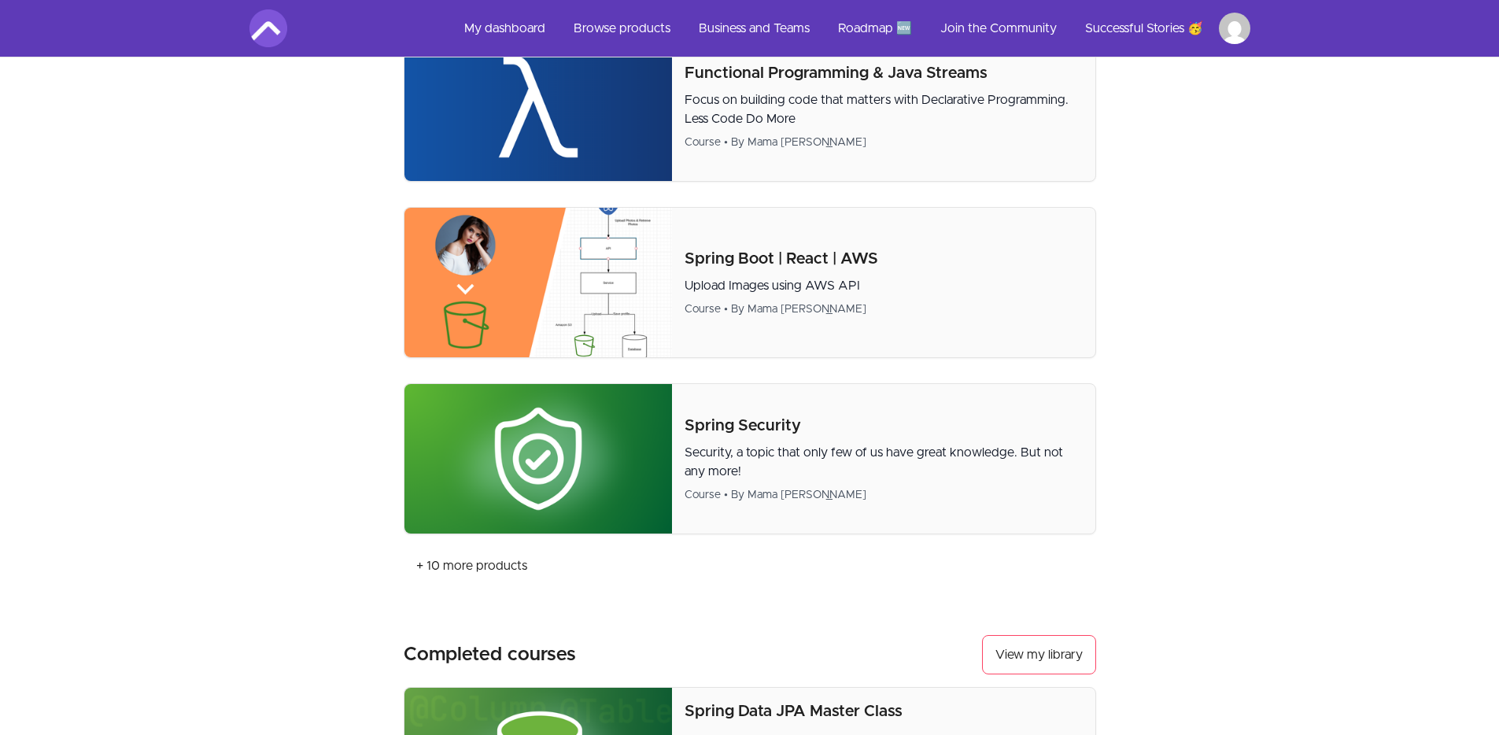
scroll to position [1155, 0]
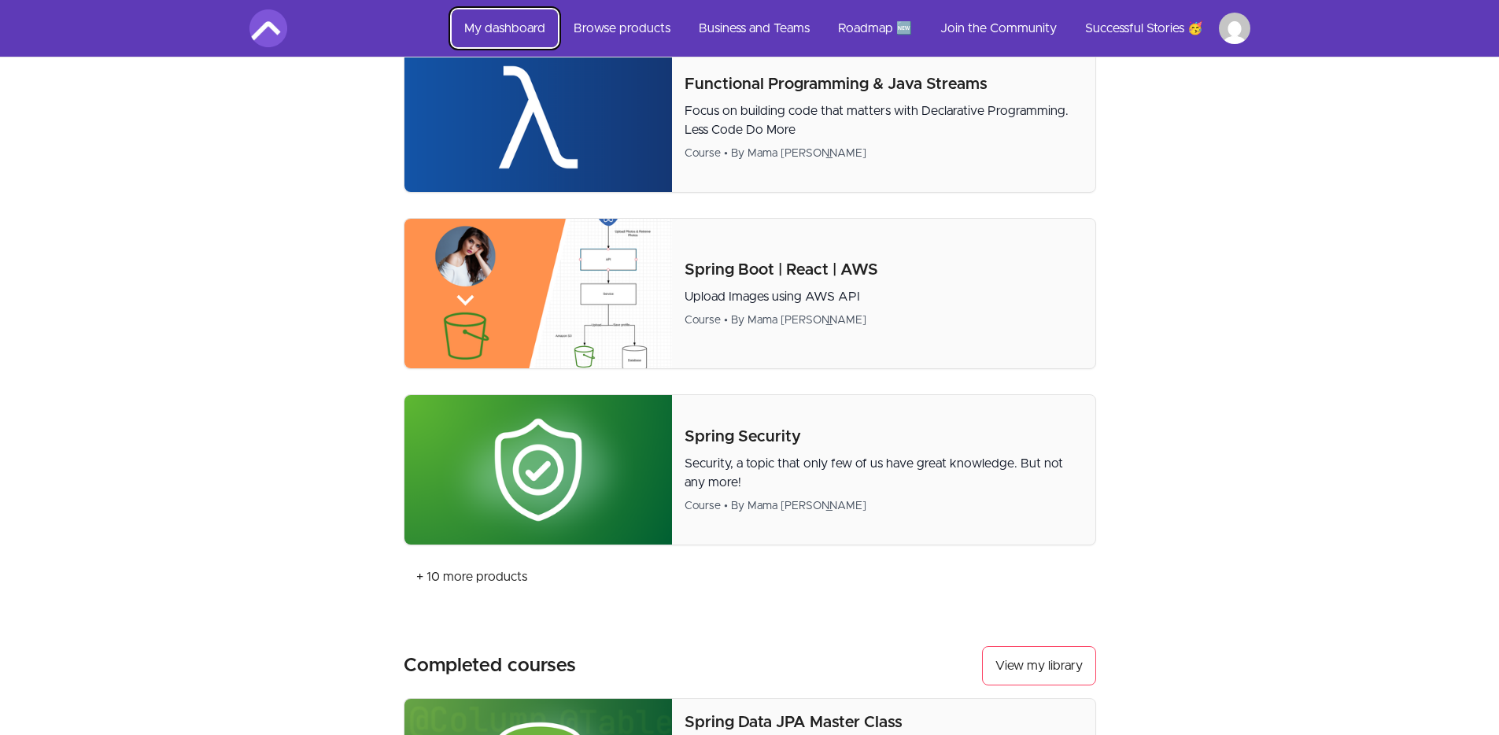
click at [505, 33] on link "My dashboard" at bounding box center [505, 28] width 106 height 38
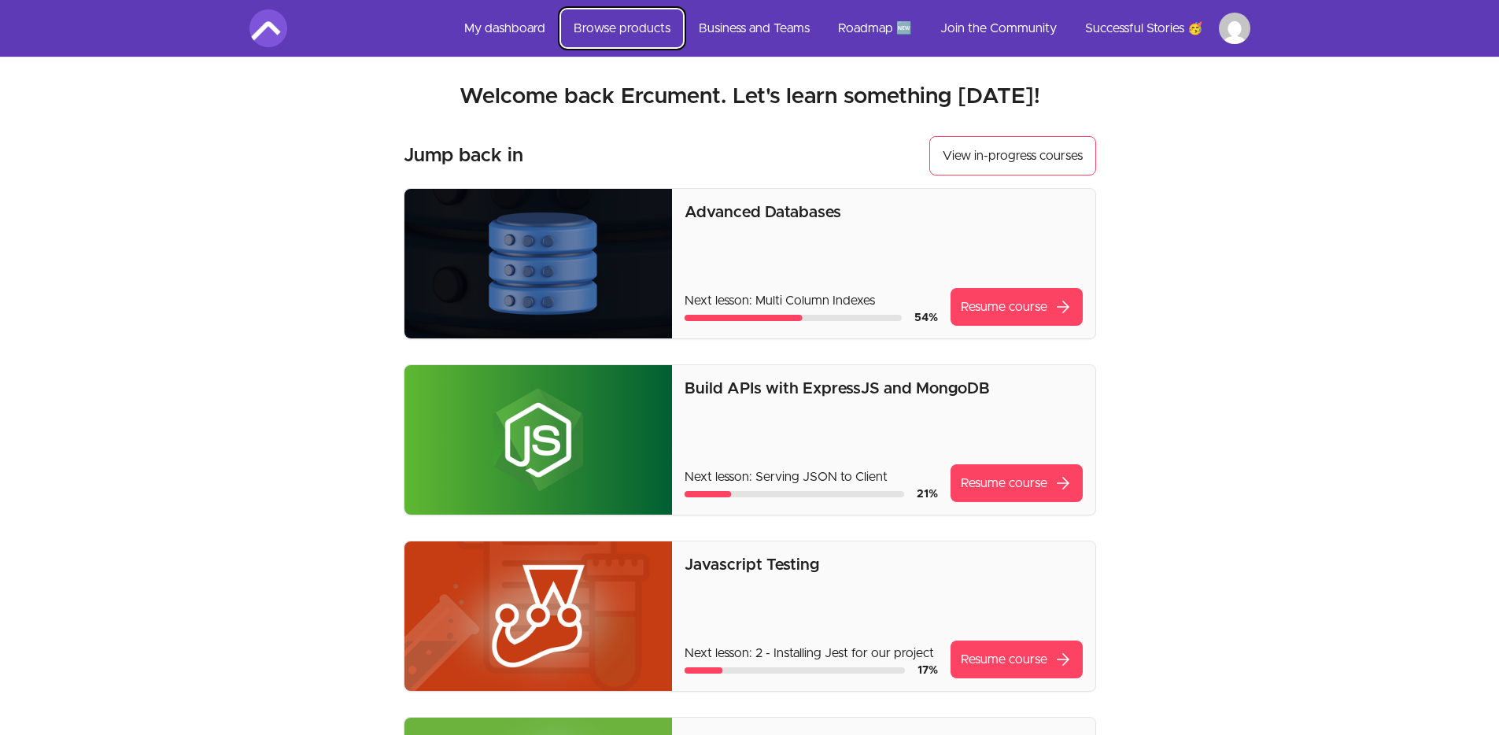
click at [601, 27] on link "Browse products" at bounding box center [622, 28] width 122 height 38
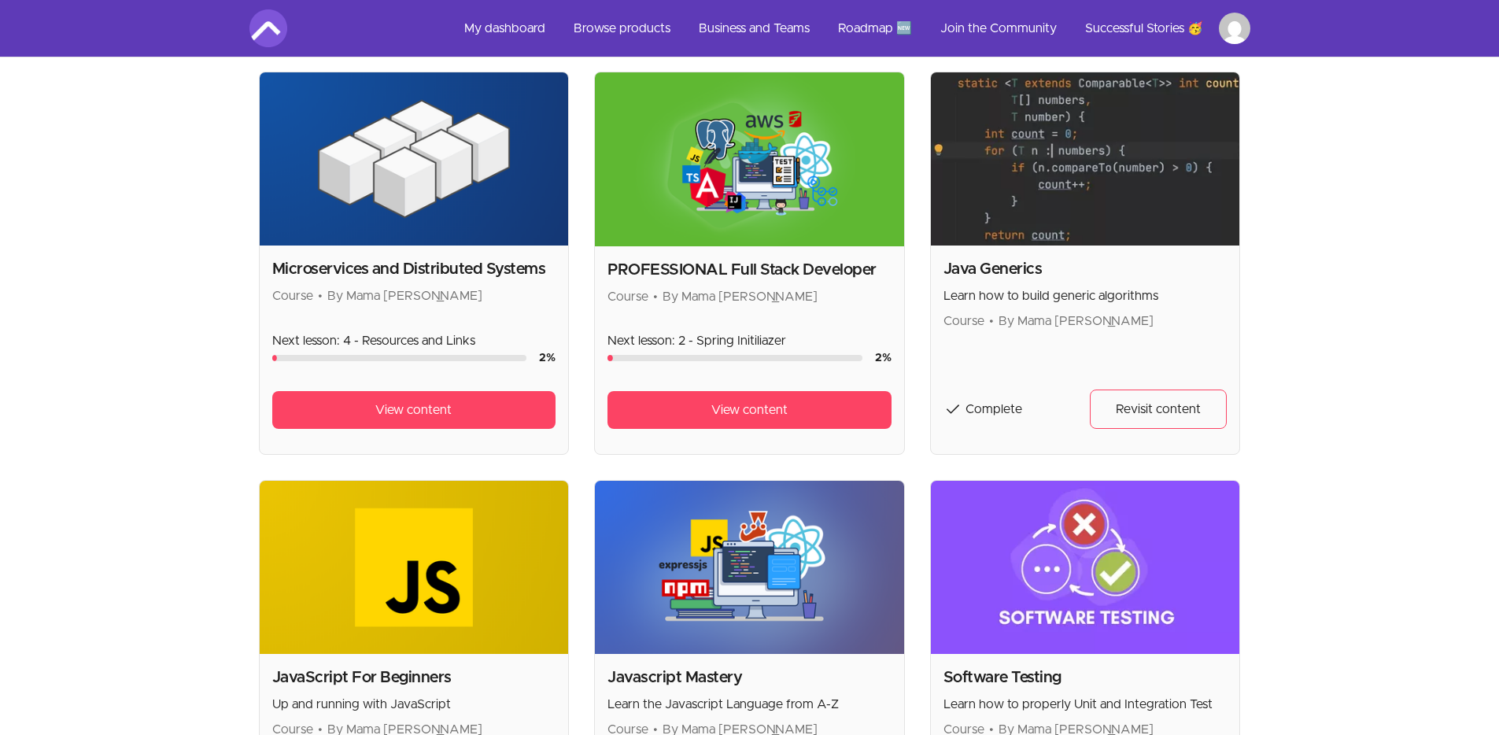
scroll to position [1440, 0]
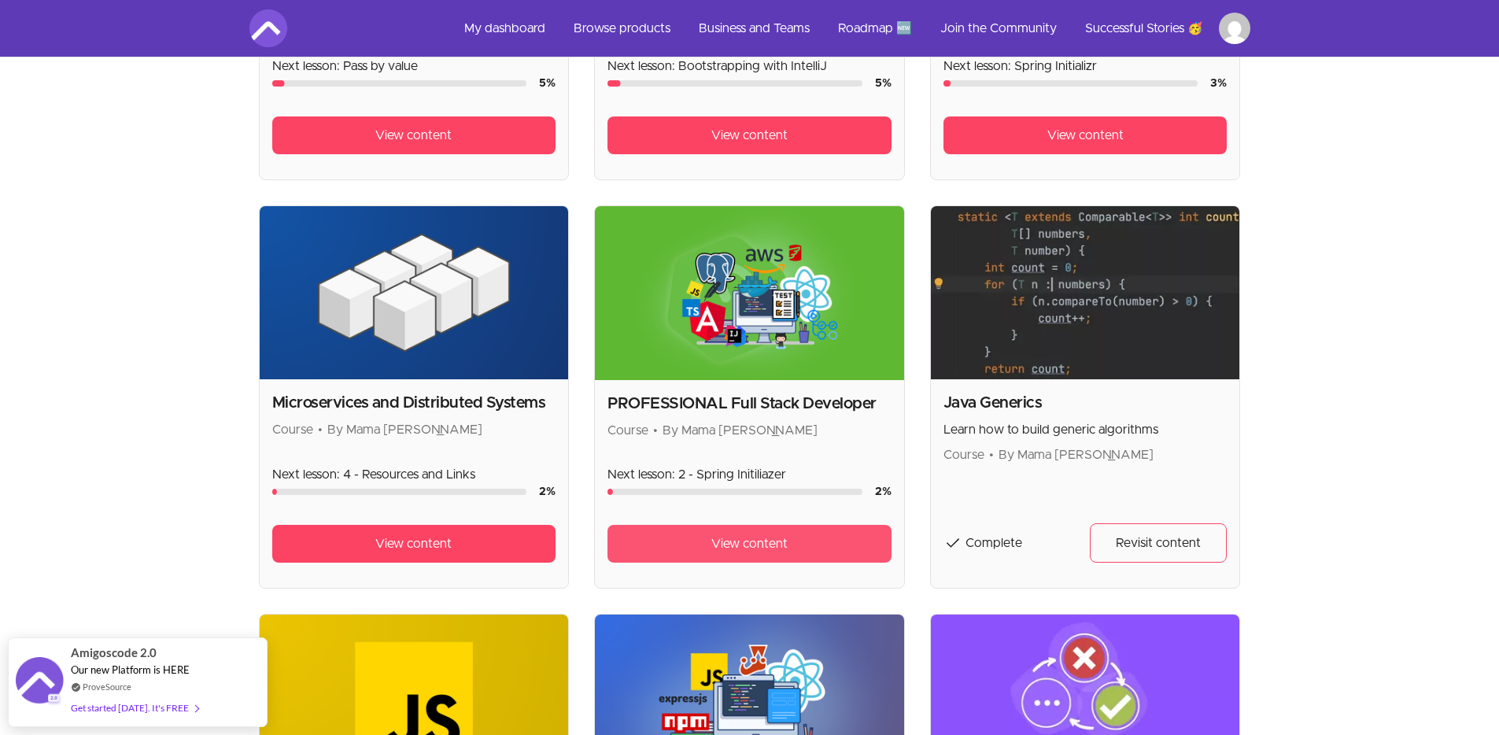
click at [758, 536] on span "View content" at bounding box center [750, 543] width 76 height 19
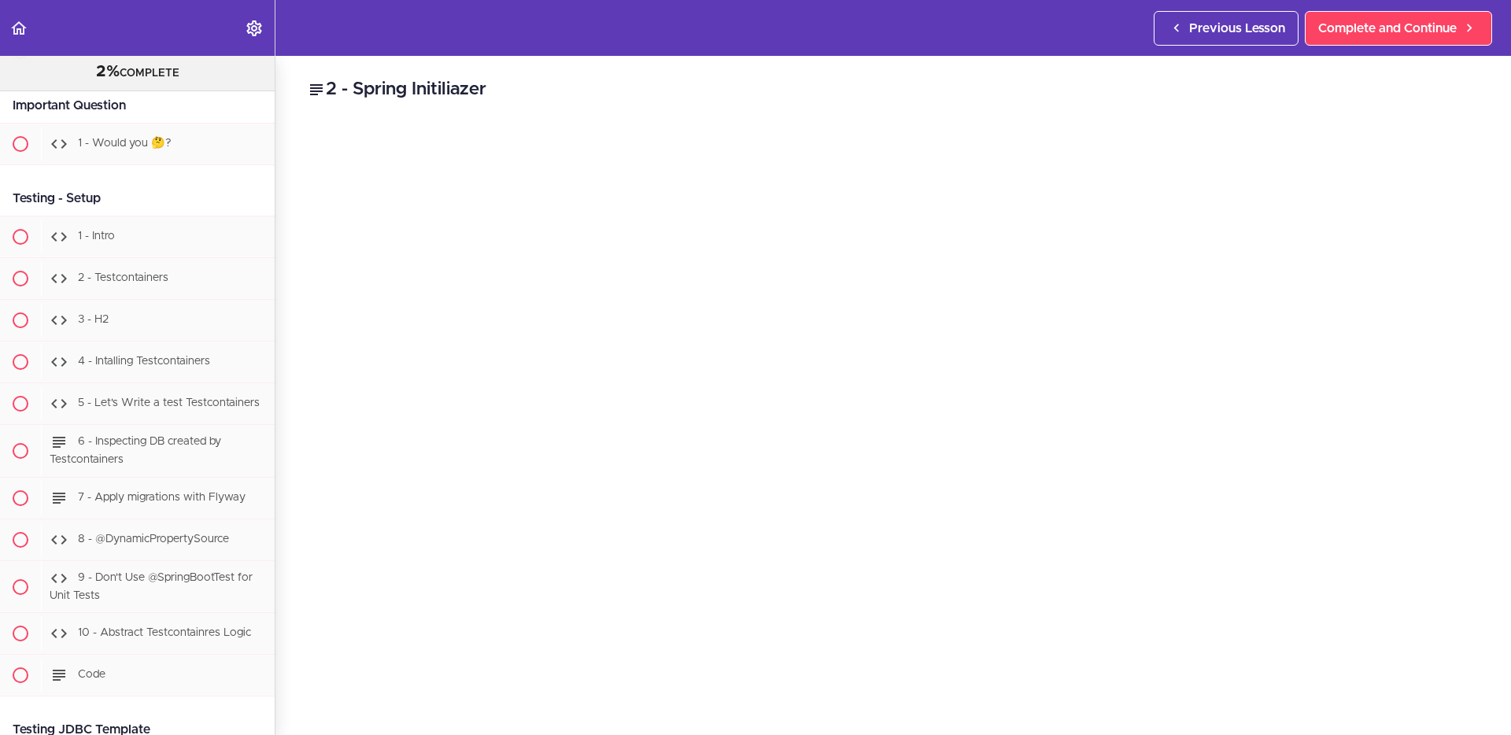
scroll to position [7090, 0]
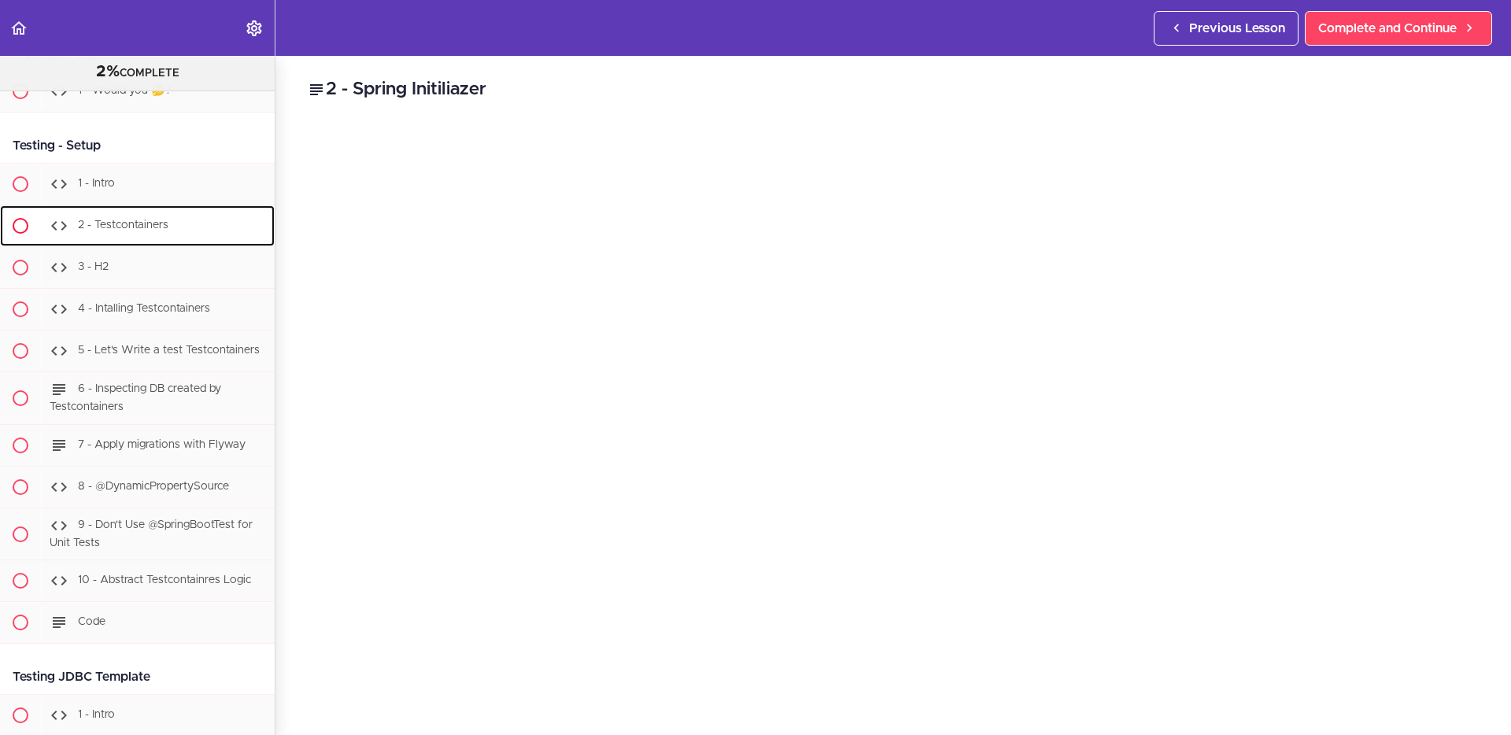
click at [118, 231] on span "2 - Testcontainers" at bounding box center [123, 225] width 91 height 11
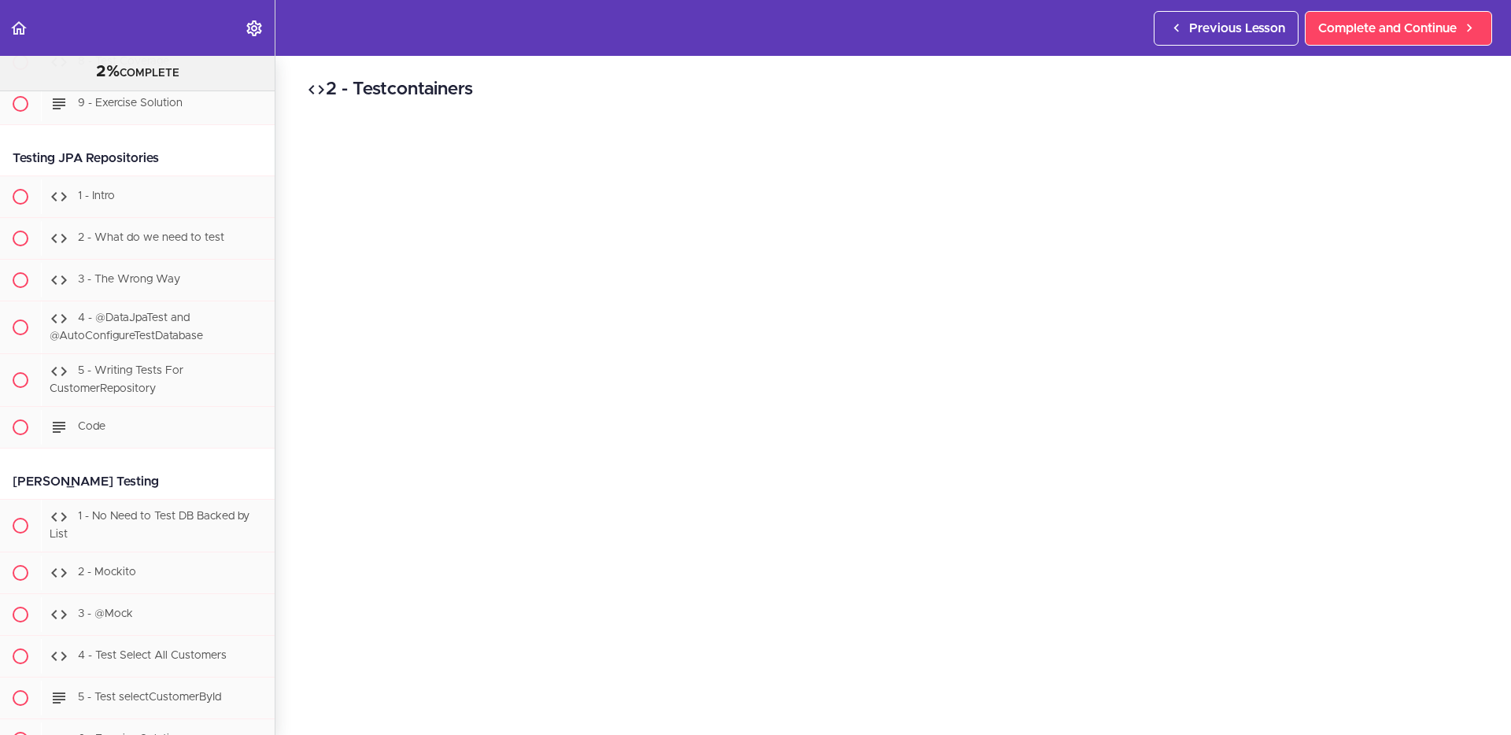
scroll to position [8038, 0]
click at [115, 294] on div "3 - The Wrong Way" at bounding box center [158, 277] width 234 height 35
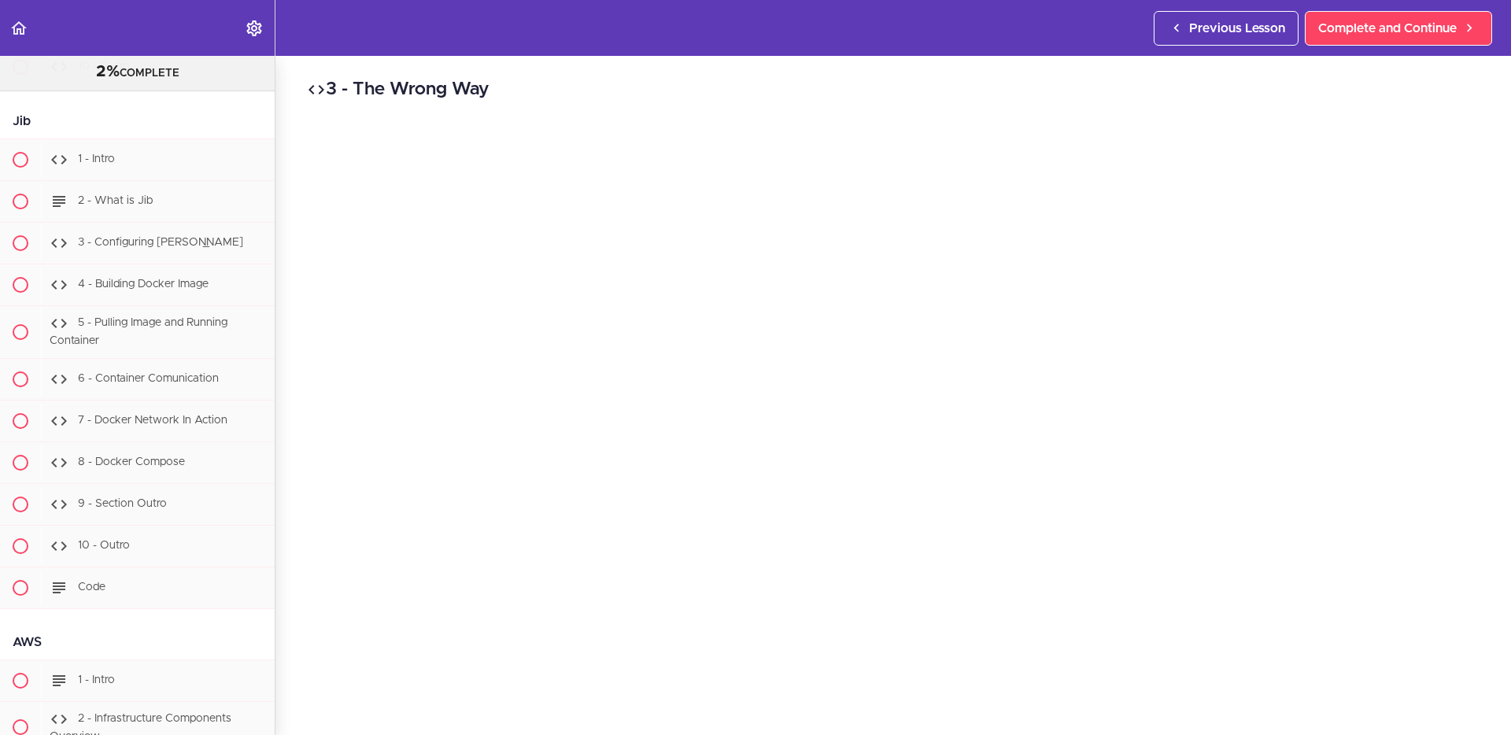
scroll to position [11278, 0]
